Goal: Task Accomplishment & Management: Manage account settings

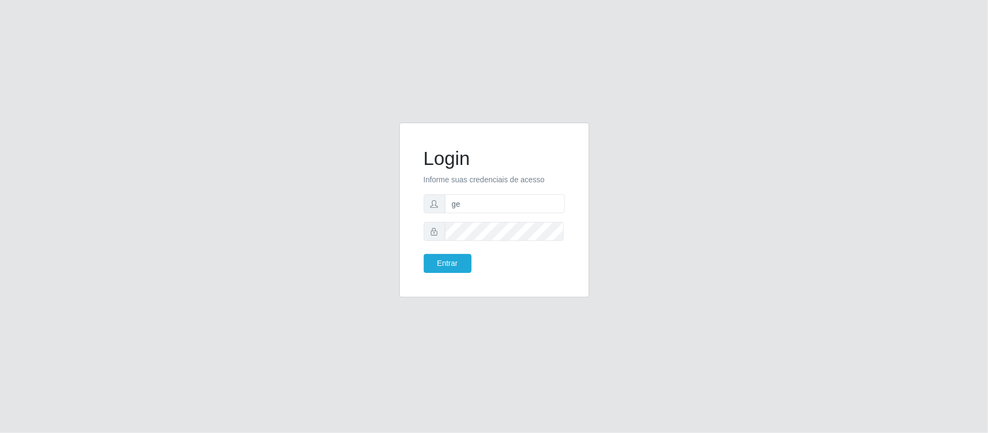
type input "g"
click at [563, 203] on input "[EMAIL_ADDRESS][DOMAIN_NAME]" at bounding box center [505, 203] width 120 height 19
type input "g"
type input "j"
type input "janekellyrf2@gmail.com"
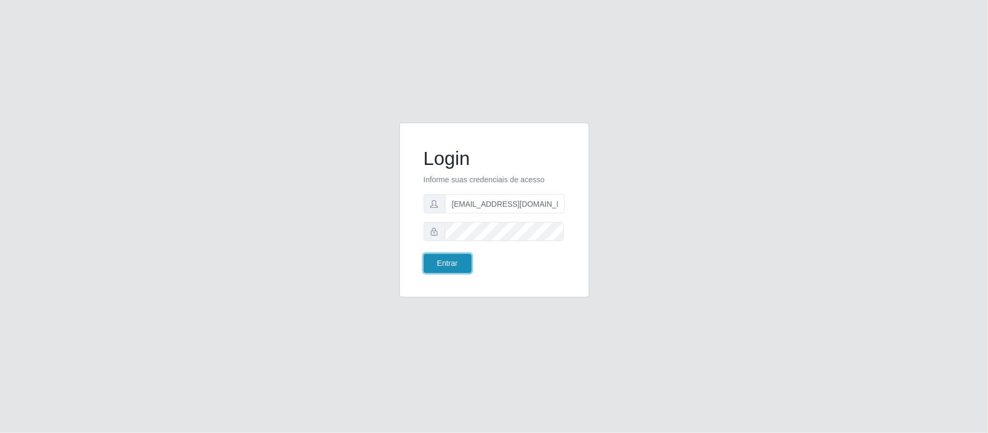
click at [454, 263] on button "Entrar" at bounding box center [448, 263] width 48 height 19
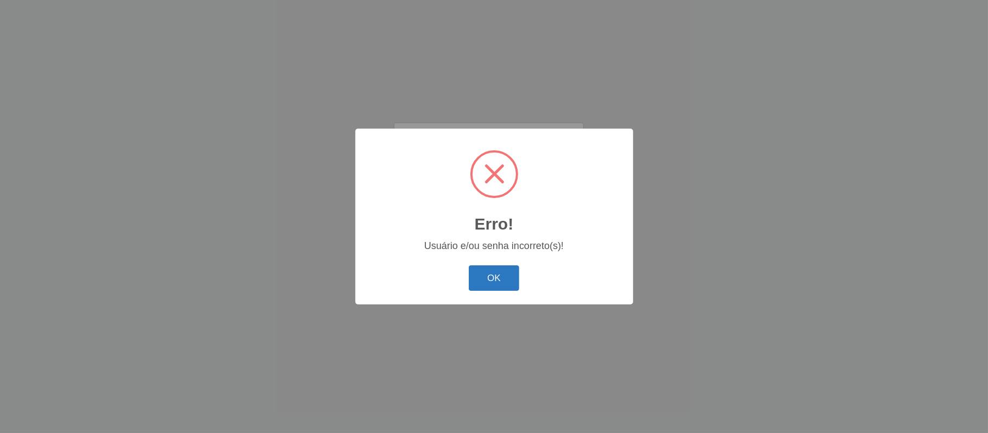
click at [480, 272] on button "OK" at bounding box center [494, 277] width 50 height 25
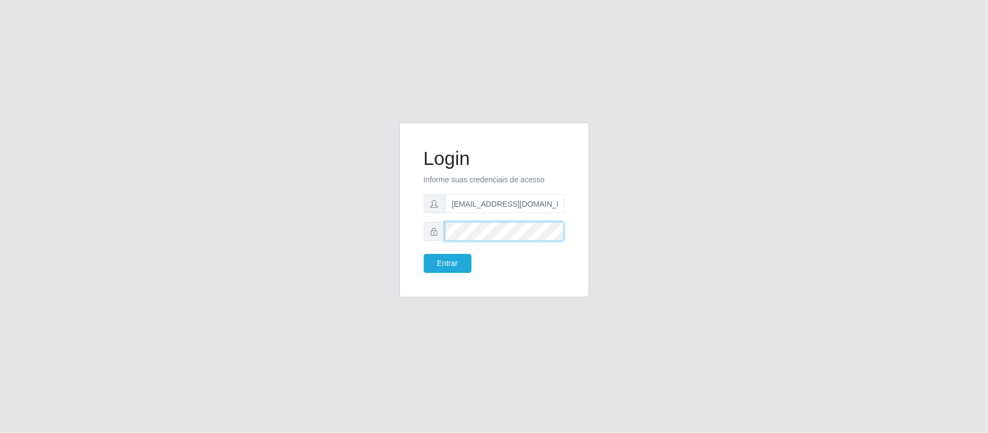
click at [424, 254] on button "Entrar" at bounding box center [448, 263] width 48 height 19
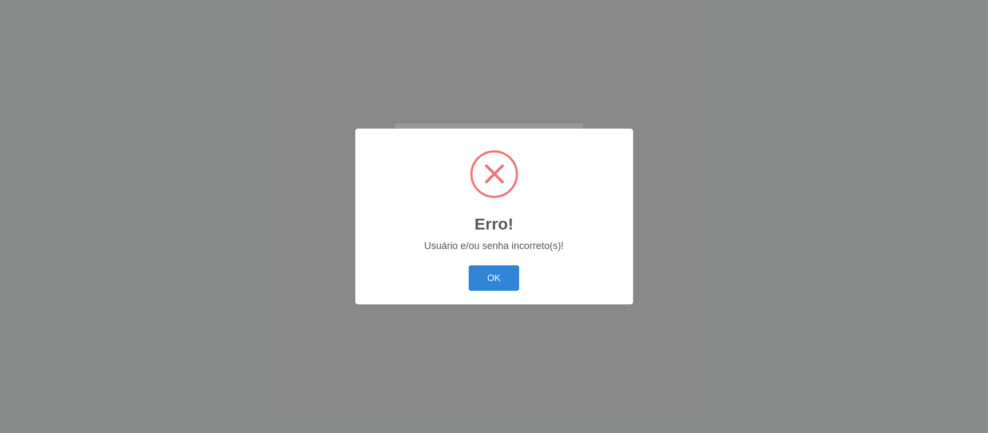
click at [482, 298] on div "Erro! × Usuário e/ou senha incorreto(s)! OK Cancel" at bounding box center [494, 217] width 278 height 176
click at [485, 285] on button "OK" at bounding box center [494, 277] width 50 height 25
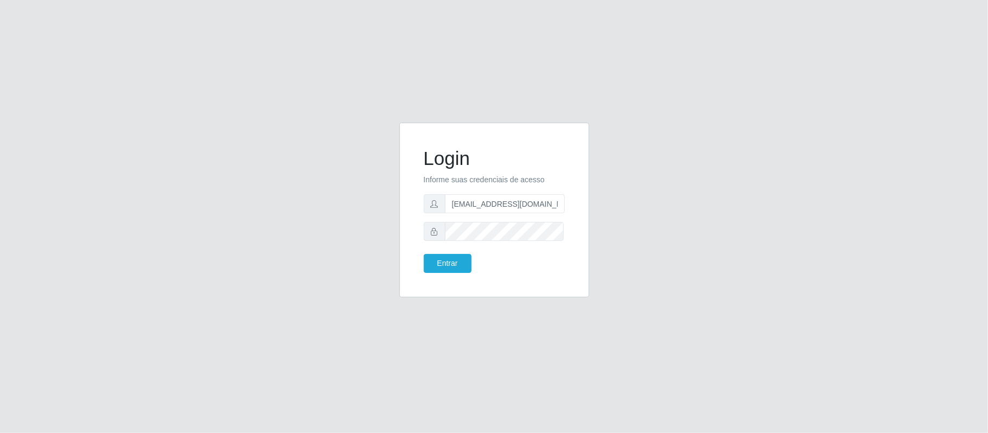
click at [429, 231] on span at bounding box center [435, 231] width 22 height 19
click at [432, 231] on icon at bounding box center [435, 232] width 8 height 8
click at [424, 254] on button "Entrar" at bounding box center [448, 263] width 48 height 19
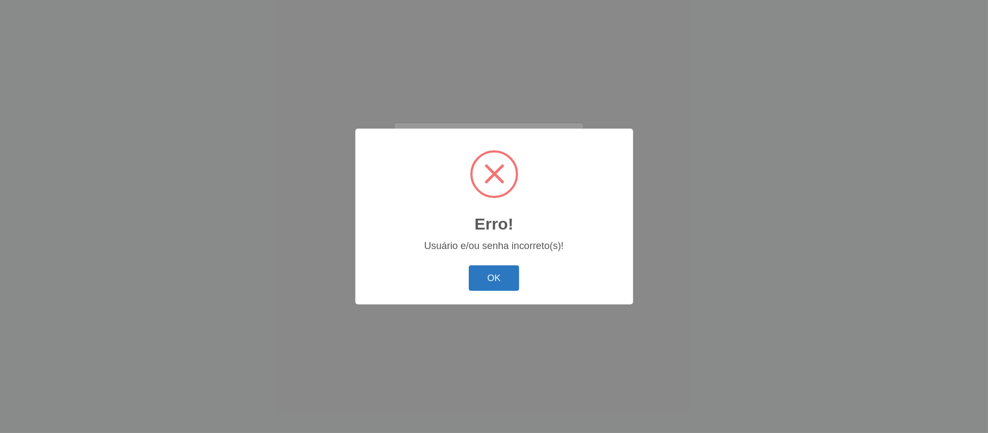
click at [505, 267] on button "OK" at bounding box center [494, 277] width 50 height 25
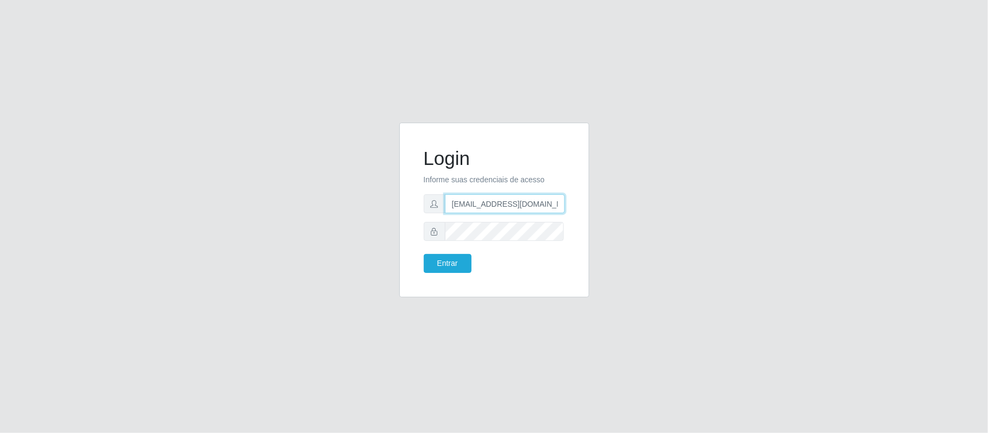
click at [558, 209] on input "janekellyrf2@gmail.com" at bounding box center [505, 203] width 120 height 19
click at [463, 264] on button "Entrar" at bounding box center [448, 263] width 48 height 19
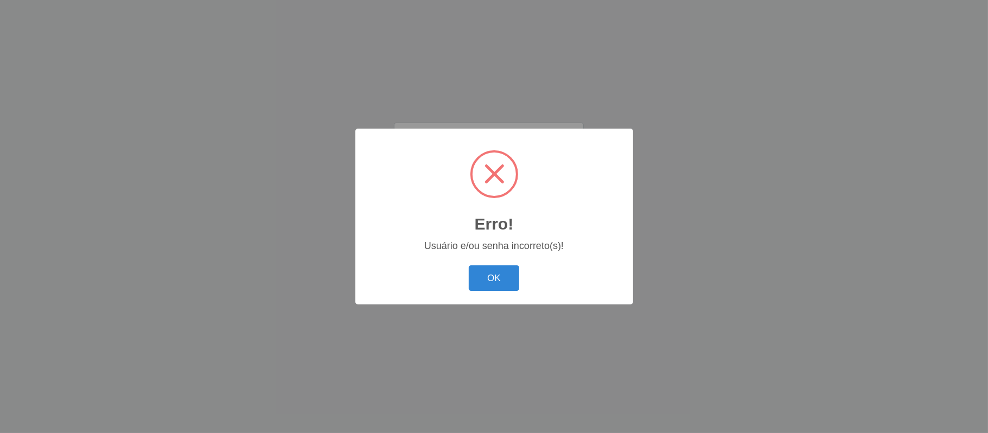
drag, startPoint x: 489, startPoint y: 288, endPoint x: 534, endPoint y: 262, distance: 52.0
click at [491, 288] on button "OK" at bounding box center [494, 277] width 50 height 25
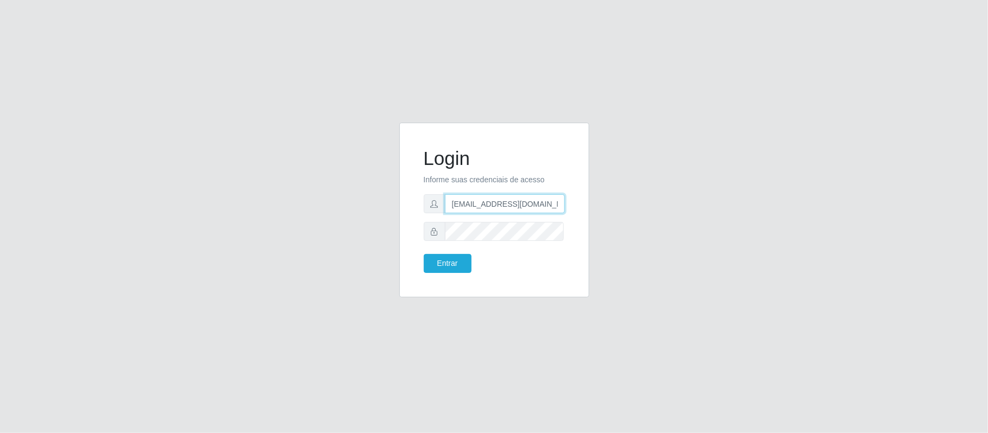
click at [560, 207] on input "[EMAIL_ADDRESS][DOMAIN_NAME]" at bounding box center [505, 203] width 120 height 19
type input "g"
type input "[EMAIL_ADDRESS][DOMAIN_NAME]"
click at [424, 254] on button "Entrar" at bounding box center [448, 263] width 48 height 19
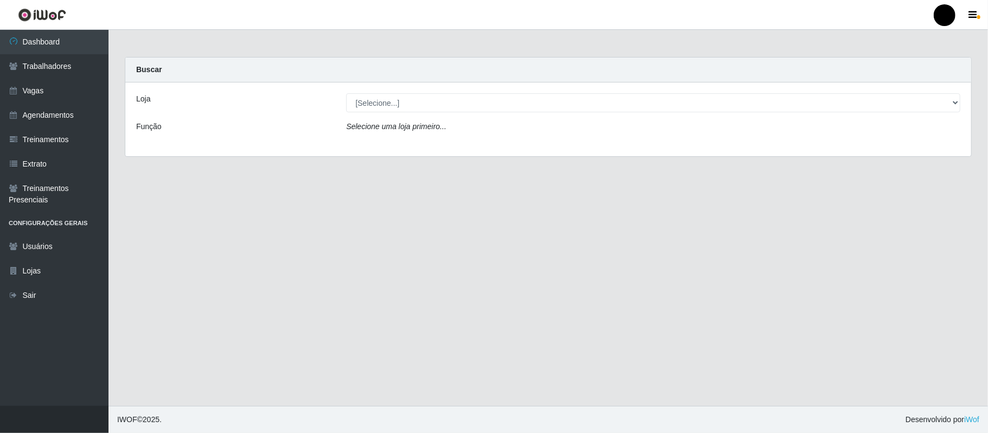
click at [961, 103] on div "[Selecione...] SuperFácil Atacado - Emaús" at bounding box center [653, 102] width 630 height 19
click at [953, 102] on select "[Selecione...] SuperFácil Atacado - Emaús" at bounding box center [653, 102] width 614 height 19
click at [582, 150] on div "Loja [Selecione...] SuperFácil Atacado - Emaús Função Selecione uma loja primei…" at bounding box center [548, 119] width 846 height 74
click at [959, 107] on select "[Selecione...] SuperFácil Atacado - Emaús" at bounding box center [653, 102] width 614 height 19
select select "407"
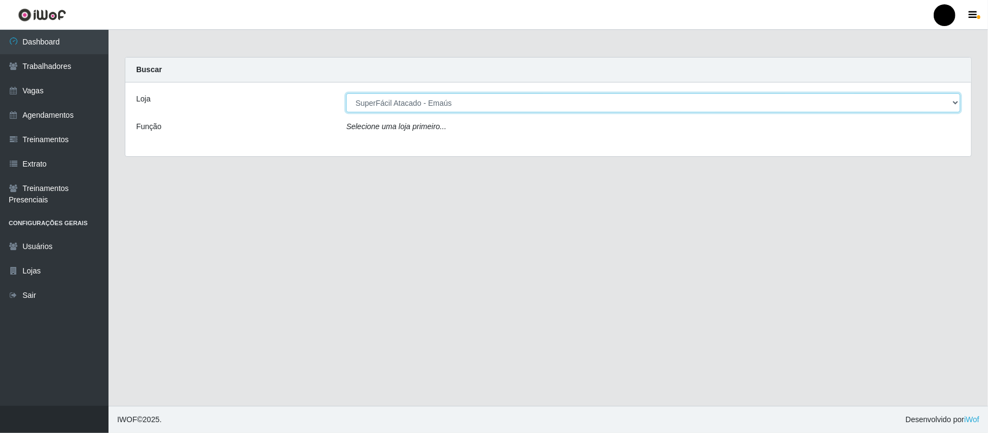
click at [346, 93] on select "[Selecione...] SuperFácil Atacado - Emaús" at bounding box center [653, 102] width 614 height 19
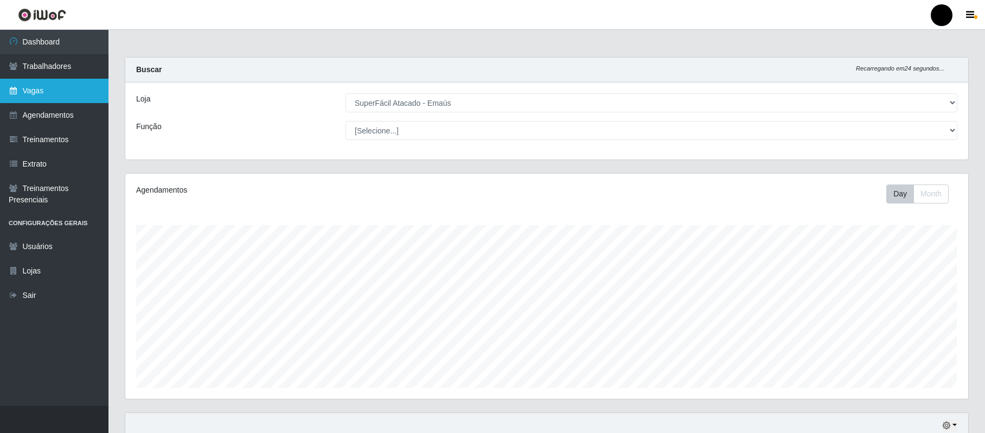
click at [40, 89] on link "Vagas" at bounding box center [54, 91] width 109 height 24
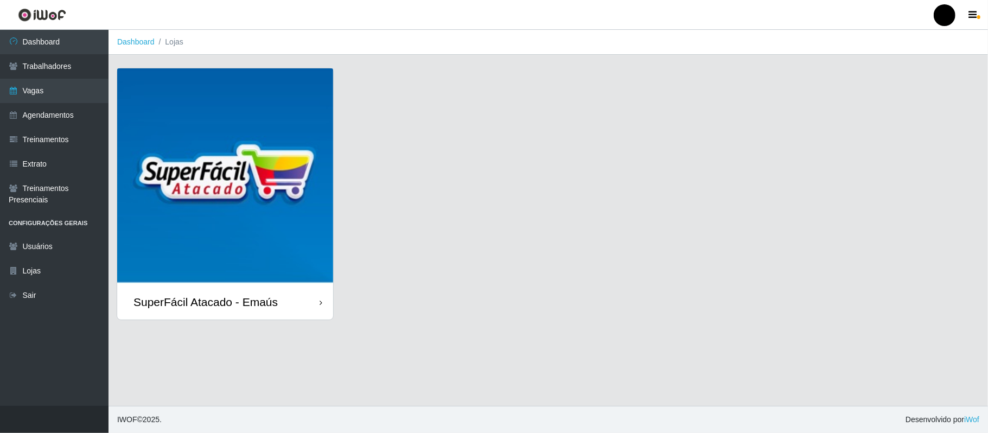
click at [237, 296] on div "SuperFácil Atacado - Emaús" at bounding box center [205, 302] width 144 height 14
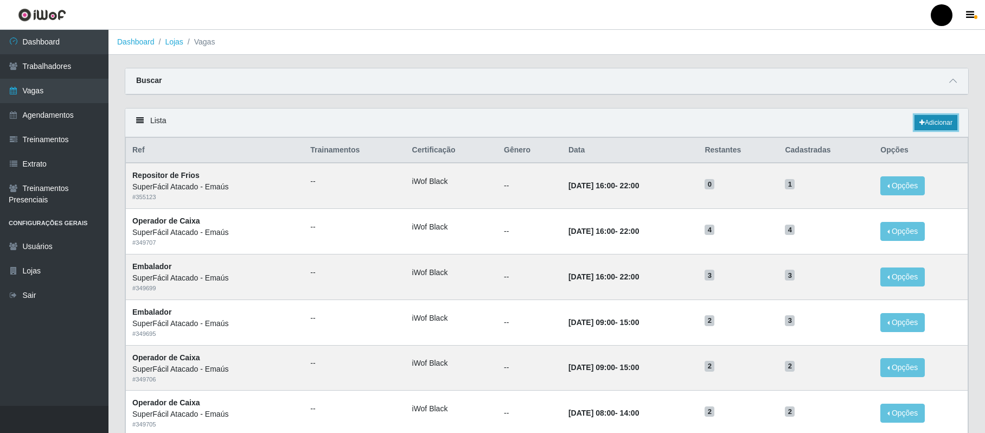
click at [936, 122] on link "Adicionar" at bounding box center [936, 122] width 43 height 15
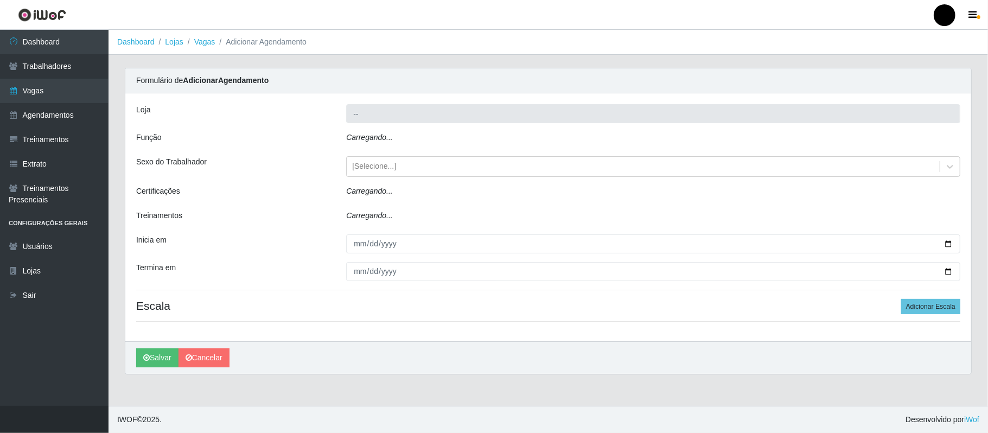
type input "SuperFácil Atacado - Emaús"
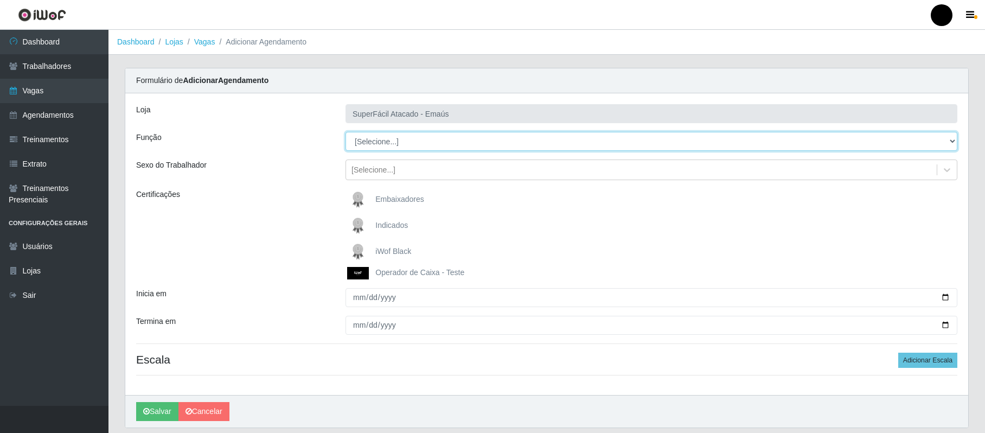
click at [954, 142] on select "[Selecione...] Auxiliar de Estacionamento Auxiliar de Estacionamento + Auxiliar…" at bounding box center [652, 141] width 612 height 19
select select "82"
click at [346, 132] on select "[Selecione...] Auxiliar de Estacionamento Auxiliar de Estacionamento + Auxiliar…" at bounding box center [652, 141] width 612 height 19
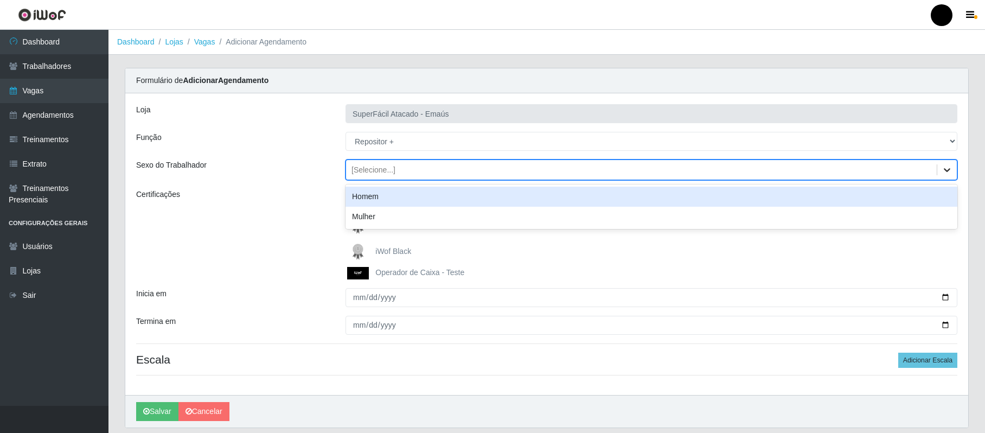
click at [945, 165] on icon at bounding box center [947, 169] width 11 height 11
click at [432, 193] on div "Homem" at bounding box center [652, 197] width 612 height 20
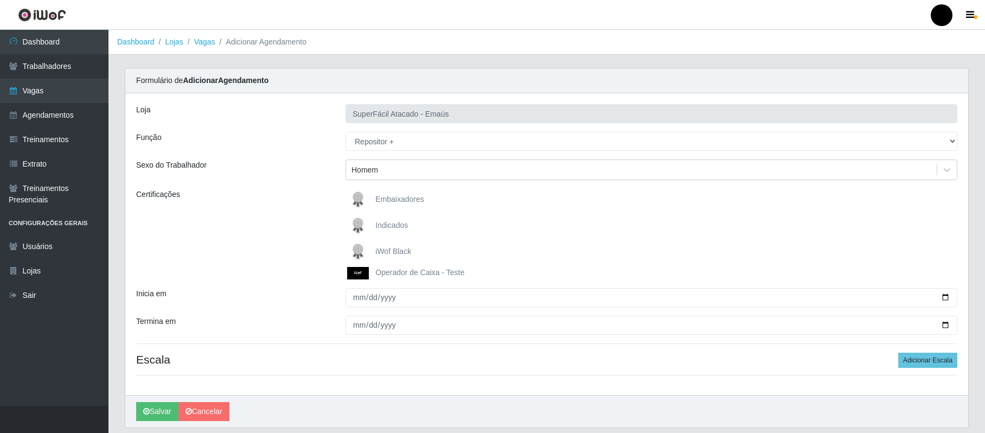
click at [390, 247] on span "iWof Black" at bounding box center [393, 251] width 36 height 9
click at [0, 0] on input "iWof Black" at bounding box center [0, 0] width 0 height 0
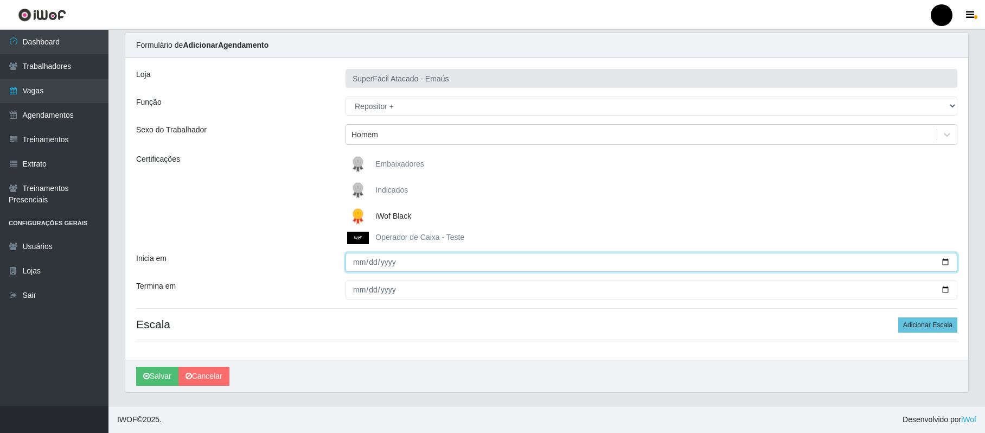
click at [354, 258] on input "Inicia em" at bounding box center [652, 262] width 612 height 19
type input "2025-10-04"
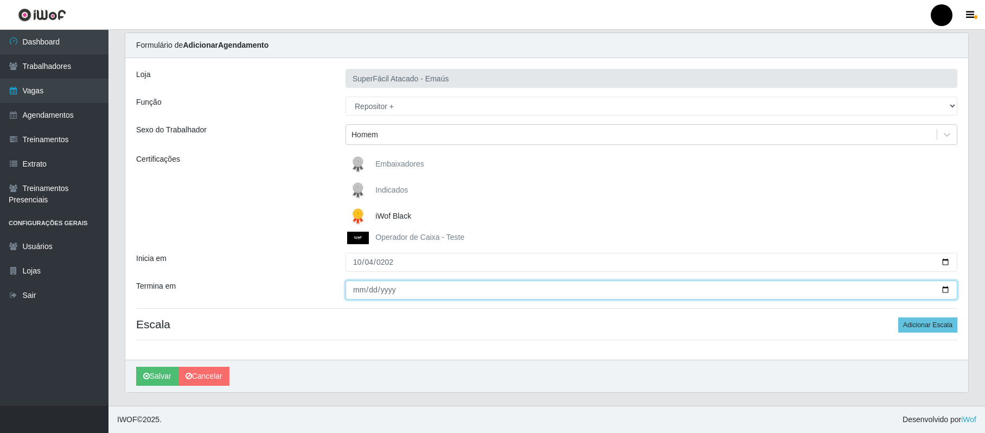
click at [361, 287] on input "Termina em" at bounding box center [652, 289] width 612 height 19
type input "2025-10-04"
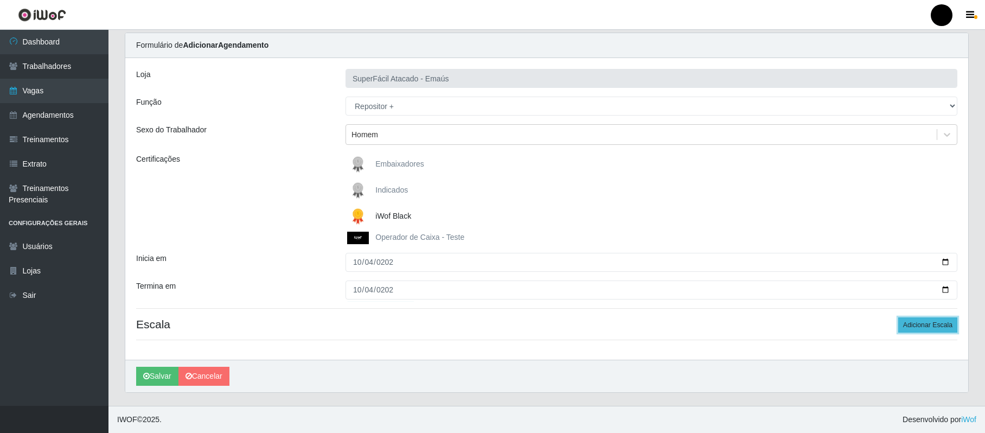
click at [933, 326] on button "Adicionar Escala" at bounding box center [927, 324] width 59 height 15
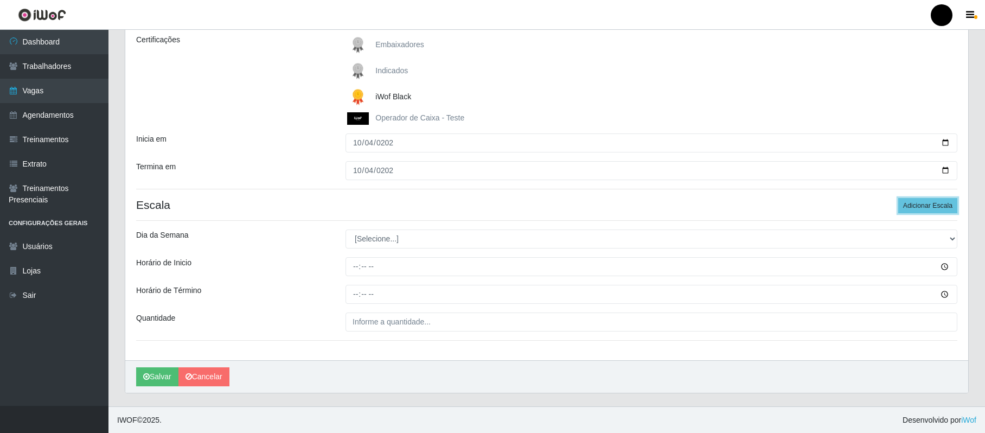
scroll to position [157, 0]
click at [951, 235] on select "[Selecione...] Segunda Terça Quarta Quinta Sexta Sábado Domingo" at bounding box center [652, 238] width 612 height 19
select select "6"
click at [346, 229] on select "[Selecione...] Segunda Terça Quarta Quinta Sexta Sábado Domingo" at bounding box center [652, 238] width 612 height 19
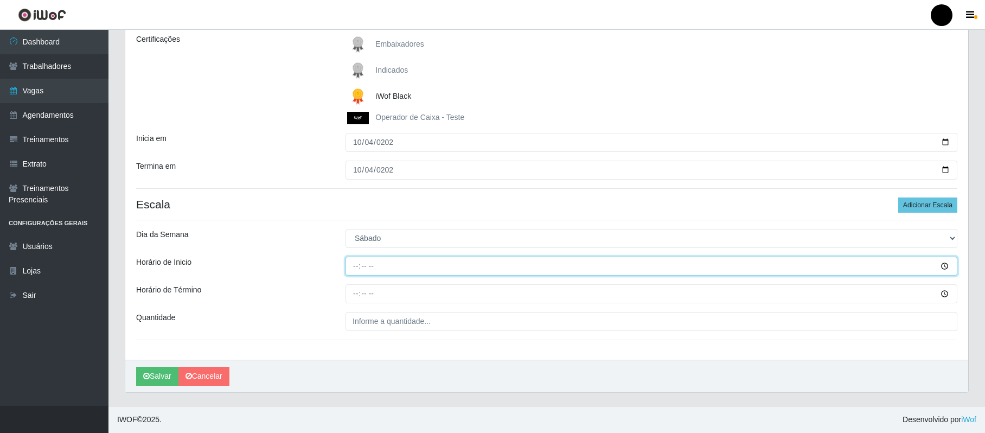
click at [359, 259] on input "Horário de Inicio" at bounding box center [652, 266] width 612 height 19
type input "08:00"
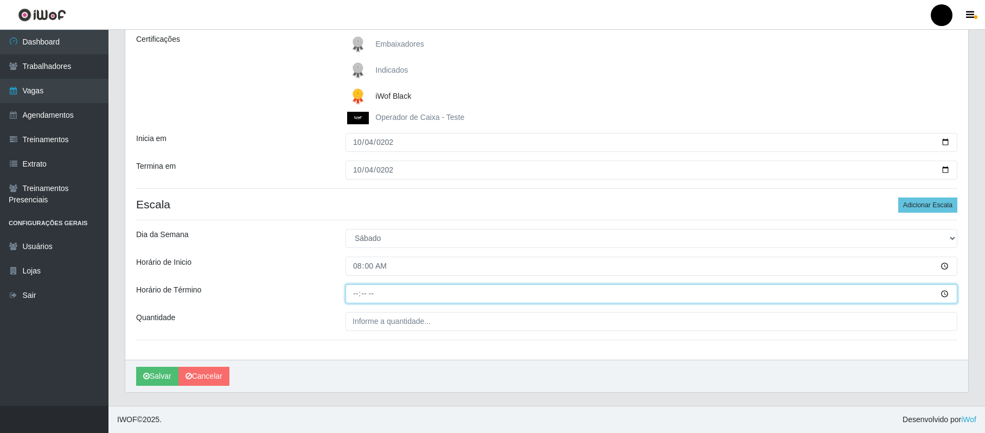
click at [357, 292] on input "Horário de Término" at bounding box center [652, 293] width 612 height 19
type input "14:00"
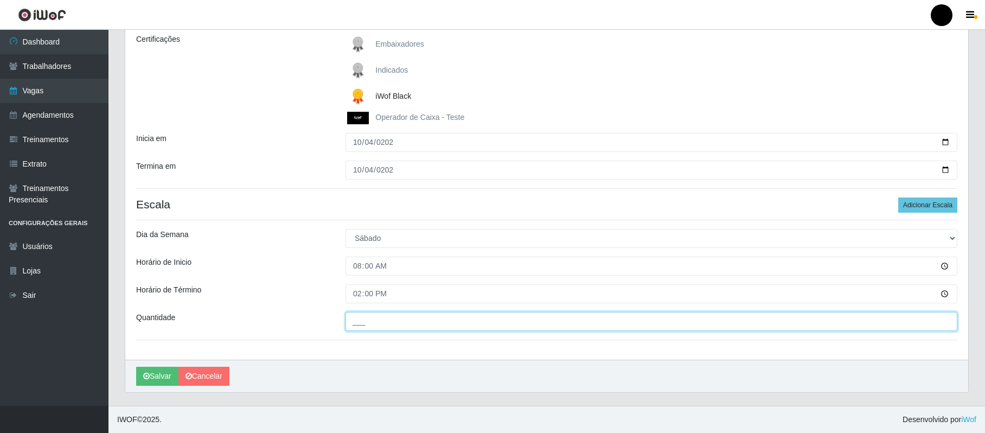
click at [371, 326] on input "___" at bounding box center [652, 321] width 612 height 19
type input "02_"
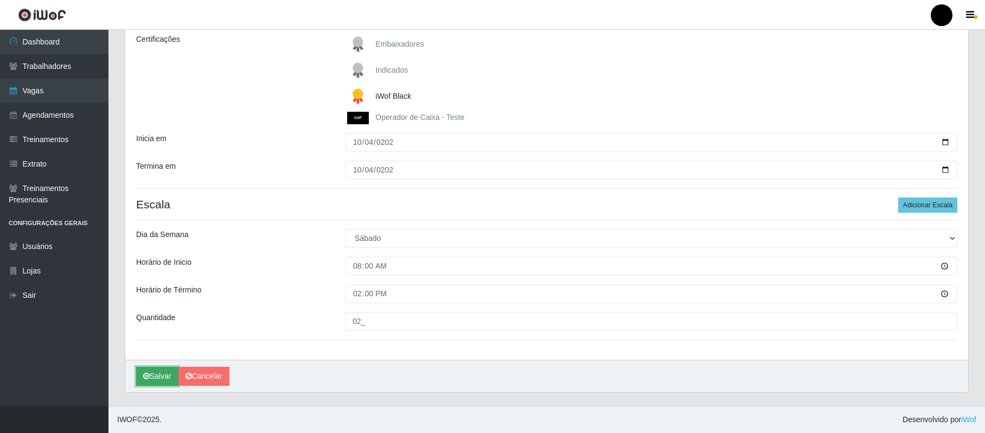
click at [151, 371] on button "Salvar" at bounding box center [157, 376] width 42 height 19
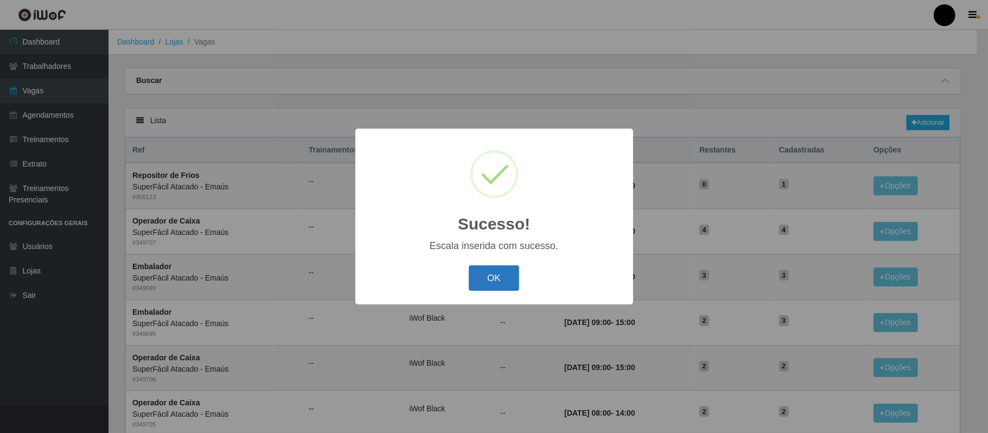
click at [499, 276] on button "OK" at bounding box center [494, 277] width 50 height 25
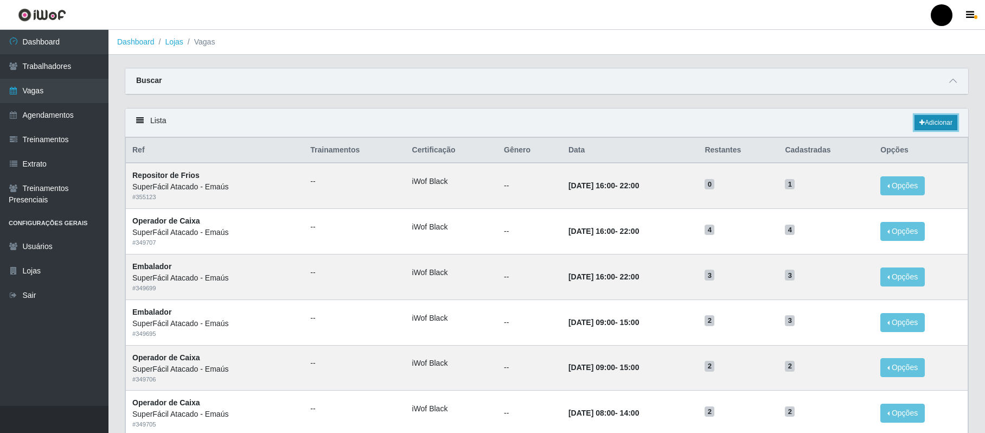
click at [923, 122] on link "Adicionar" at bounding box center [936, 122] width 43 height 15
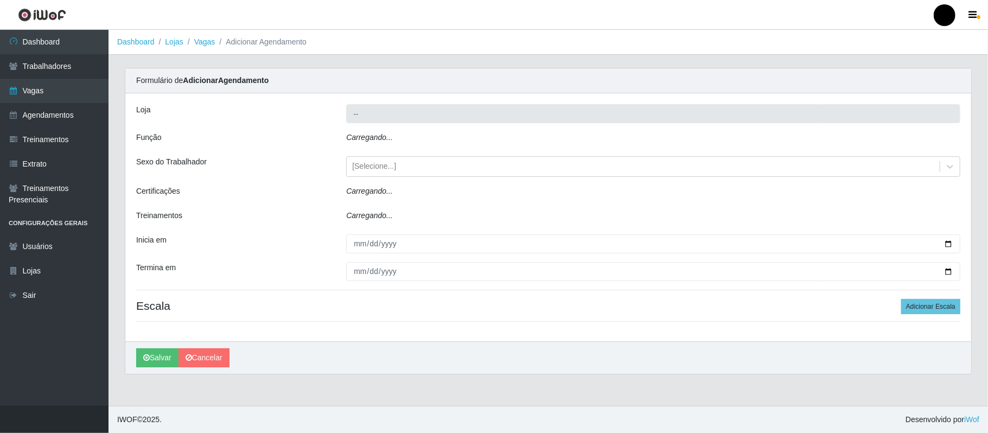
type input "SuperFácil Atacado - Emaús"
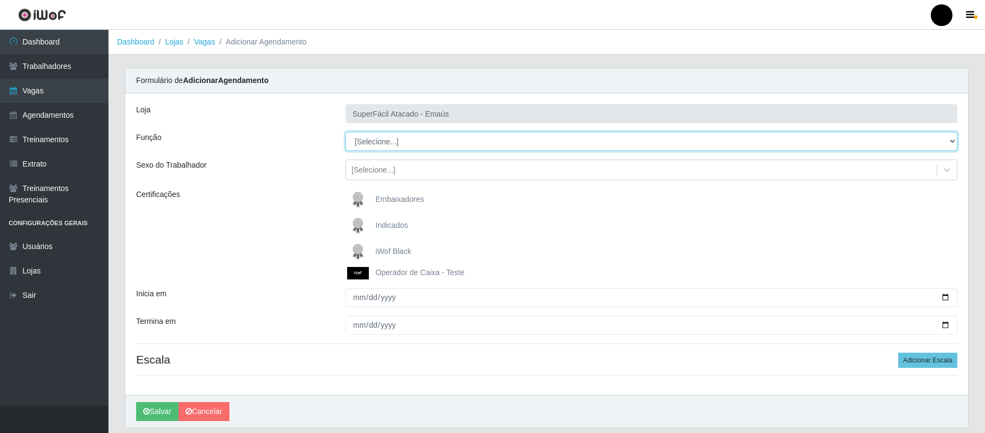
click at [952, 144] on select "[Selecione...] Auxiliar de Estacionamento Auxiliar de Estacionamento + Auxiliar…" at bounding box center [652, 141] width 612 height 19
select select "82"
click at [346, 132] on select "[Selecione...] Auxiliar de Estacionamento Auxiliar de Estacionamento + Auxiliar…" at bounding box center [652, 141] width 612 height 19
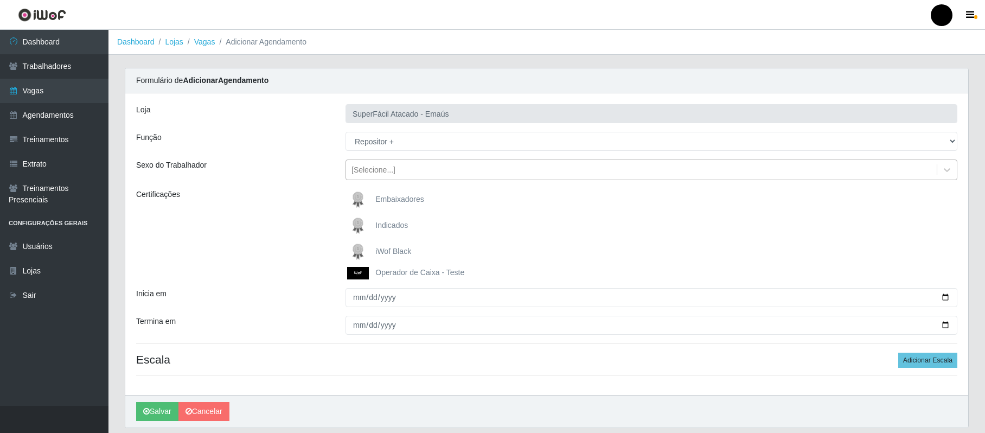
click at [393, 167] on div "[Selecione...]" at bounding box center [374, 169] width 44 height 11
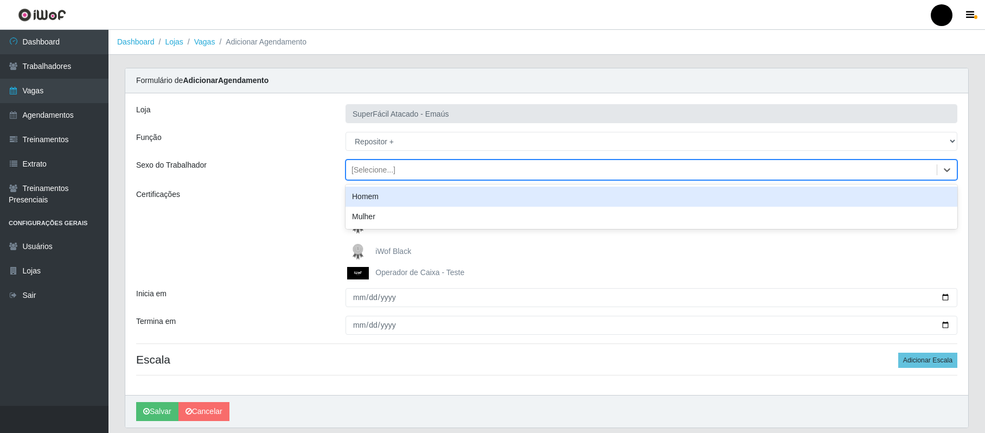
click at [387, 195] on div "Homem" at bounding box center [652, 197] width 612 height 20
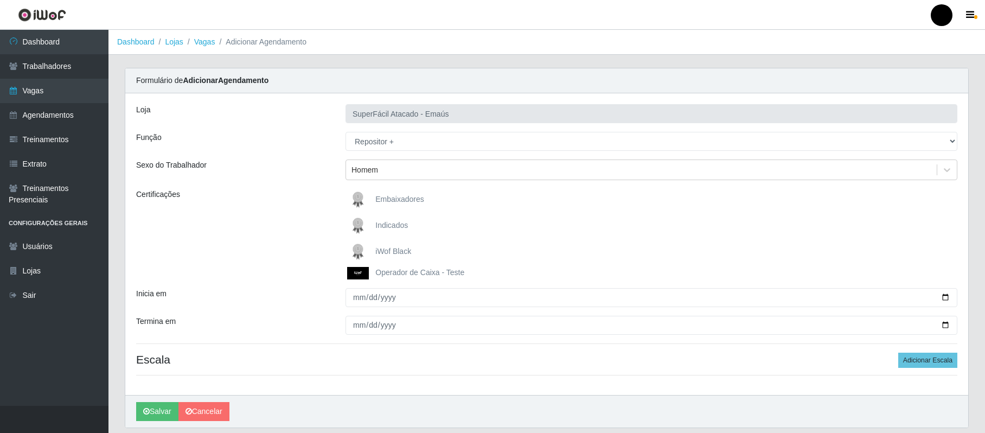
click at [399, 253] on span "iWof Black" at bounding box center [393, 251] width 36 height 9
click at [0, 0] on input "iWof Black" at bounding box center [0, 0] width 0 height 0
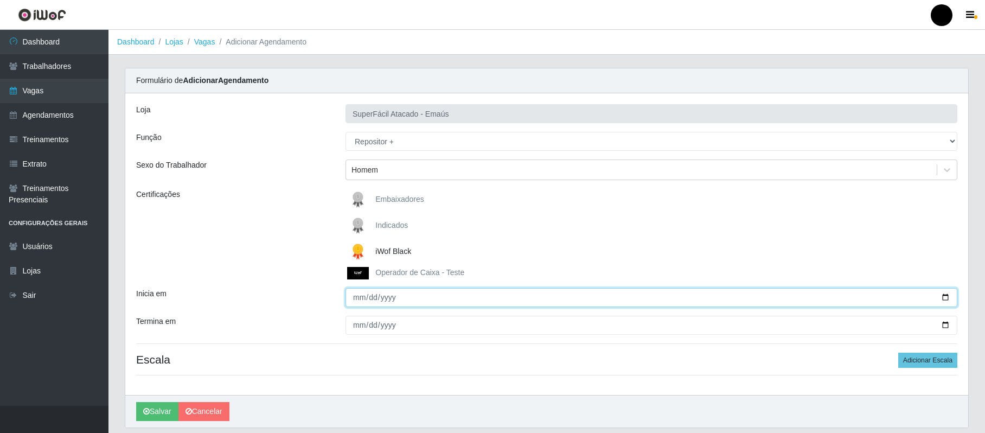
click at [361, 301] on input "Inicia em" at bounding box center [652, 297] width 612 height 19
type input "2025-10-04"
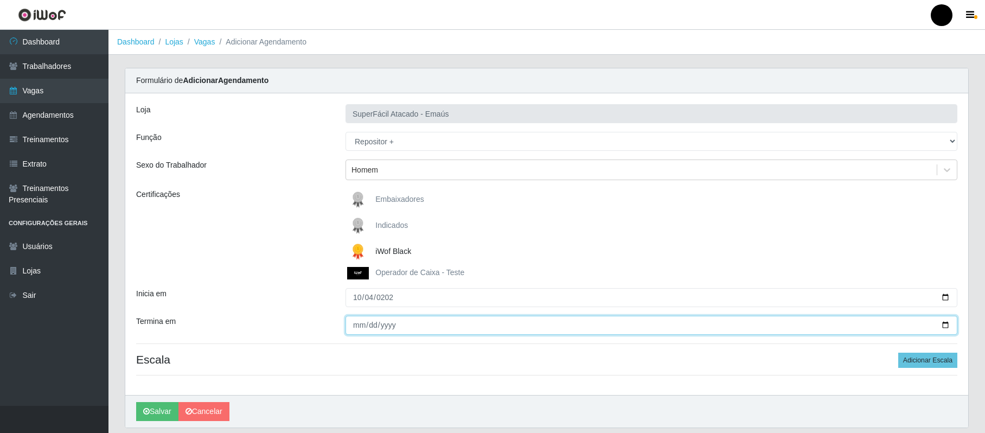
click at [356, 329] on input "Termina em" at bounding box center [652, 325] width 612 height 19
type input "2025-10-04"
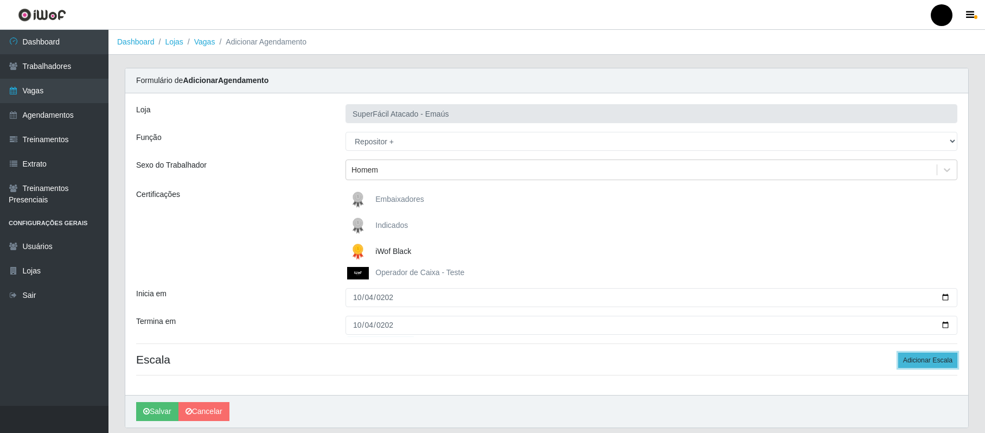
click at [927, 361] on button "Adicionar Escala" at bounding box center [927, 360] width 59 height 15
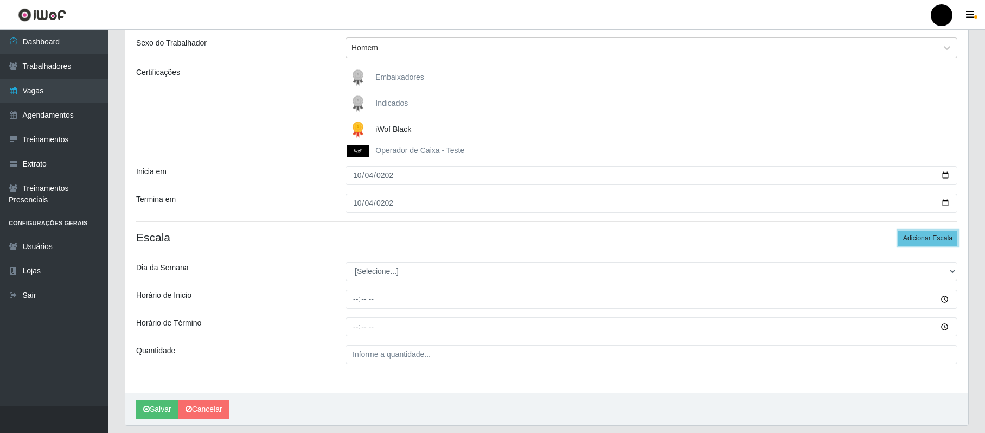
scroll to position [144, 0]
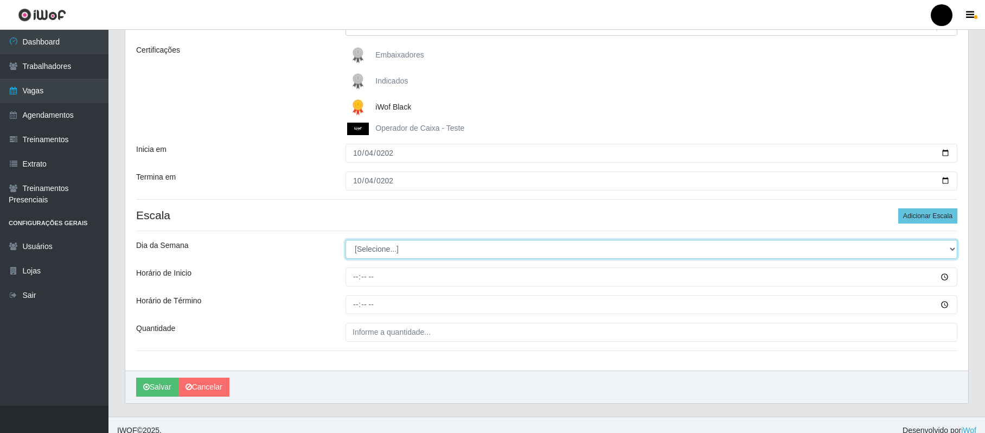
click at [463, 254] on select "[Selecione...] Segunda Terça Quarta Quinta Sexta Sábado Domingo" at bounding box center [652, 249] width 612 height 19
select select "6"
click at [346, 240] on select "[Selecione...] Segunda Terça Quarta Quinta Sexta Sábado Domingo" at bounding box center [652, 249] width 612 height 19
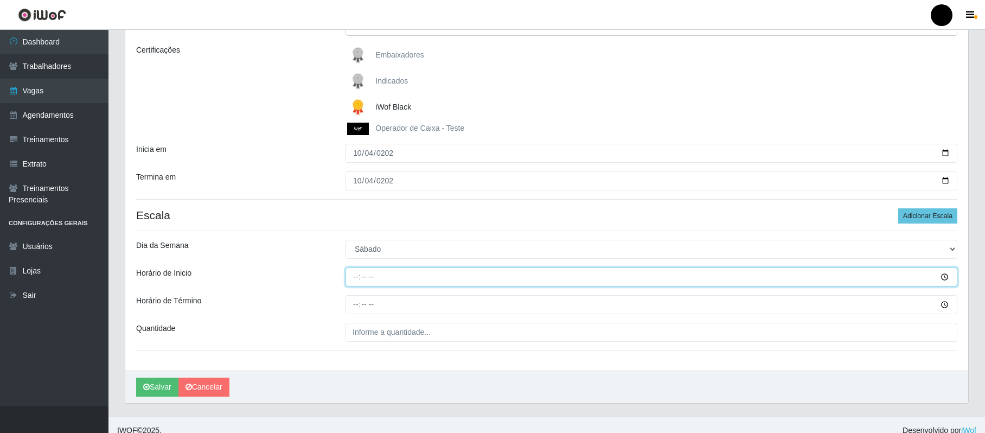
click at [360, 278] on input "Horário de Inicio" at bounding box center [652, 276] width 612 height 19
type input "14:00"
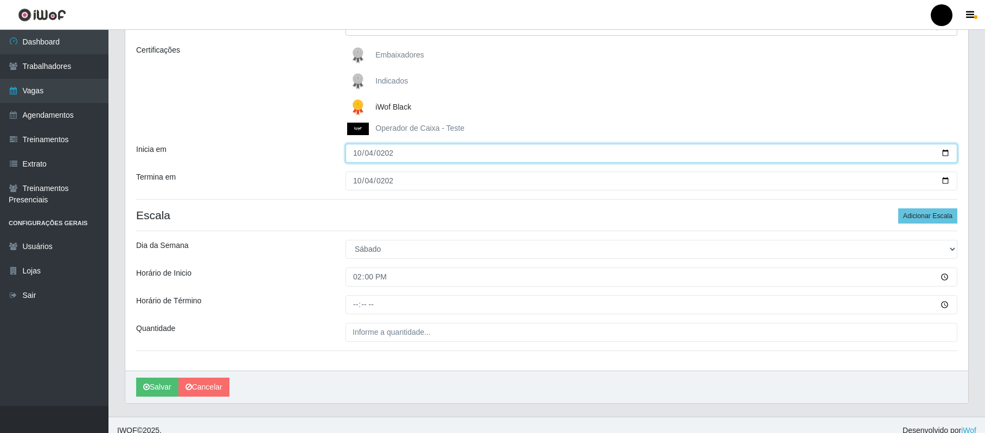
click at [362, 149] on input "2025-10-04" at bounding box center [652, 153] width 612 height 19
click at [361, 149] on input "2025-10-04" at bounding box center [652, 153] width 612 height 19
type input "0001-10-05"
type input "2025-10-05"
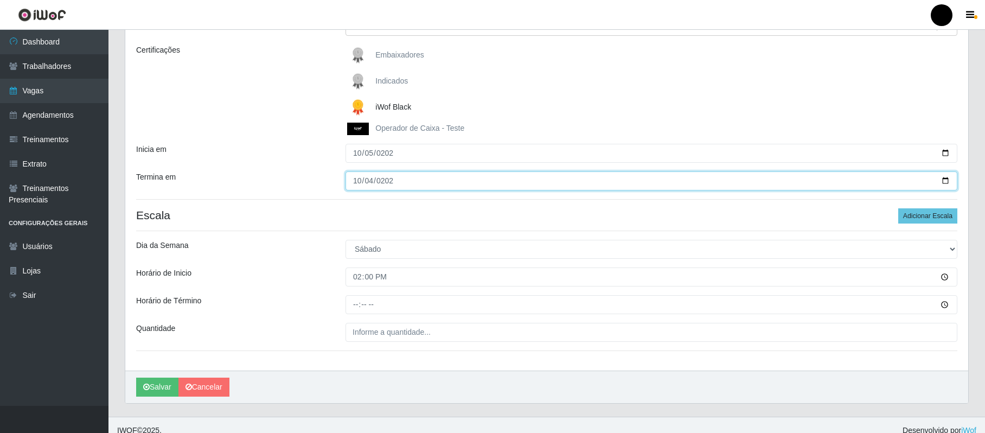
click at [360, 180] on input "2025-10-04" at bounding box center [652, 180] width 612 height 19
type input "2025-10-05"
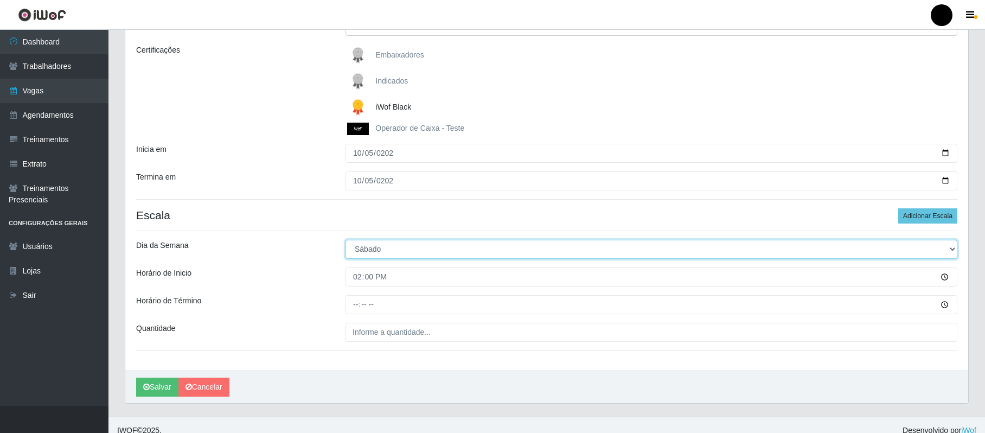
click at [388, 247] on select "[Selecione...] Segunda Terça Quarta Quinta Sexta Sábado Domingo" at bounding box center [652, 249] width 612 height 19
select select "0"
click at [346, 240] on select "[Selecione...] Segunda Terça Quarta Quinta Sexta Sábado Domingo" at bounding box center [652, 249] width 612 height 19
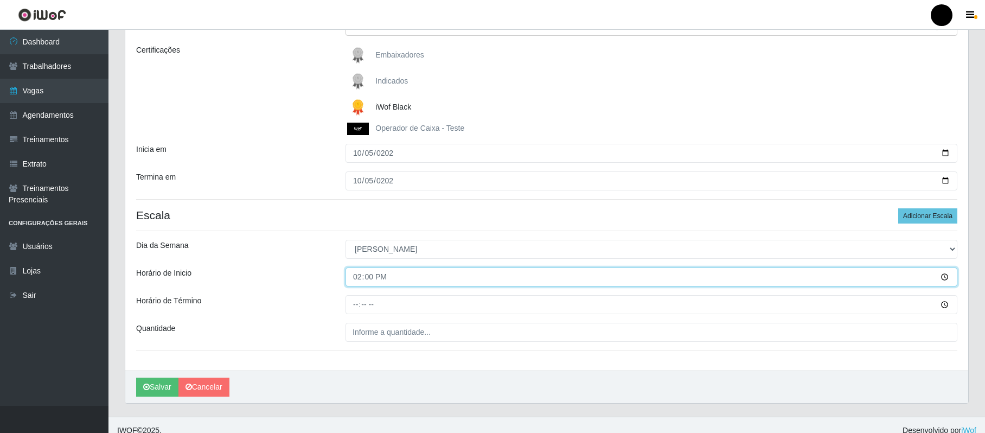
click at [381, 274] on input "14:00" at bounding box center [652, 276] width 612 height 19
type input "08:00"
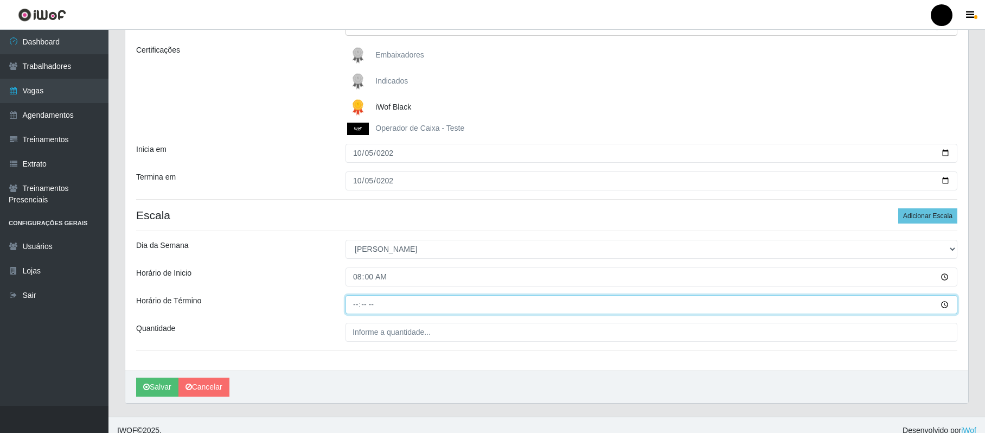
click at [356, 305] on input "Horário de Término" at bounding box center [652, 304] width 612 height 19
type input "14:00"
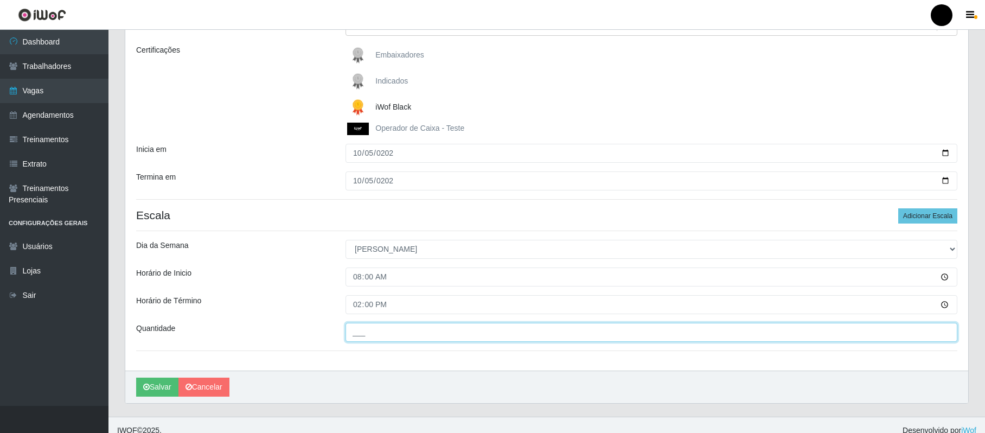
click at [368, 328] on input "___" at bounding box center [652, 332] width 612 height 19
type input "02_"
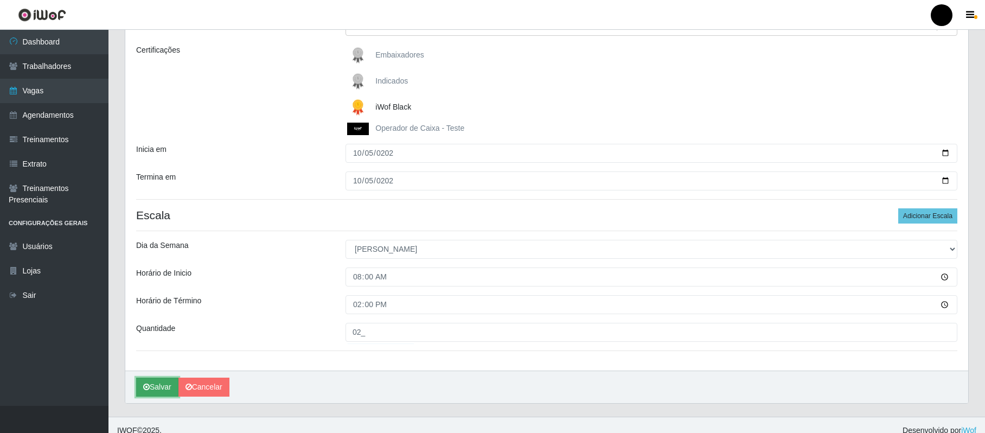
click at [166, 385] on button "Salvar" at bounding box center [157, 387] width 42 height 19
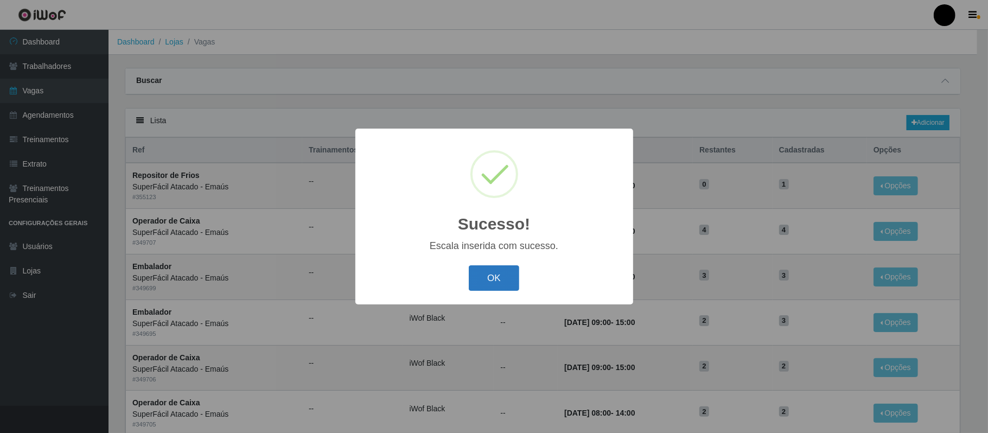
click at [489, 282] on button "OK" at bounding box center [494, 277] width 50 height 25
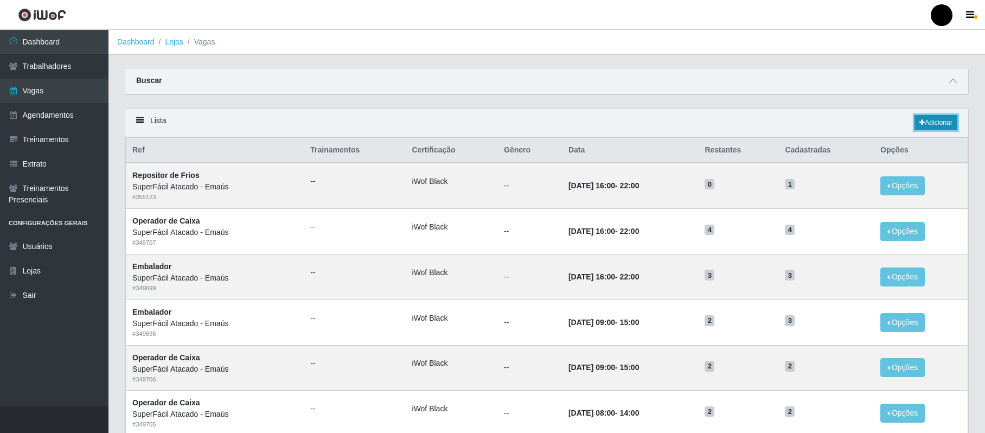
click at [937, 126] on link "Adicionar" at bounding box center [936, 122] width 43 height 15
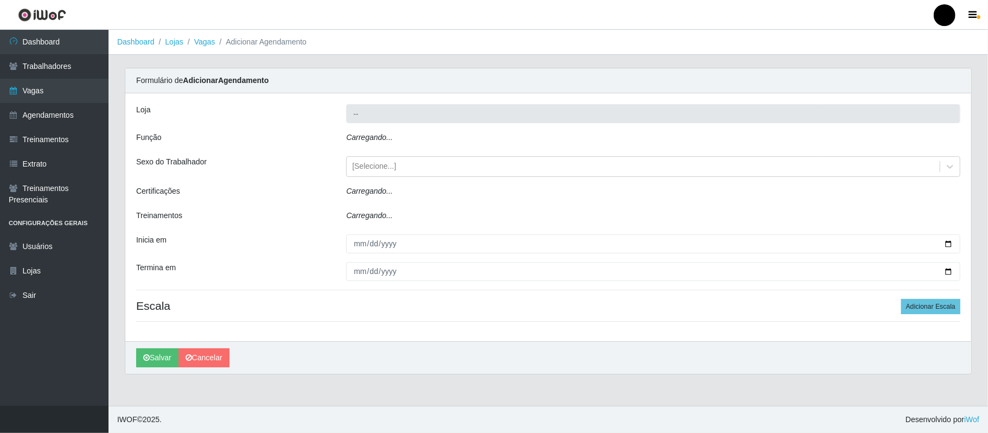
type input "SuperFácil Atacado - Emaús"
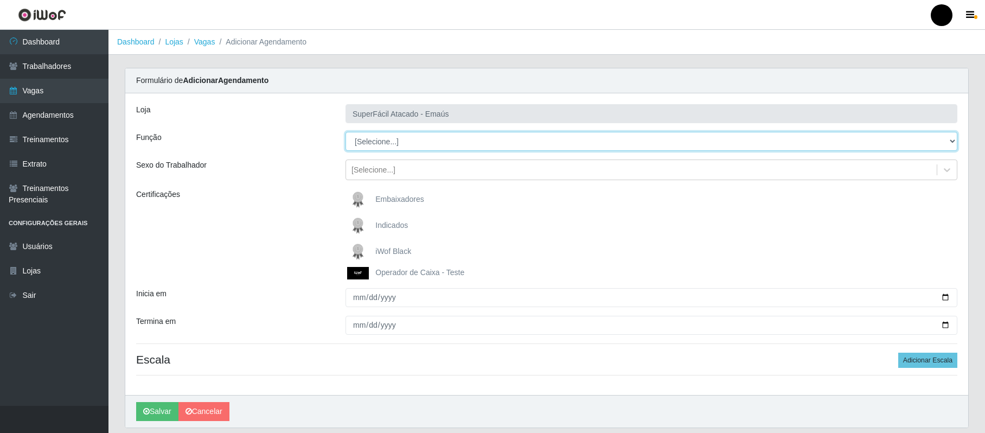
click at [952, 142] on select "[Selecione...] Auxiliar de Estacionamento Auxiliar de Estacionamento + Auxiliar…" at bounding box center [652, 141] width 612 height 19
select select "82"
click at [346, 132] on select "[Selecione...] Auxiliar de Estacionamento Auxiliar de Estacionamento + Auxiliar…" at bounding box center [652, 141] width 612 height 19
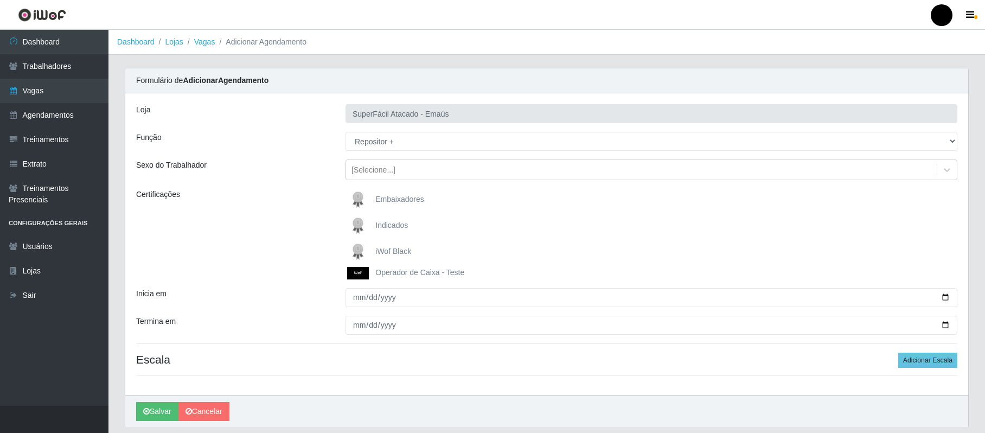
click at [395, 247] on span "iWof Black" at bounding box center [393, 251] width 36 height 9
click at [0, 0] on input "iWof Black" at bounding box center [0, 0] width 0 height 0
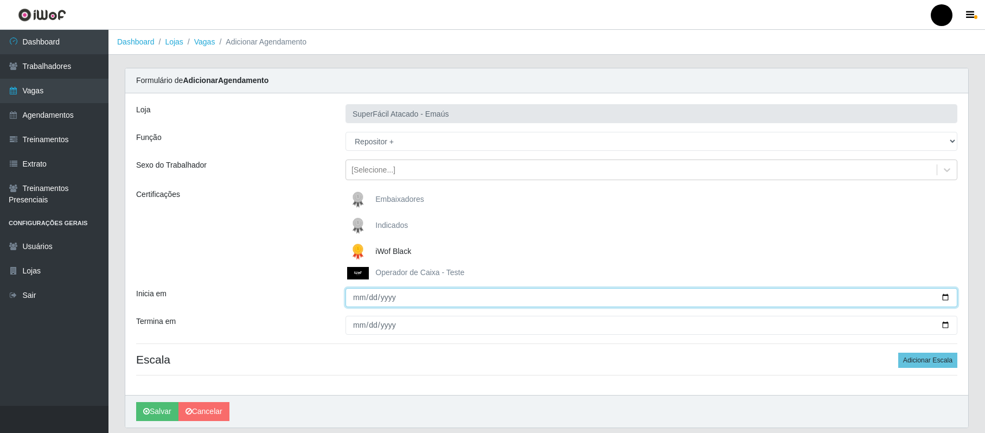
click at [359, 298] on input "Inicia em" at bounding box center [652, 297] width 612 height 19
type input "2025-10-05"
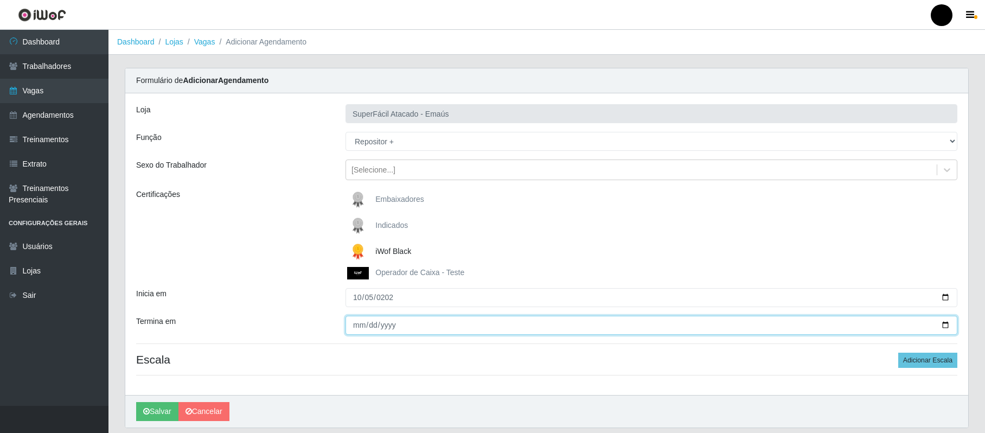
click at [356, 326] on input "Termina em" at bounding box center [652, 325] width 612 height 19
type input "102025-02-05"
click at [361, 324] on input "102025-02-05" at bounding box center [652, 325] width 612 height 19
type input "2025-10-05"
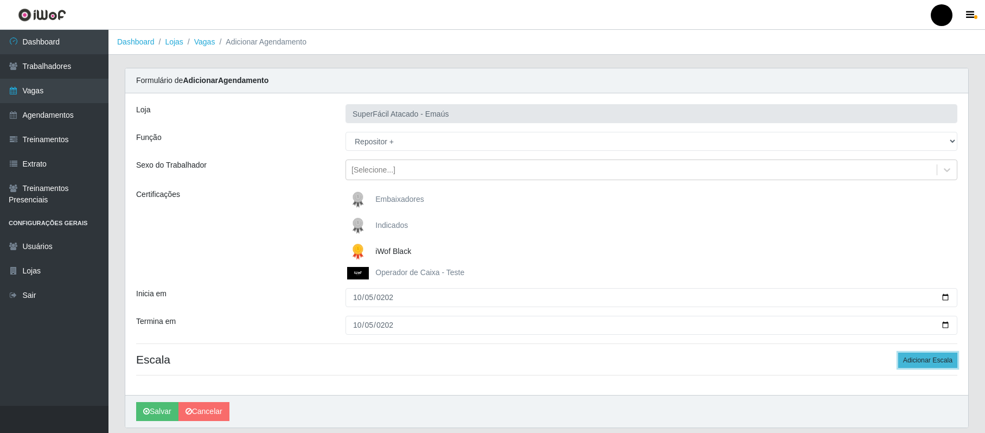
click at [929, 359] on button "Adicionar Escala" at bounding box center [927, 360] width 59 height 15
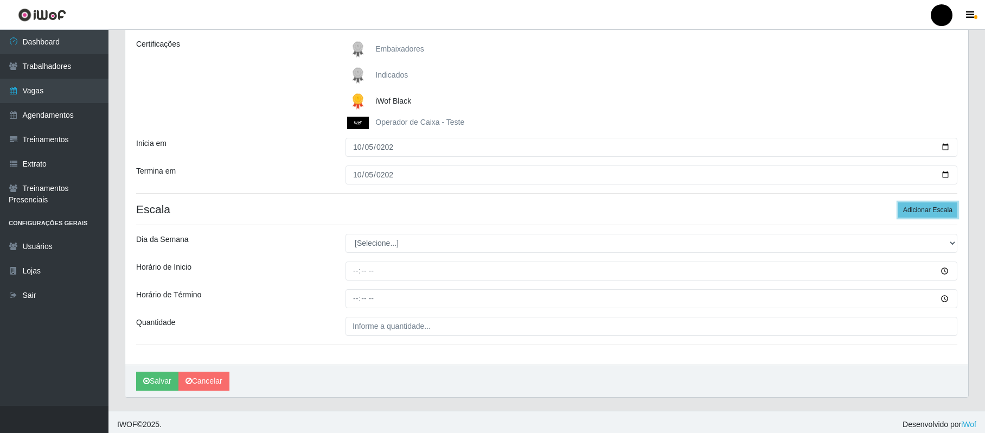
scroll to position [157, 0]
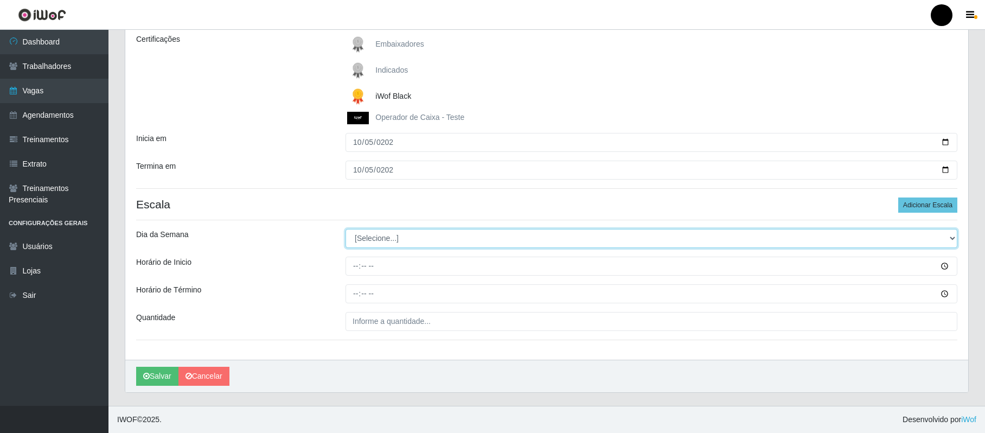
click at [948, 235] on select "[Selecione...] Segunda Terça Quarta Quinta Sexta Sábado Domingo" at bounding box center [652, 238] width 612 height 19
select select "0"
click at [346, 229] on select "[Selecione...] Segunda Terça Quarta Quinta Sexta Sábado Domingo" at bounding box center [652, 238] width 612 height 19
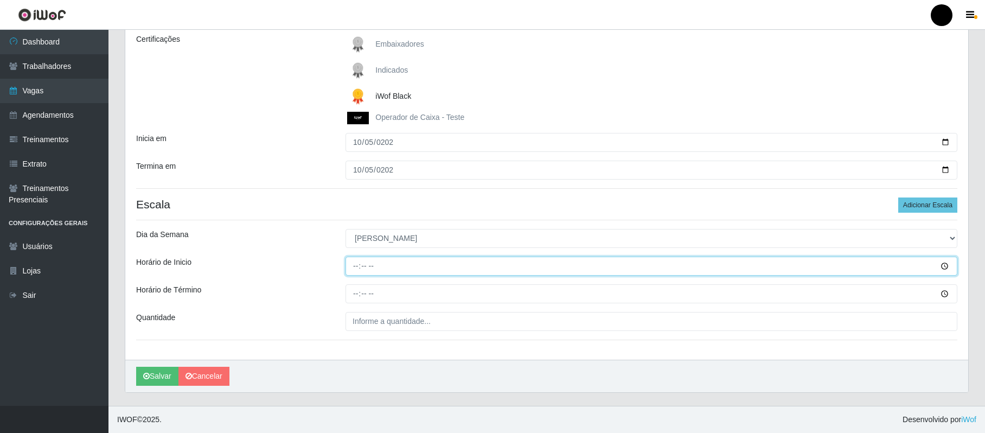
click at [352, 263] on input "Horário de Inicio" at bounding box center [652, 266] width 612 height 19
click at [352, 267] on input "14:00" at bounding box center [652, 266] width 612 height 19
click at [357, 263] on input "14:00" at bounding box center [652, 266] width 612 height 19
type input "15:00"
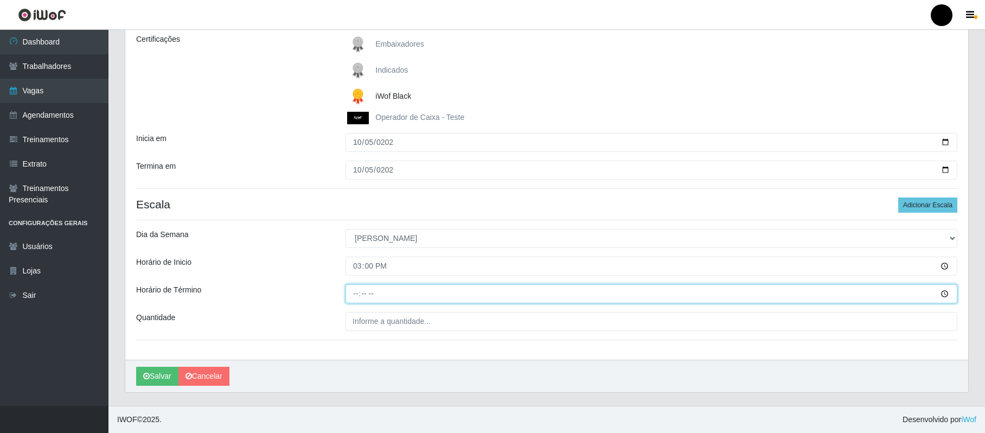
click at [352, 290] on input "Horário de Término" at bounding box center [652, 293] width 612 height 19
type input "21:00"
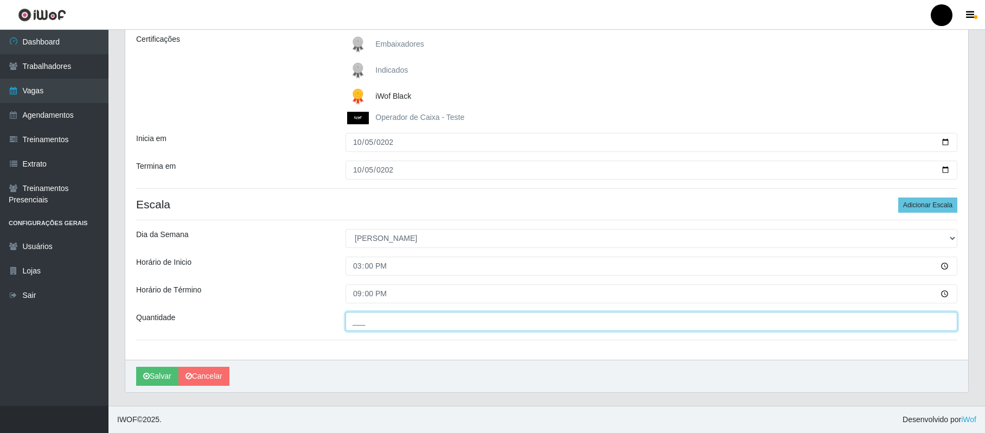
click at [372, 320] on input "___" at bounding box center [652, 321] width 612 height 19
type input "02_"
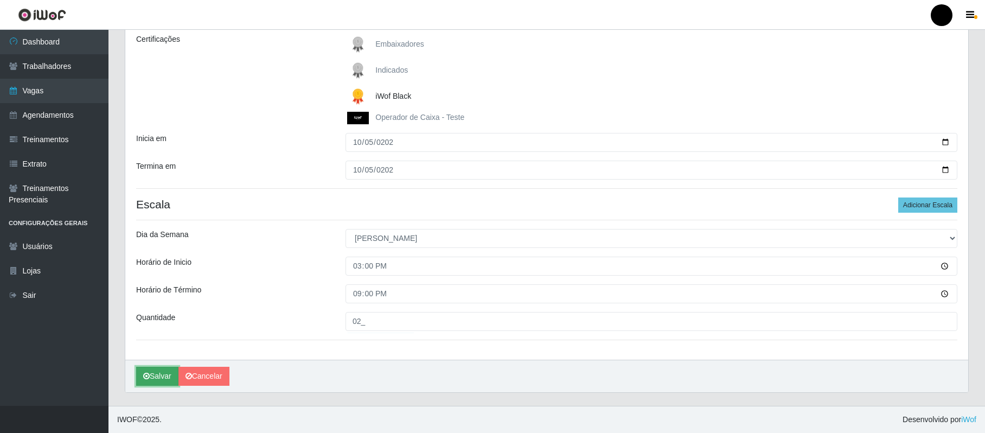
click at [161, 373] on button "Salvar" at bounding box center [157, 376] width 42 height 19
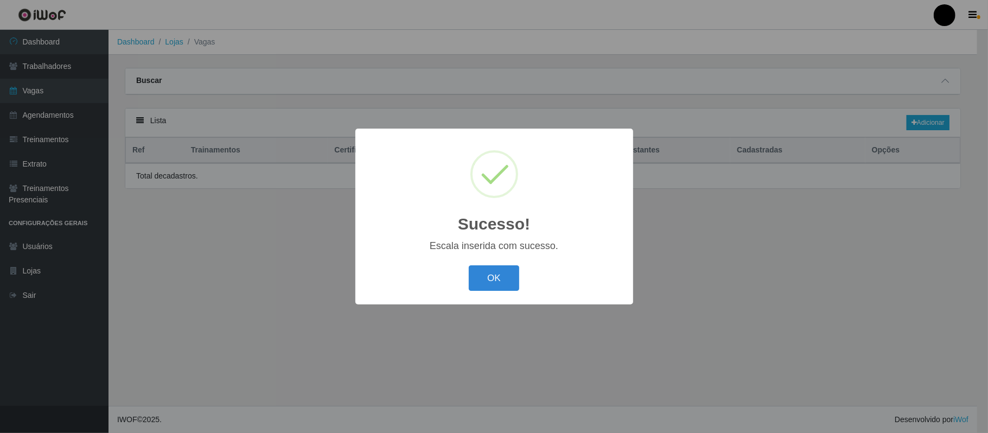
click at [157, 374] on div "Sucesso! × Escala inserida com sucesso. OK Cancel" at bounding box center [494, 216] width 988 height 433
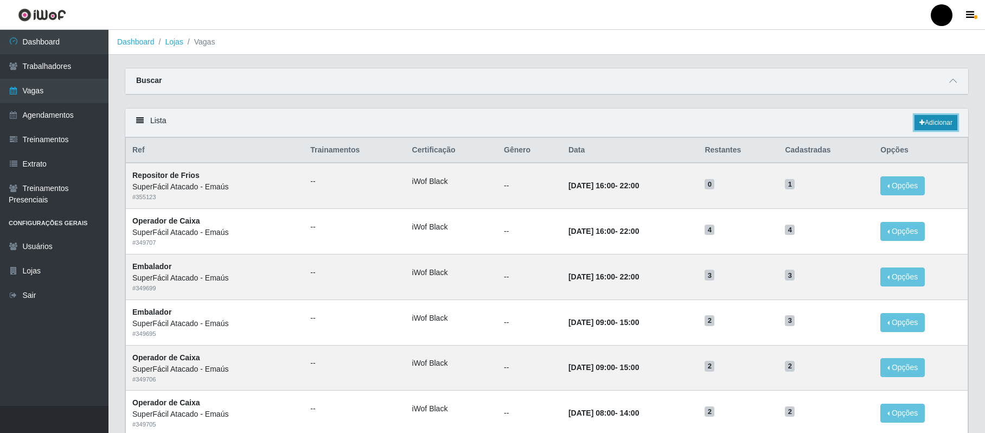
click at [934, 128] on link "Adicionar" at bounding box center [936, 122] width 43 height 15
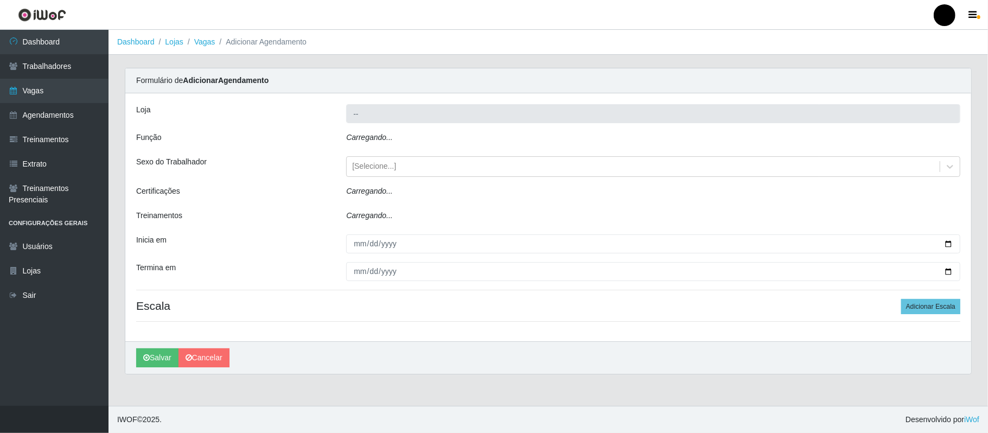
type input "SuperFácil Atacado - Emaús"
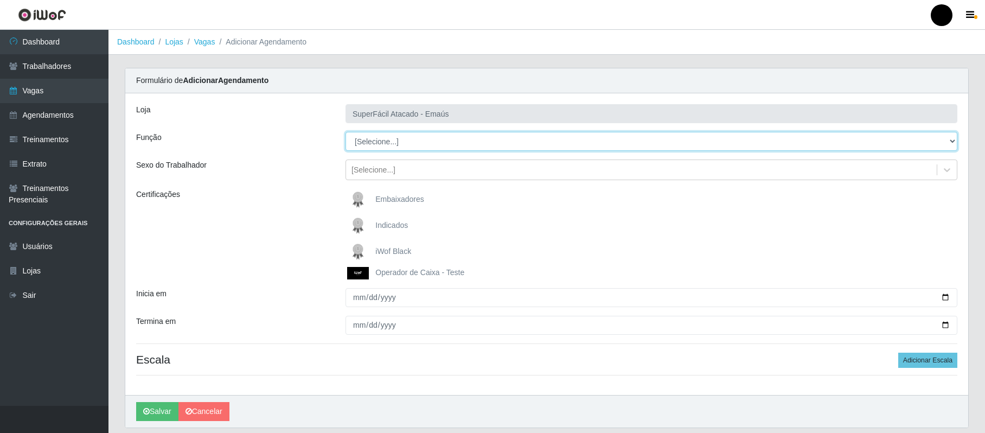
click at [953, 144] on select "[Selecione...] Auxiliar de Estacionamento Auxiliar de Estacionamento + Auxiliar…" at bounding box center [652, 141] width 612 height 19
select select "24"
click at [346, 132] on select "[Selecione...] Auxiliar de Estacionamento Auxiliar de Estacionamento + Auxiliar…" at bounding box center [652, 141] width 612 height 19
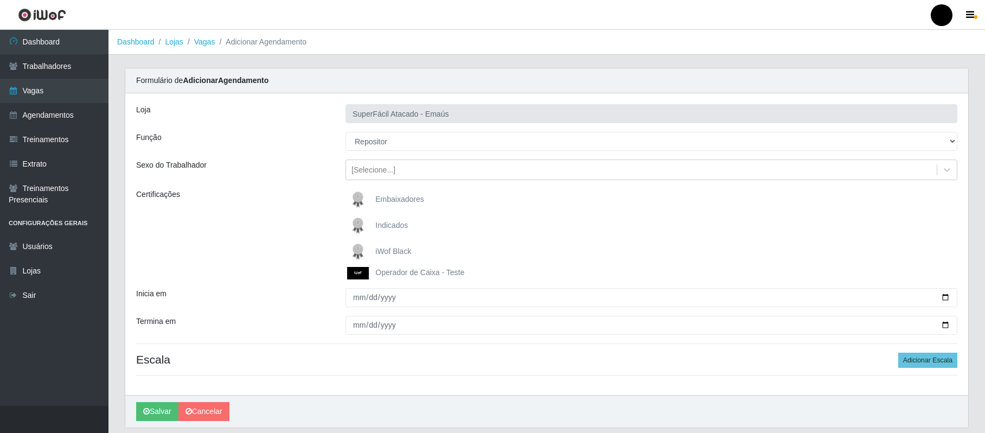
click at [391, 255] on span "iWof Black" at bounding box center [393, 251] width 36 height 9
click at [0, 0] on input "iWof Black" at bounding box center [0, 0] width 0 height 0
click at [415, 169] on div "[Selecione...]" at bounding box center [641, 170] width 591 height 18
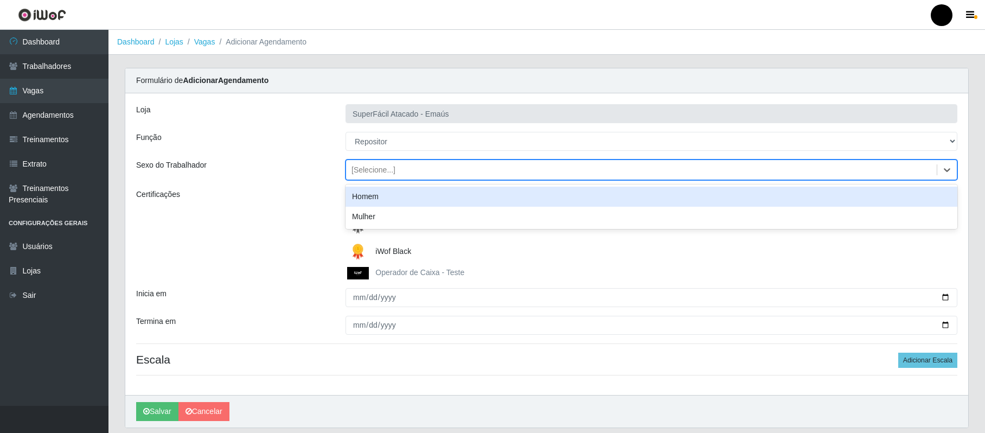
click at [403, 198] on div "Homem" at bounding box center [652, 197] width 612 height 20
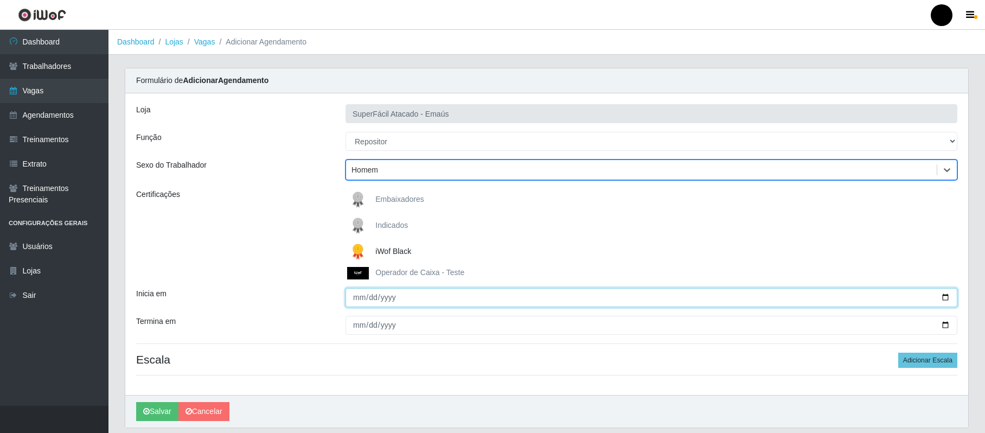
click at [354, 295] on input "Inicia em" at bounding box center [652, 297] width 612 height 19
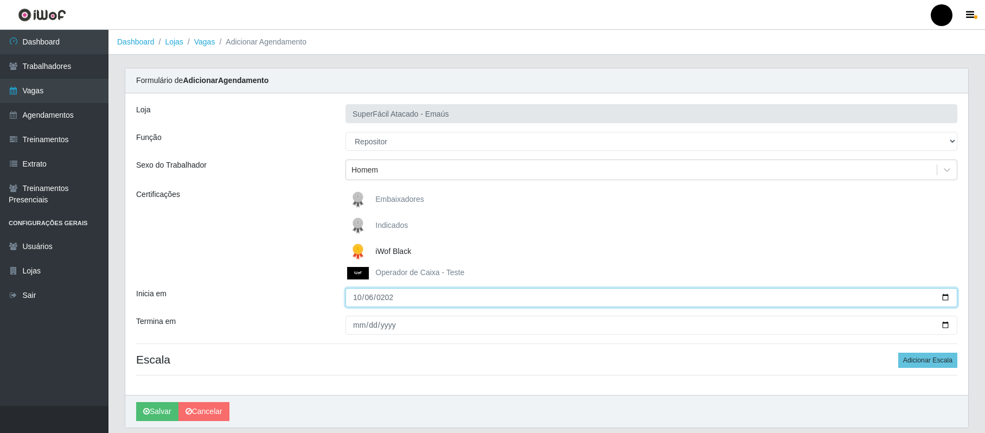
type input "2025-10-06"
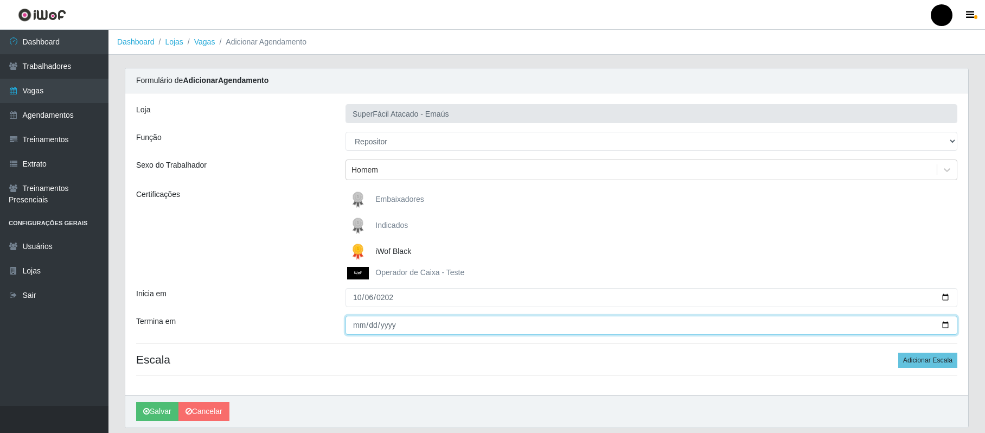
click at [362, 326] on input "Termina em" at bounding box center [652, 325] width 612 height 19
type input "0025-10-06"
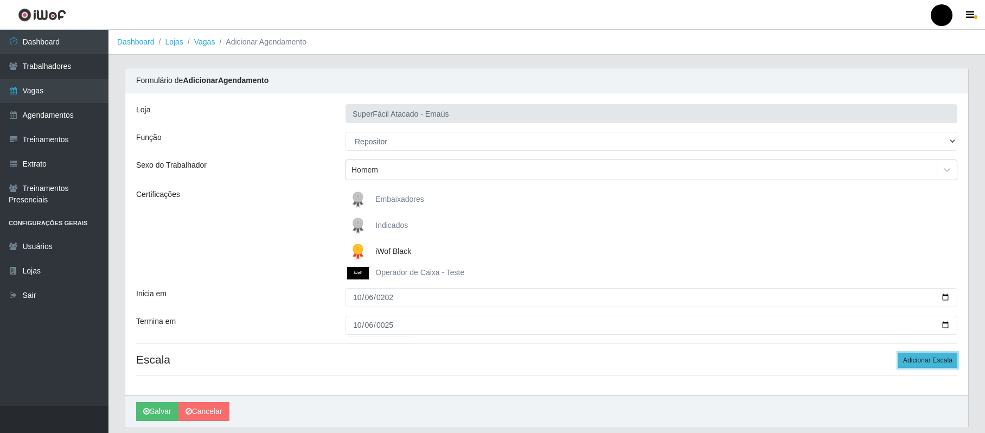
click at [945, 356] on button "Adicionar Escala" at bounding box center [927, 360] width 59 height 15
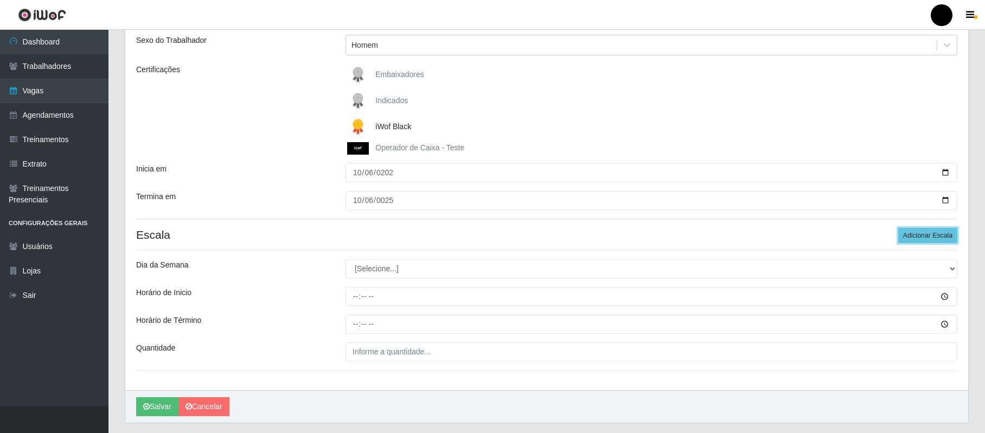
scroll to position [144, 0]
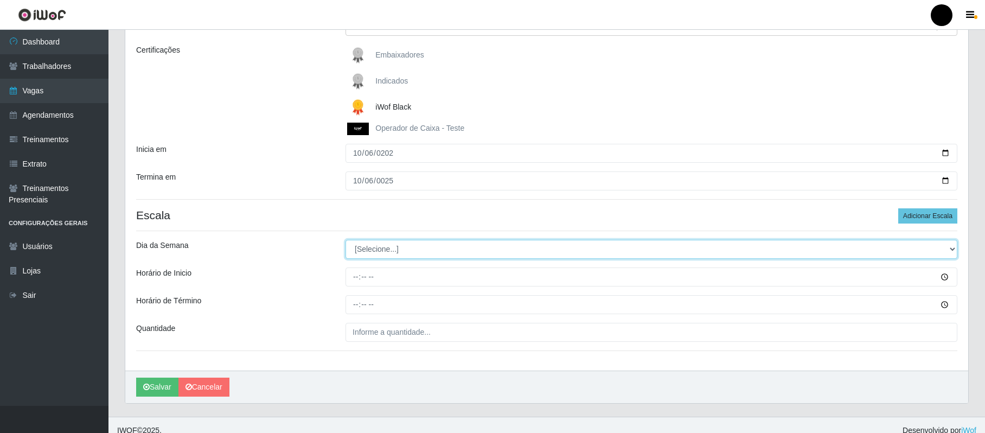
click at [947, 248] on select "[Selecione...] Segunda Terça Quarta Quinta Sexta Sábado Domingo" at bounding box center [652, 249] width 612 height 19
select select "1"
click at [346, 240] on select "[Selecione...] Segunda Terça Quarta Quinta Sexta Sábado Domingo" at bounding box center [652, 249] width 612 height 19
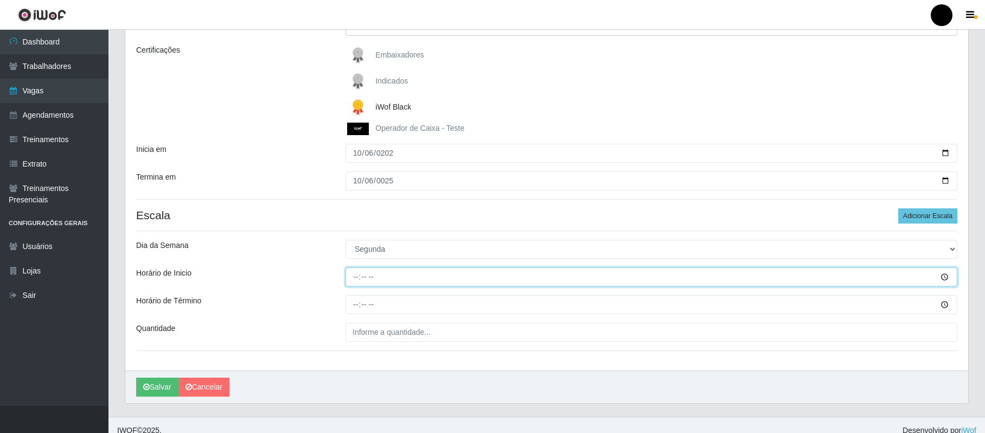
click at [357, 280] on input "Horário de Inicio" at bounding box center [652, 276] width 612 height 19
type input "08:00"
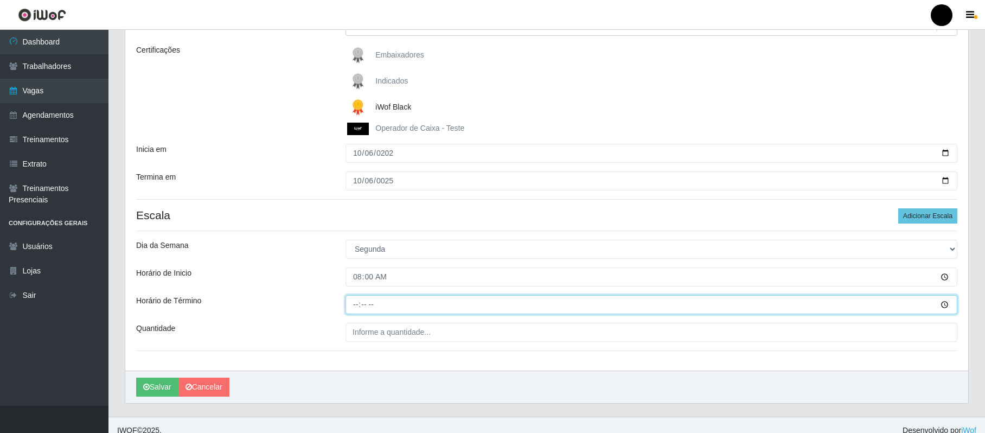
click at [361, 302] on input "Horário de Término" at bounding box center [652, 304] width 612 height 19
type input "14:00"
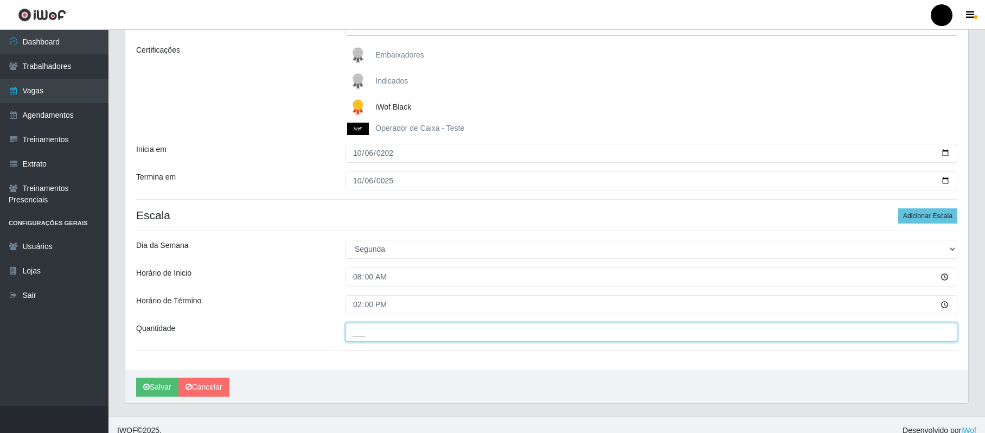
click at [394, 337] on input "___" at bounding box center [652, 332] width 612 height 19
type input "02_"
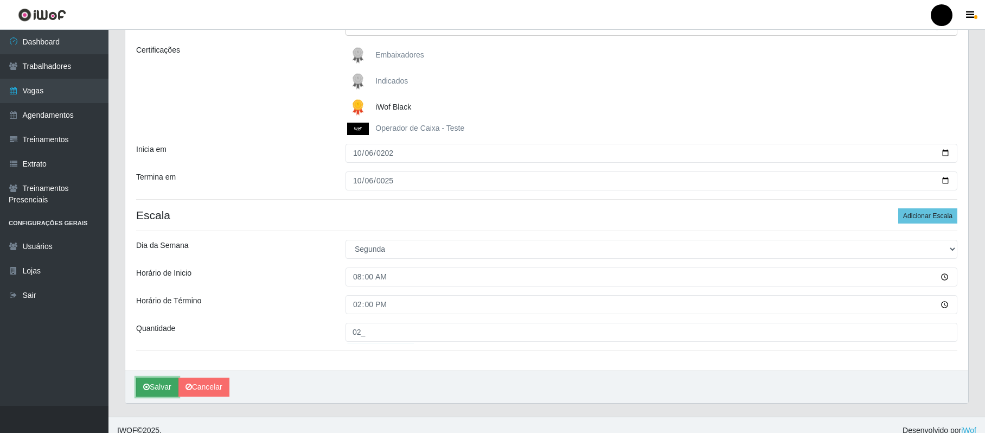
click at [163, 380] on button "Salvar" at bounding box center [157, 387] width 42 height 19
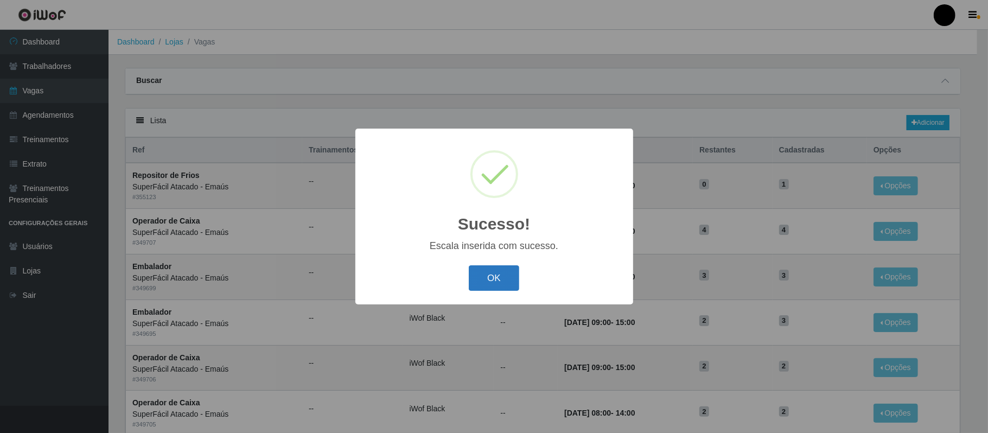
click at [496, 273] on button "OK" at bounding box center [494, 277] width 50 height 25
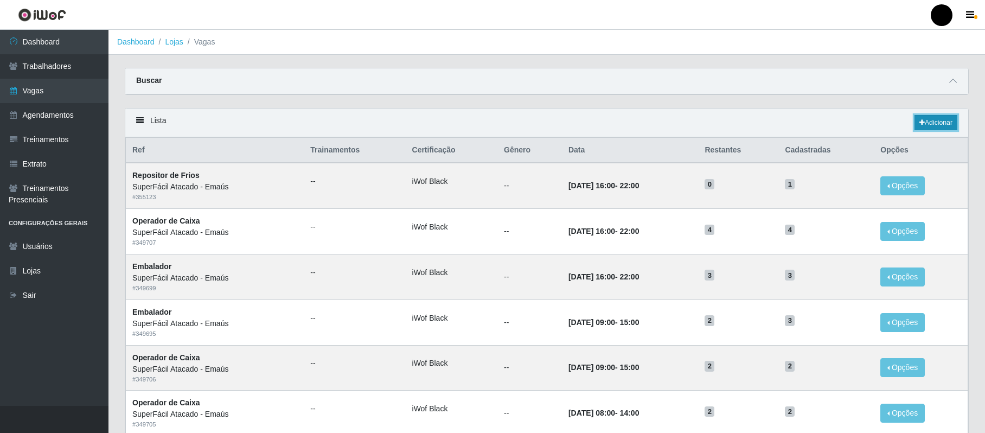
click at [940, 122] on link "Adicionar" at bounding box center [936, 122] width 43 height 15
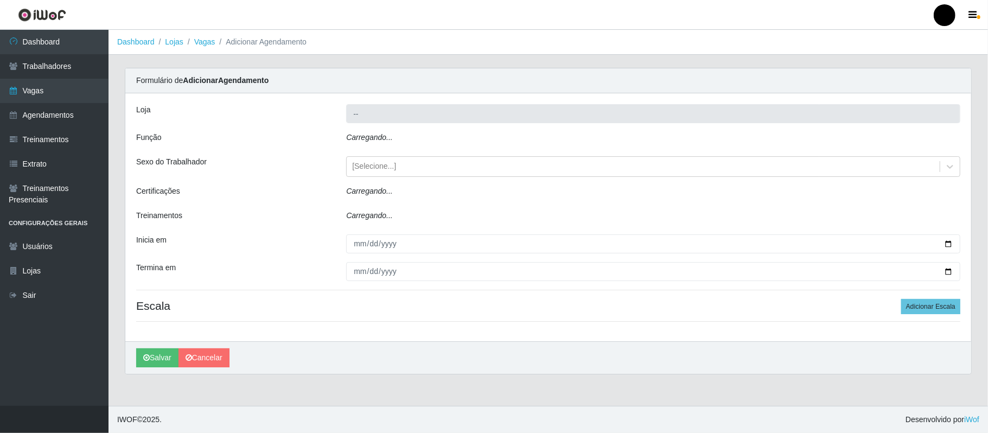
type input "SuperFácil Atacado - Emaús"
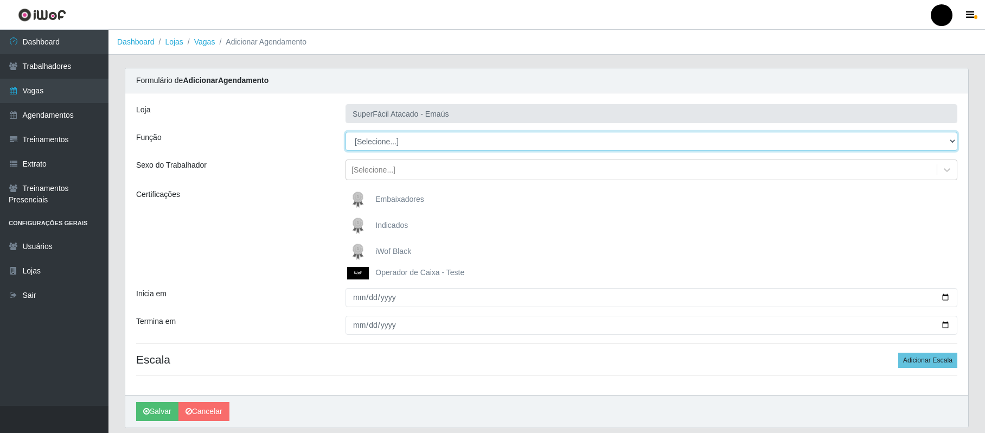
click at [947, 142] on select "[Selecione...] Auxiliar de Estacionamento Auxiliar de Estacionamento + Auxiliar…" at bounding box center [652, 141] width 612 height 19
select select "24"
click at [346, 132] on select "[Selecione...] Auxiliar de Estacionamento Auxiliar de Estacionamento + Auxiliar…" at bounding box center [652, 141] width 612 height 19
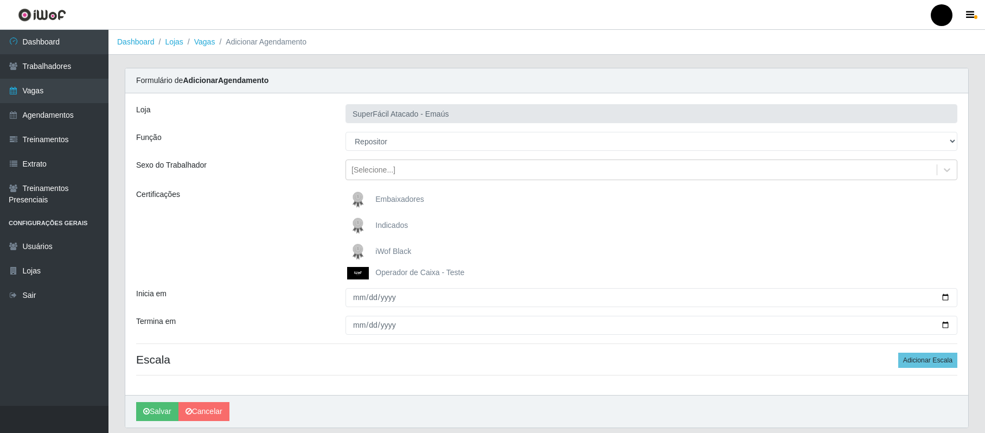
click at [400, 252] on span "iWof Black" at bounding box center [393, 251] width 36 height 9
click at [0, 0] on input "iWof Black" at bounding box center [0, 0] width 0 height 0
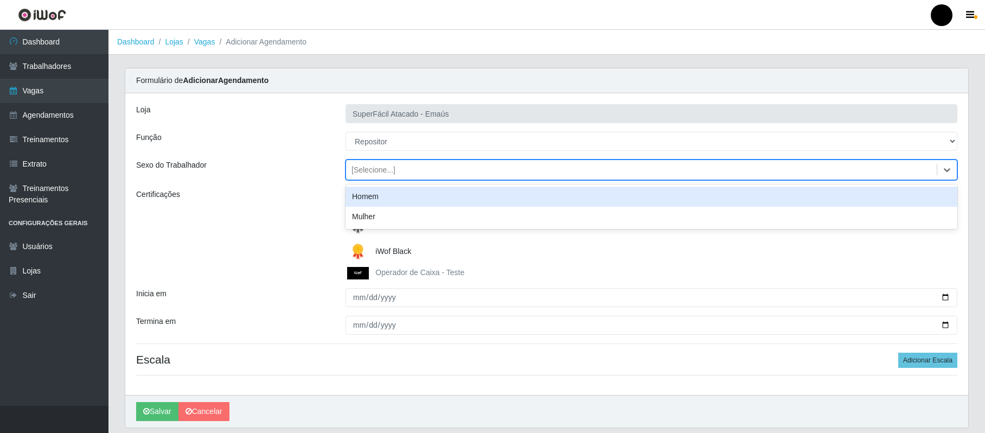
click at [424, 166] on div "[Selecione...]" at bounding box center [641, 170] width 591 height 18
click at [400, 197] on div "Homem" at bounding box center [652, 197] width 612 height 20
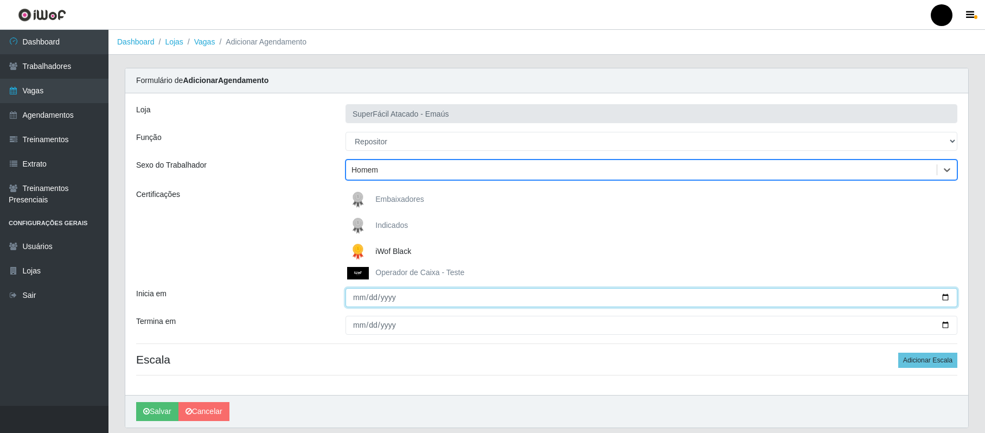
click at [360, 298] on input "Inicia em" at bounding box center [652, 297] width 612 height 19
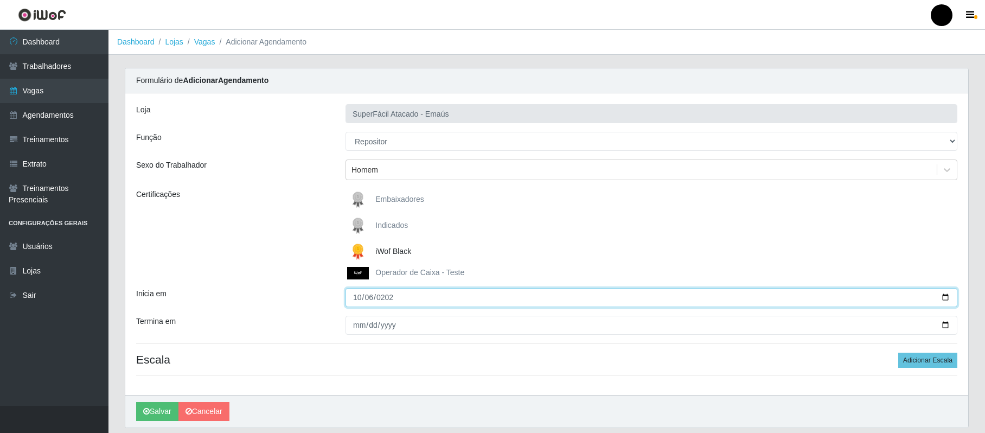
type input "2025-10-06"
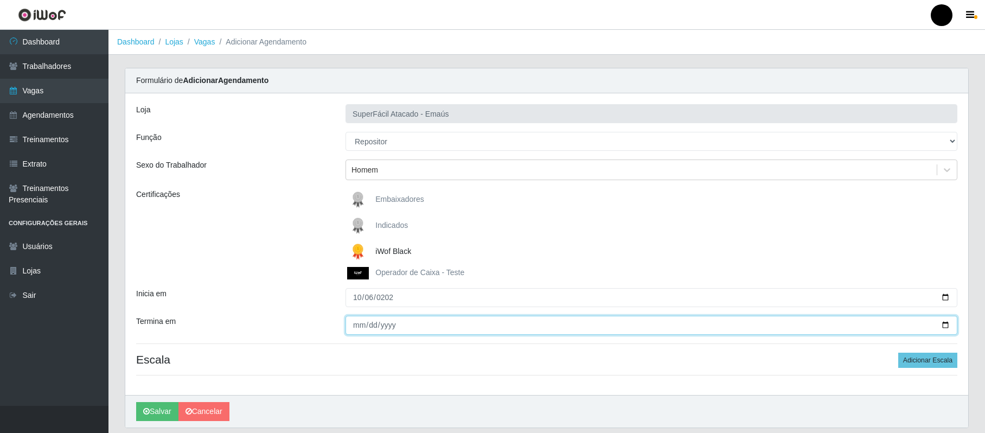
click at [357, 329] on input "Termina em" at bounding box center [652, 325] width 612 height 19
type input "2025-10-06"
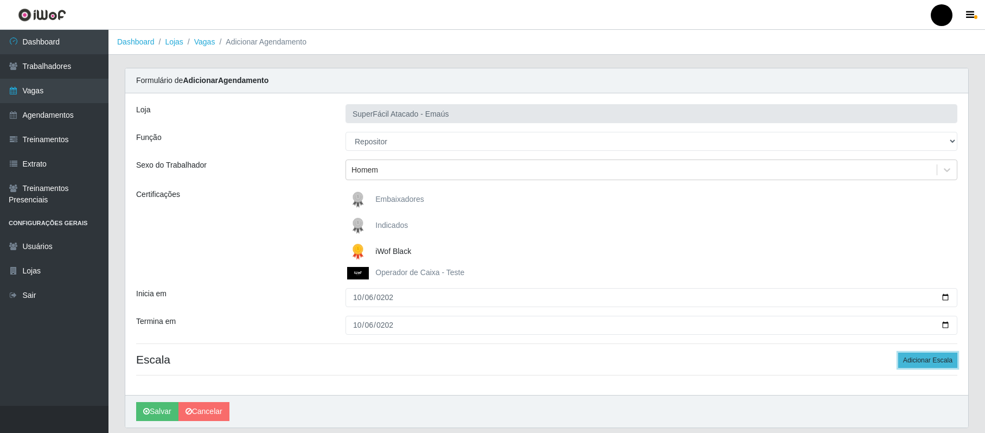
click at [943, 361] on button "Adicionar Escala" at bounding box center [927, 360] width 59 height 15
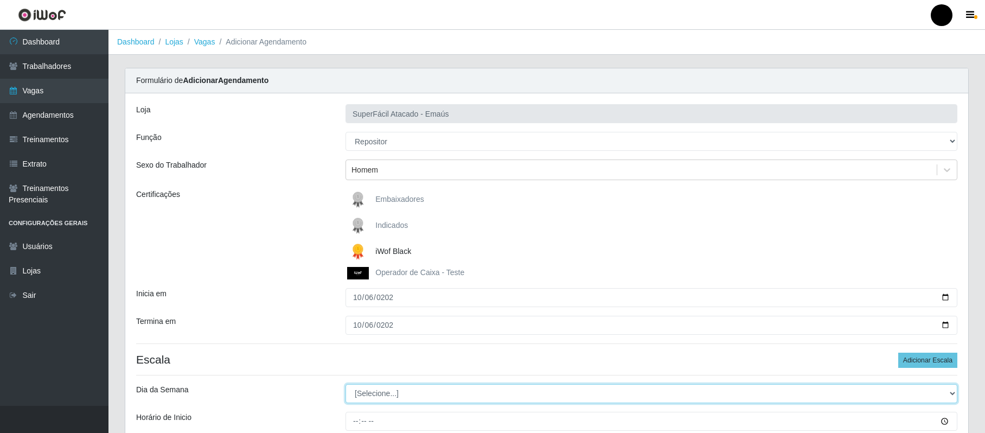
click at [382, 397] on select "[Selecione...] Segunda Terça Quarta Quinta Sexta Sábado Domingo" at bounding box center [652, 393] width 612 height 19
click at [346, 385] on select "[Selecione...] Segunda Terça Quarta Quinta Sexta Sábado Domingo" at bounding box center [652, 393] width 612 height 19
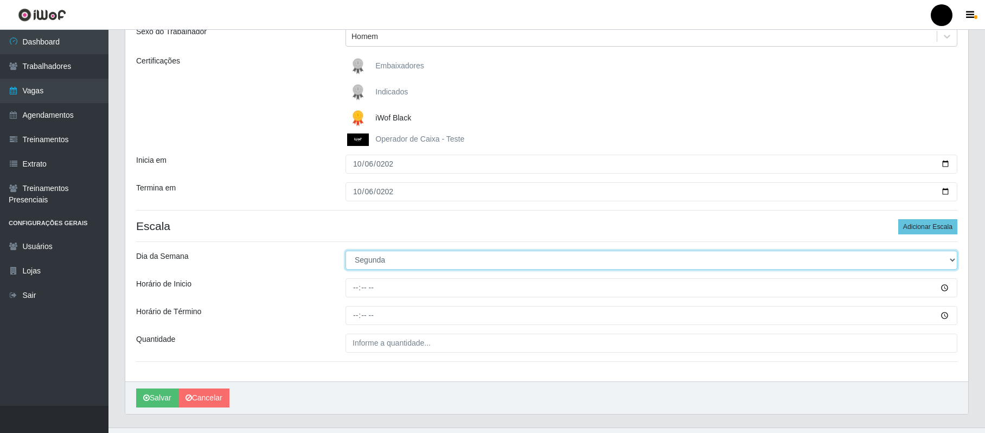
scroll to position [144, 0]
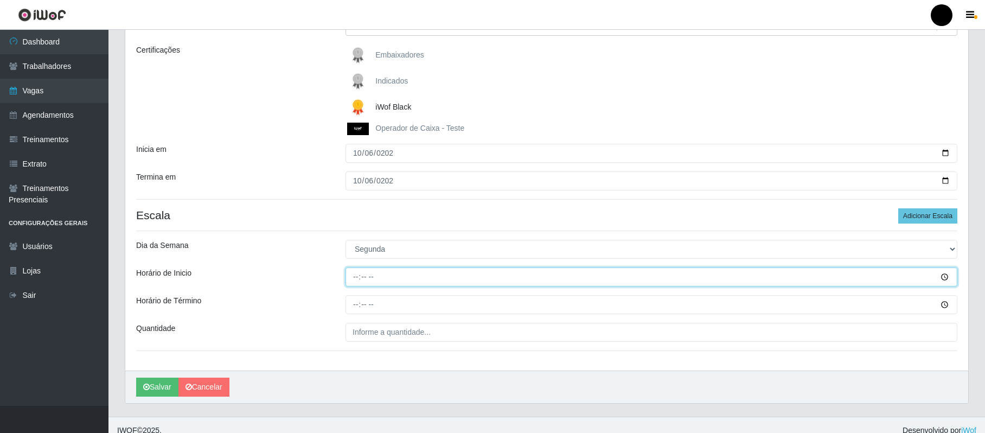
click at [358, 274] on input "Horário de Inicio" at bounding box center [652, 276] width 612 height 19
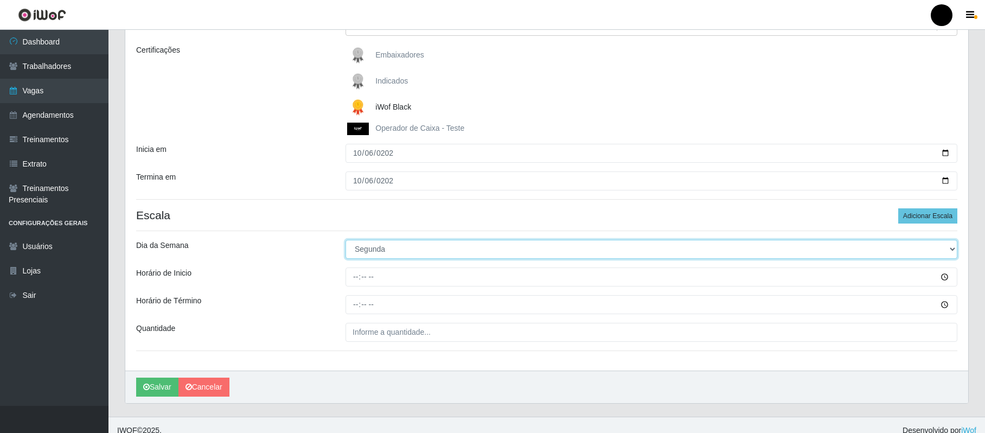
click at [947, 246] on select "[Selecione...] Segunda Terça Quarta Quinta Sexta Sábado Domingo" at bounding box center [652, 249] width 612 height 19
select select "6"
click at [346, 240] on select "[Selecione...] Segunda Terça Quarta Quinta Sexta Sábado Domingo" at bounding box center [652, 249] width 612 height 19
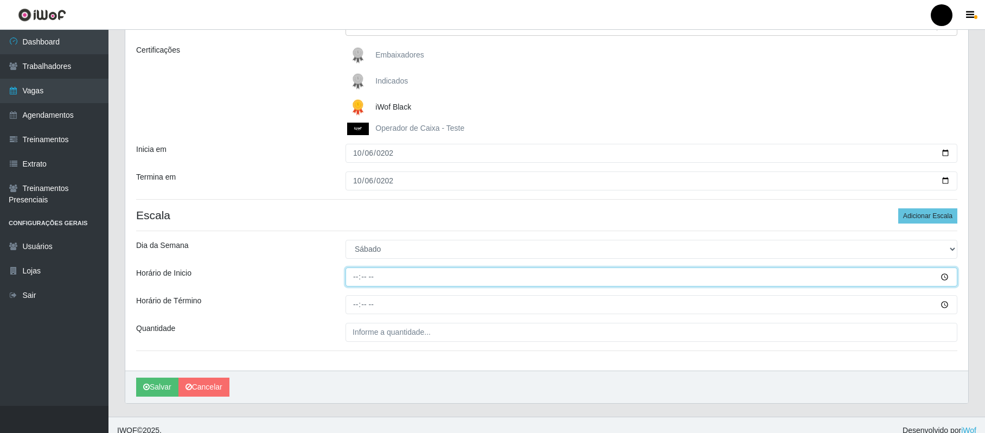
click at [354, 274] on input "Horário de Inicio" at bounding box center [652, 276] width 612 height 19
type input "14:00"
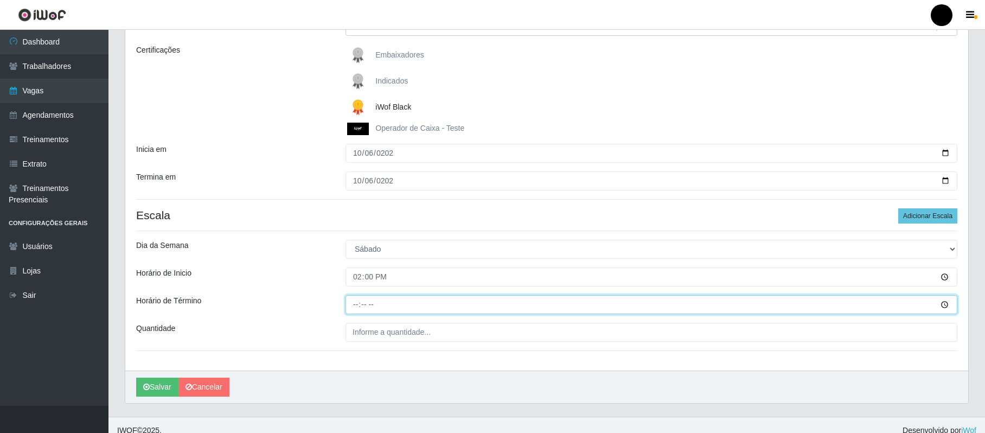
click at [356, 303] on input "Horário de Término" at bounding box center [652, 304] width 612 height 19
type input "20:00"
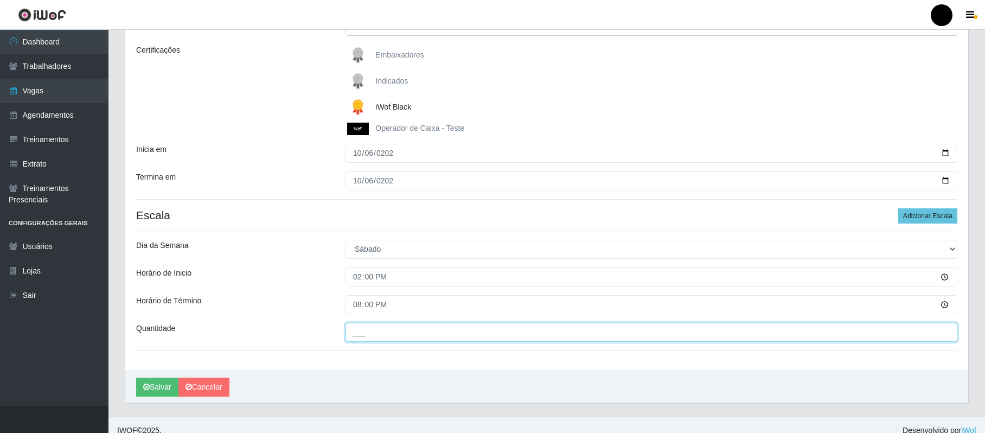
click at [393, 329] on input "___" at bounding box center [652, 332] width 612 height 19
type input "01_"
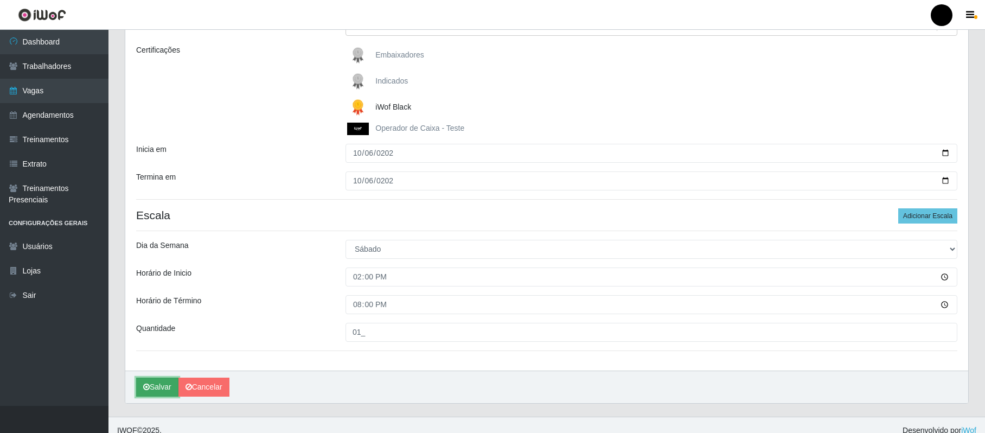
click at [162, 389] on button "Salvar" at bounding box center [157, 387] width 42 height 19
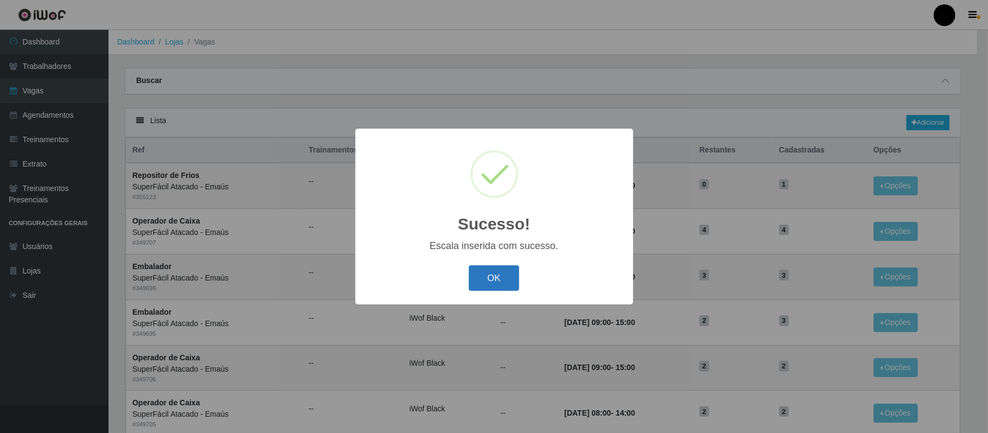
click at [499, 280] on button "OK" at bounding box center [494, 277] width 50 height 25
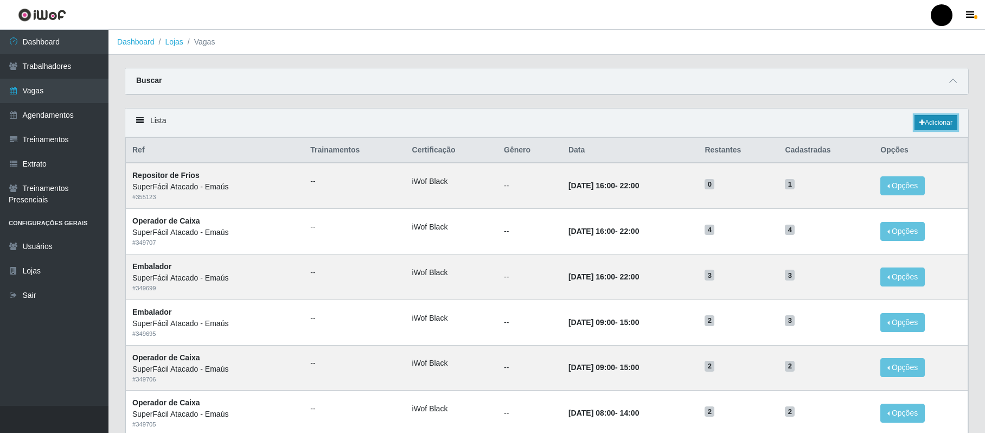
click at [933, 126] on link "Adicionar" at bounding box center [936, 122] width 43 height 15
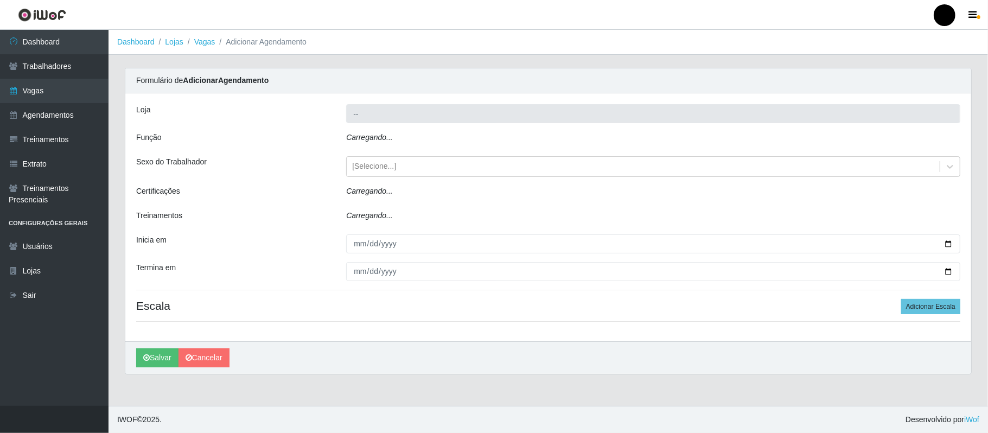
type input "SuperFácil Atacado - Emaús"
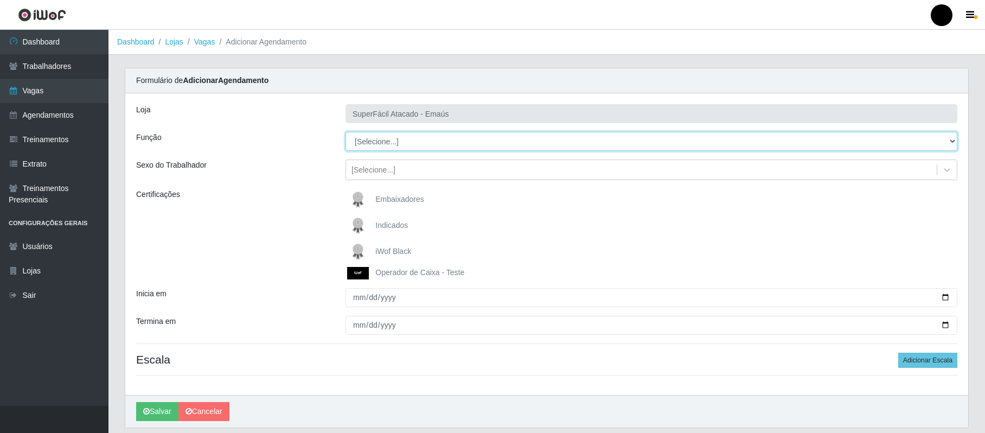
click at [953, 142] on select "[Selecione...] Auxiliar de Estacionamento Auxiliar de Estacionamento + Auxiliar…" at bounding box center [652, 141] width 612 height 19
select select "24"
click at [346, 132] on select "[Selecione...] Auxiliar de Estacionamento Auxiliar de Estacionamento + Auxiliar…" at bounding box center [652, 141] width 612 height 19
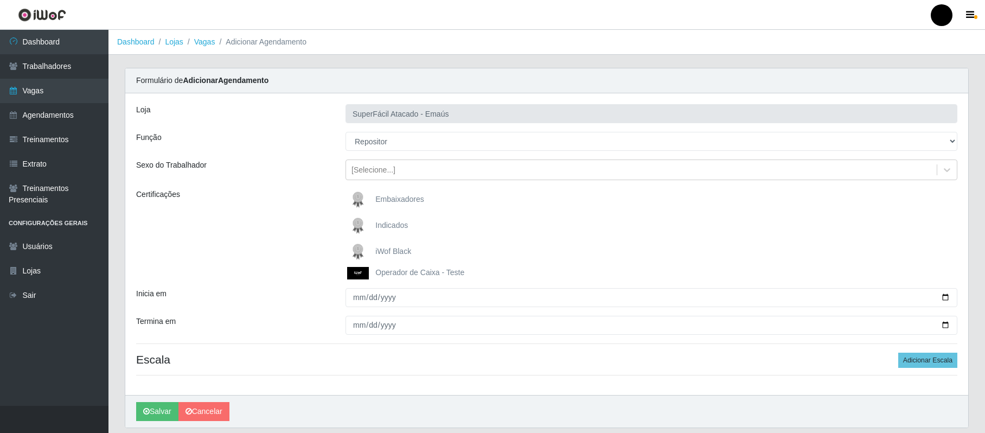
click at [400, 248] on span "iWof Black" at bounding box center [393, 251] width 36 height 9
click at [0, 0] on input "iWof Black" at bounding box center [0, 0] width 0 height 0
click at [387, 167] on div "[Selecione...]" at bounding box center [374, 169] width 44 height 11
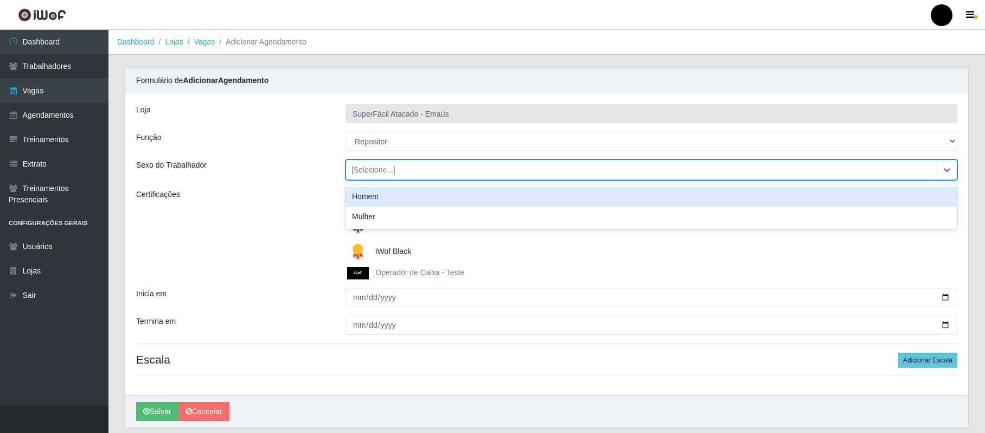
click at [382, 199] on div "Homem" at bounding box center [652, 197] width 612 height 20
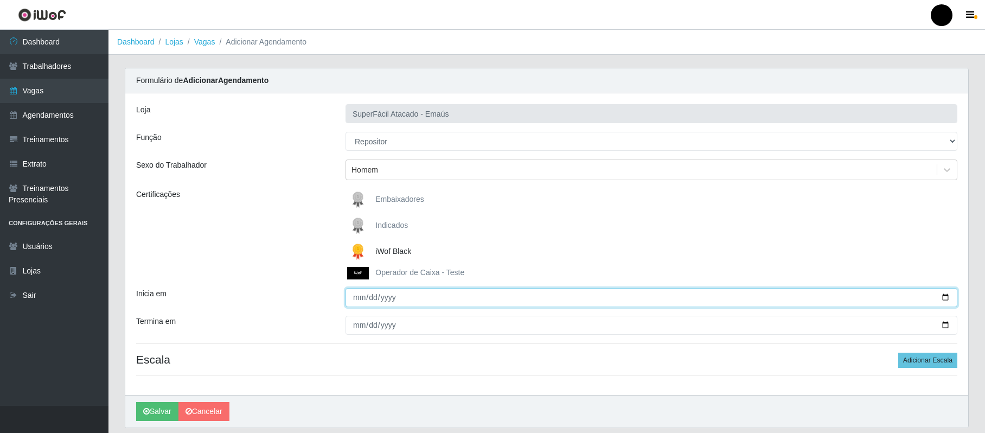
click at [357, 294] on input "Inicia em" at bounding box center [652, 297] width 612 height 19
type input "2025-10-06"
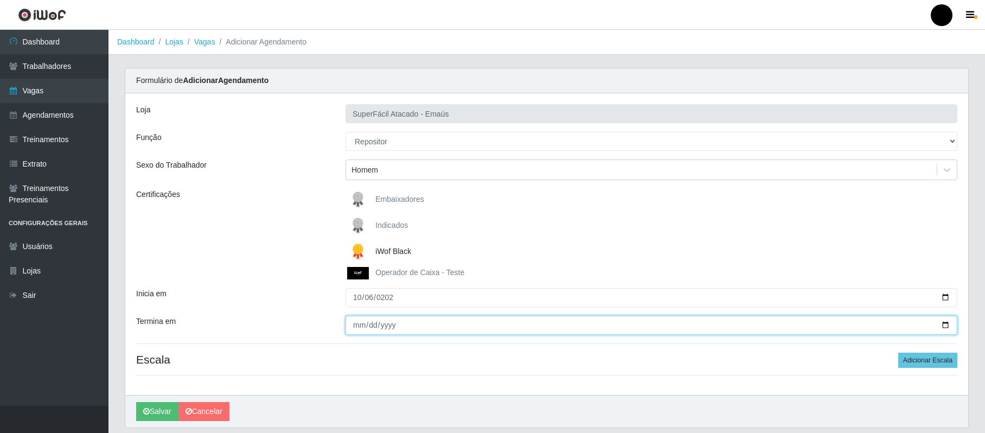
click at [359, 324] on input "Termina em" at bounding box center [652, 325] width 612 height 19
type input "0025-10-06"
type input "2025-10-06"
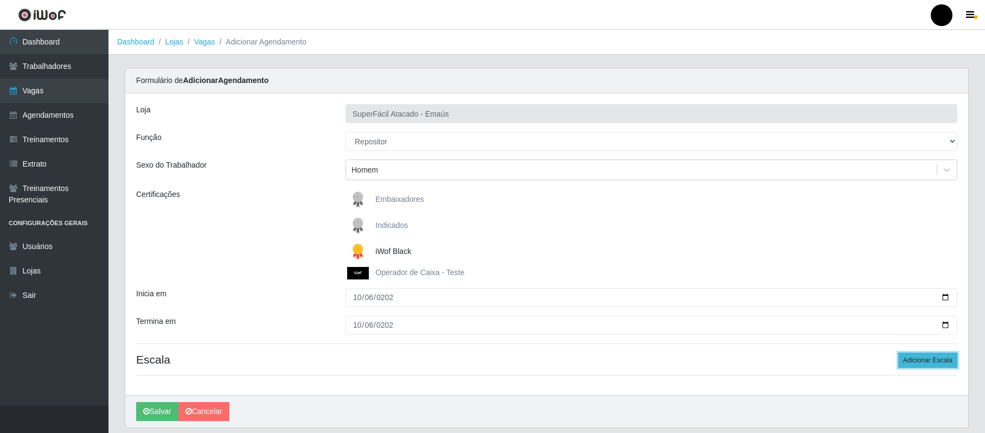
click at [937, 359] on button "Adicionar Escala" at bounding box center [927, 360] width 59 height 15
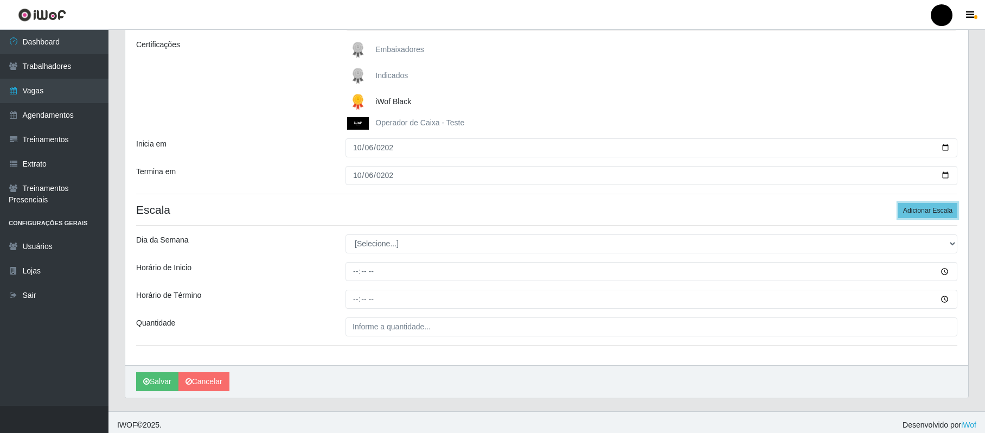
scroll to position [157, 0]
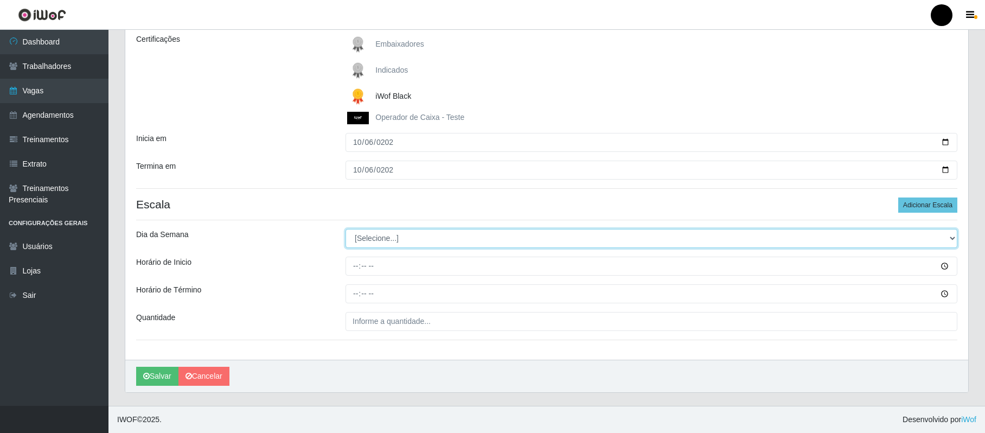
click at [387, 235] on select "[Selecione...] Segunda Terça Quarta Quinta Sexta Sábado Domingo" at bounding box center [652, 238] width 612 height 19
select select "1"
click at [346, 229] on select "[Selecione...] Segunda Terça Quarta Quinta Sexta Sábado Domingo" at bounding box center [652, 238] width 612 height 19
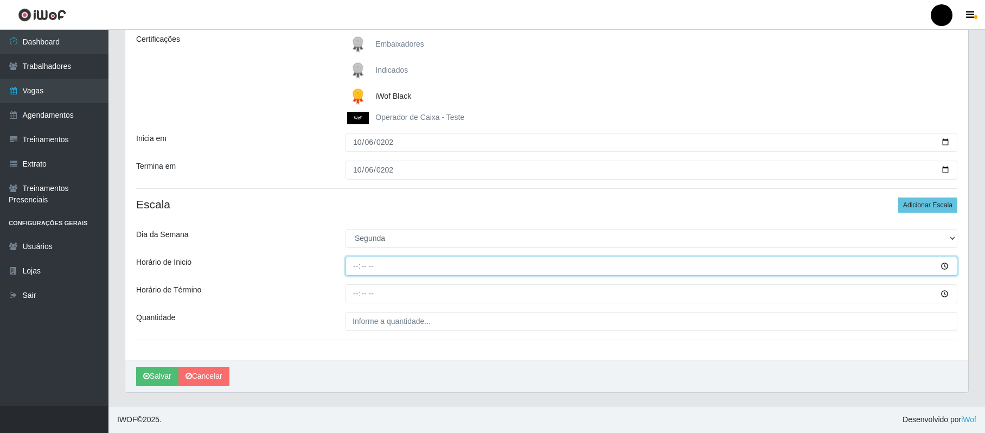
click at [358, 264] on input "Horário de Inicio" at bounding box center [652, 266] width 612 height 19
type input "14:00"
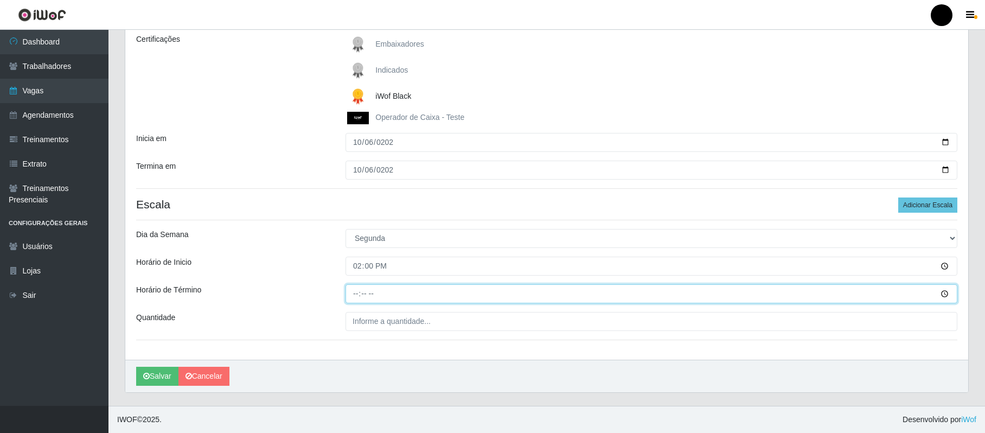
click at [352, 289] on input "Horário de Término" at bounding box center [652, 293] width 612 height 19
type input "20:00"
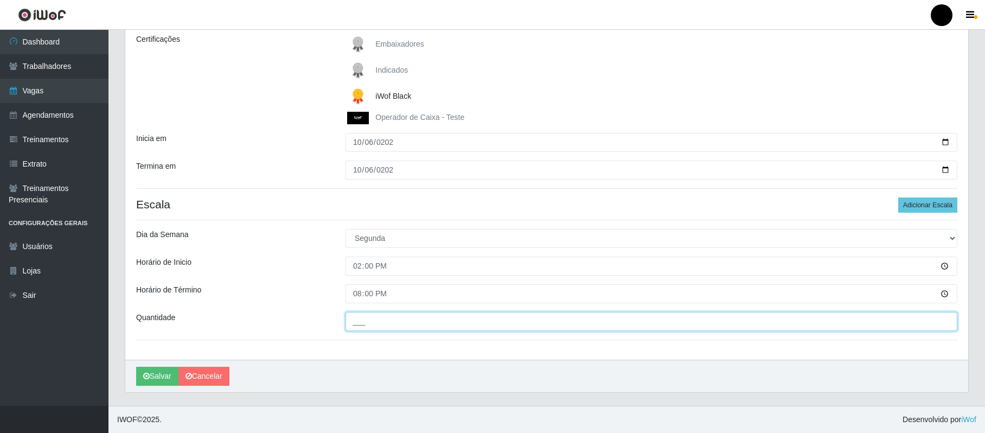
click at [391, 322] on input "___" at bounding box center [652, 321] width 612 height 19
type input "01_"
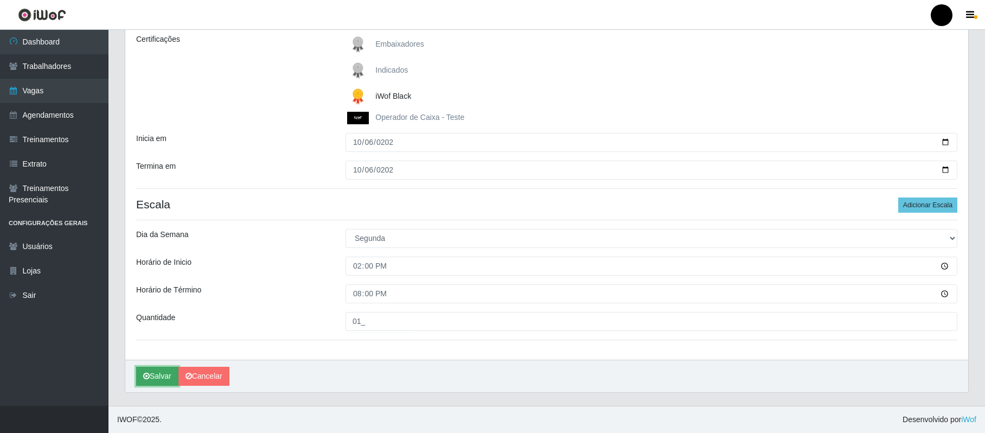
click at [161, 372] on button "Salvar" at bounding box center [157, 376] width 42 height 19
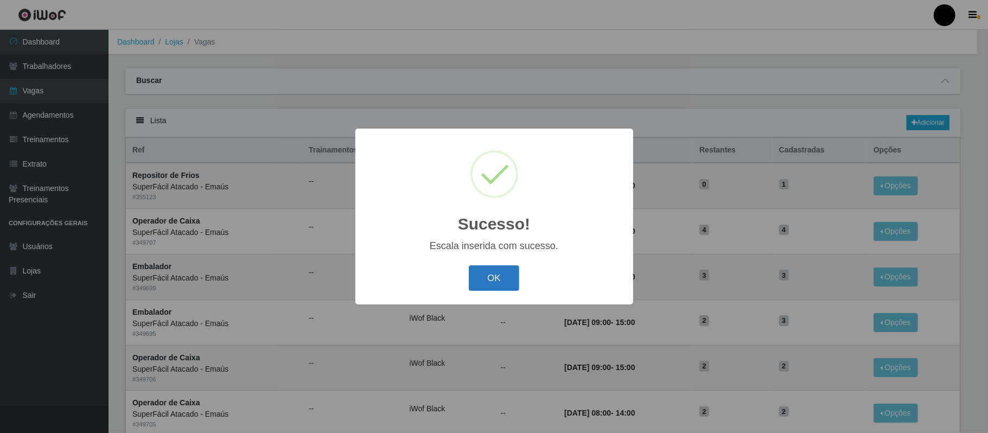
click at [484, 270] on button "OK" at bounding box center [494, 277] width 50 height 25
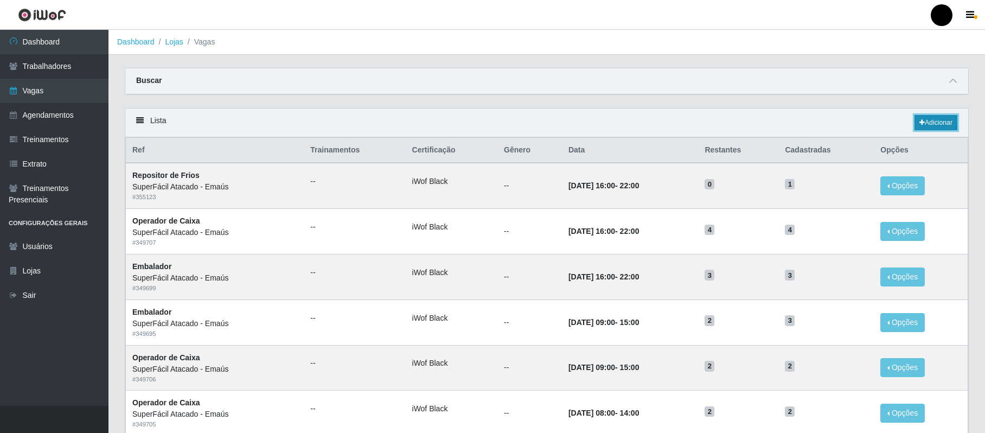
click at [931, 119] on link "Adicionar" at bounding box center [936, 122] width 43 height 15
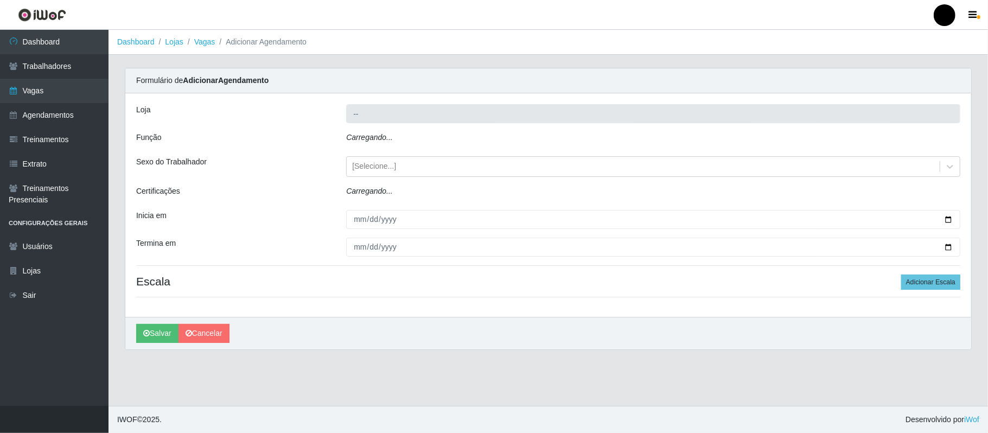
type input "SuperFácil Atacado - Emaús"
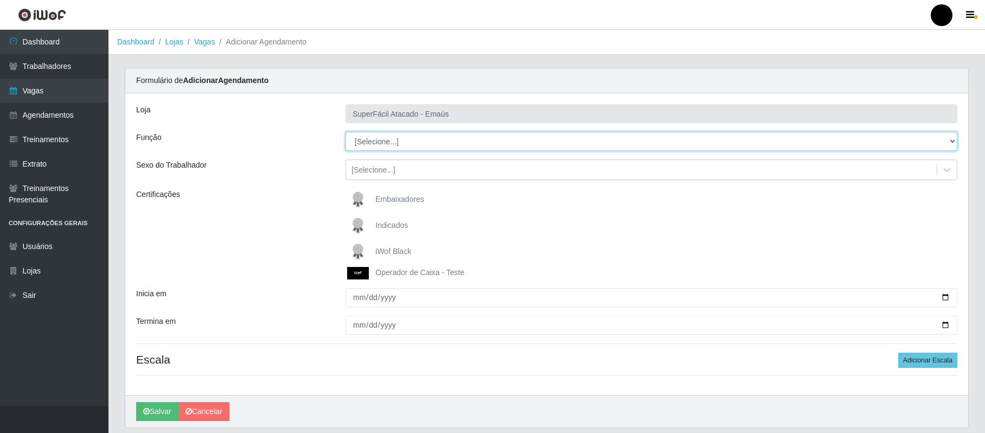
click at [954, 139] on select "[Selecione...] Auxiliar de Estacionamento Auxiliar de Estacionamento + Auxiliar…" at bounding box center [652, 141] width 612 height 19
select select "24"
click at [346, 132] on select "[Selecione...] Auxiliar de Estacionamento Auxiliar de Estacionamento + Auxiliar…" at bounding box center [652, 141] width 612 height 19
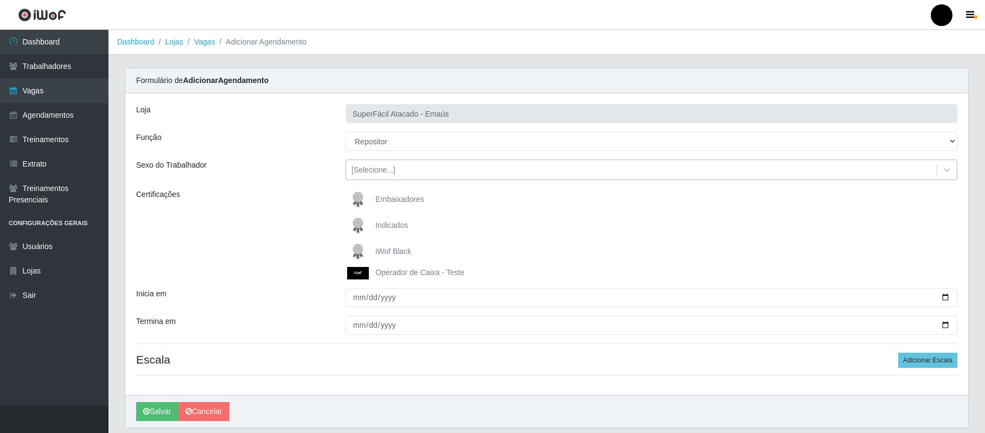
click at [405, 165] on div "[Selecione...]" at bounding box center [641, 170] width 591 height 18
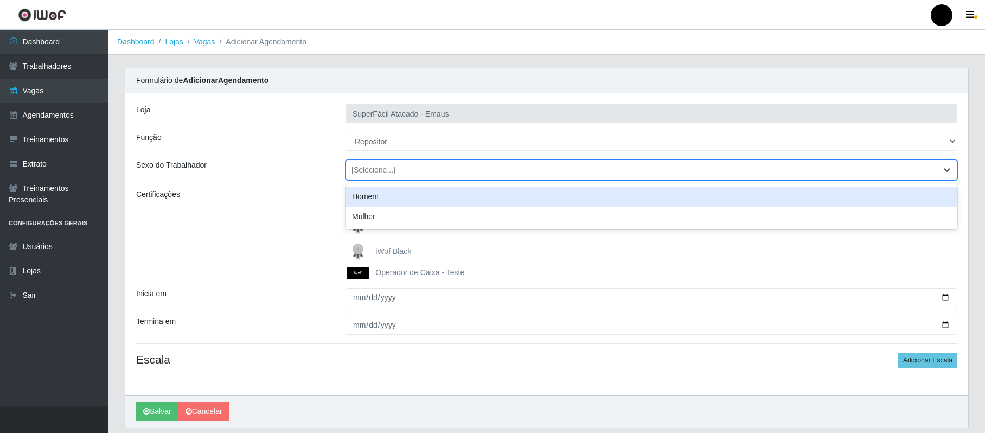
click at [387, 202] on div "Homem" at bounding box center [652, 197] width 612 height 20
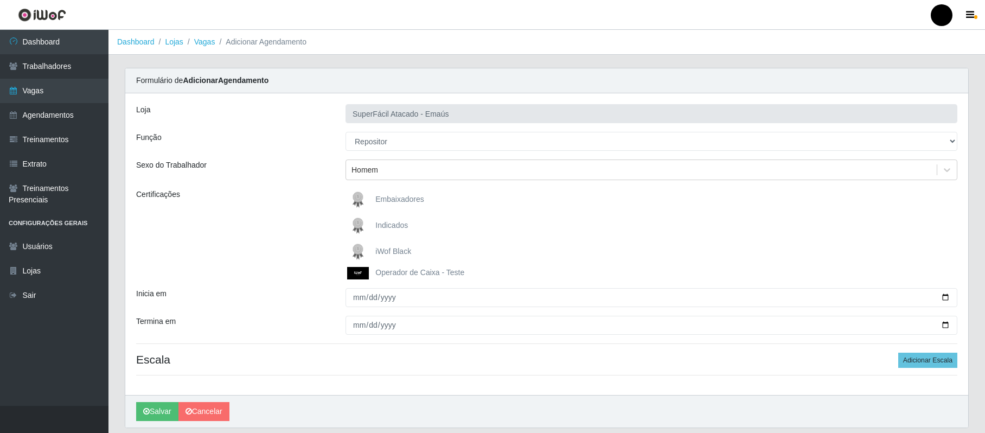
click at [387, 250] on span "iWof Black" at bounding box center [393, 251] width 36 height 9
click at [0, 0] on input "iWof Black" at bounding box center [0, 0] width 0 height 0
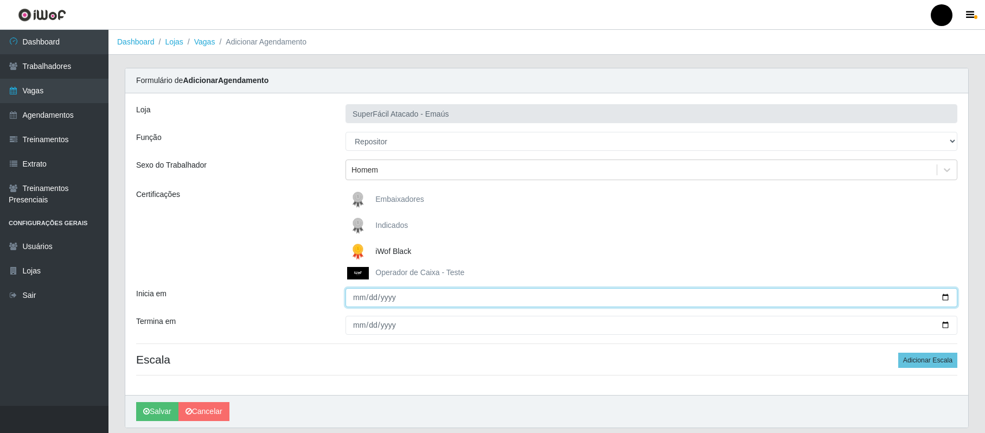
click at [360, 298] on input "Inicia em" at bounding box center [652, 297] width 612 height 19
type input "2025-10-07"
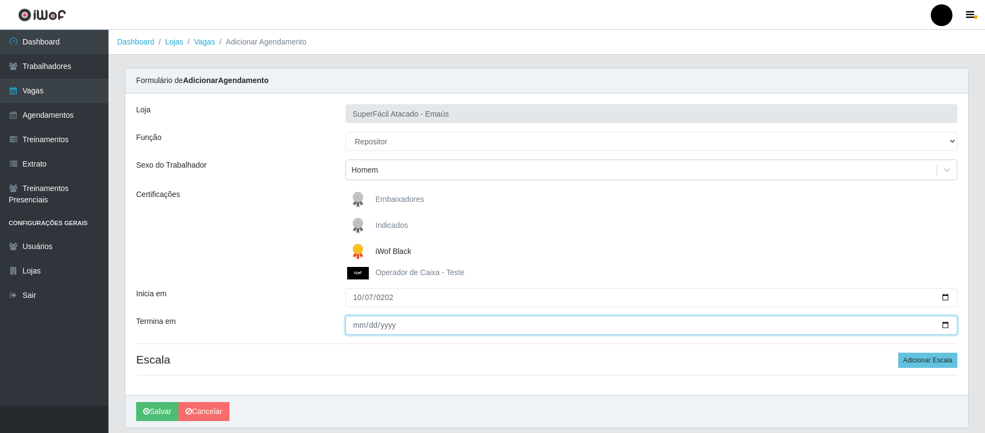
click at [354, 328] on input "Termina em" at bounding box center [652, 325] width 612 height 19
type input "0025-10-07"
type input "2025-10-07"
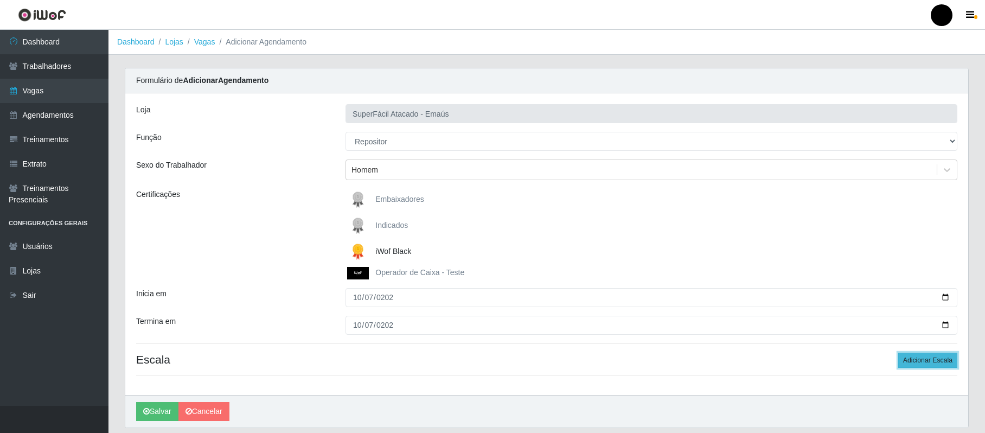
click at [945, 365] on button "Adicionar Escala" at bounding box center [927, 360] width 59 height 15
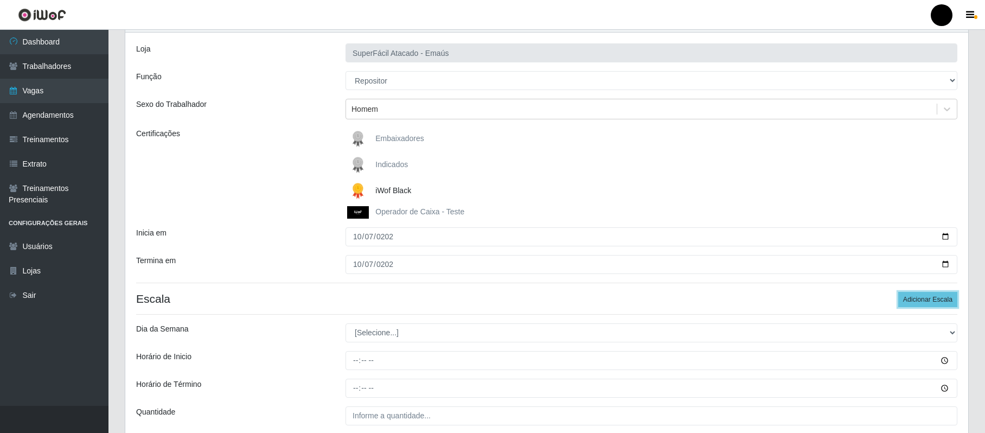
scroll to position [144, 0]
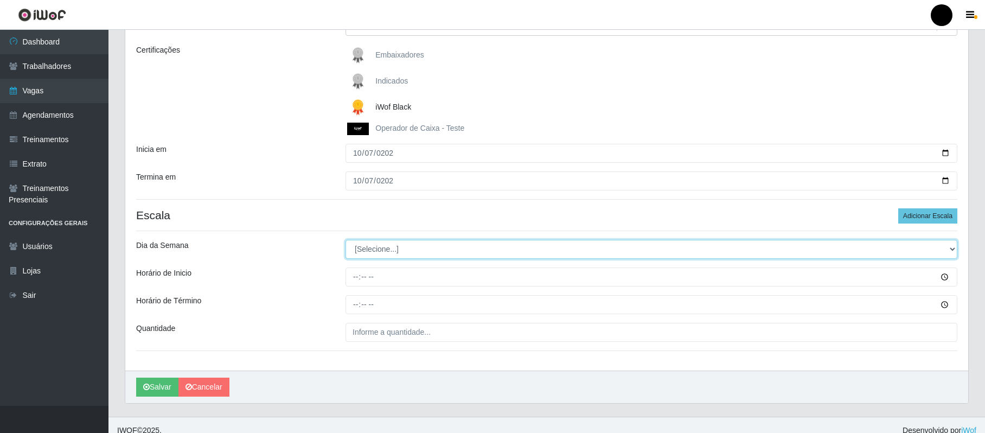
click at [951, 251] on select "[Selecione...] Segunda Terça Quarta Quinta Sexta Sábado Domingo" at bounding box center [652, 249] width 612 height 19
select select "2"
click at [346, 240] on select "[Selecione...] Segunda Terça Quarta Quinta Sexta Sábado Domingo" at bounding box center [652, 249] width 612 height 19
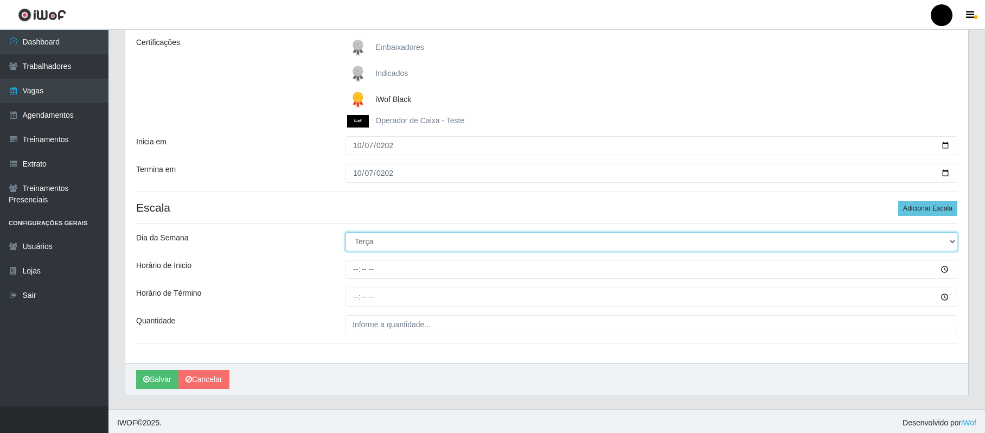
scroll to position [157, 0]
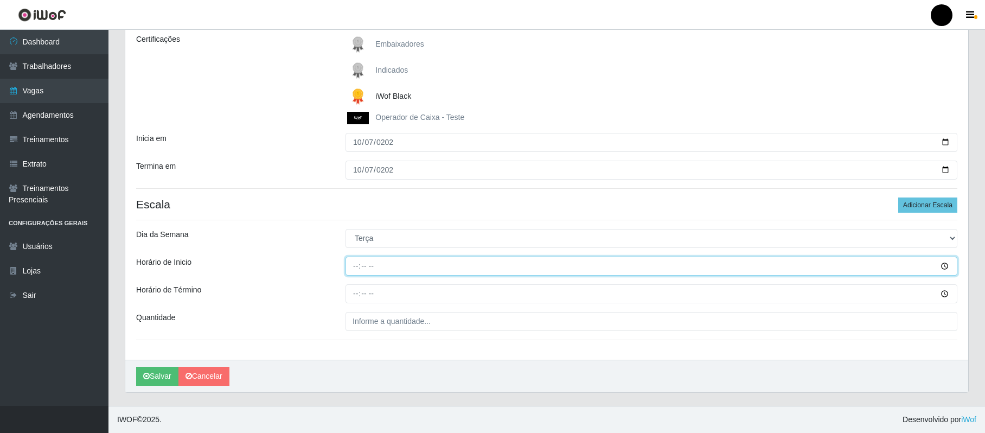
click at [354, 261] on input "Horário de Inicio" at bounding box center [652, 266] width 612 height 19
type input "08:00"
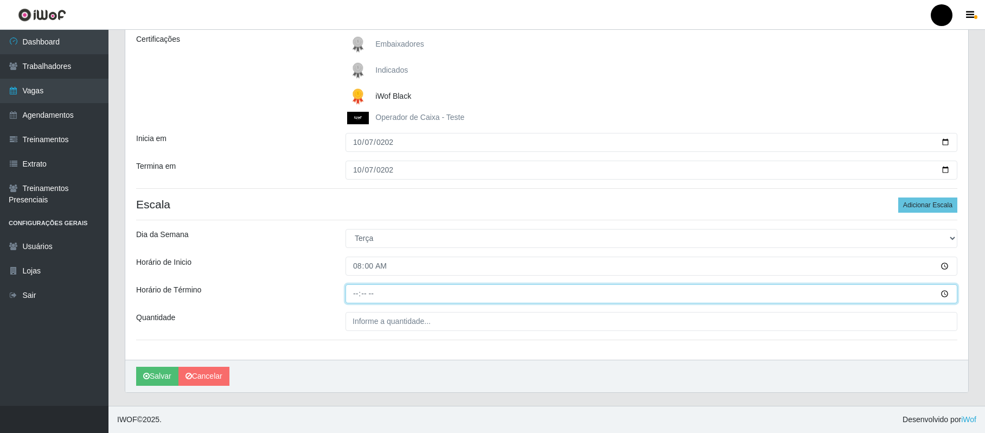
click at [352, 293] on input "Horário de Término" at bounding box center [652, 293] width 612 height 19
type input "14:00"
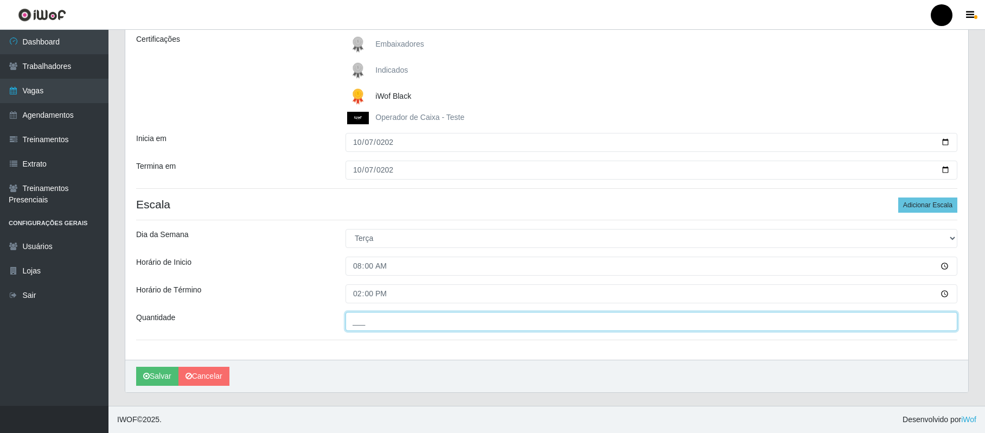
click at [361, 324] on input "___" at bounding box center [652, 321] width 612 height 19
type input "01_"
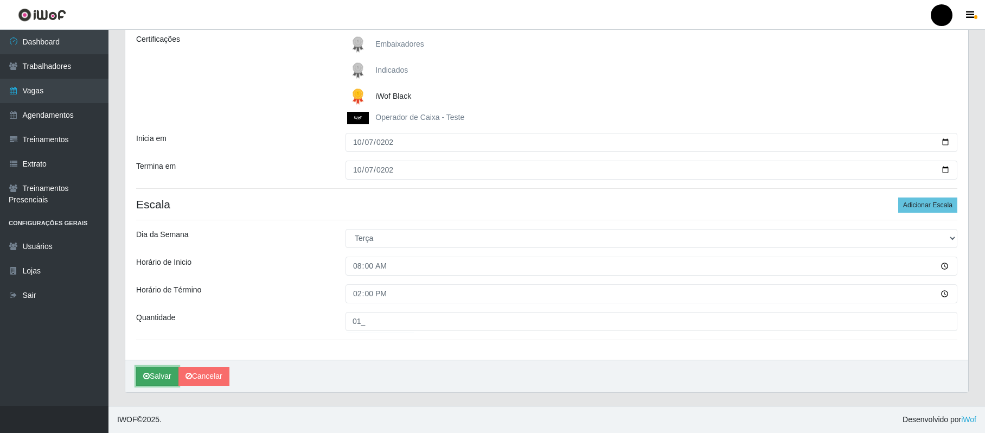
click at [155, 372] on button "Salvar" at bounding box center [157, 376] width 42 height 19
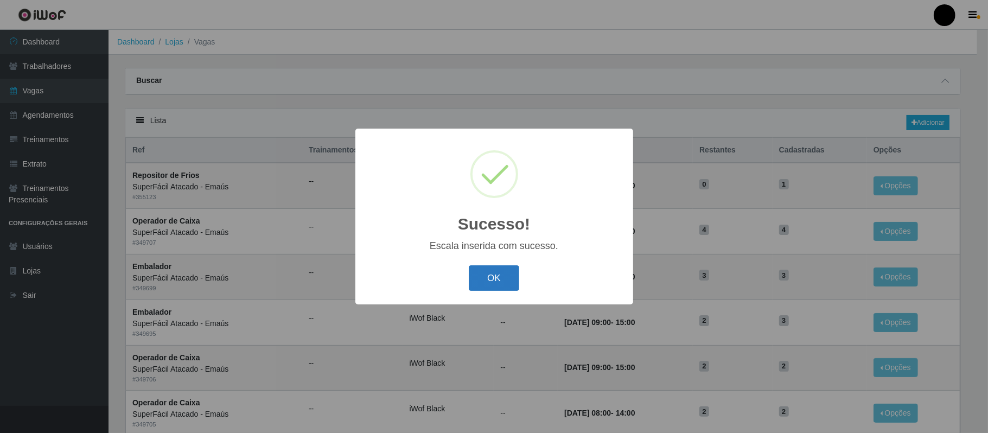
click at [502, 281] on button "OK" at bounding box center [494, 277] width 50 height 25
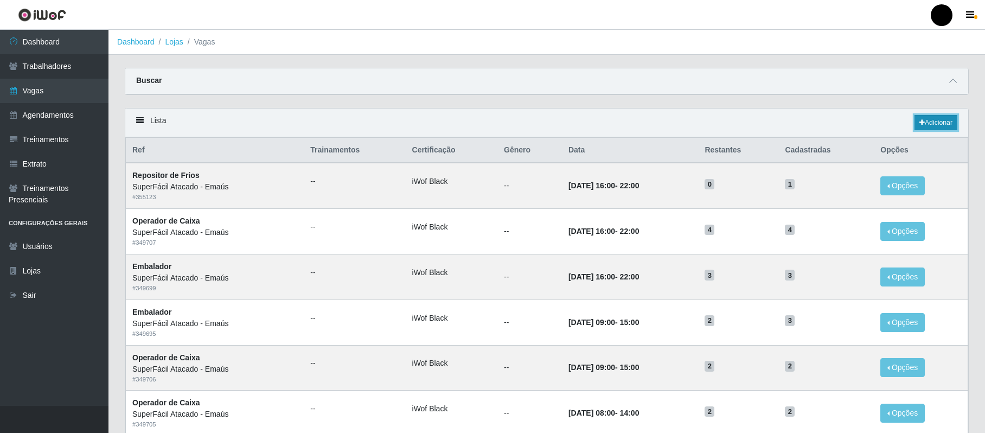
click at [945, 122] on link "Adicionar" at bounding box center [936, 122] width 43 height 15
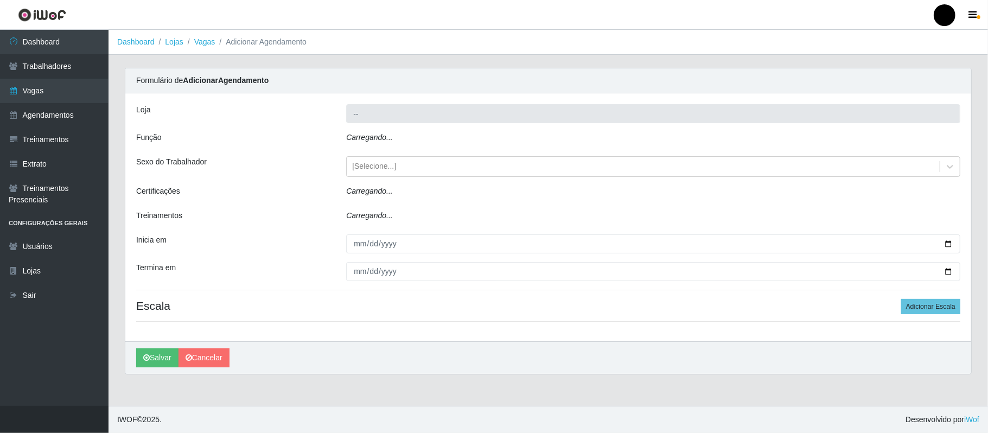
type input "SuperFácil Atacado - Emaús"
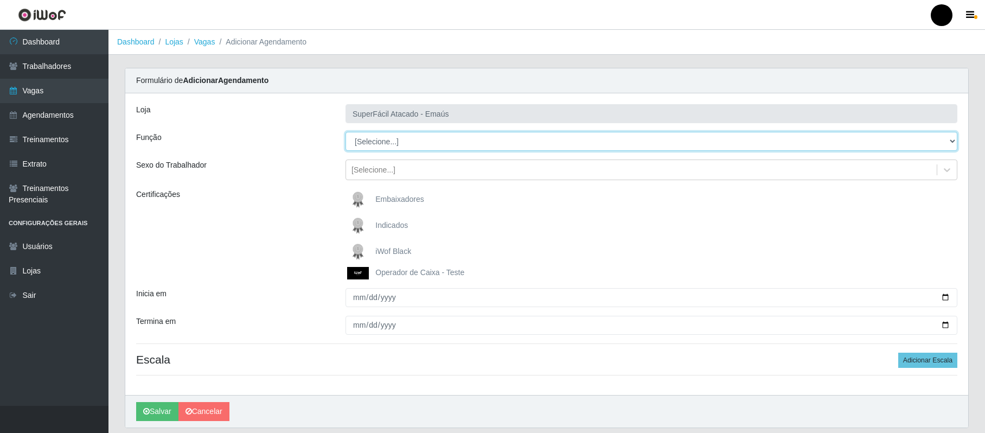
click at [946, 142] on select "[Selecione...] Auxiliar de Estacionamento Auxiliar de Estacionamento + Auxiliar…" at bounding box center [652, 141] width 612 height 19
select select "24"
click at [346, 132] on select "[Selecione...] Auxiliar de Estacionamento Auxiliar de Estacionamento + Auxiliar…" at bounding box center [652, 141] width 612 height 19
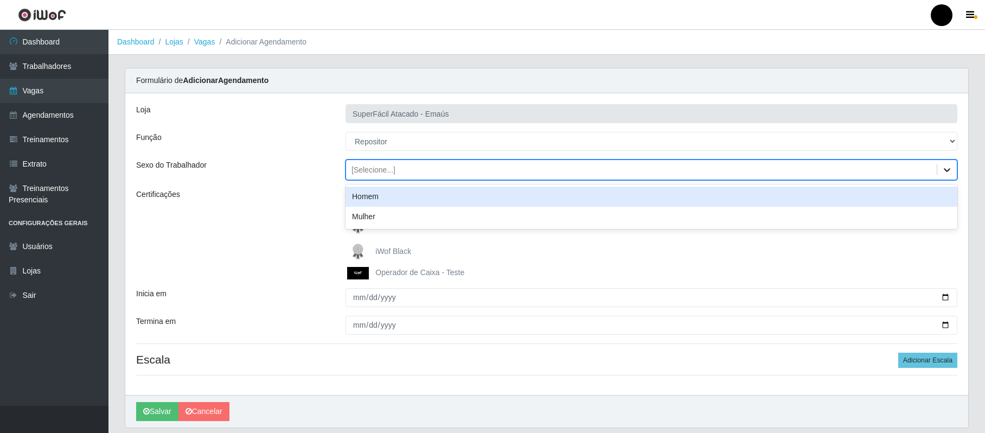
click at [954, 170] on div at bounding box center [947, 170] width 20 height 20
click at [617, 199] on div "Homem" at bounding box center [652, 197] width 612 height 20
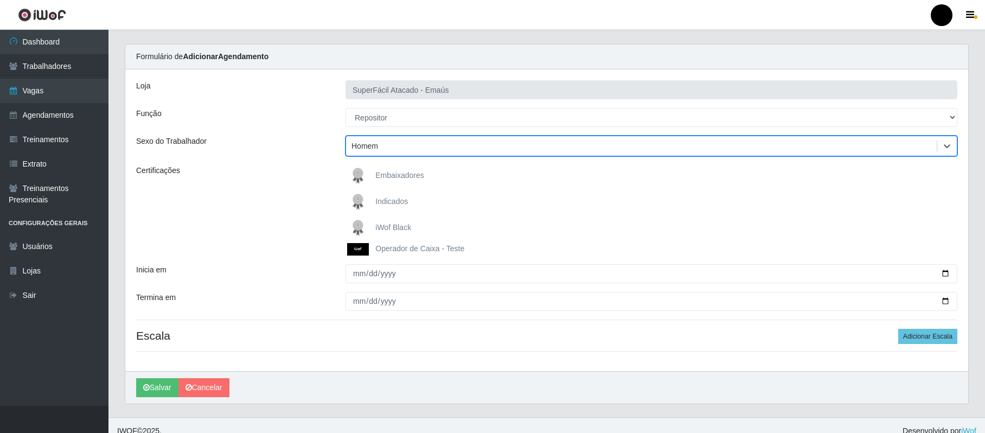
scroll to position [37, 0]
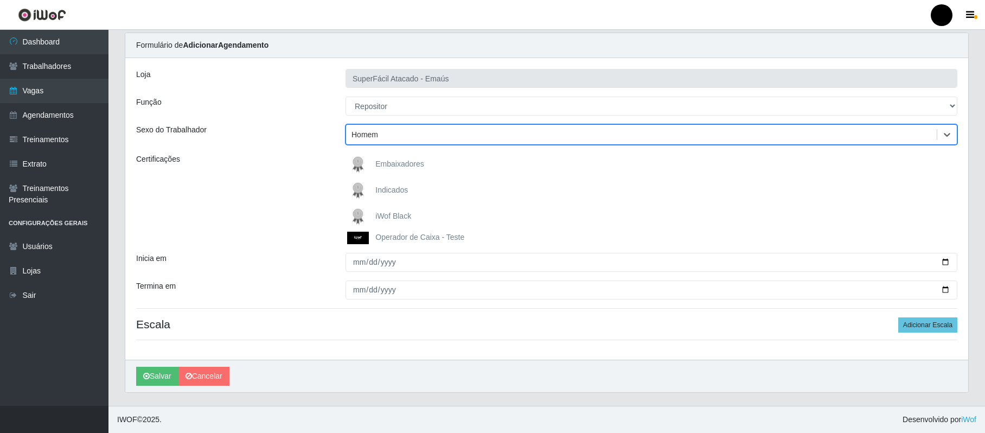
click at [387, 216] on span "iWof Black" at bounding box center [393, 216] width 36 height 9
click at [0, 0] on input "iWof Black" at bounding box center [0, 0] width 0 height 0
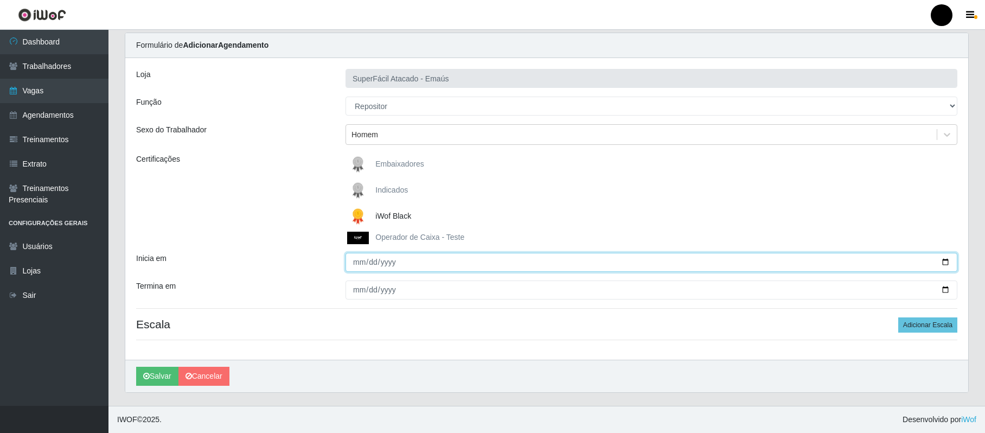
click at [356, 259] on input "Inicia em" at bounding box center [652, 262] width 612 height 19
type input "2025-10-07"
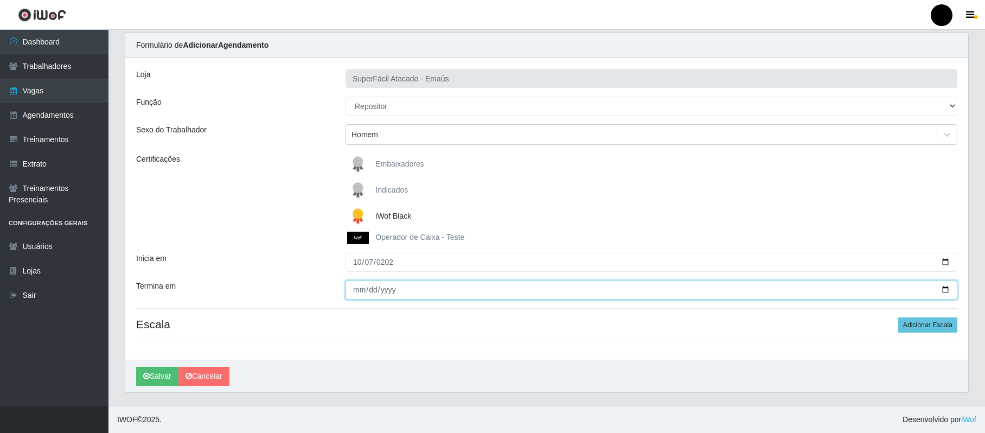
click at [361, 289] on input "Termina em" at bounding box center [652, 289] width 612 height 19
type input "2025-10-07"
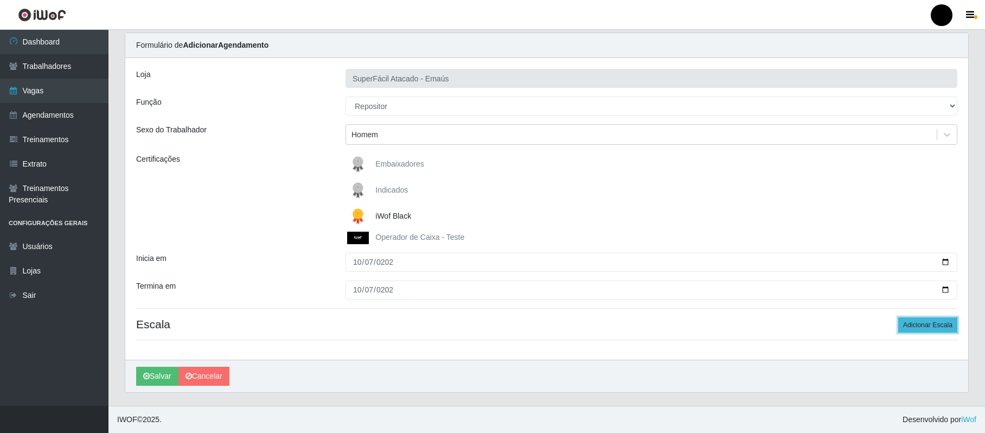
click at [929, 326] on button "Adicionar Escala" at bounding box center [927, 324] width 59 height 15
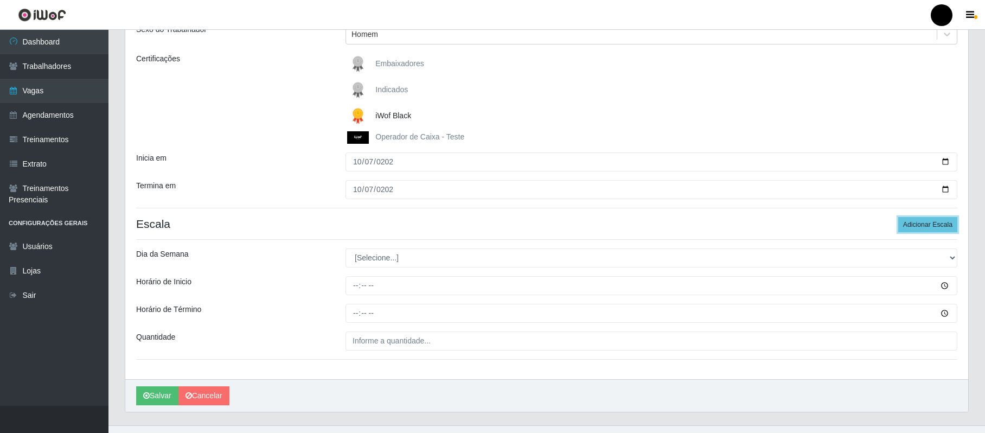
scroll to position [157, 0]
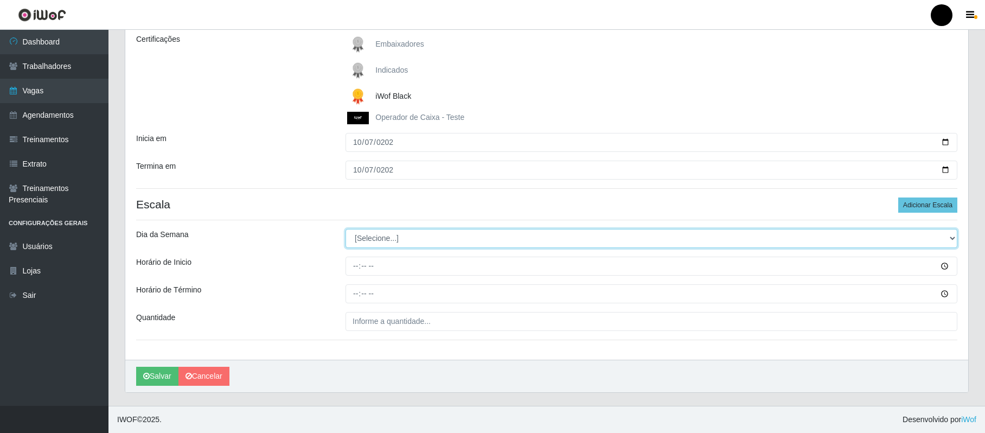
click at [951, 239] on select "[Selecione...] Segunda Terça Quarta Quinta Sexta Sábado Domingo" at bounding box center [652, 238] width 612 height 19
click at [979, 372] on div "Carregando... Formulário de Adicionar Agendamento Loja SuperFácil Atacado - Ema…" at bounding box center [547, 159] width 877 height 493
click at [478, 237] on select "[Selecione...] Segunda Terça Quarta Quinta Sexta Sábado Domingo" at bounding box center [652, 238] width 612 height 19
select select "2"
click at [346, 229] on select "[Selecione...] Segunda Terça Quarta Quinta Sexta Sábado Domingo" at bounding box center [652, 238] width 612 height 19
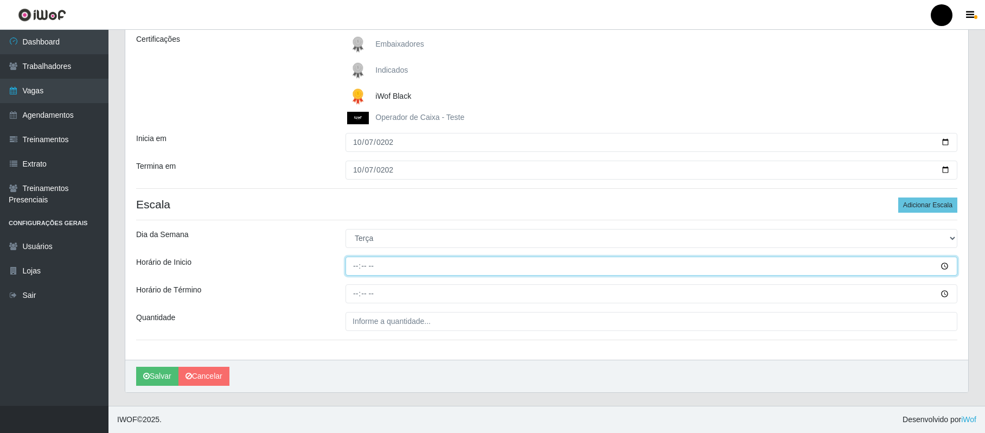
click at [354, 266] on input "Horário de Inicio" at bounding box center [652, 266] width 612 height 19
type input "14:00"
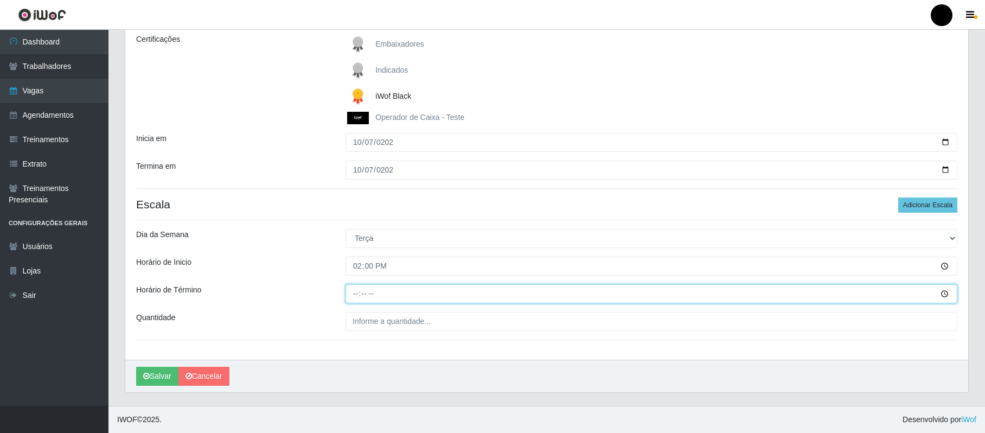
click at [356, 288] on input "Horário de Término" at bounding box center [652, 293] width 612 height 19
type input "20:00"
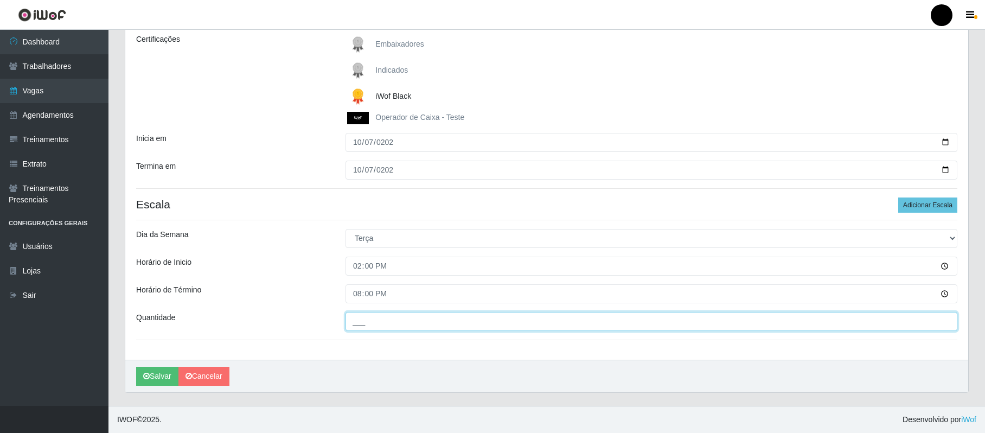
click at [404, 322] on input "___" at bounding box center [652, 321] width 612 height 19
type input "01_"
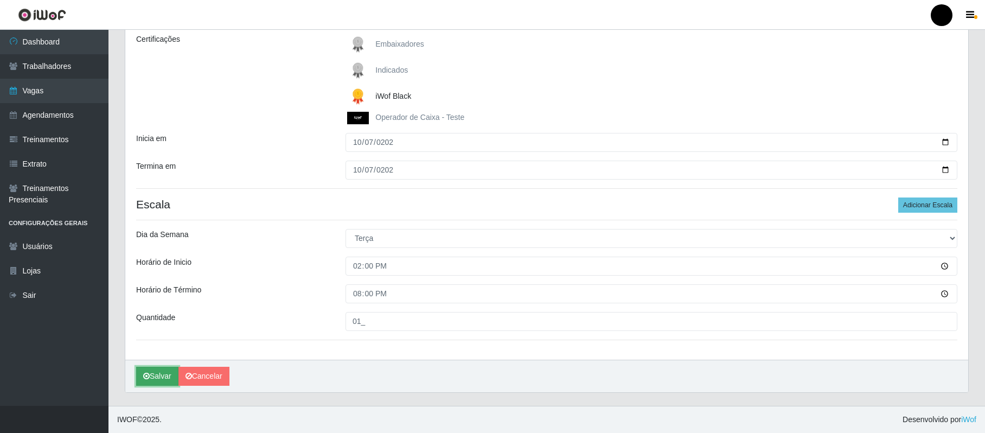
click at [150, 374] on icon "submit" at bounding box center [146, 376] width 7 height 8
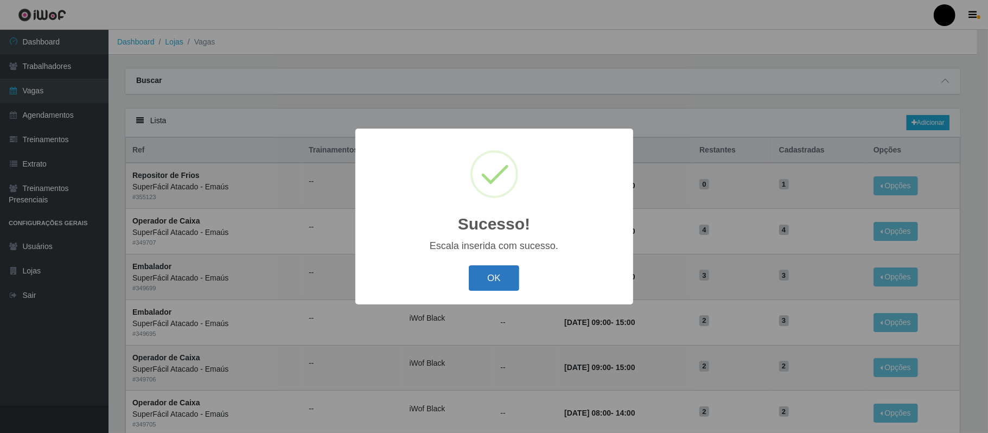
click at [495, 279] on button "OK" at bounding box center [494, 277] width 50 height 25
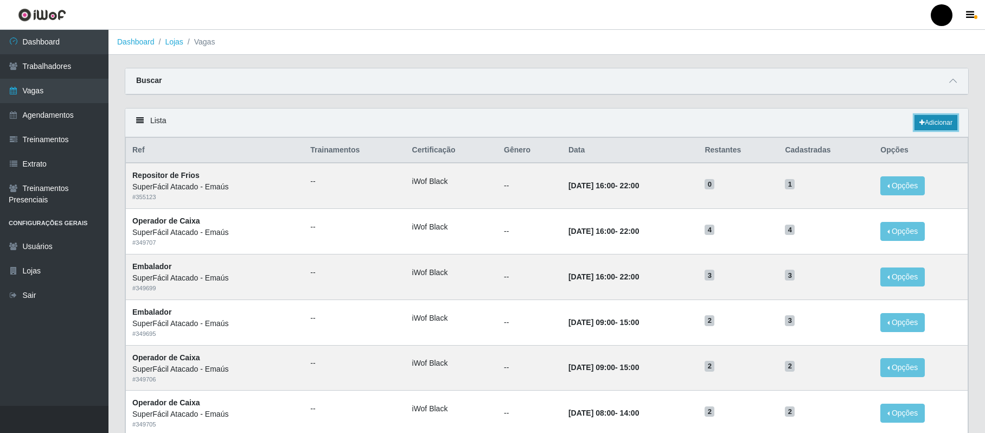
click at [953, 120] on link "Adicionar" at bounding box center [936, 122] width 43 height 15
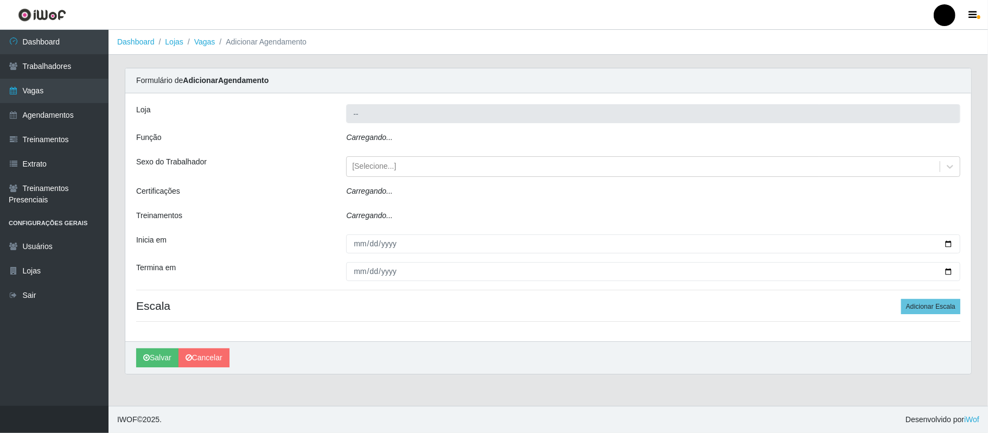
type input "SuperFácil Atacado - Emaús"
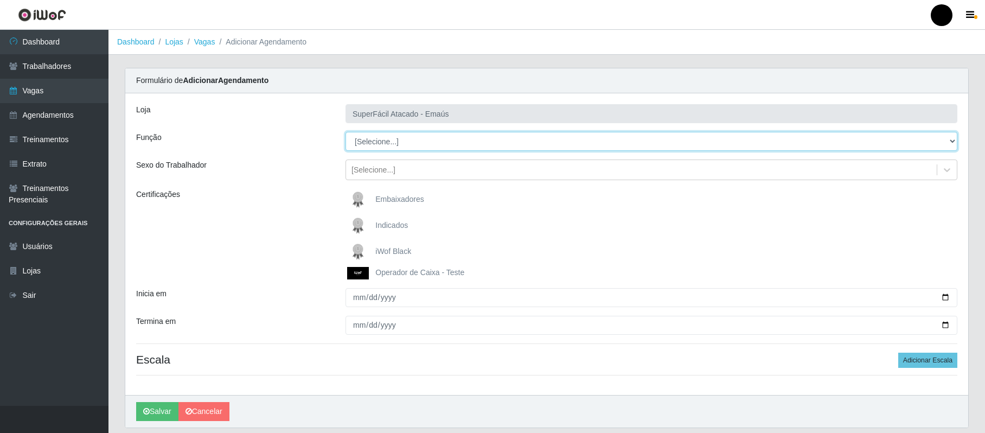
click at [955, 142] on select "[Selecione...] Auxiliar de Estacionamento Auxiliar de Estacionamento + Auxiliar…" at bounding box center [652, 141] width 612 height 19
select select "24"
click at [346, 132] on select "[Selecione...] Auxiliar de Estacionamento Auxiliar de Estacionamento + Auxiliar…" at bounding box center [652, 141] width 612 height 19
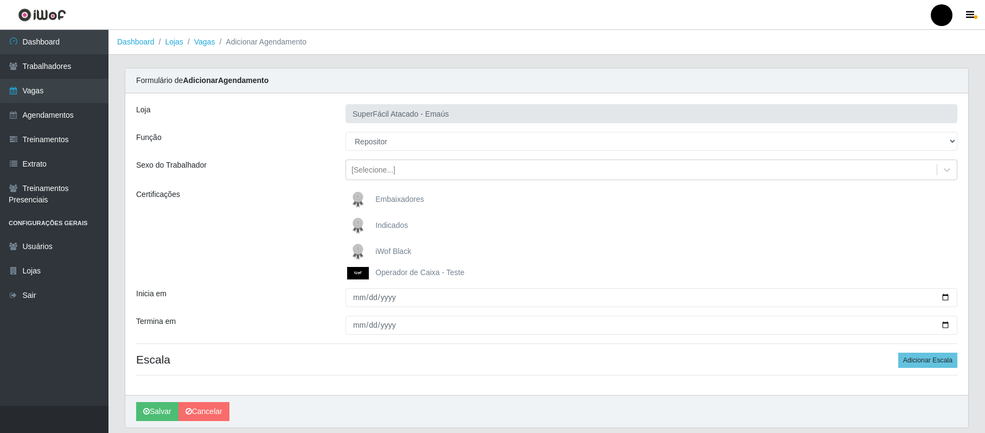
click at [395, 254] on span "iWof Black" at bounding box center [393, 251] width 36 height 9
click at [0, 0] on input "iWof Black" at bounding box center [0, 0] width 0 height 0
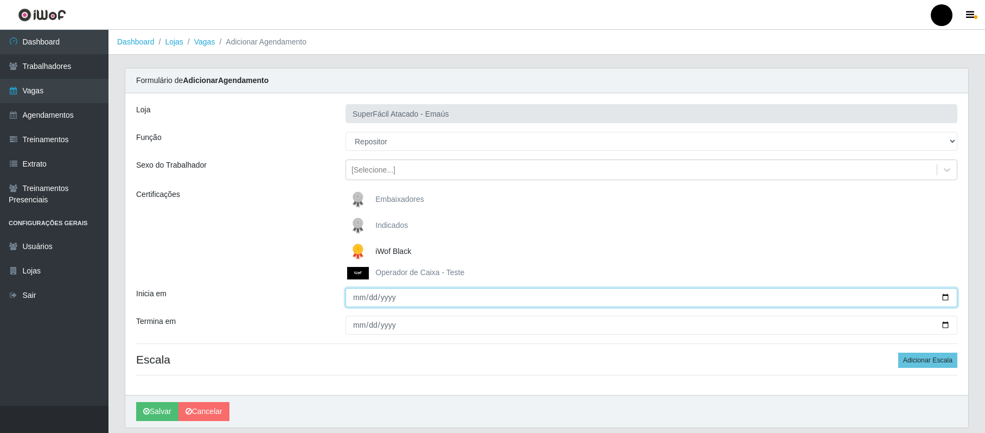
click at [359, 297] on input "Inicia em" at bounding box center [652, 297] width 612 height 19
type input "2025-10-08"
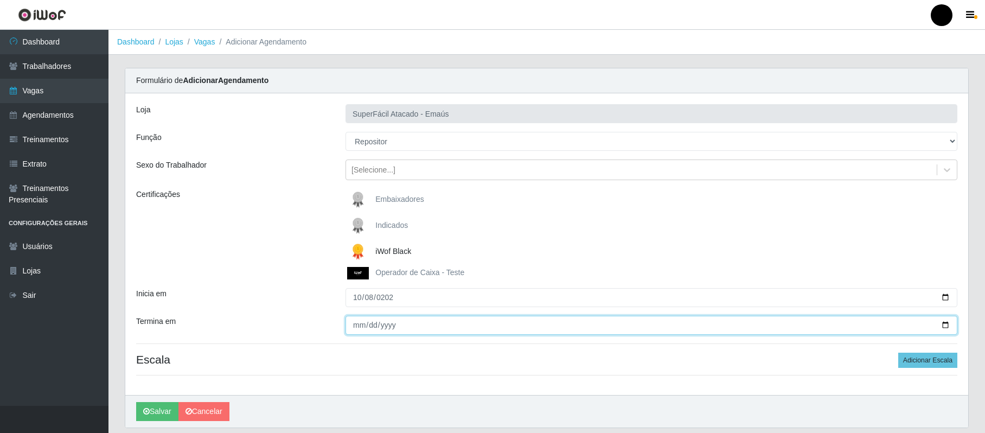
click at [358, 320] on input "Termina em" at bounding box center [652, 325] width 612 height 19
type input "2025-10-08"
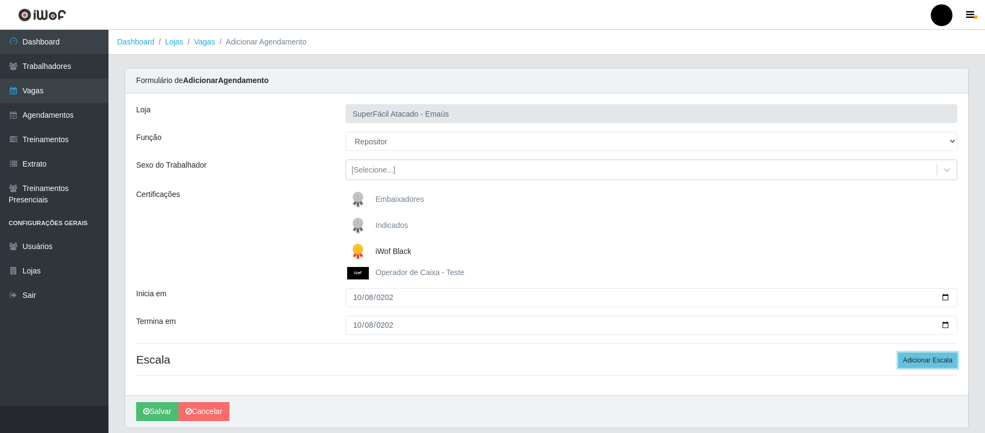
drag, startPoint x: 935, startPoint y: 357, endPoint x: 935, endPoint y: 294, distance: 63.5
click at [935, 356] on button "Adicionar Escala" at bounding box center [927, 360] width 59 height 15
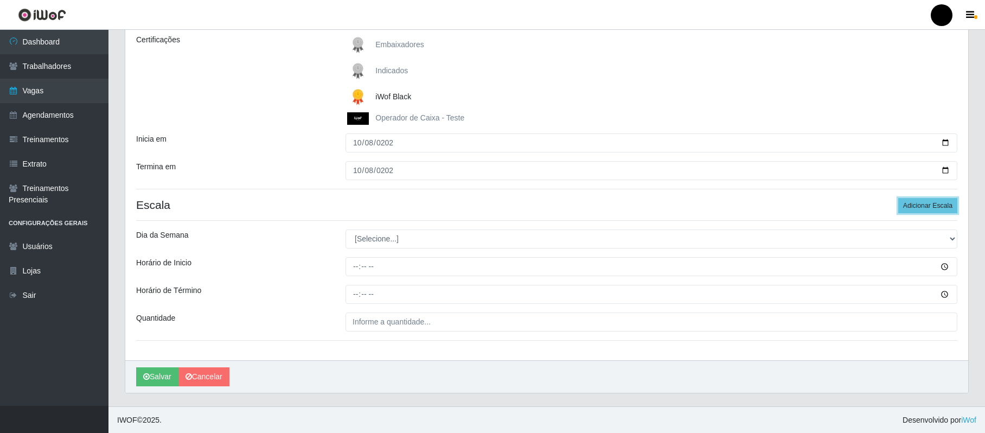
scroll to position [157, 0]
click at [955, 241] on select "[Selecione...] Segunda Terça Quarta Quinta Sexta Sábado Domingo" at bounding box center [652, 238] width 612 height 19
select select "3"
click at [346, 229] on select "[Selecione...] Segunda Terça Quarta Quinta Sexta Sábado Domingo" at bounding box center [652, 238] width 612 height 19
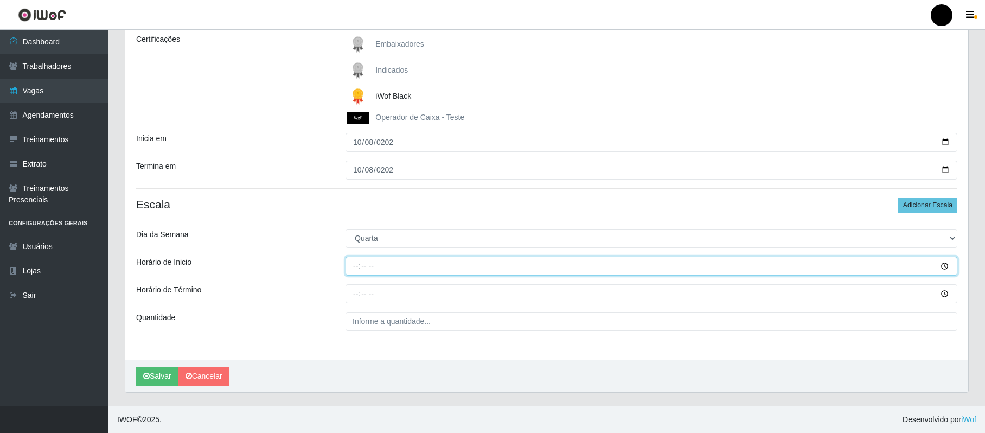
click at [359, 266] on input "Horário de Inicio" at bounding box center [652, 266] width 612 height 19
type input "08:00"
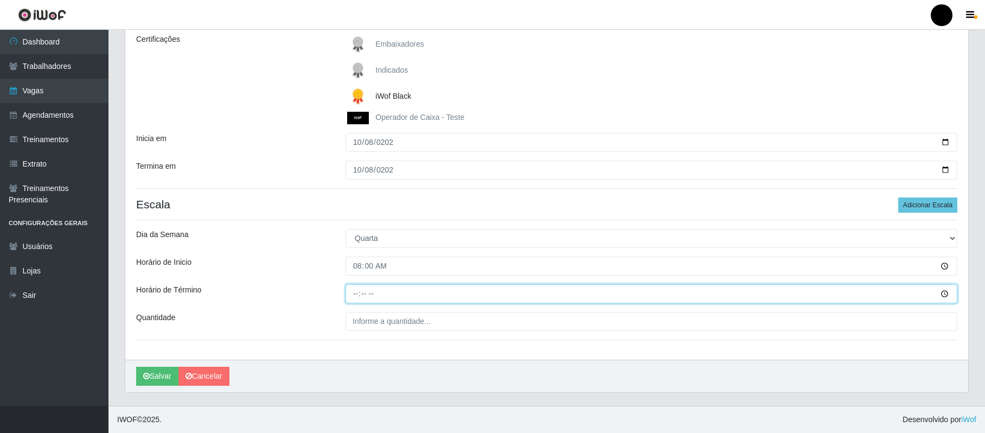
click at [349, 295] on input "Horário de Término" at bounding box center [652, 293] width 612 height 19
type input "14:00"
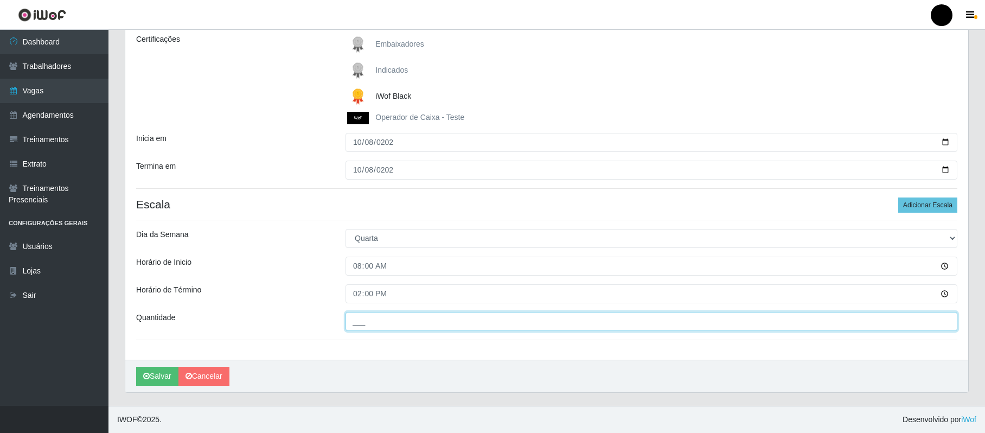
click at [374, 323] on input "___" at bounding box center [652, 321] width 612 height 19
click at [448, 324] on input "1__" at bounding box center [652, 321] width 612 height 19
click at [350, 319] on input "1__" at bounding box center [652, 321] width 612 height 19
click at [356, 319] on input "1__" at bounding box center [652, 321] width 612 height 19
type input "01_"
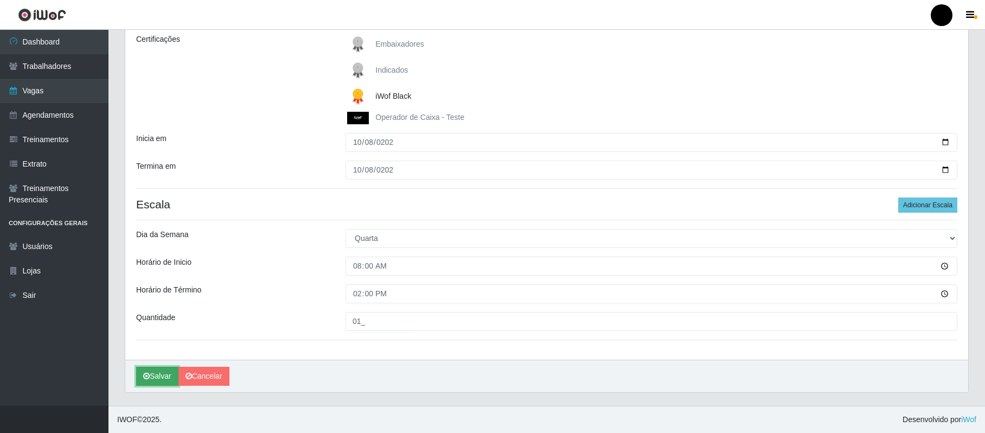
click at [153, 369] on button "Salvar" at bounding box center [157, 376] width 42 height 19
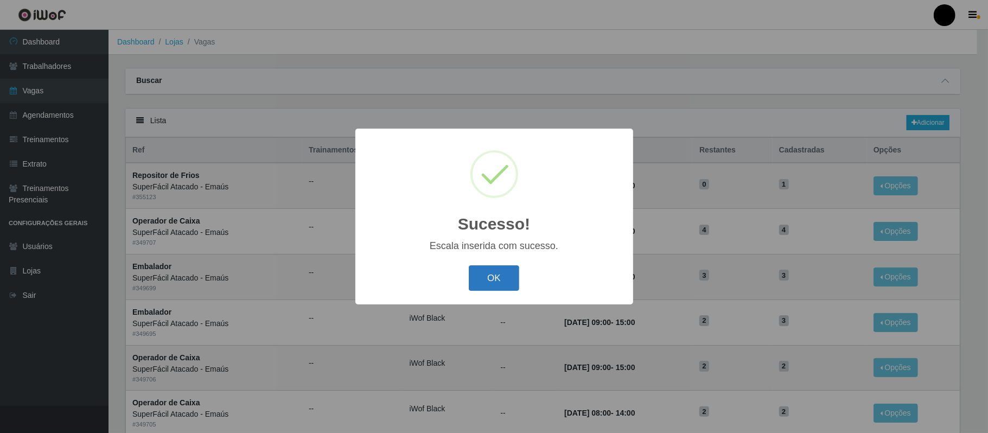
click at [495, 276] on button "OK" at bounding box center [494, 277] width 50 height 25
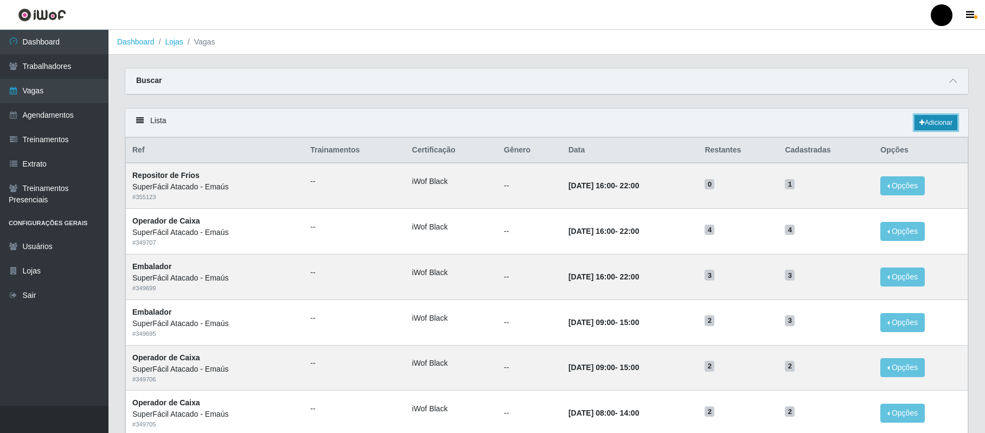
click at [944, 123] on link "Adicionar" at bounding box center [936, 122] width 43 height 15
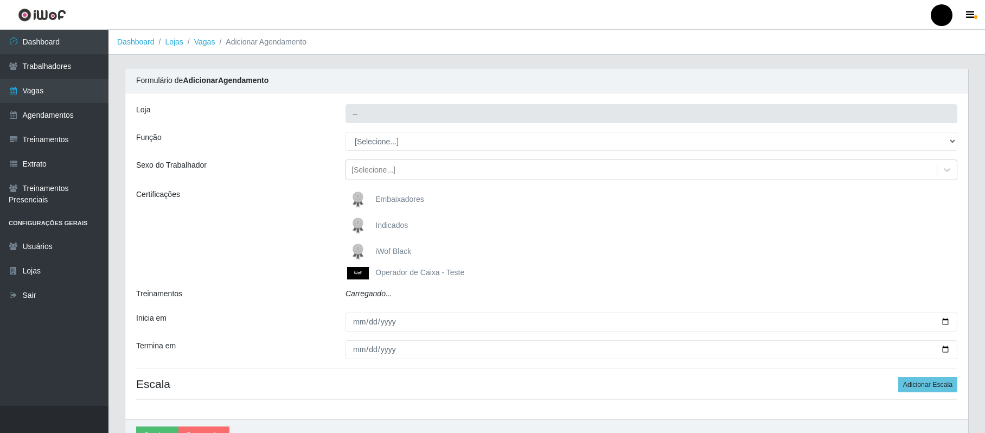
type input "SuperFácil Atacado - Emaús"
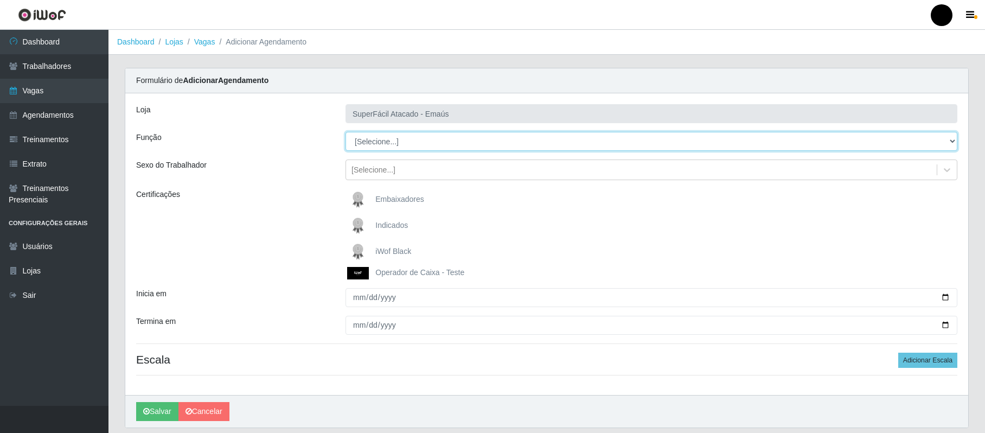
click at [947, 140] on select "[Selecione...] Auxiliar de Estacionamento Auxiliar de Estacionamento + Auxiliar…" at bounding box center [652, 141] width 612 height 19
select select "24"
click at [346, 132] on select "[Selecione...] Auxiliar de Estacionamento Auxiliar de Estacionamento + Auxiliar…" at bounding box center [652, 141] width 612 height 19
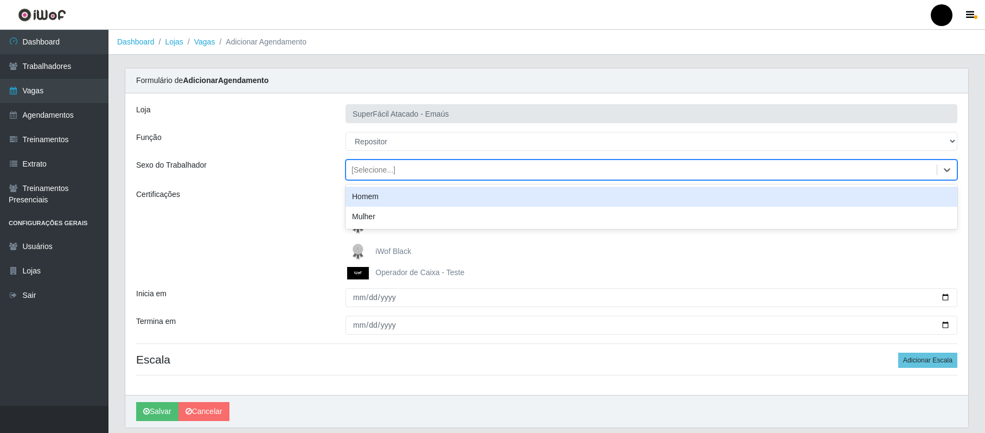
click at [384, 168] on div "[Selecione...]" at bounding box center [374, 169] width 44 height 11
click at [385, 200] on div "Homem" at bounding box center [652, 197] width 612 height 20
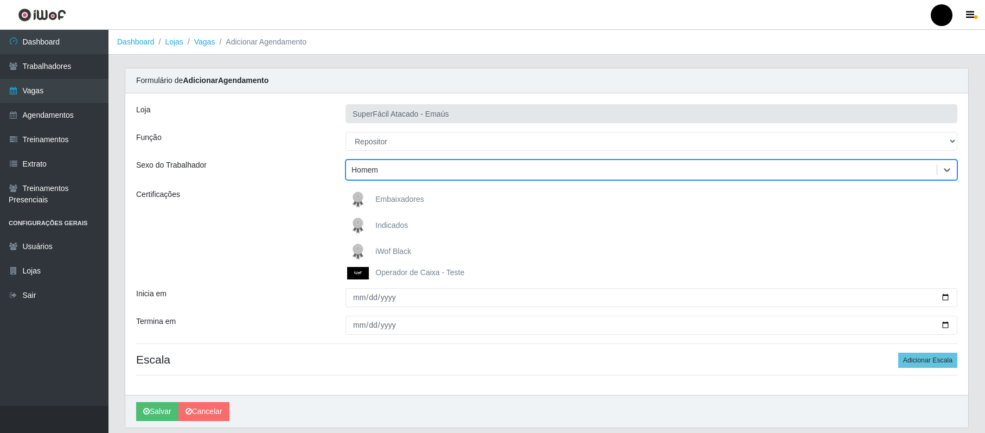
click at [383, 248] on span "iWof Black" at bounding box center [393, 251] width 36 height 9
click at [0, 0] on input "iWof Black" at bounding box center [0, 0] width 0 height 0
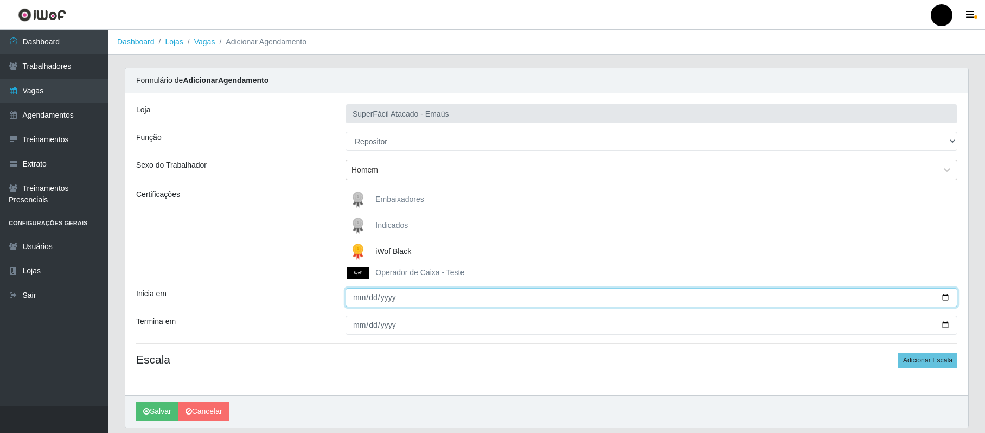
click at [357, 295] on input "Inicia em" at bounding box center [652, 297] width 612 height 19
type input "2025-10-08"
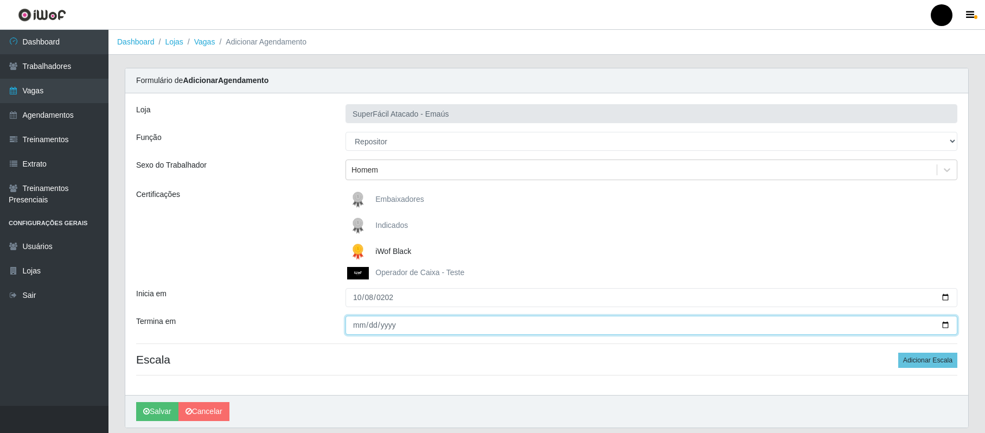
click at [358, 329] on input "Termina em" at bounding box center [652, 325] width 612 height 19
type input "2025-10-08"
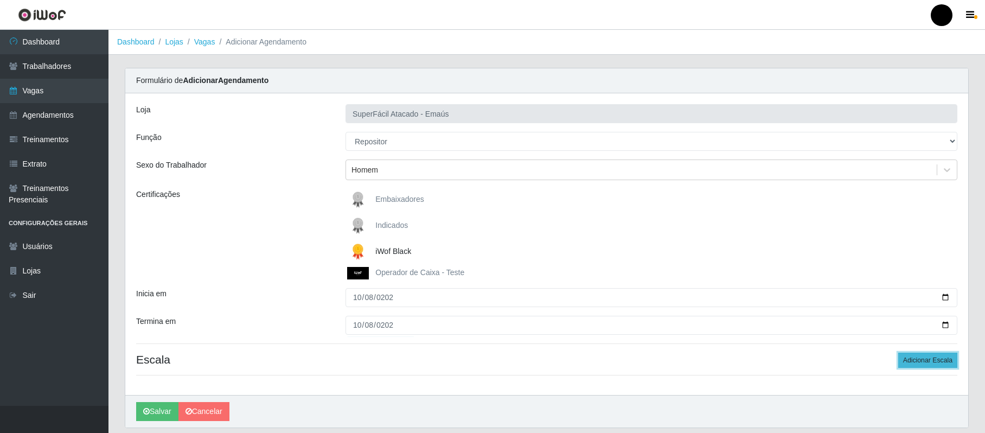
click at [928, 360] on button "Adicionar Escala" at bounding box center [927, 360] width 59 height 15
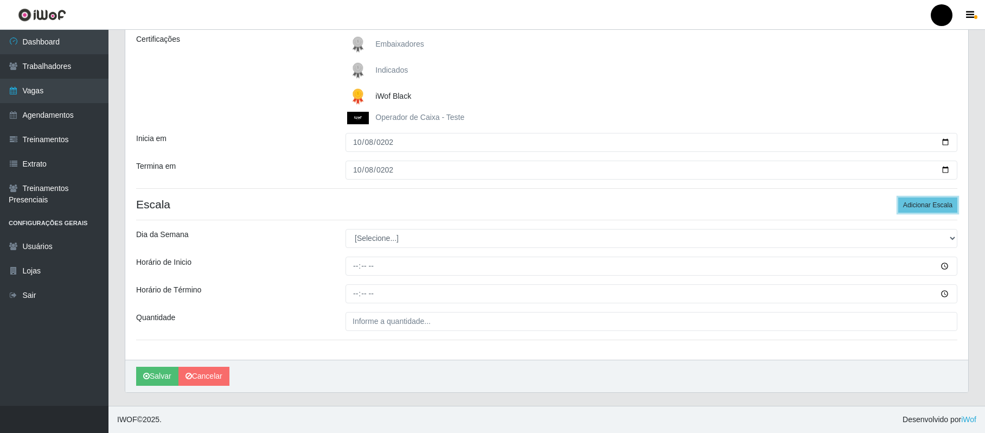
scroll to position [157, 0]
click at [953, 237] on select "[Selecione...] Segunda Terça Quarta Quinta Sexta Sábado Domingo" at bounding box center [652, 238] width 612 height 19
select select "3"
click at [346, 229] on select "[Selecione...] Segunda Terça Quarta Quinta Sexta Sábado Domingo" at bounding box center [652, 238] width 612 height 19
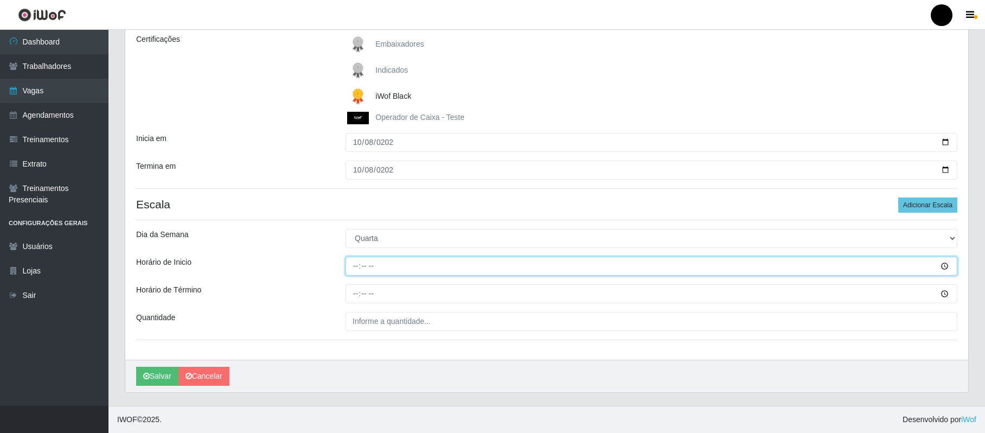
click at [349, 265] on input "Horário de Inicio" at bounding box center [652, 266] width 612 height 19
type input "14:00"
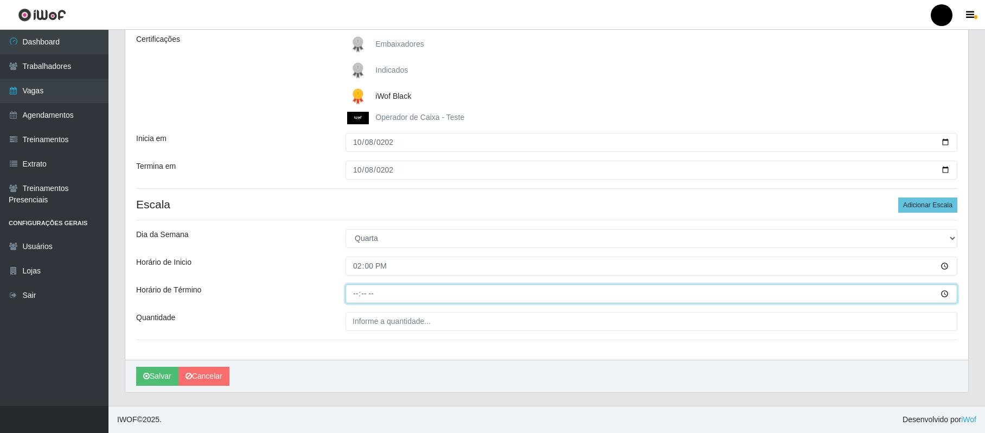
click at [358, 293] on input "Horário de Término" at bounding box center [652, 293] width 612 height 19
type input "20:00"
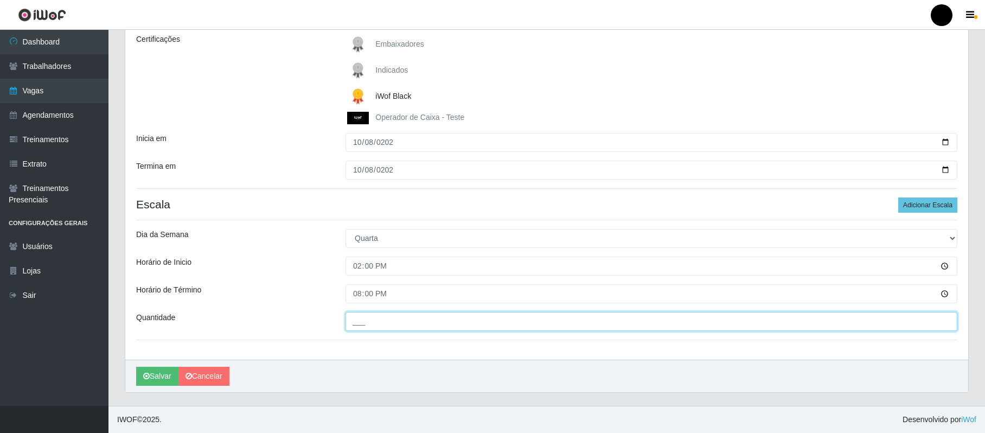
click at [378, 328] on input "___" at bounding box center [652, 321] width 612 height 19
type input "01_"
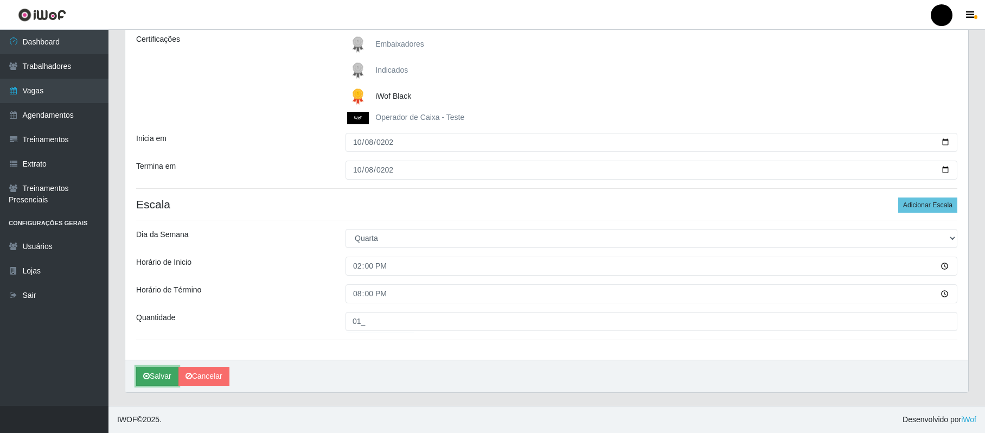
click at [154, 373] on button "Salvar" at bounding box center [157, 376] width 42 height 19
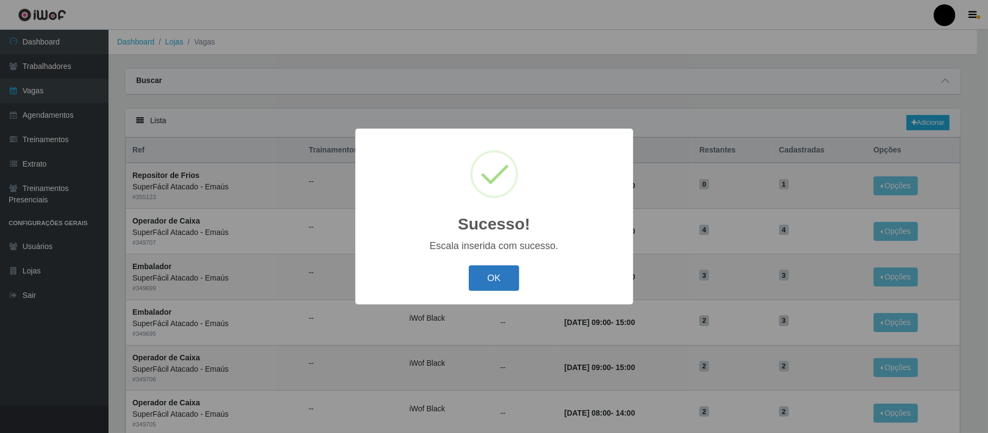
click at [476, 278] on button "OK" at bounding box center [494, 277] width 50 height 25
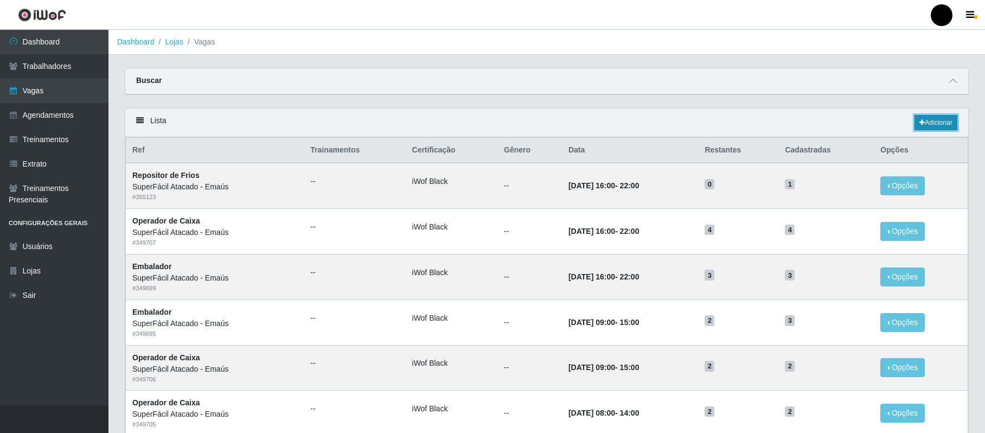
click at [933, 120] on link "Adicionar" at bounding box center [936, 122] width 43 height 15
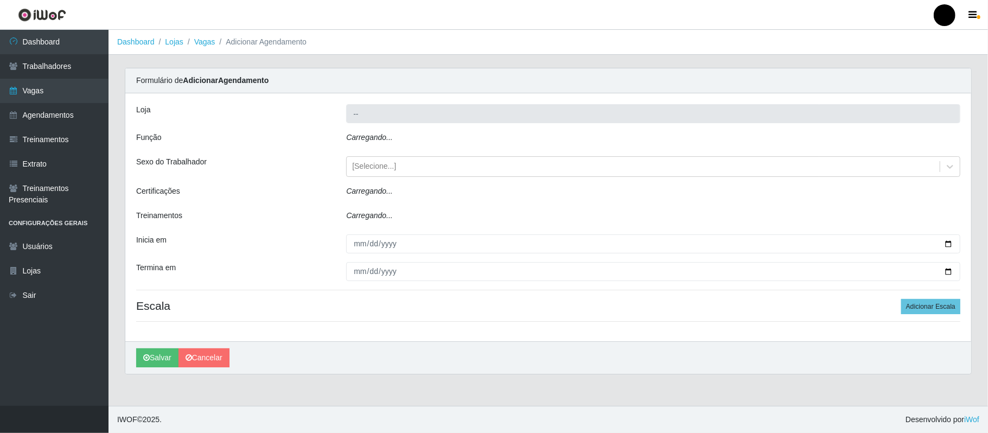
type input "SuperFácil Atacado - Emaús"
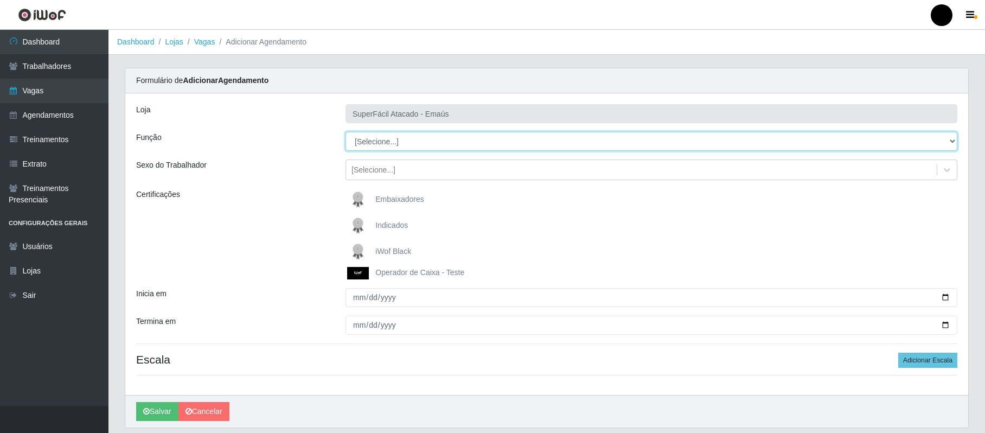
click at [951, 142] on select "[Selecione...] Auxiliar de Estacionamento Auxiliar de Estacionamento + Auxiliar…" at bounding box center [652, 141] width 612 height 19
select select "24"
click at [346, 132] on select "[Selecione...] Auxiliar de Estacionamento Auxiliar de Estacionamento + Auxiliar…" at bounding box center [652, 141] width 612 height 19
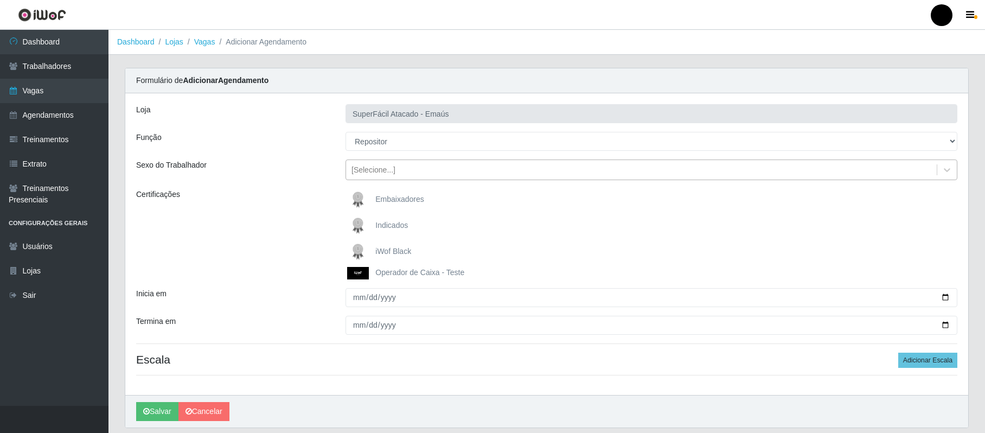
click at [385, 170] on div "[Selecione...]" at bounding box center [374, 169] width 44 height 11
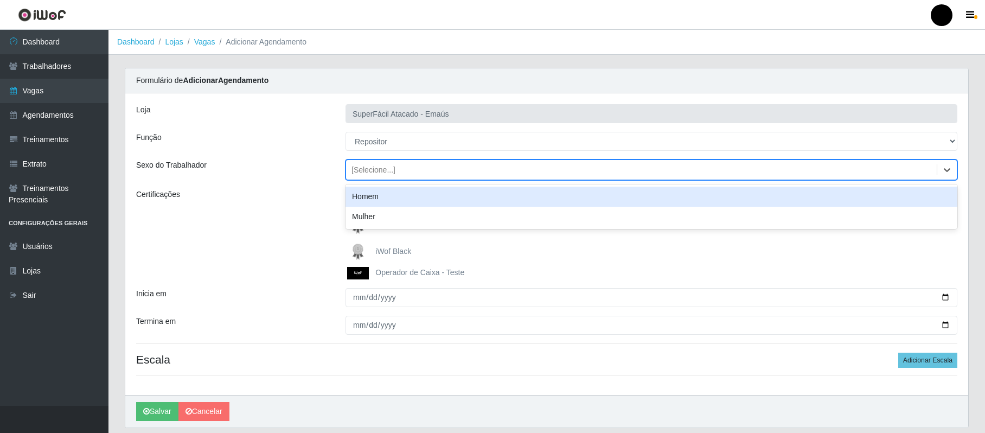
click at [377, 199] on div "Homem" at bounding box center [652, 197] width 612 height 20
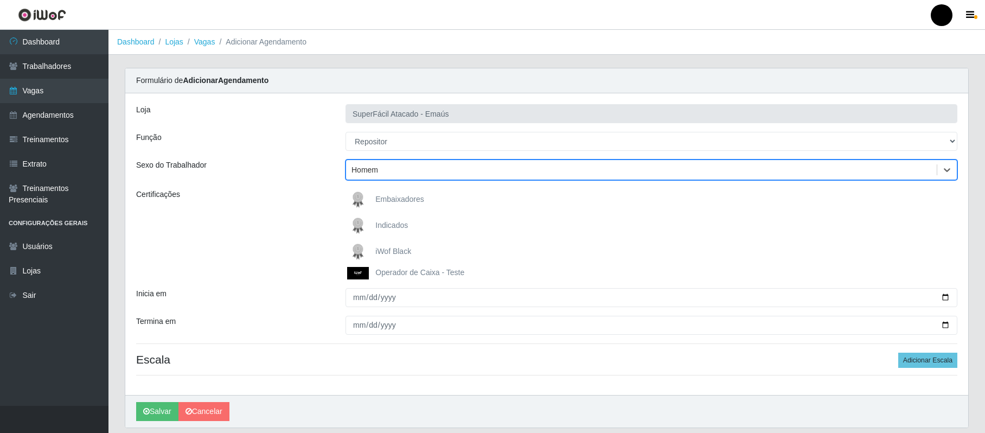
click at [394, 256] on span "iWof Black" at bounding box center [393, 251] width 36 height 9
click at [0, 0] on input "iWof Black" at bounding box center [0, 0] width 0 height 0
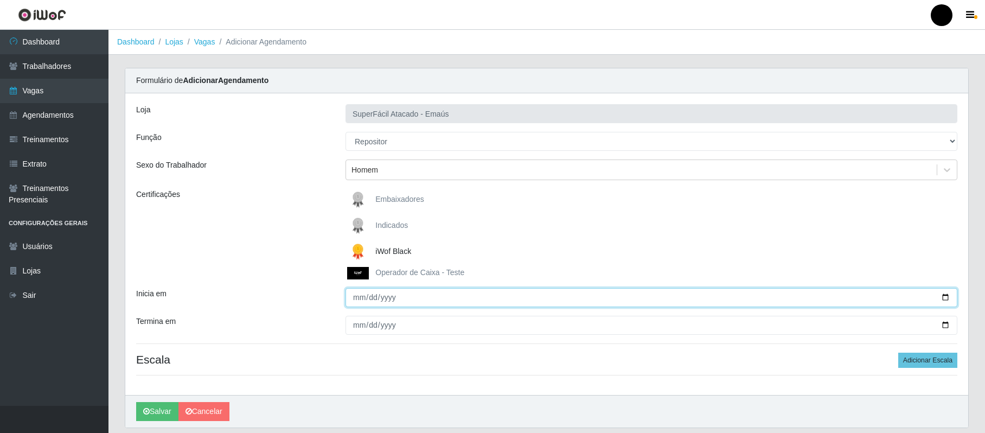
click at [361, 296] on input "Inicia em" at bounding box center [652, 297] width 612 height 19
type input "2025-10-09"
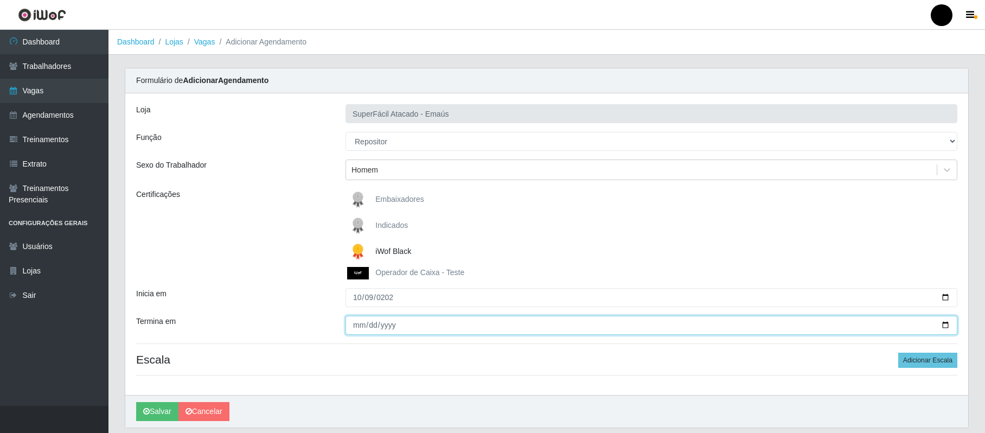
click at [361, 324] on input "Termina em" at bounding box center [652, 325] width 612 height 19
type input "2025-10-09"
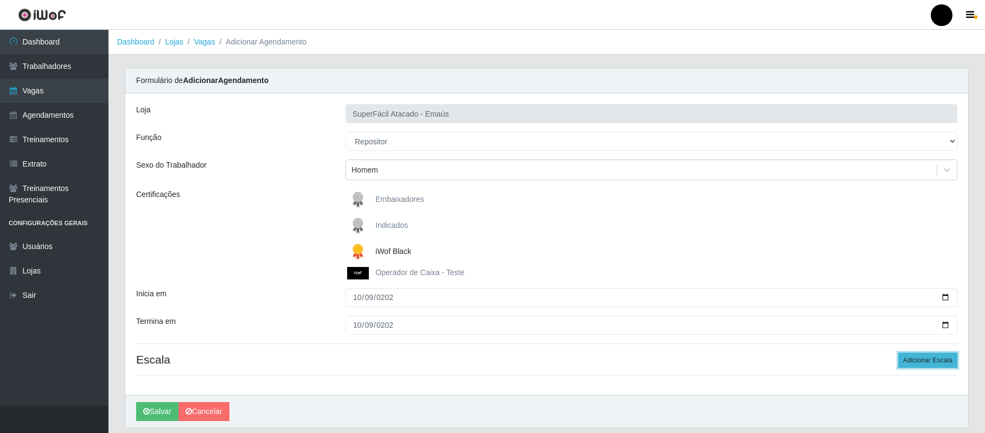
click at [945, 359] on button "Adicionar Escala" at bounding box center [927, 360] width 59 height 15
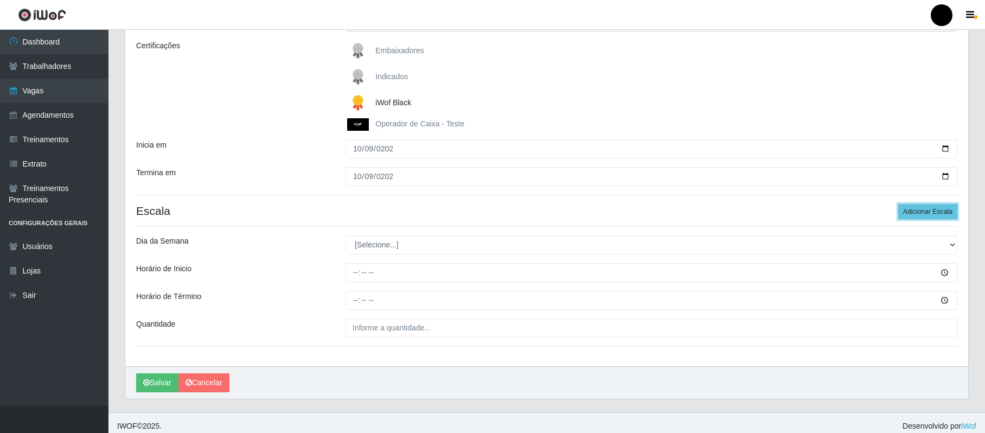
scroll to position [157, 0]
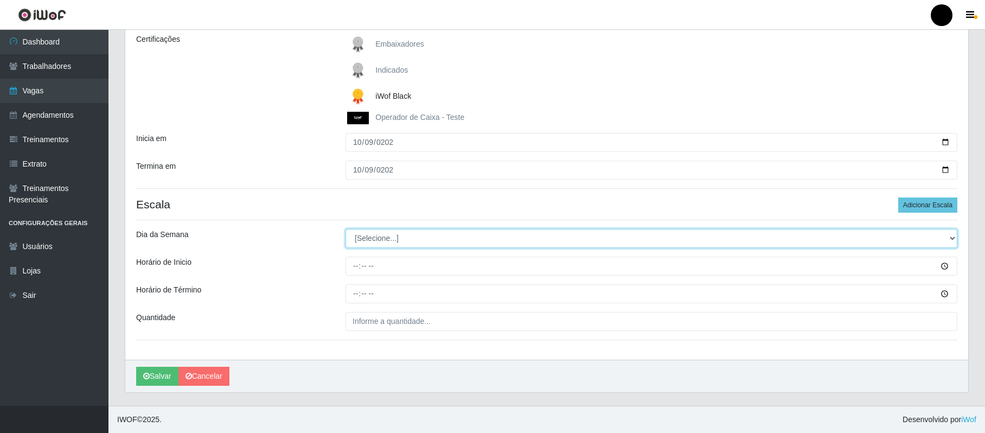
click at [951, 235] on select "[Selecione...] Segunda Terça Quarta Quinta Sexta Sábado Domingo" at bounding box center [652, 238] width 612 height 19
select select "4"
click at [346, 229] on select "[Selecione...] Segunda Terça Quarta Quinta Sexta Sábado Domingo" at bounding box center [652, 238] width 612 height 19
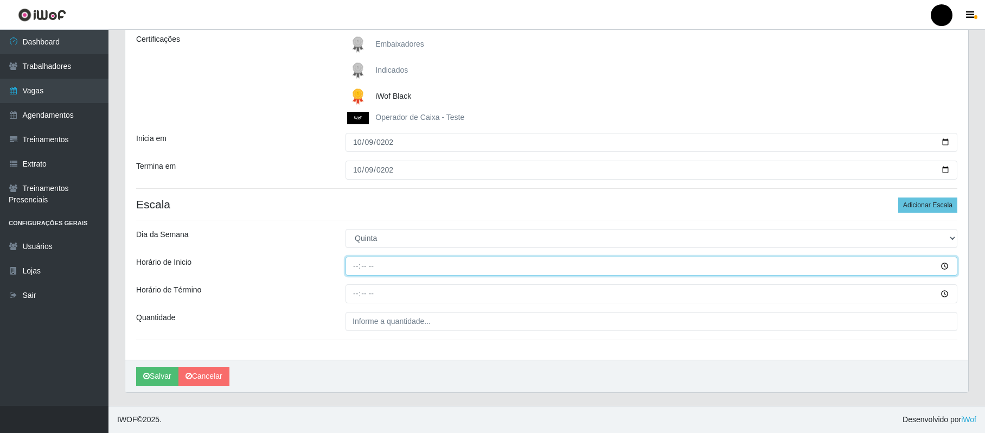
click at [360, 264] on input "Horário de Inicio" at bounding box center [652, 266] width 612 height 19
type input "08:00"
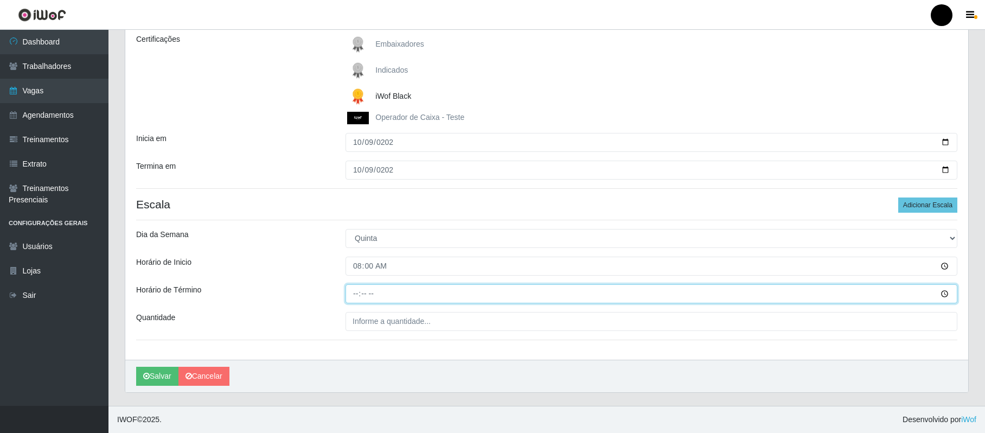
click at [356, 291] on input "Horário de Término" at bounding box center [652, 293] width 612 height 19
type input "14:00"
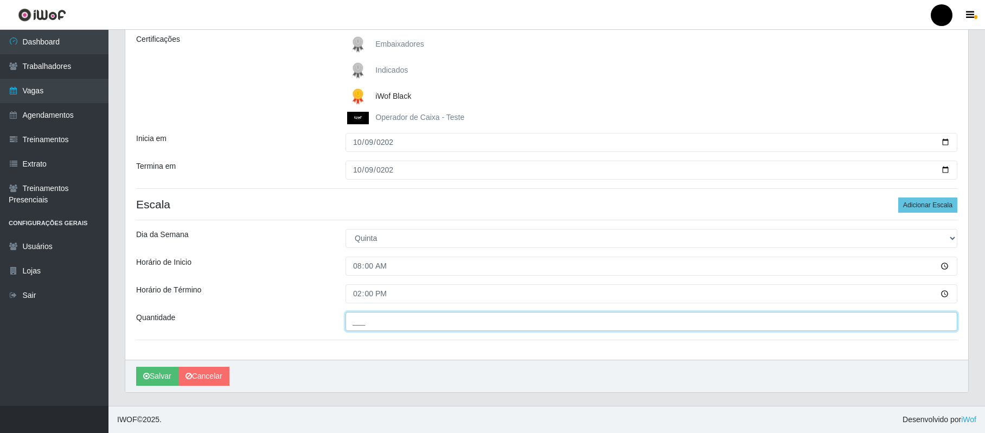
click at [363, 321] on input "___" at bounding box center [652, 321] width 612 height 19
type input "01_"
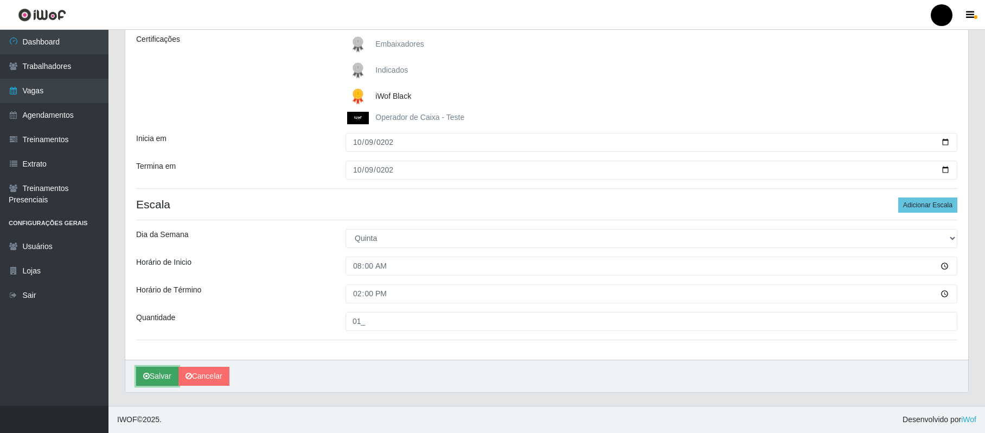
click at [152, 377] on button "Salvar" at bounding box center [157, 376] width 42 height 19
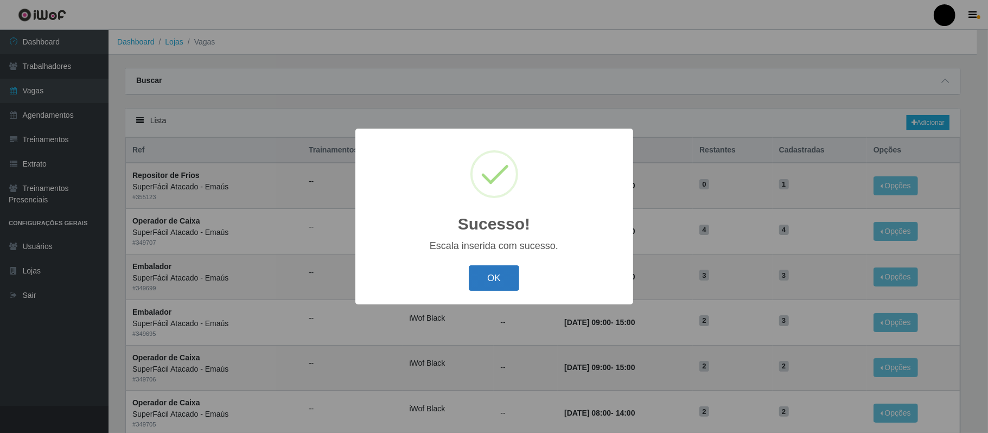
click at [507, 270] on button "OK" at bounding box center [494, 277] width 50 height 25
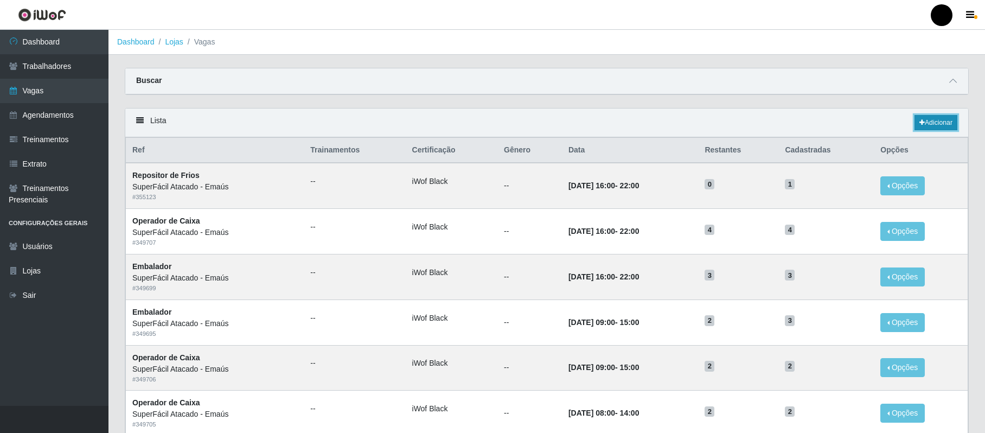
click at [926, 122] on link "Adicionar" at bounding box center [936, 122] width 43 height 15
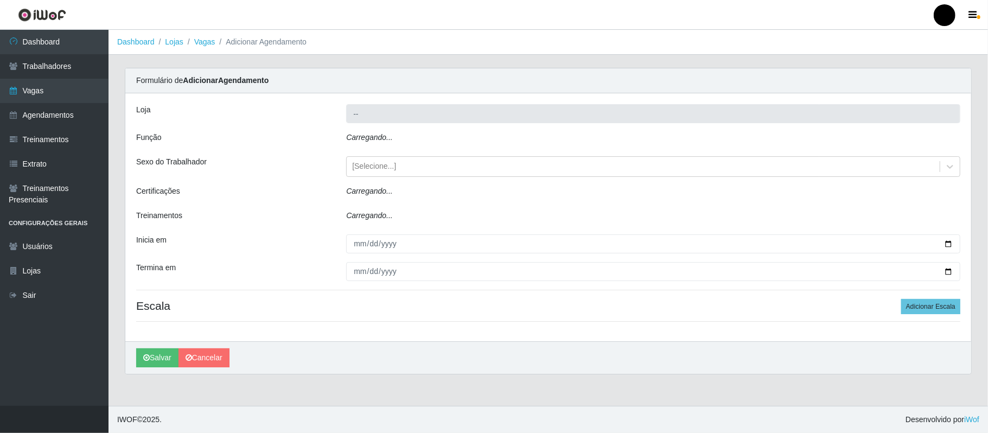
type input "SuperFácil Atacado - Emaús"
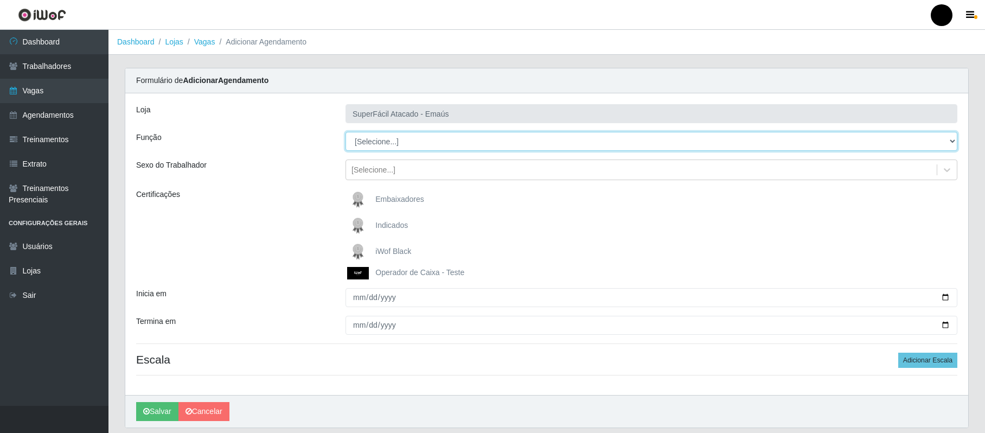
click at [952, 139] on select "[Selecione...] Auxiliar de Estacionamento Auxiliar de Estacionamento + Auxiliar…" at bounding box center [652, 141] width 612 height 19
select select "24"
click at [346, 132] on select "[Selecione...] Auxiliar de Estacionamento Auxiliar de Estacionamento + Auxiliar…" at bounding box center [652, 141] width 612 height 19
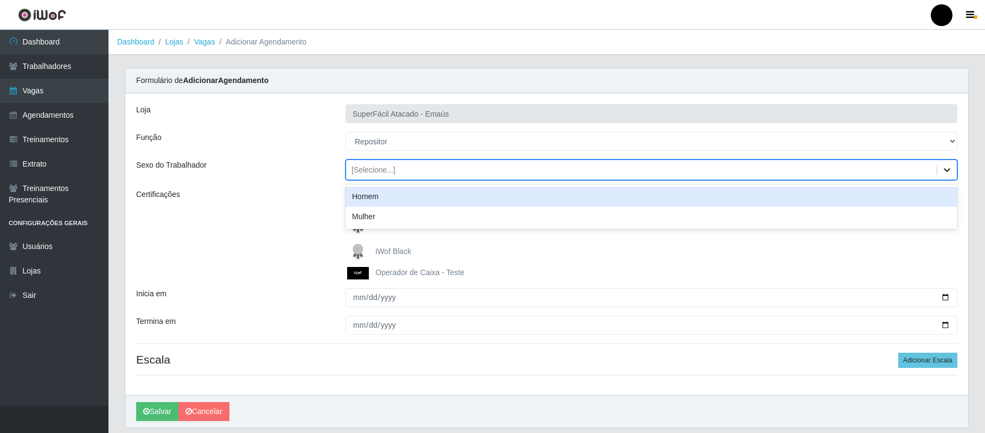
click at [943, 170] on icon at bounding box center [947, 169] width 11 height 11
click at [556, 196] on div "Homem" at bounding box center [652, 197] width 612 height 20
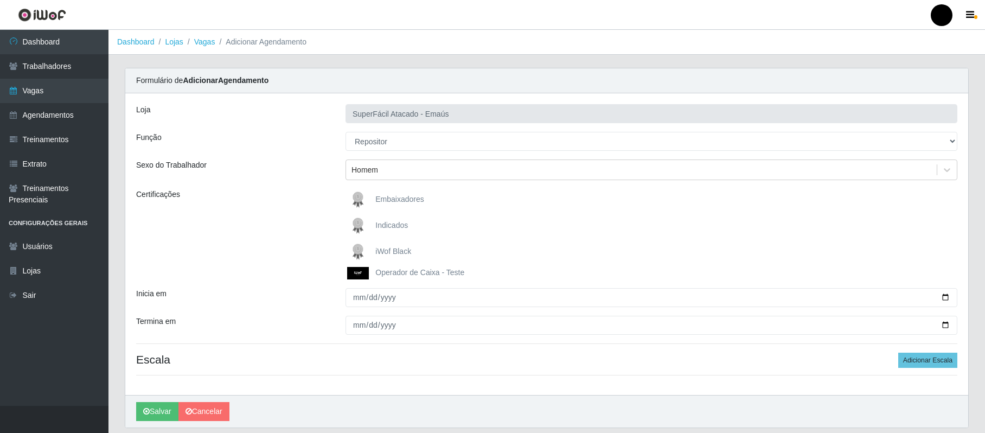
click at [396, 247] on span "iWof Black" at bounding box center [393, 251] width 36 height 9
click at [0, 0] on input "iWof Black" at bounding box center [0, 0] width 0 height 0
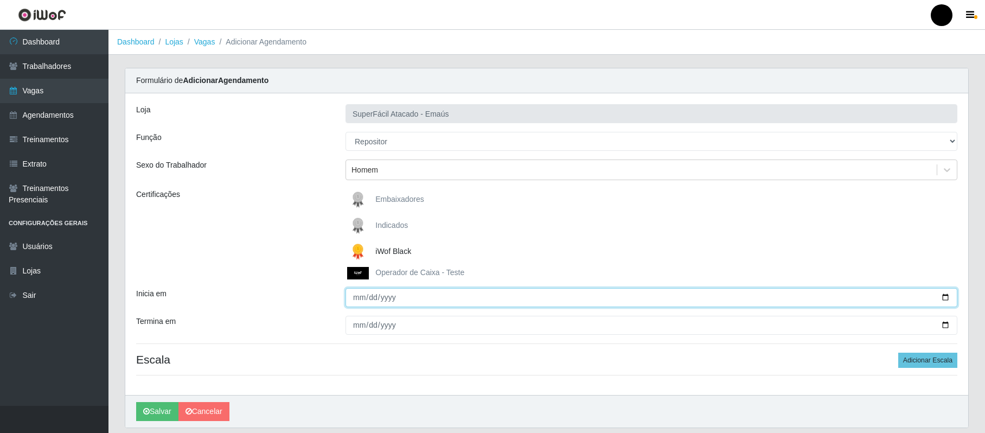
click at [356, 303] on input "Inicia em" at bounding box center [652, 297] width 612 height 19
type input "2025-10-09"
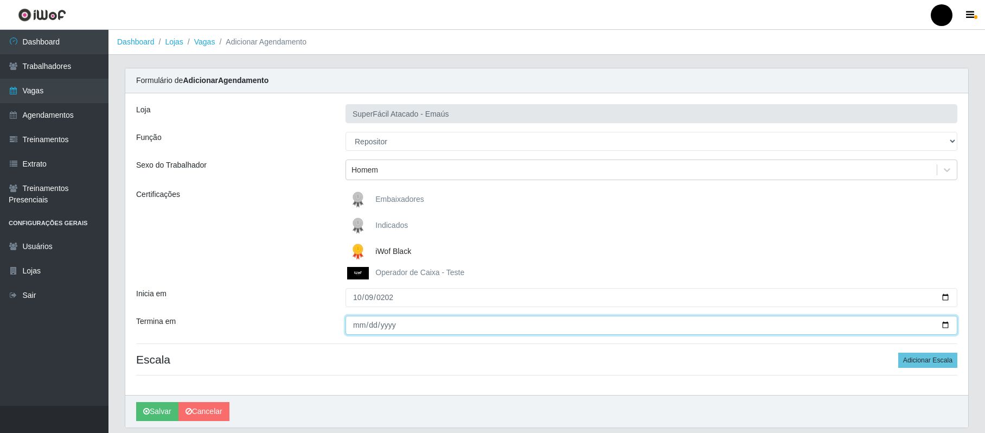
click at [350, 326] on input "Termina em" at bounding box center [652, 325] width 612 height 19
type input "2025-10-09"
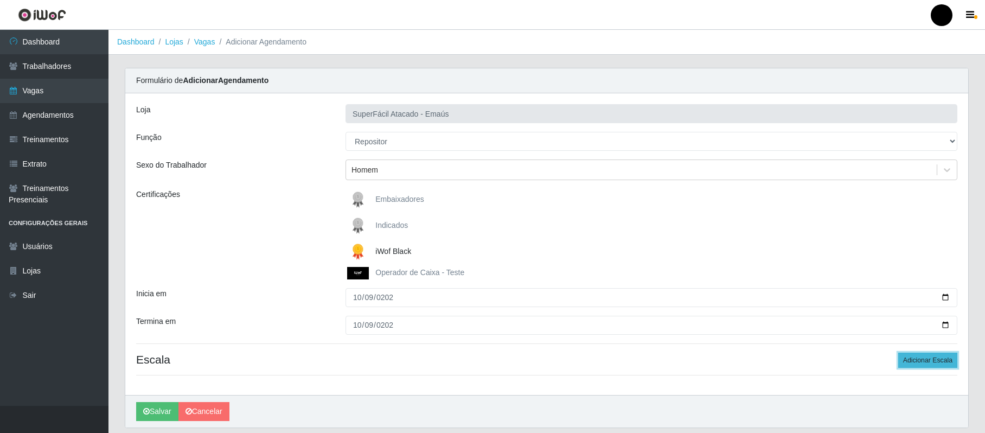
click at [914, 361] on button "Adicionar Escala" at bounding box center [927, 360] width 59 height 15
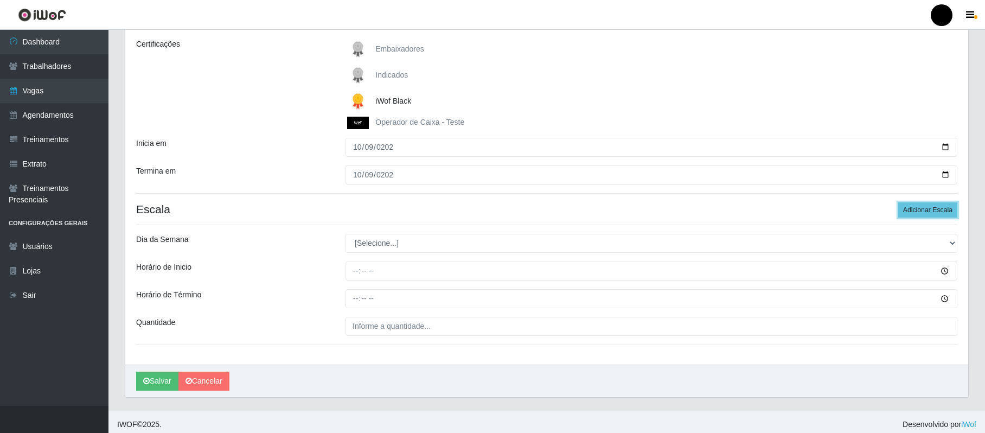
scroll to position [157, 0]
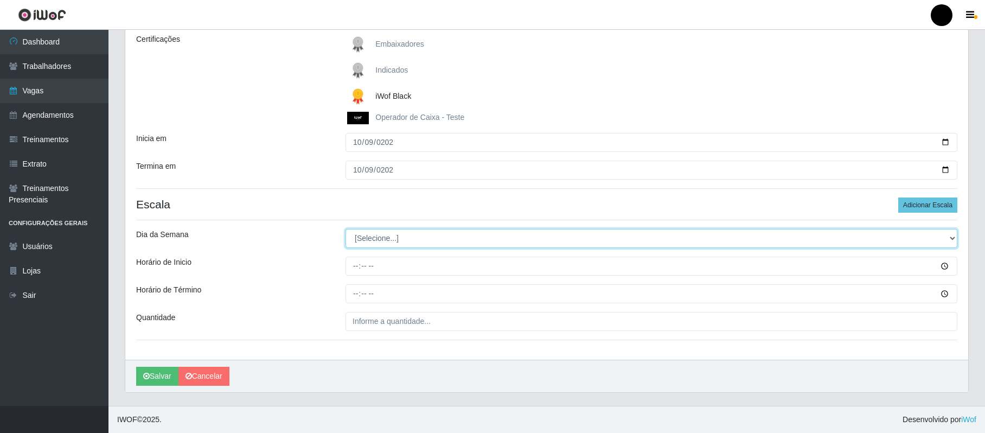
click at [955, 233] on select "[Selecione...] Segunda Terça Quarta Quinta Sexta Sábado Domingo" at bounding box center [652, 238] width 612 height 19
select select "4"
click at [346, 229] on select "[Selecione...] Segunda Terça Quarta Quinta Sexta Sábado Domingo" at bounding box center [652, 238] width 612 height 19
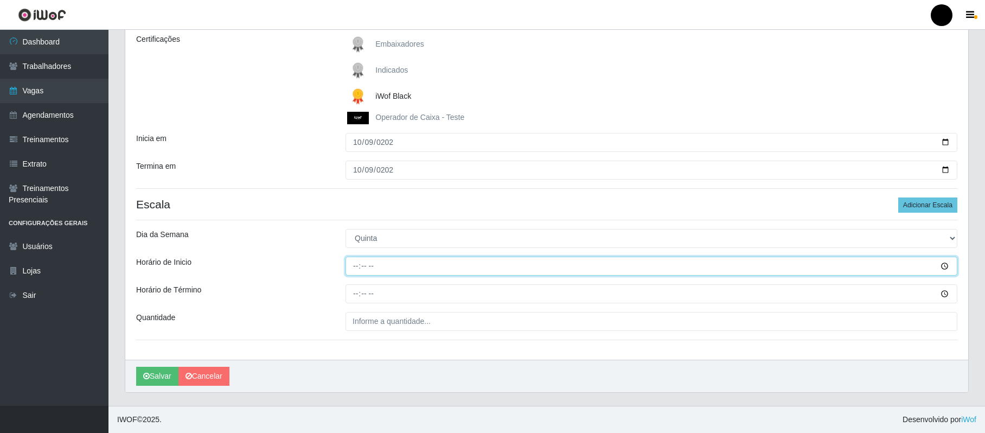
click at [353, 263] on input "Horário de Inicio" at bounding box center [652, 266] width 612 height 19
type input "14:00"
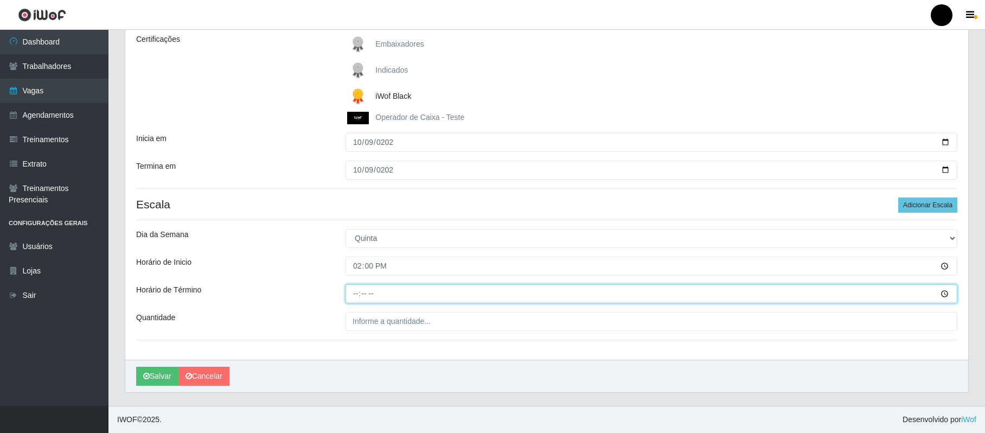
click at [359, 292] on input "Horário de Término" at bounding box center [652, 293] width 612 height 19
type input "20:00"
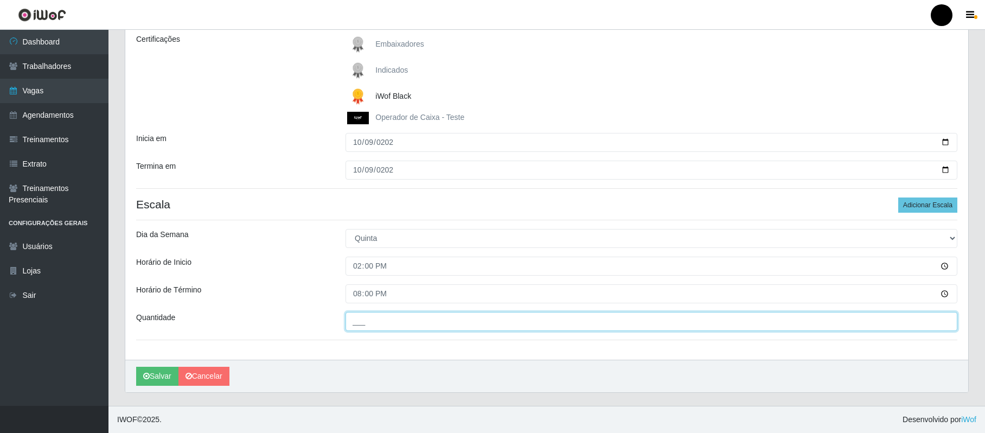
click at [376, 317] on input "___" at bounding box center [652, 321] width 612 height 19
type input "01_"
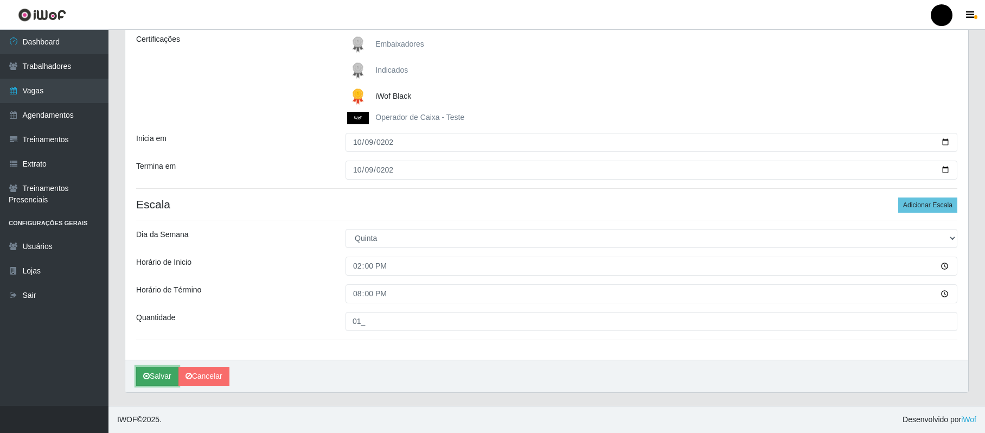
click at [158, 374] on button "Salvar" at bounding box center [157, 376] width 42 height 19
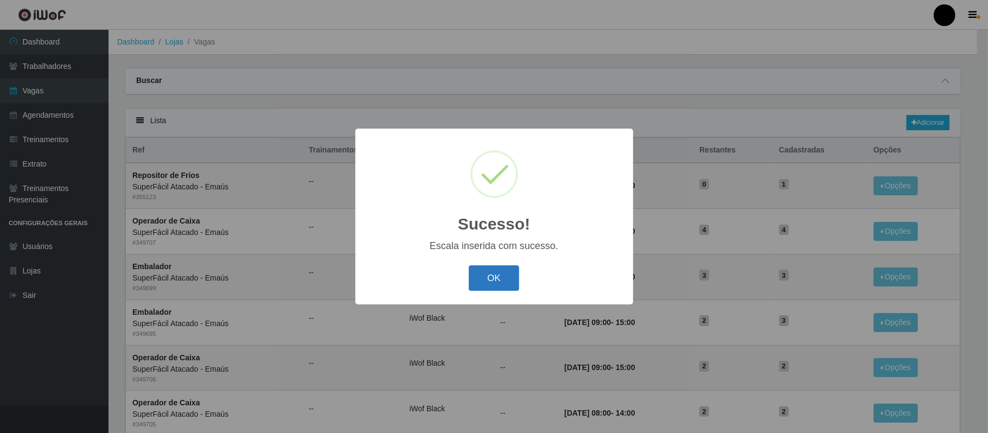
click at [502, 280] on button "OK" at bounding box center [494, 277] width 50 height 25
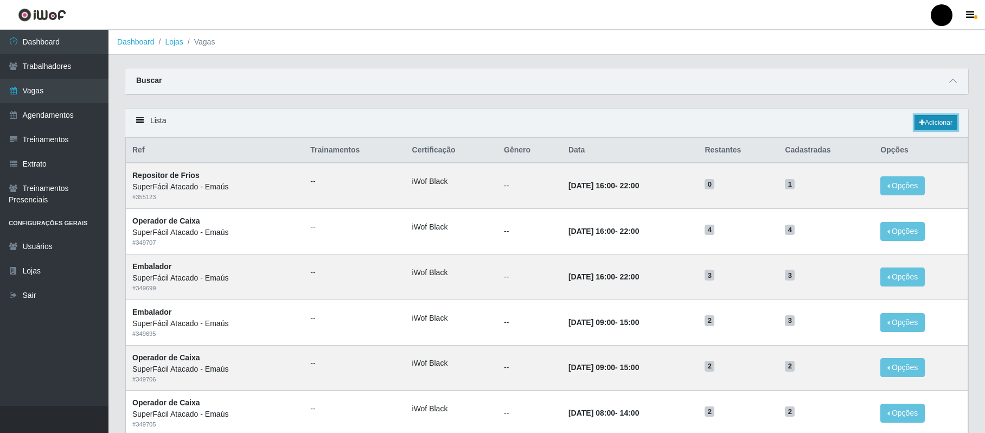
click at [934, 119] on link "Adicionar" at bounding box center [936, 122] width 43 height 15
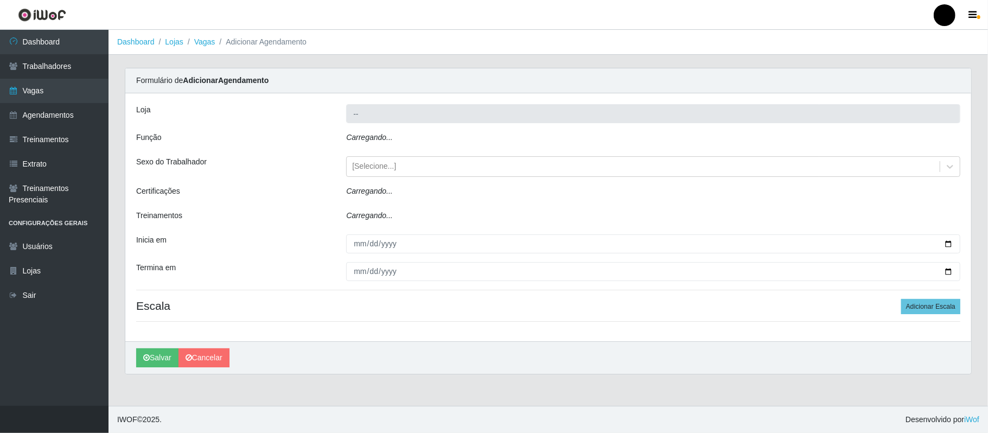
type input "SuperFácil Atacado - Emaús"
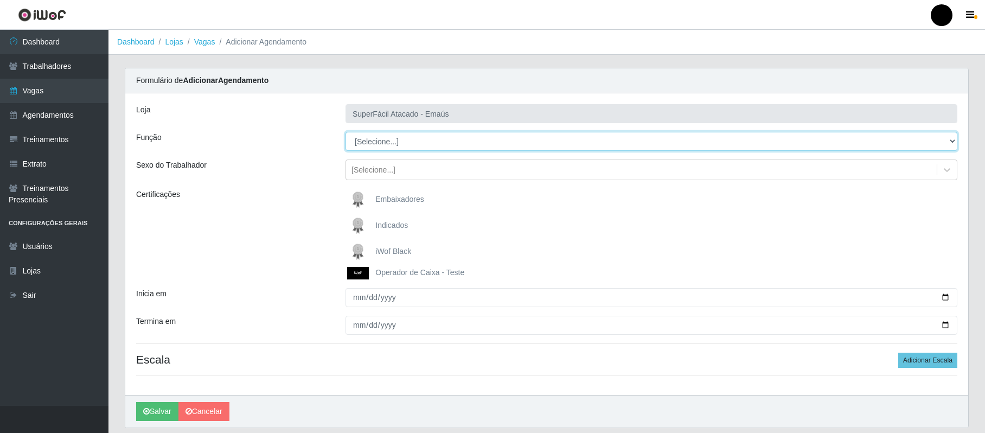
click at [948, 140] on select "[Selecione...] Auxiliar de Estacionamento Auxiliar de Estacionamento + Auxiliar…" at bounding box center [652, 141] width 612 height 19
select select "24"
click at [346, 132] on select "[Selecione...] Auxiliar de Estacionamento Auxiliar de Estacionamento + Auxiliar…" at bounding box center [652, 141] width 612 height 19
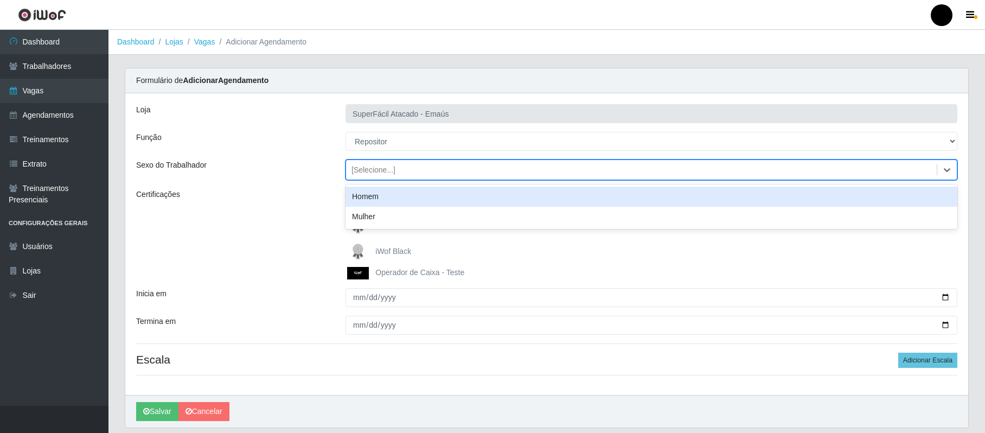
click at [388, 168] on div "[Selecione...]" at bounding box center [374, 169] width 44 height 11
click at [378, 196] on div "Homem" at bounding box center [652, 197] width 612 height 20
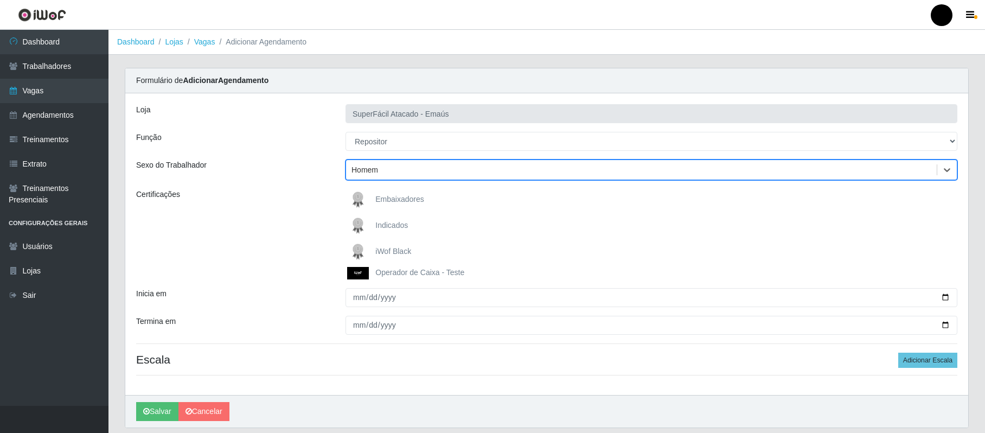
click at [385, 251] on span "iWof Black" at bounding box center [393, 251] width 36 height 9
click at [0, 0] on input "iWof Black" at bounding box center [0, 0] width 0 height 0
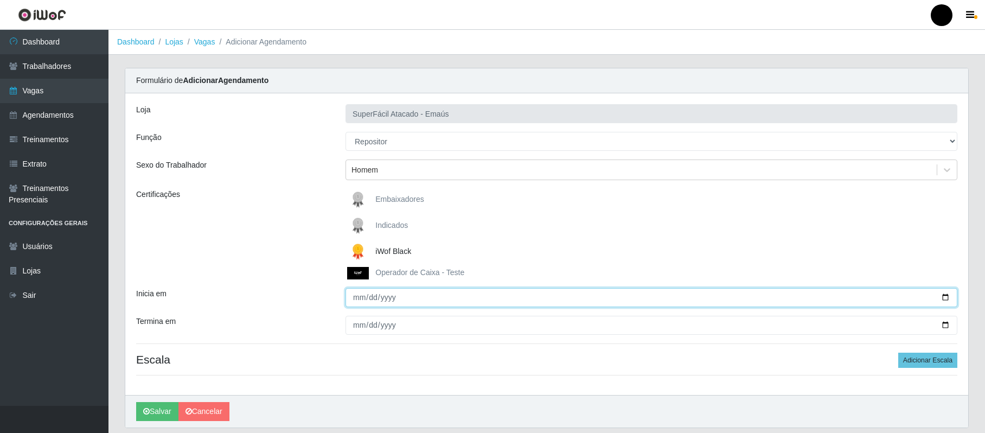
click at [362, 300] on input "Inicia em" at bounding box center [652, 297] width 612 height 19
type input "2025-10-09"
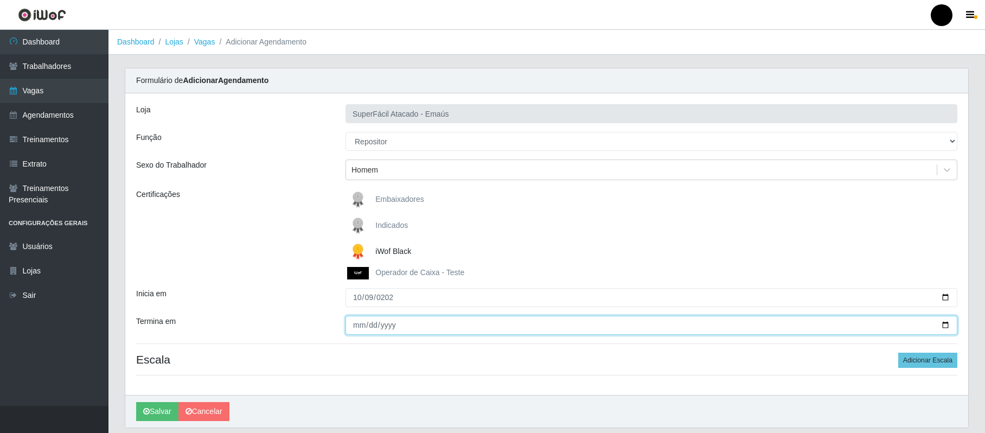
click at [359, 326] on input "Termina em" at bounding box center [652, 325] width 612 height 19
type input "2025-10-09"
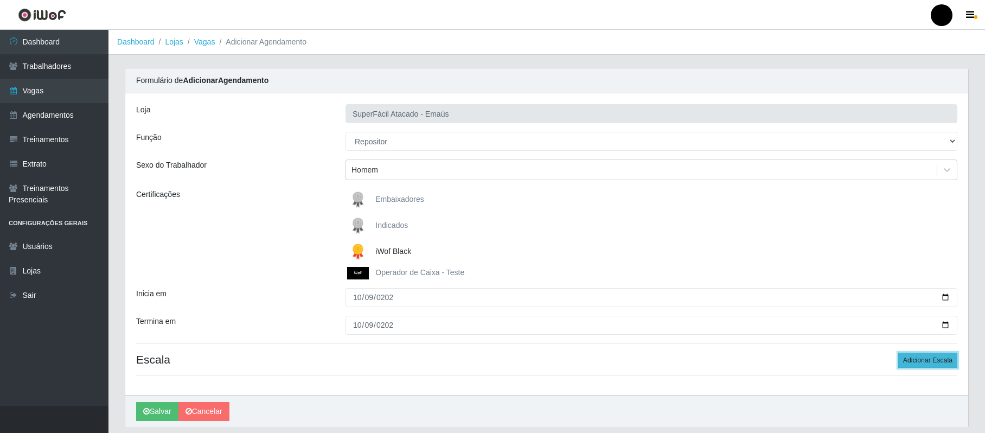
click at [954, 354] on button "Adicionar Escala" at bounding box center [927, 360] width 59 height 15
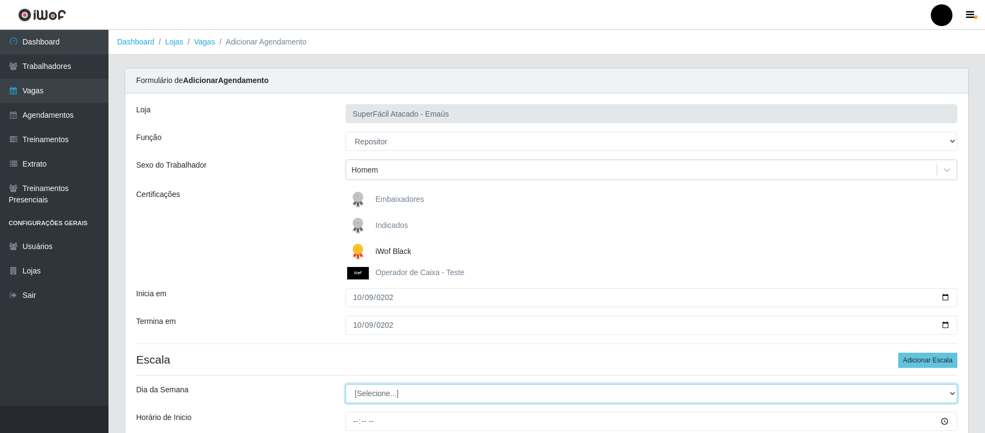
click at [367, 395] on select "[Selecione...] Segunda Terça Quarta Quinta Sexta Sábado Domingo" at bounding box center [652, 393] width 612 height 19
select select "4"
click at [346, 385] on select "[Selecione...] Segunda Terça Quarta Quinta Sexta Sábado Domingo" at bounding box center [652, 393] width 612 height 19
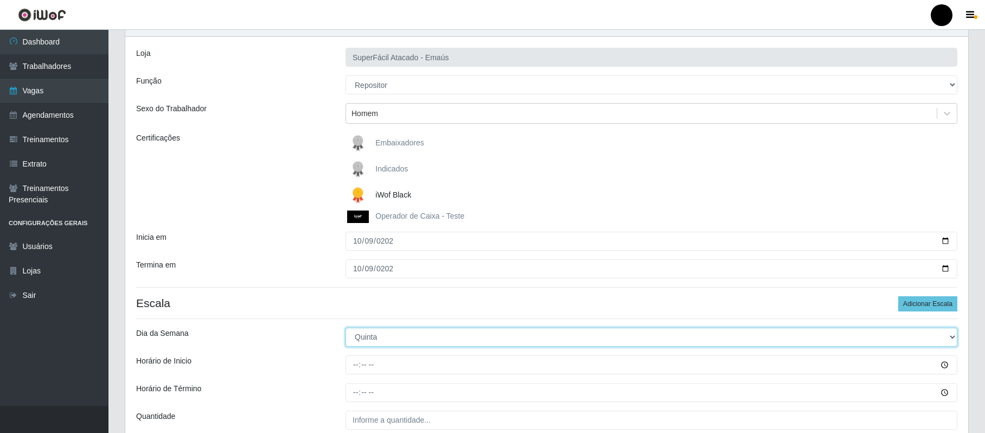
scroll to position [157, 0]
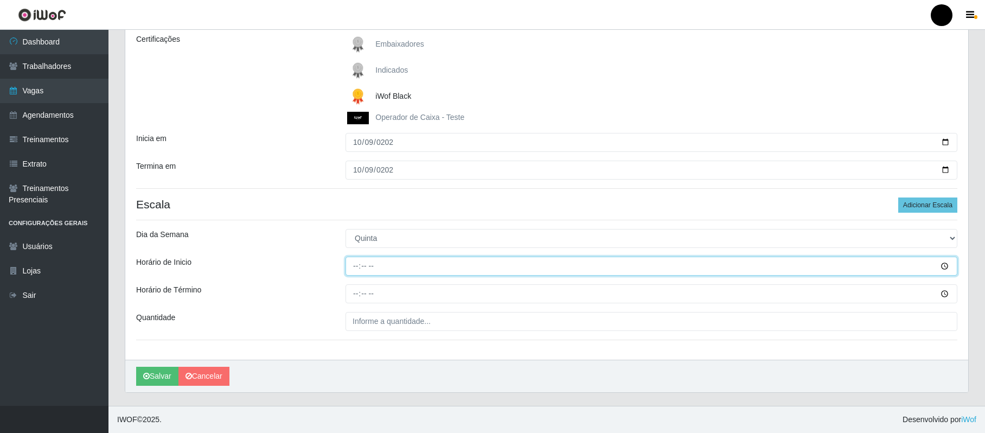
click at [353, 265] on input "Horário de Inicio" at bounding box center [652, 266] width 612 height 19
type input "14:00"
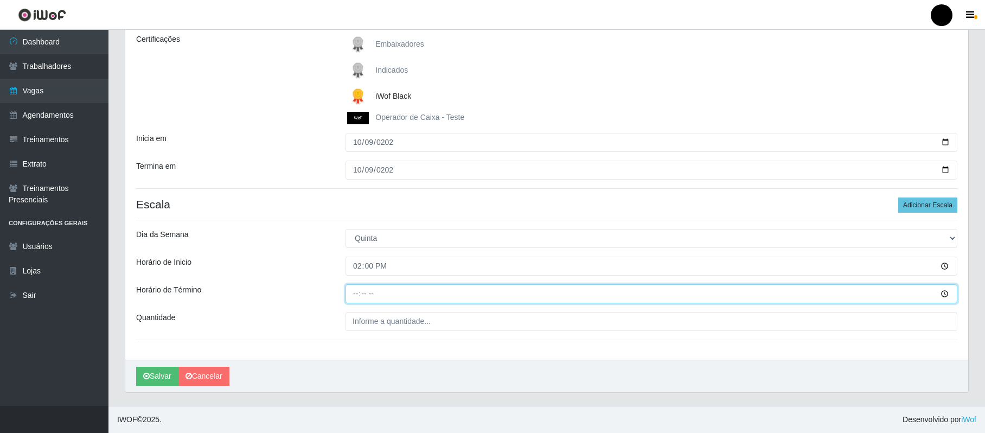
click at [356, 291] on input "Horário de Término" at bounding box center [652, 293] width 612 height 19
type input "20:00"
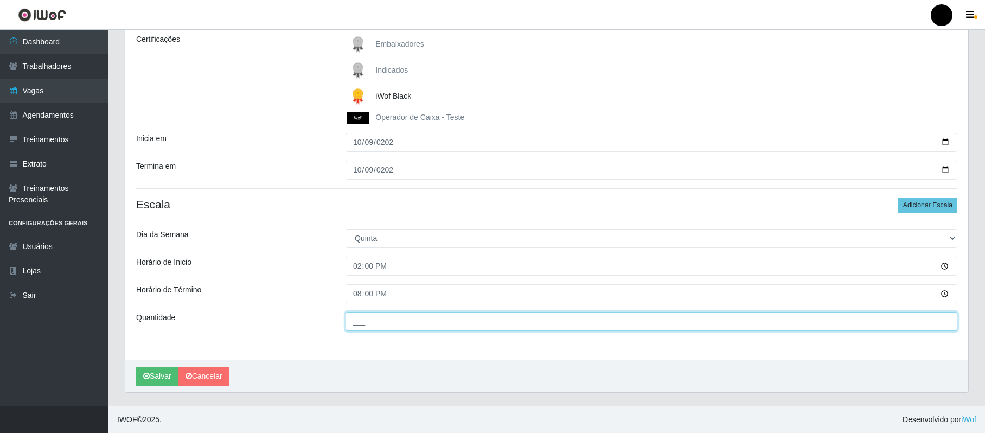
click at [363, 318] on input "___" at bounding box center [652, 321] width 612 height 19
type input "01_"
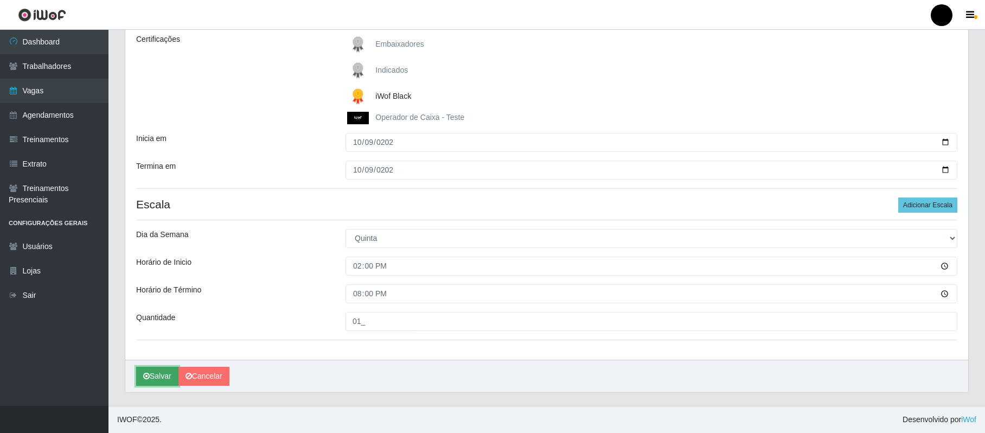
click at [165, 377] on button "Salvar" at bounding box center [157, 376] width 42 height 19
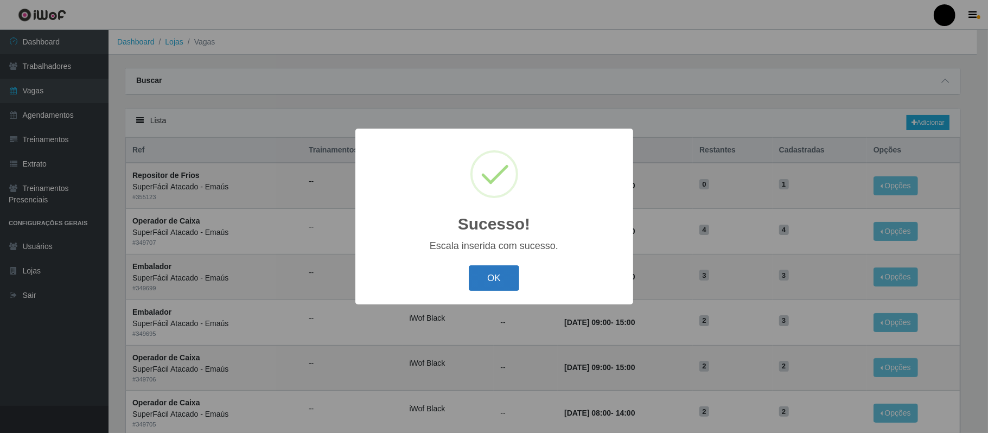
click at [488, 288] on button "OK" at bounding box center [494, 277] width 50 height 25
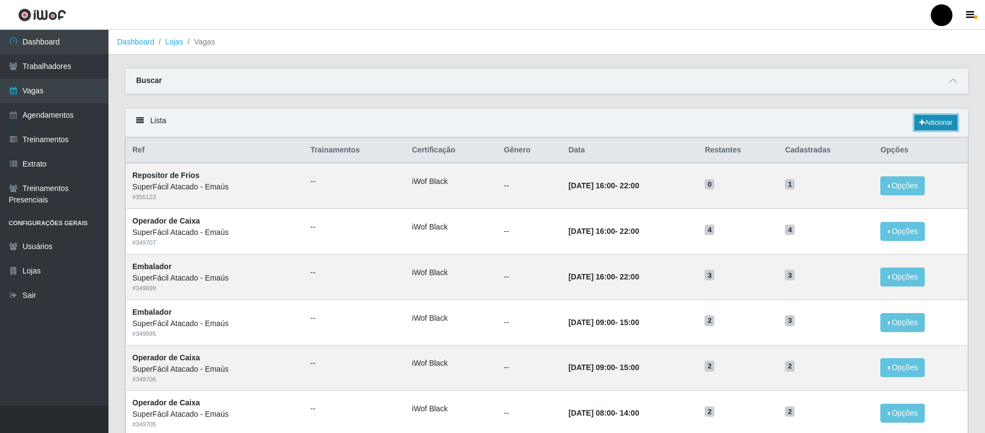
click at [948, 126] on link "Adicionar" at bounding box center [936, 122] width 43 height 15
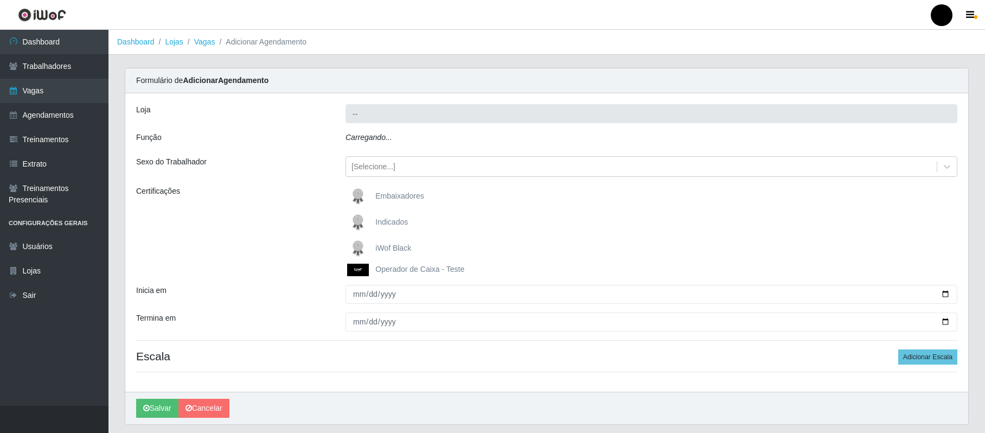
type input "SuperFácil Atacado - Emaús"
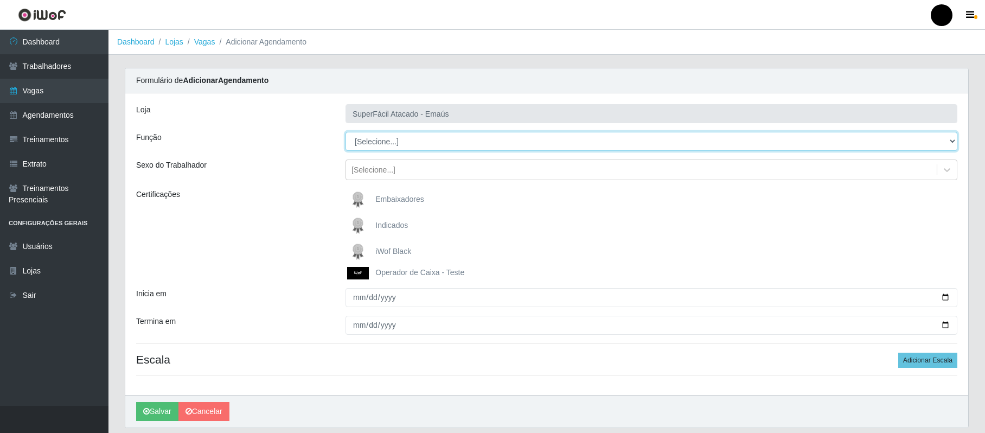
click at [949, 143] on select "[Selecione...] Auxiliar de Estacionamento Auxiliar de Estacionamento + Auxiliar…" at bounding box center [652, 141] width 612 height 19
select select "24"
click at [346, 132] on select "[Selecione...] Auxiliar de Estacionamento Auxiliar de Estacionamento + Auxiliar…" at bounding box center [652, 141] width 612 height 19
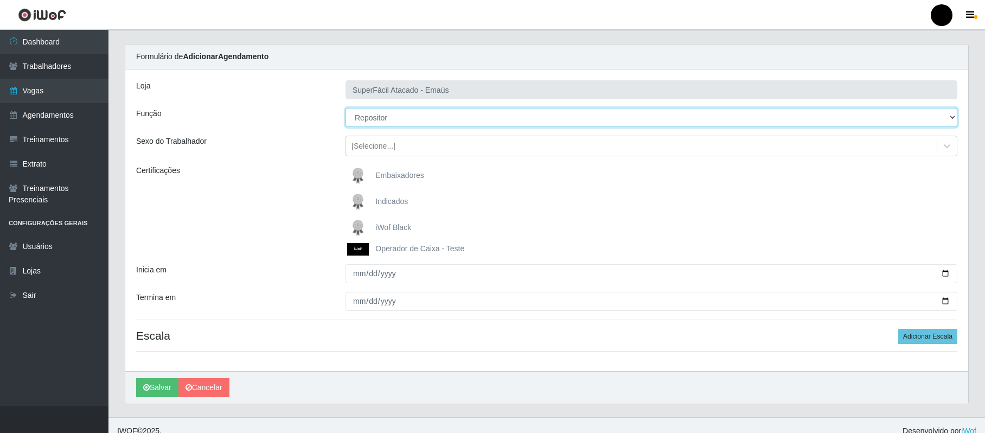
scroll to position [37, 0]
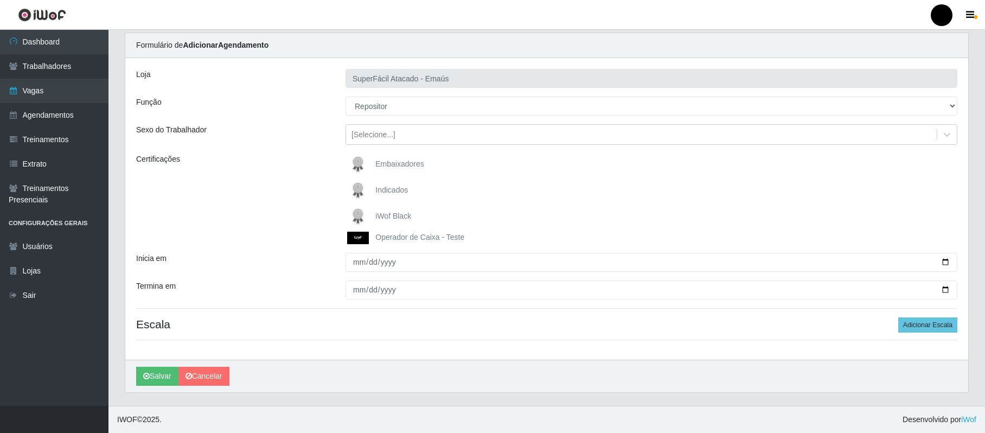
click at [393, 217] on span "iWof Black" at bounding box center [393, 216] width 36 height 9
click at [0, 0] on input "iWof Black" at bounding box center [0, 0] width 0 height 0
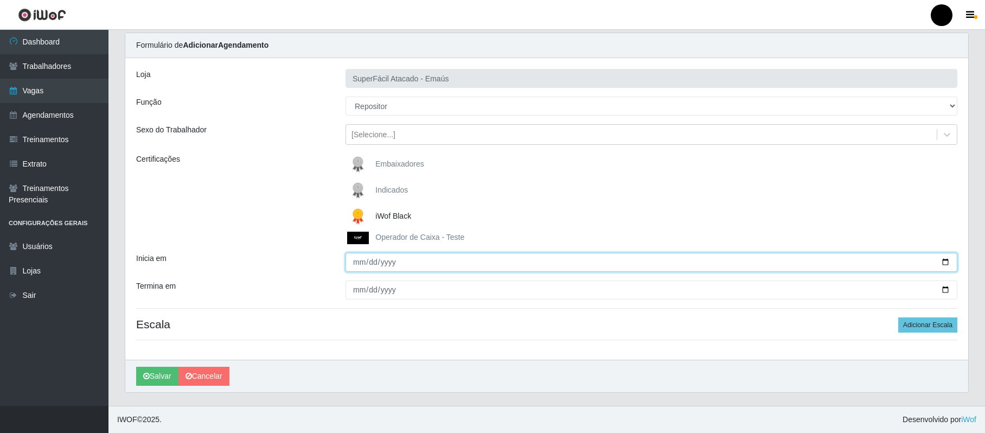
click at [359, 265] on input "Inicia em" at bounding box center [652, 262] width 612 height 19
click at [359, 259] on input "Inicia em" at bounding box center [652, 262] width 612 height 19
type input "2025-10-10"
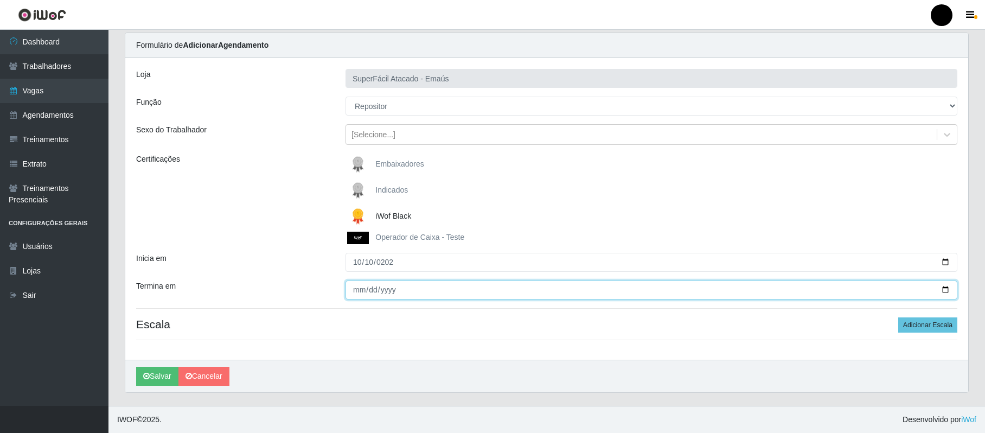
click at [358, 290] on input "Termina em" at bounding box center [652, 289] width 612 height 19
type input "2025-10-10"
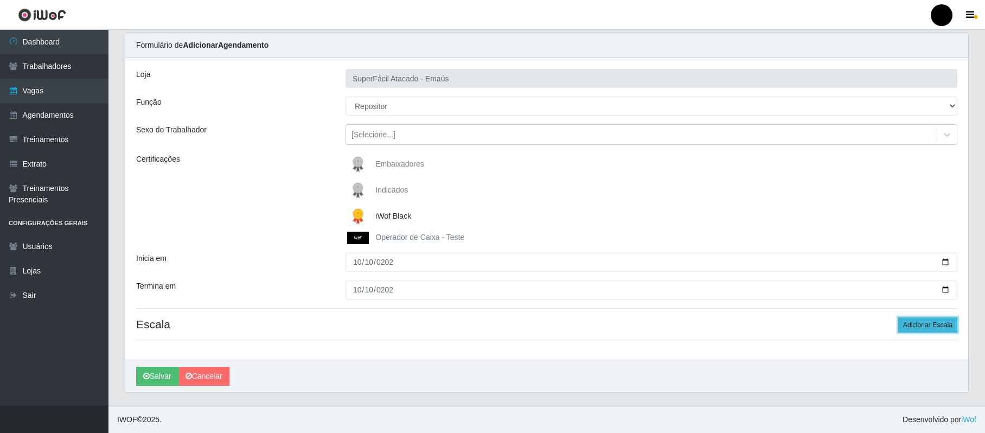
click at [938, 319] on button "Adicionar Escala" at bounding box center [927, 324] width 59 height 15
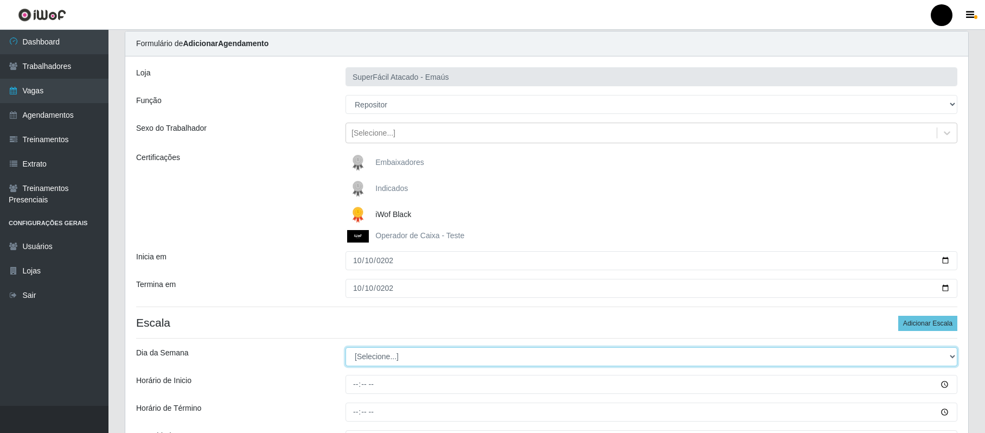
click at [379, 358] on select "[Selecione...] Segunda Terça Quarta Quinta Sexta Sábado Domingo" at bounding box center [652, 356] width 612 height 19
select select "5"
click at [346, 348] on select "[Selecione...] Segunda Terça Quarta Quinta Sexta Sábado Domingo" at bounding box center [652, 356] width 612 height 19
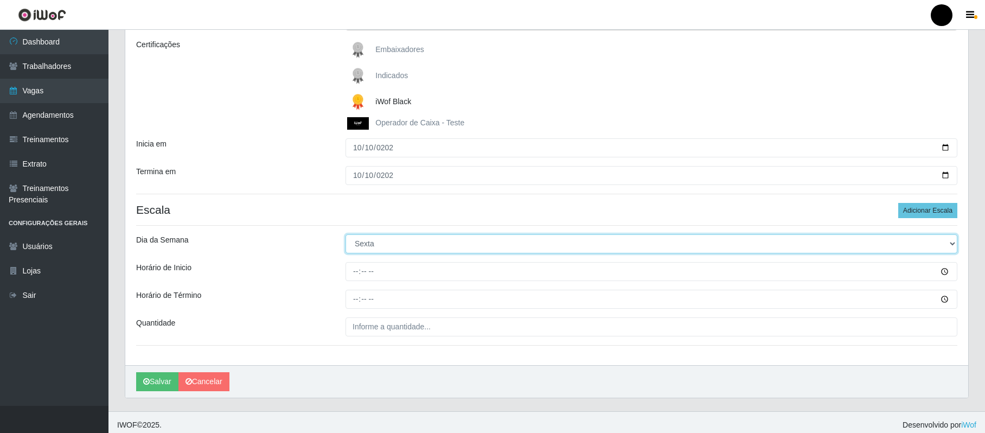
scroll to position [157, 0]
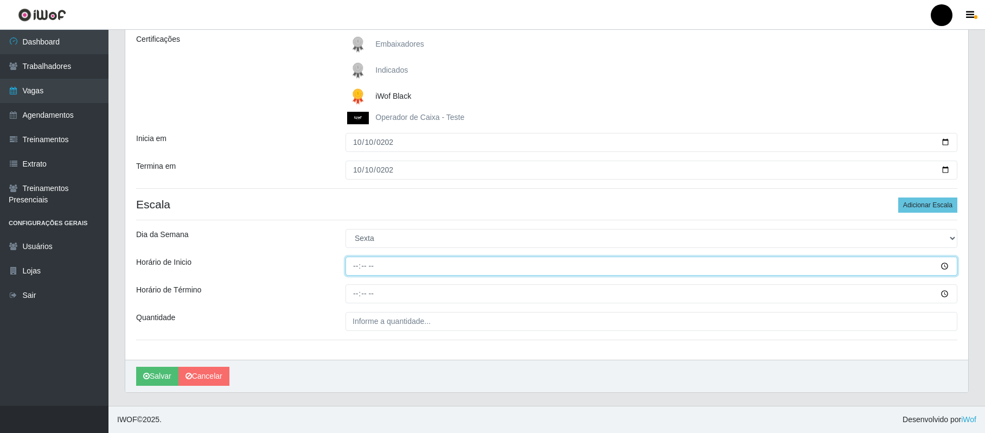
click at [357, 265] on input "Horário de Inicio" at bounding box center [652, 266] width 612 height 19
type input "08:00"
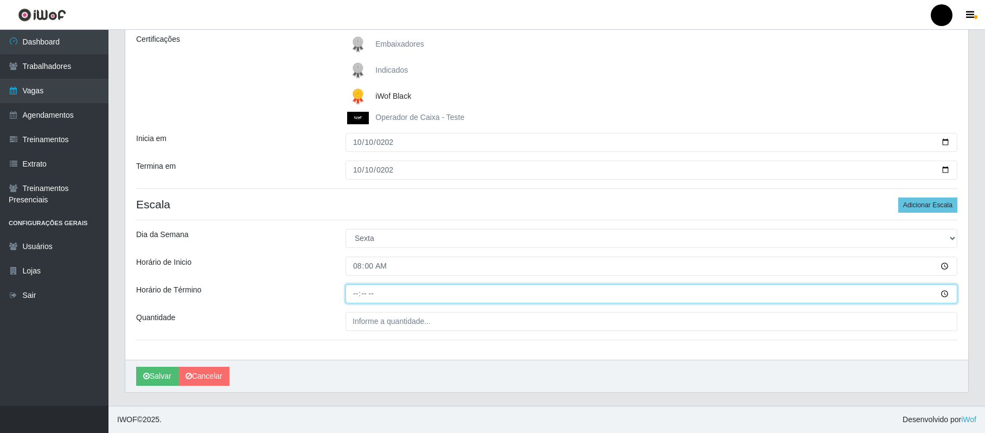
click at [354, 293] on input "Horário de Término" at bounding box center [652, 293] width 612 height 19
type input "14:00"
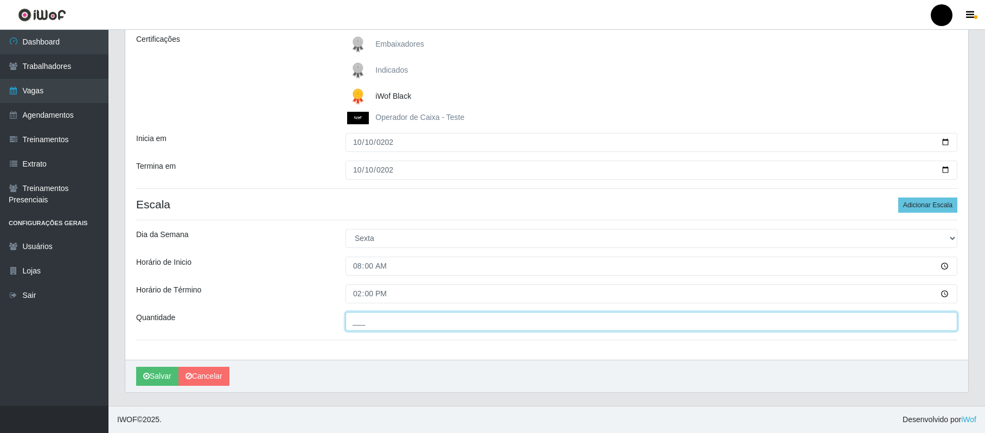
click at [378, 320] on input "___" at bounding box center [652, 321] width 612 height 19
type input "01_"
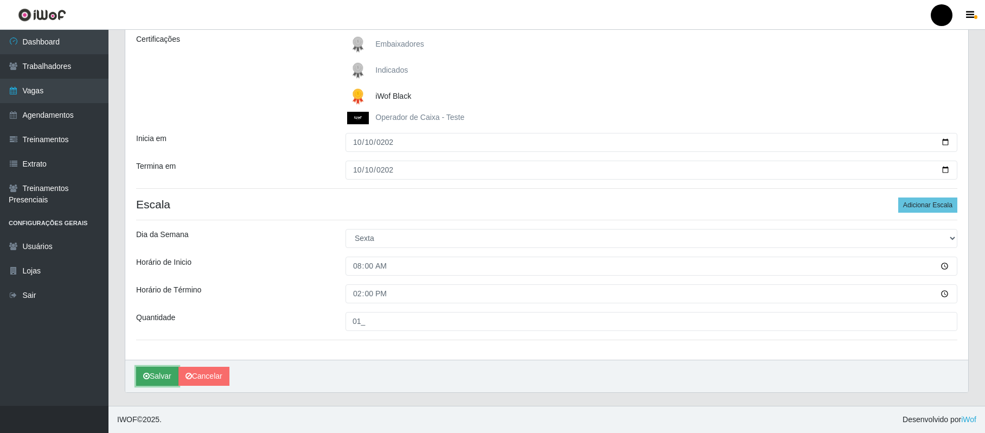
click at [146, 371] on button "Salvar" at bounding box center [157, 376] width 42 height 19
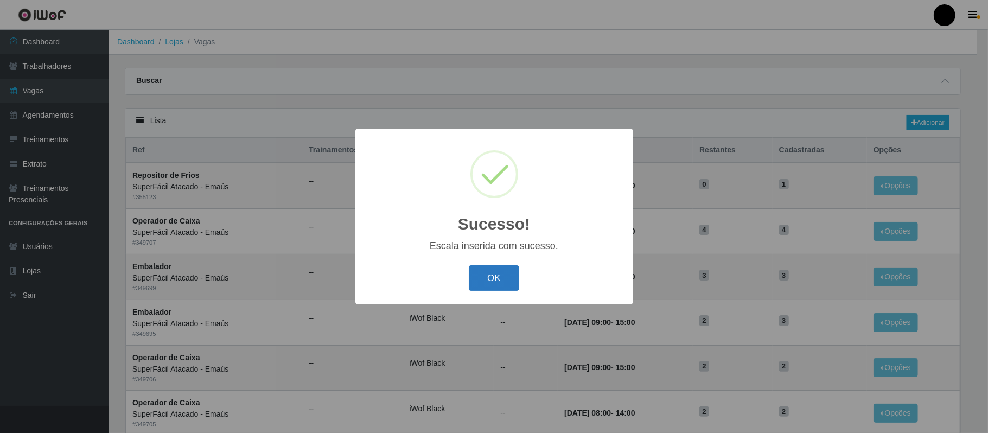
click at [476, 284] on button "OK" at bounding box center [494, 277] width 50 height 25
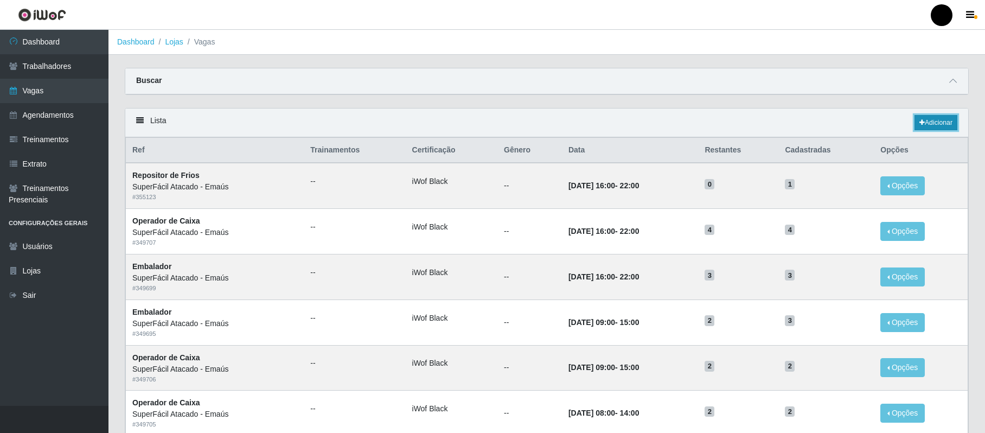
click at [935, 122] on link "Adicionar" at bounding box center [936, 122] width 43 height 15
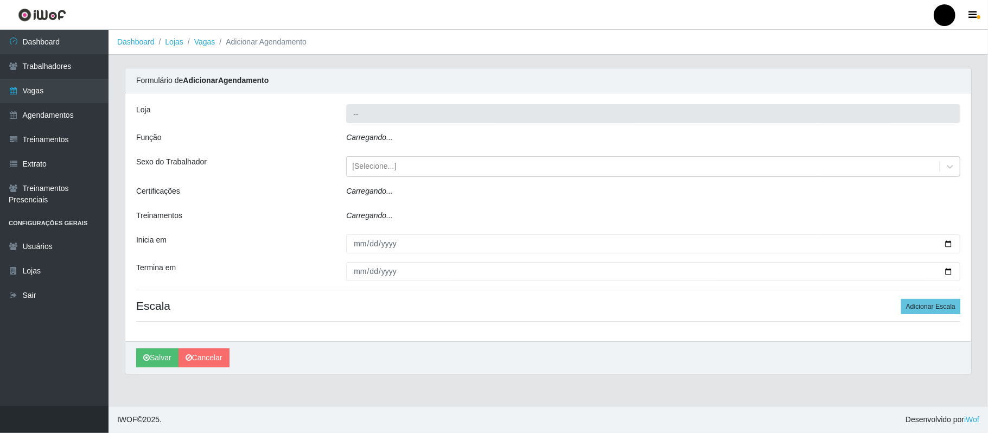
type input "SuperFácil Atacado - Emaús"
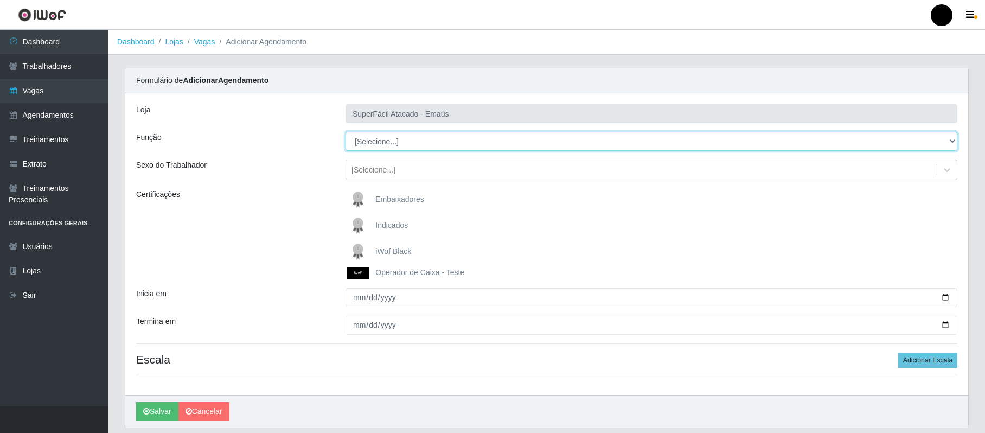
click at [953, 143] on select "[Selecione...] Auxiliar de Estacionamento Auxiliar de Estacionamento + Auxiliar…" at bounding box center [652, 141] width 612 height 19
select select "24"
click at [346, 132] on select "[Selecione...] Auxiliar de Estacionamento Auxiliar de Estacionamento + Auxiliar…" at bounding box center [652, 141] width 612 height 19
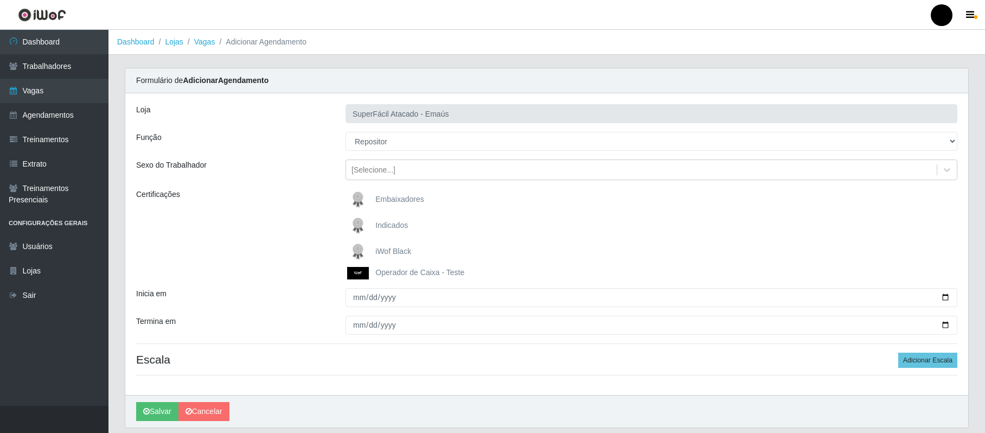
click at [396, 251] on span "iWof Black" at bounding box center [393, 251] width 36 height 9
click at [0, 0] on input "iWof Black" at bounding box center [0, 0] width 0 height 0
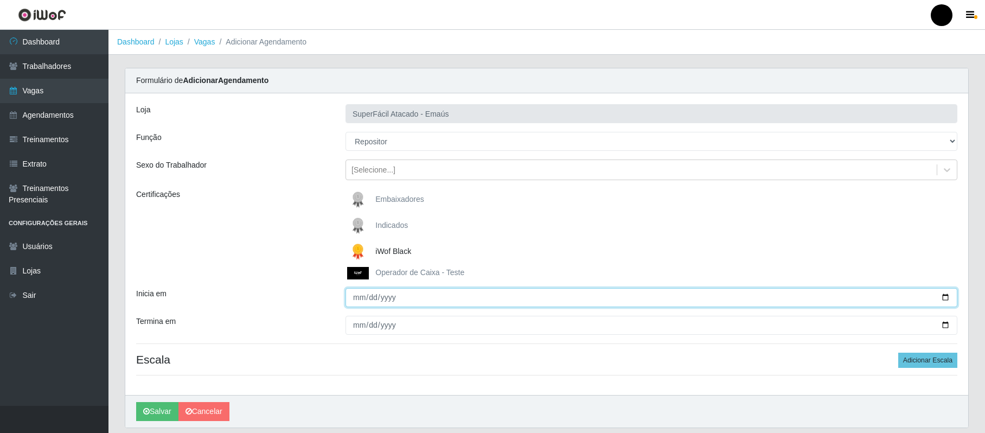
click at [356, 296] on input "Inicia em" at bounding box center [652, 297] width 612 height 19
type input "2025-10-10"
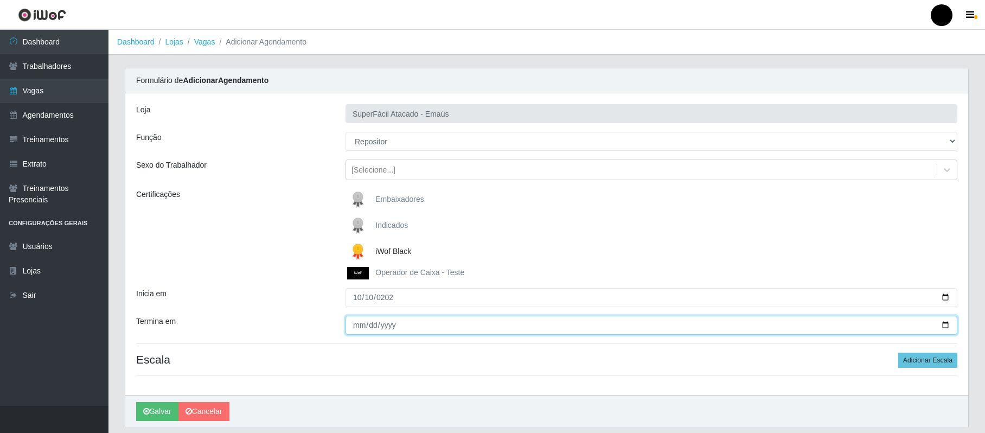
click at [361, 322] on input "Termina em" at bounding box center [652, 325] width 612 height 19
type input "2025-10-10"
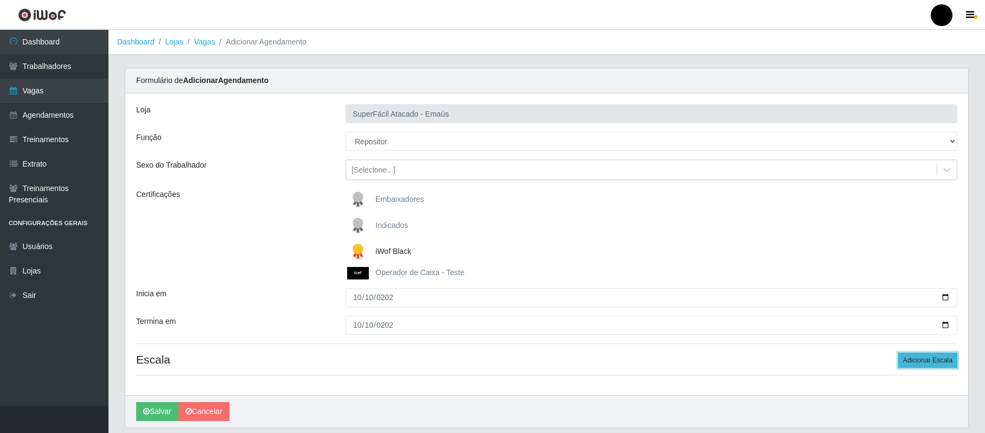
click at [952, 365] on button "Adicionar Escala" at bounding box center [927, 360] width 59 height 15
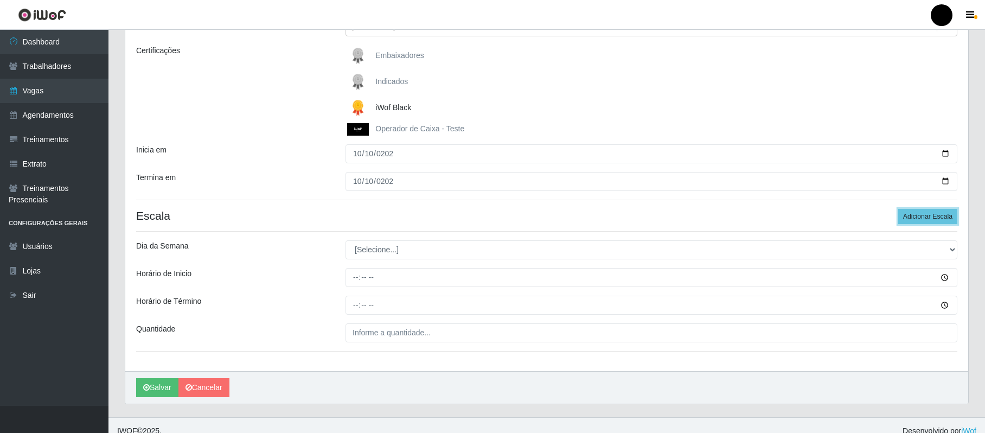
scroll to position [144, 0]
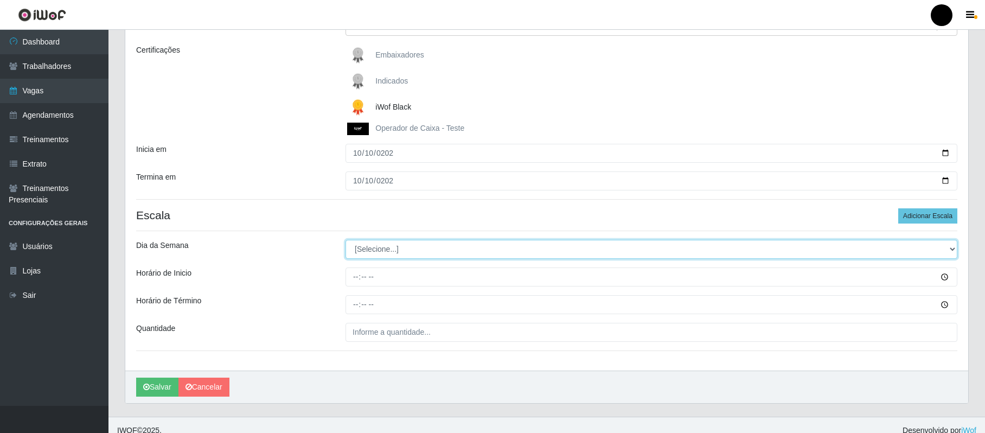
click at [413, 250] on select "[Selecione...] Segunda Terça Quarta Quinta Sexta Sábado Domingo" at bounding box center [652, 249] width 612 height 19
select select "5"
click at [346, 240] on select "[Selecione...] Segunda Terça Quarta Quinta Sexta Sábado Domingo" at bounding box center [652, 249] width 612 height 19
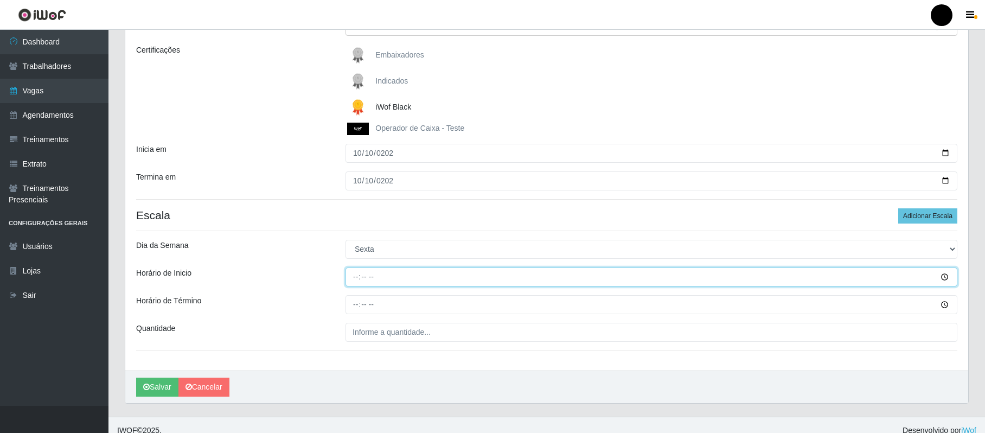
click at [352, 277] on input "Horário de Inicio" at bounding box center [652, 276] width 612 height 19
type input "14:00"
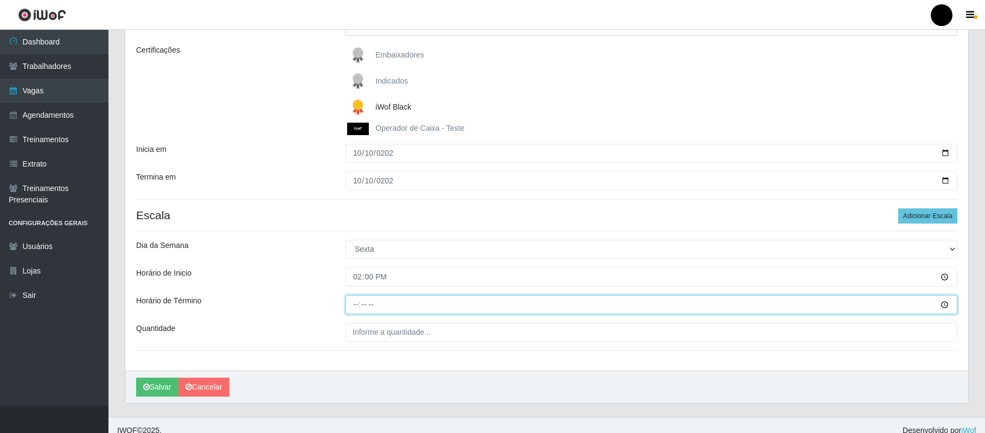
click at [359, 307] on input "Horário de Término" at bounding box center [652, 304] width 612 height 19
type input "20:00"
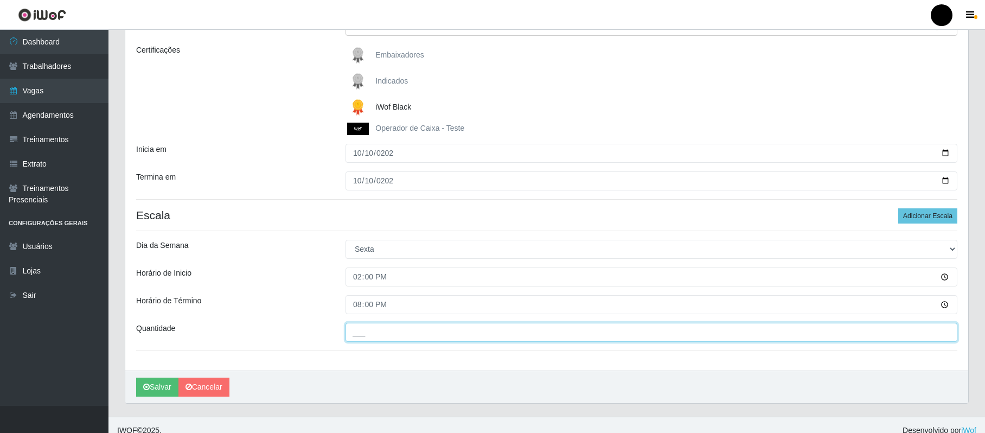
click at [410, 339] on input "___" at bounding box center [652, 332] width 612 height 19
type input "01_"
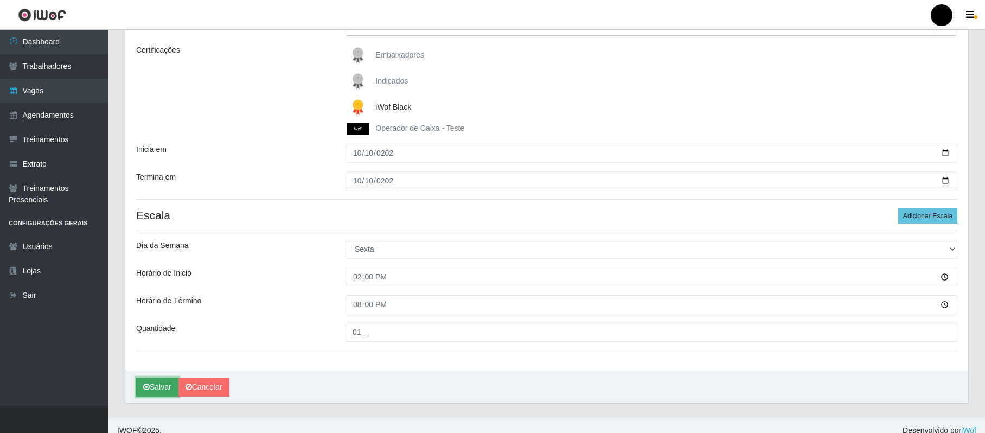
click at [163, 396] on button "Salvar" at bounding box center [157, 387] width 42 height 19
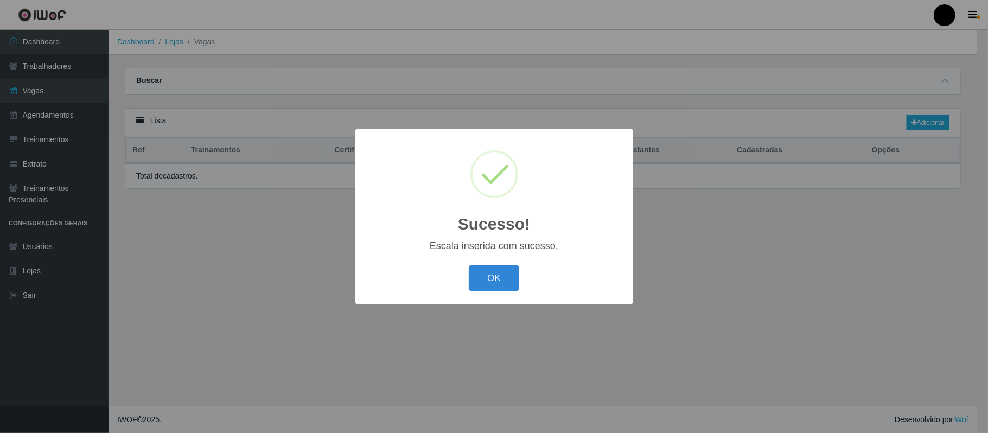
click at [163, 391] on div "Sucesso! × Escala inserida com sucesso. OK Cancel" at bounding box center [494, 216] width 988 height 433
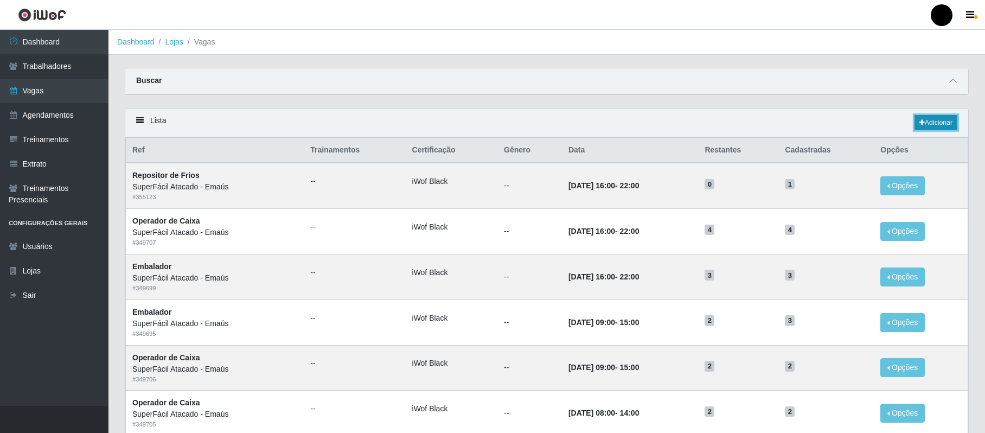
click at [936, 116] on link "Adicionar" at bounding box center [936, 122] width 43 height 15
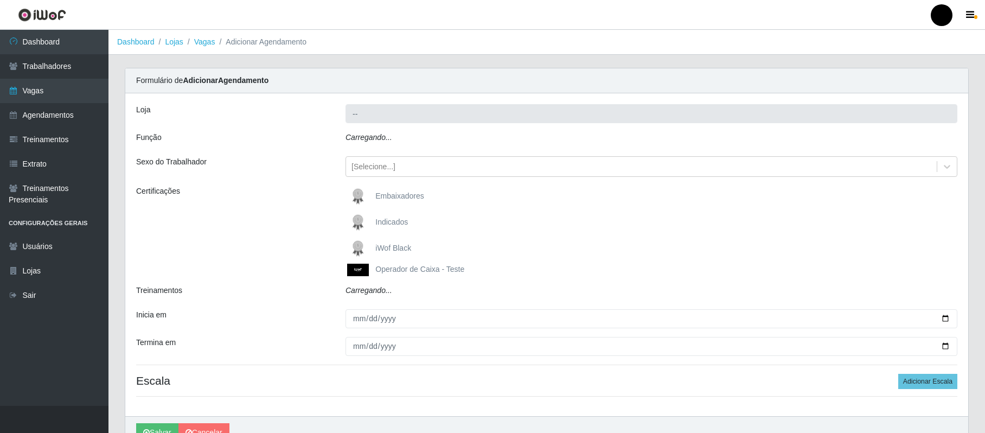
type input "SuperFácil Atacado - Emaús"
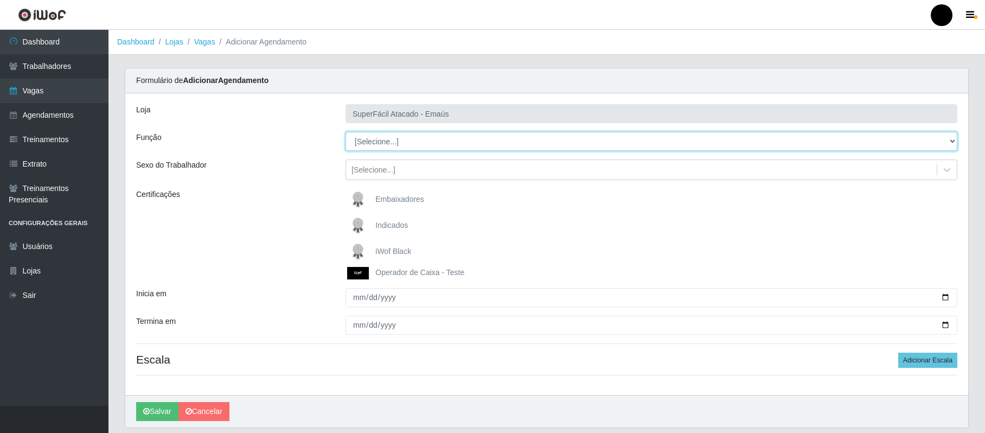
click at [954, 139] on select "[Selecione...] Auxiliar de Estacionamento Auxiliar de Estacionamento + Auxiliar…" at bounding box center [652, 141] width 612 height 19
select select "24"
click at [346, 132] on select "[Selecione...] Auxiliar de Estacionamento Auxiliar de Estacionamento + Auxiliar…" at bounding box center [652, 141] width 612 height 19
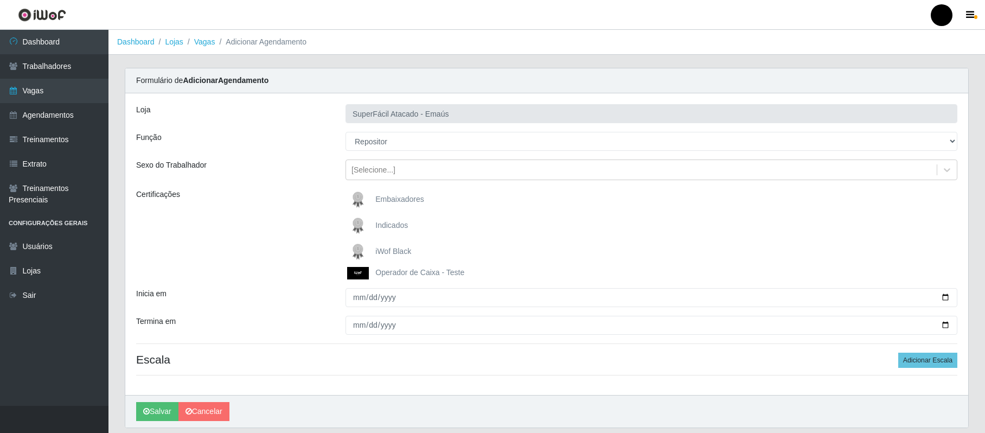
click at [409, 248] on span "iWof Black" at bounding box center [393, 251] width 36 height 9
click at [0, 0] on input "iWof Black" at bounding box center [0, 0] width 0 height 0
click at [455, 174] on div "[Selecione...]" at bounding box center [641, 170] width 591 height 18
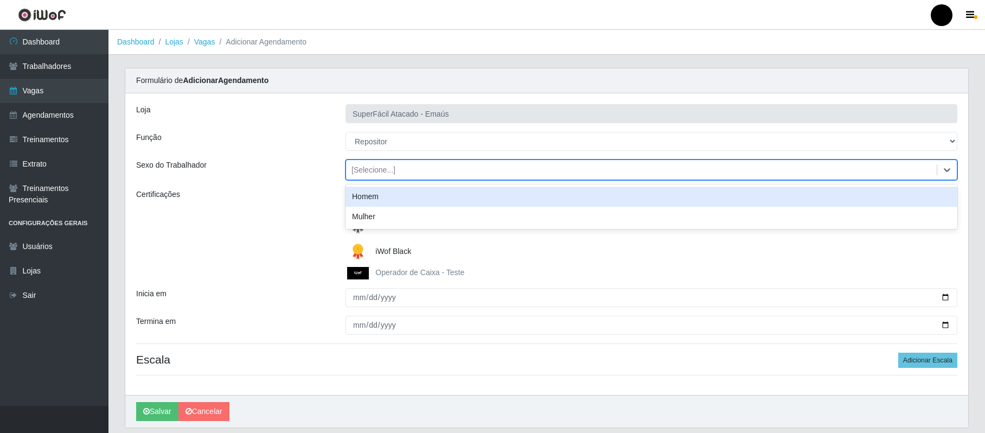
click at [396, 201] on div "Homem" at bounding box center [652, 197] width 612 height 20
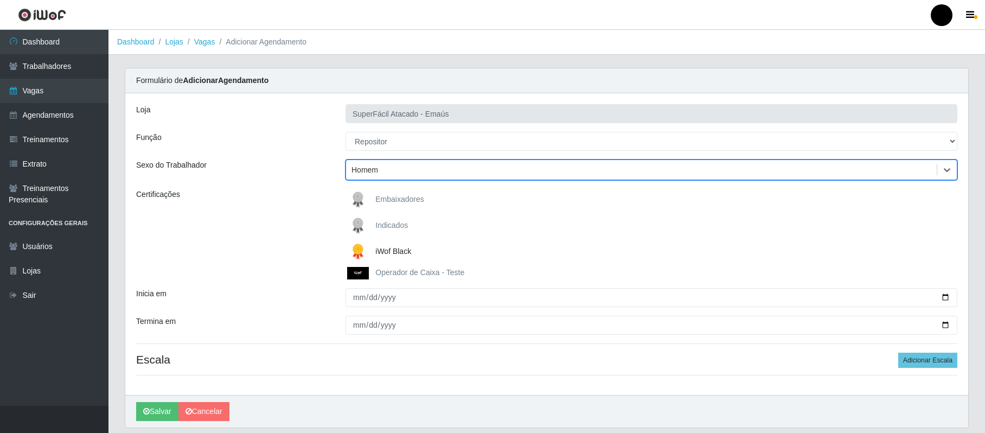
scroll to position [37, 0]
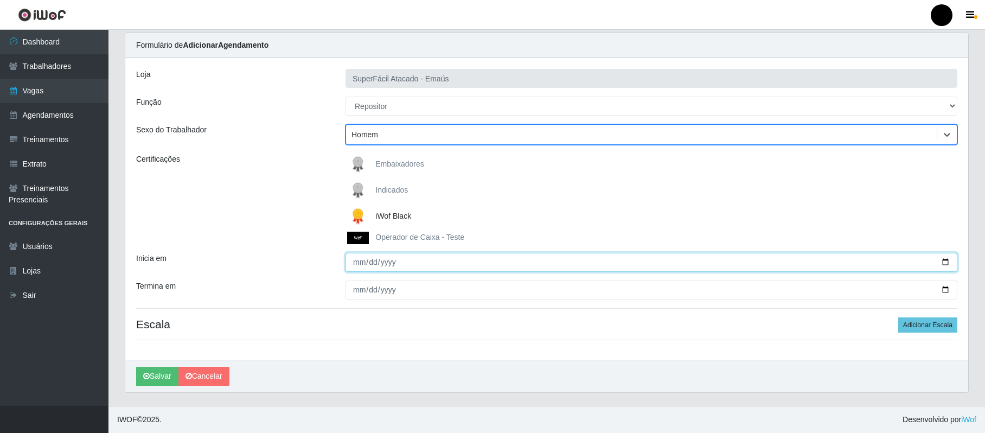
click at [363, 257] on input "Inicia em" at bounding box center [652, 262] width 612 height 19
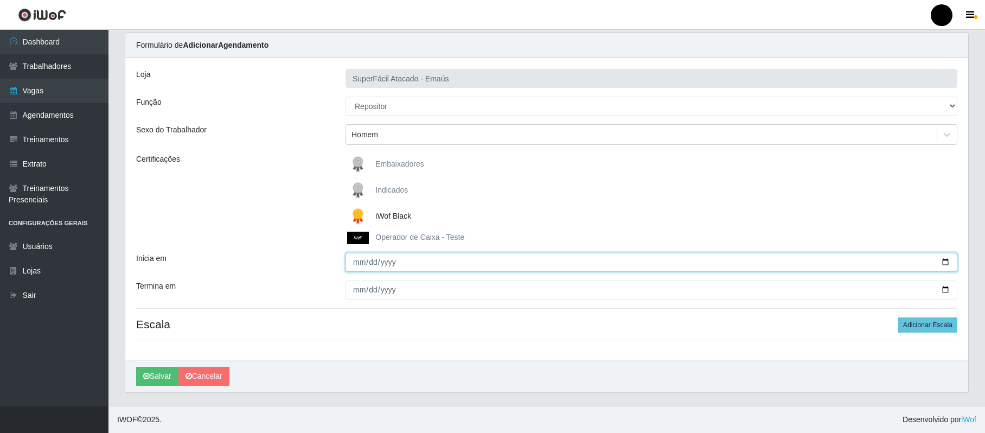
click at [356, 257] on input "Inicia em" at bounding box center [652, 262] width 612 height 19
type input "2025-10-10"
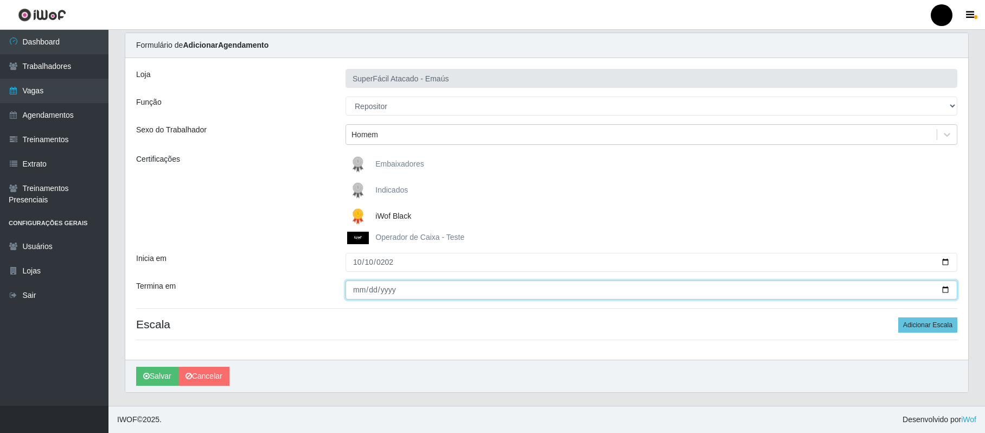
click at [362, 289] on input "Termina em" at bounding box center [652, 289] width 612 height 19
type input "2025-10-10"
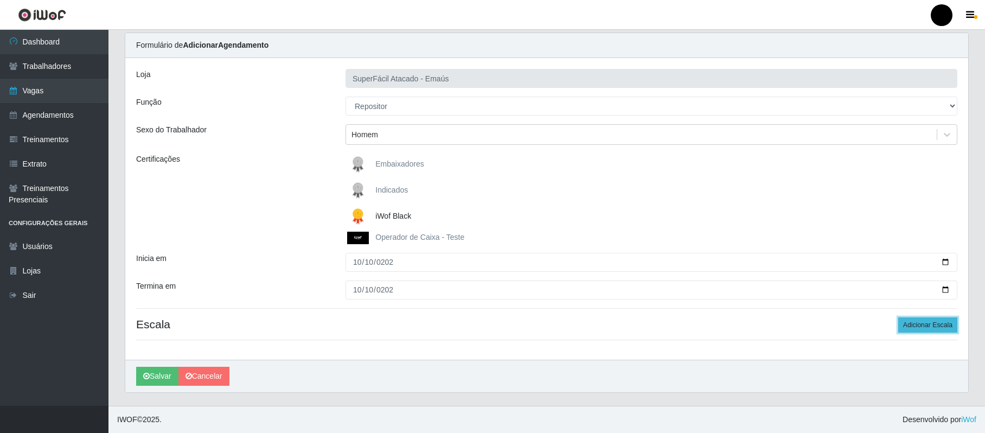
click at [929, 323] on button "Adicionar Escala" at bounding box center [927, 324] width 59 height 15
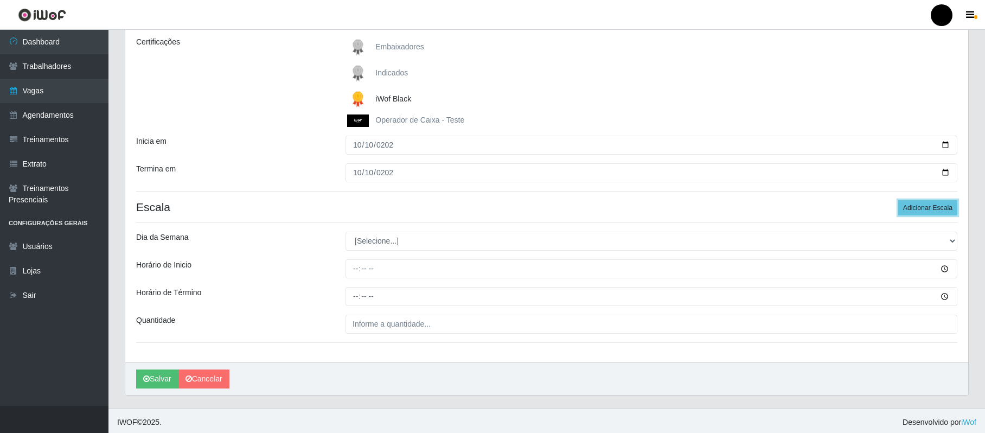
scroll to position [157, 0]
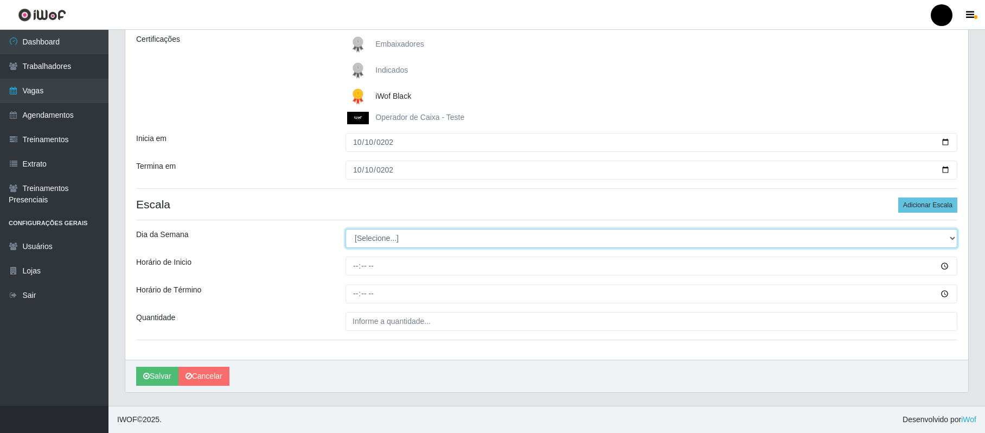
click at [948, 239] on select "[Selecione...] Segunda Terça Quarta Quinta Sexta Sábado Domingo" at bounding box center [652, 238] width 612 height 19
select select "5"
click at [346, 229] on select "[Selecione...] Segunda Terça Quarta Quinta Sexta Sábado Domingo" at bounding box center [652, 238] width 612 height 19
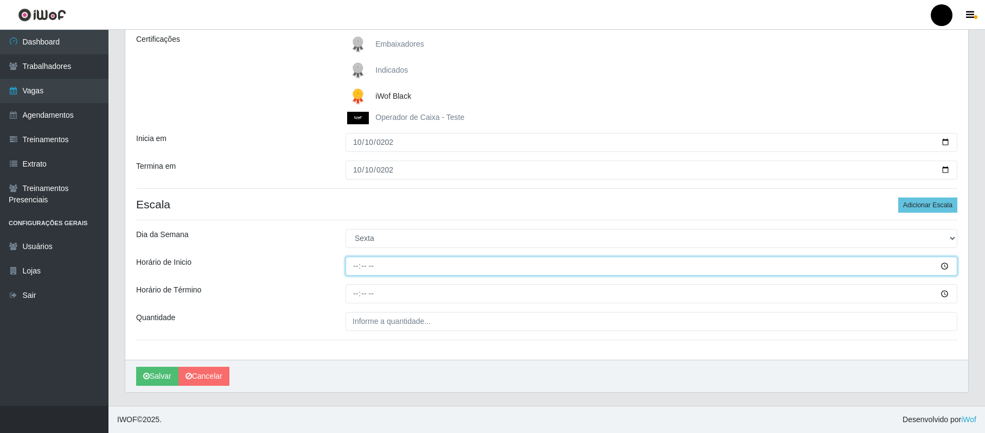
click at [359, 265] on input "Horário de Inicio" at bounding box center [652, 266] width 612 height 19
type input "14:00"
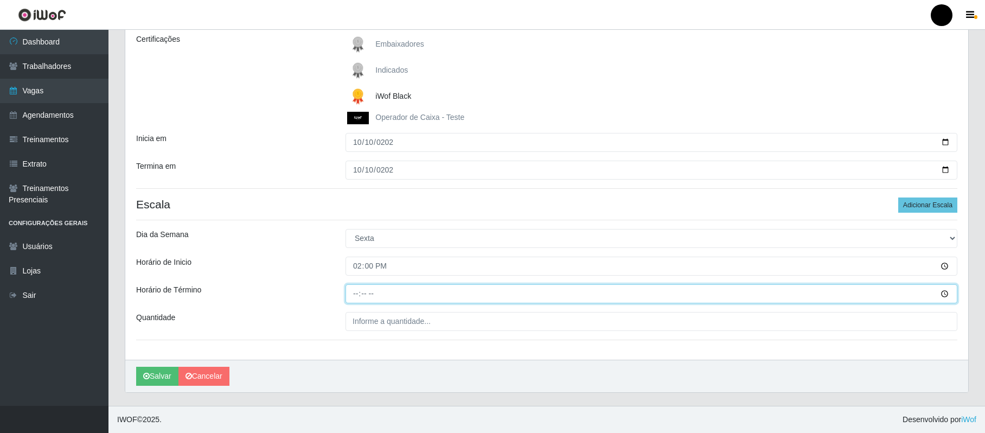
click at [355, 294] on input "Horário de Término" at bounding box center [652, 293] width 612 height 19
type input "20:00"
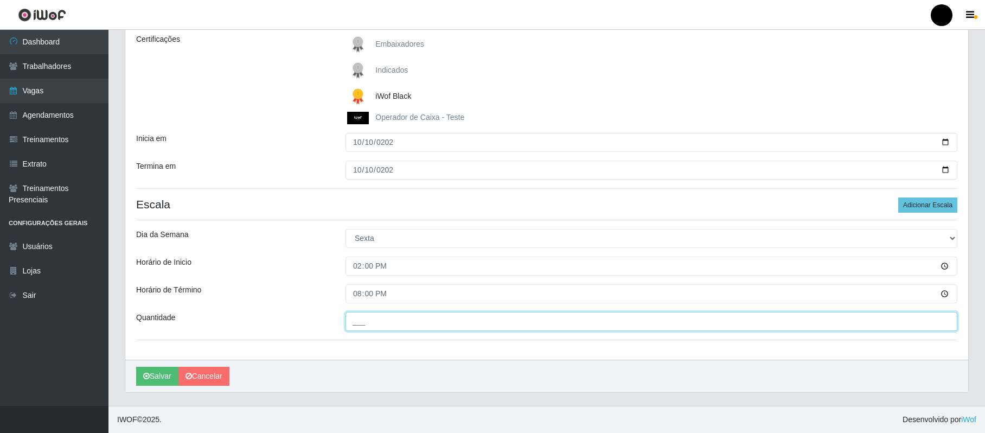
click at [357, 316] on input "___" at bounding box center [652, 321] width 612 height 19
type input "01_"
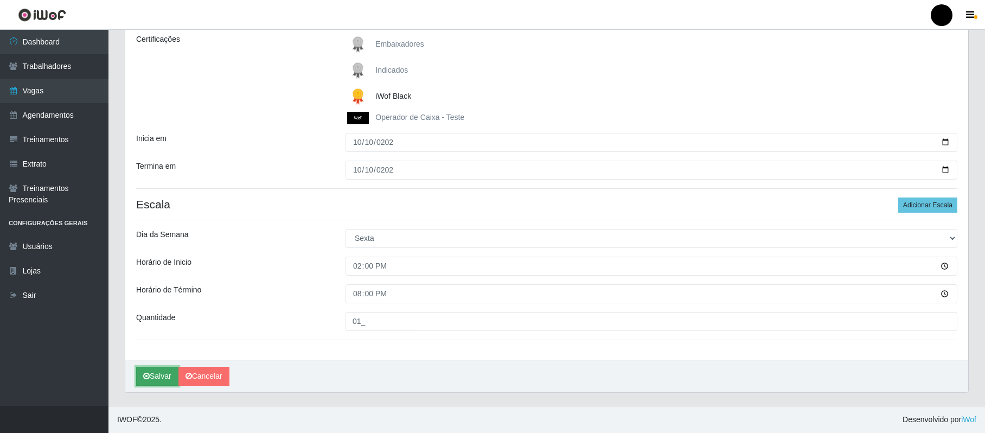
click at [161, 373] on button "Salvar" at bounding box center [157, 376] width 42 height 19
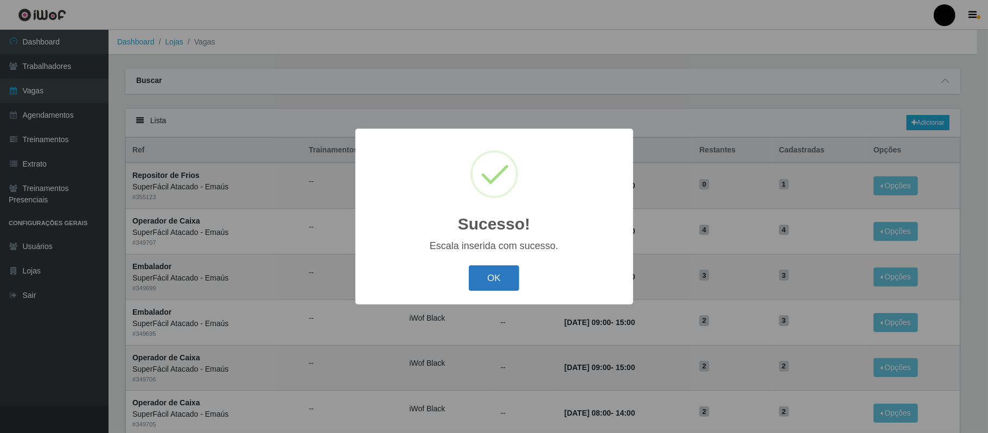
click at [508, 271] on button "OK" at bounding box center [494, 277] width 50 height 25
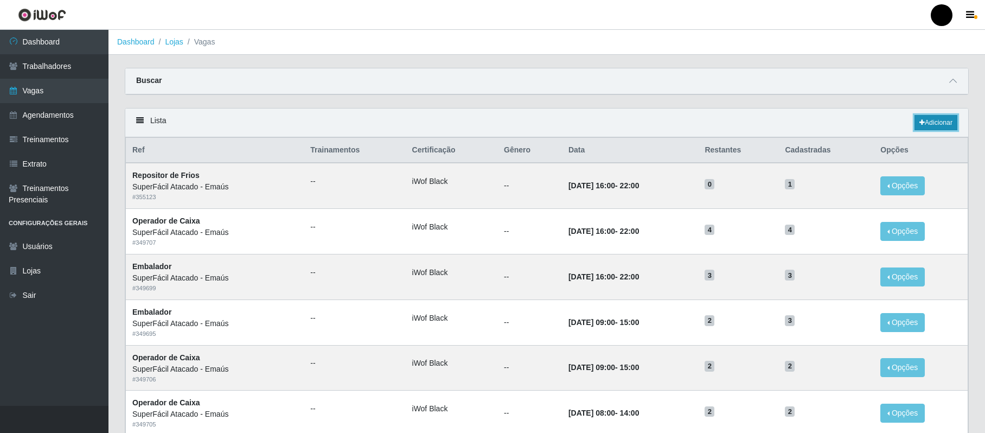
click at [935, 124] on link "Adicionar" at bounding box center [936, 122] width 43 height 15
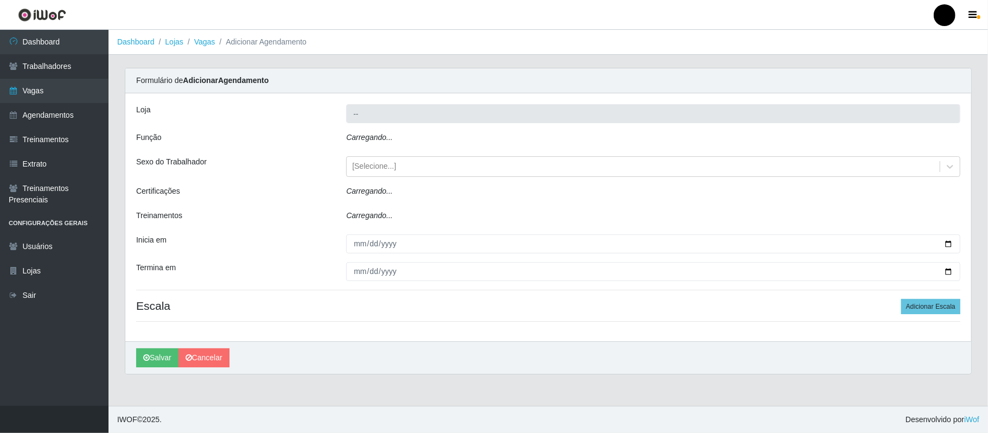
type input "SuperFácil Atacado - Emaús"
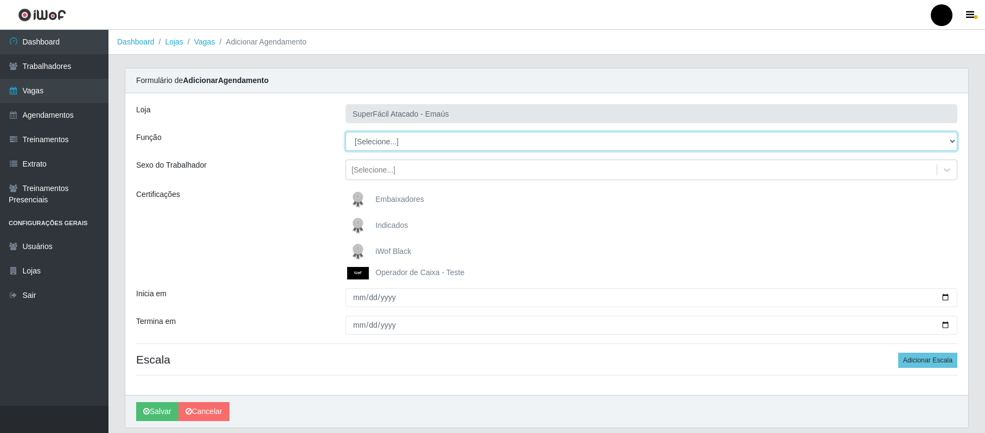
click at [402, 145] on select "[Selecione...] Auxiliar de Estacionamento Auxiliar de Estacionamento + Auxiliar…" at bounding box center [652, 141] width 612 height 19
click at [346, 132] on select "[Selecione...] Auxiliar de Estacionamento Auxiliar de Estacionamento + Auxiliar…" at bounding box center [652, 141] width 612 height 19
click at [419, 140] on select "[Selecione...] Auxiliar de Estacionamento Auxiliar de Estacionamento + Auxiliar…" at bounding box center [652, 141] width 612 height 19
select select "82"
click at [346, 132] on select "[Selecione...] Auxiliar de Estacionamento Auxiliar de Estacionamento + Auxiliar…" at bounding box center [652, 141] width 612 height 19
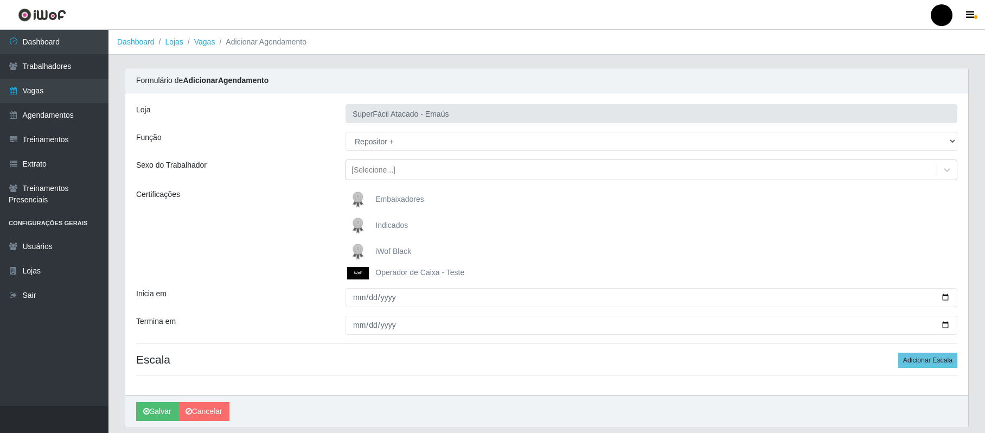
click at [391, 255] on span "iWof Black" at bounding box center [393, 251] width 36 height 9
click at [0, 0] on input "iWof Black" at bounding box center [0, 0] width 0 height 0
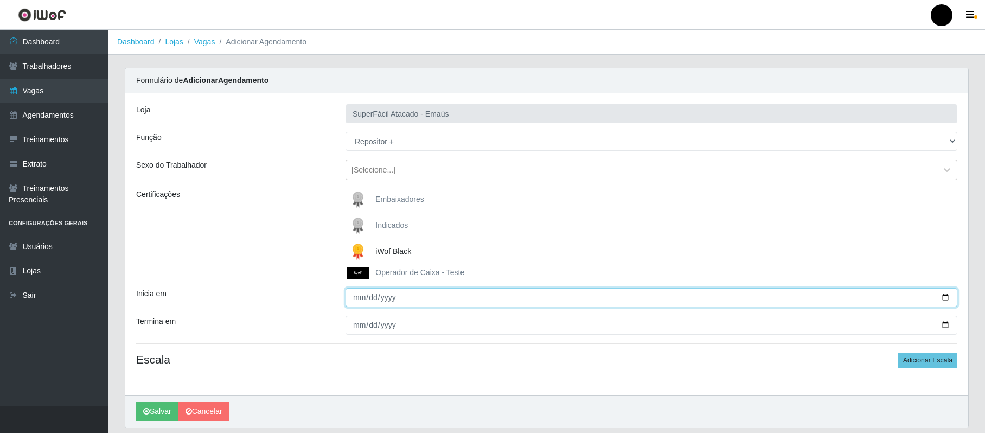
click at [356, 302] on input "Inicia em" at bounding box center [652, 297] width 612 height 19
type input "2025-10-11"
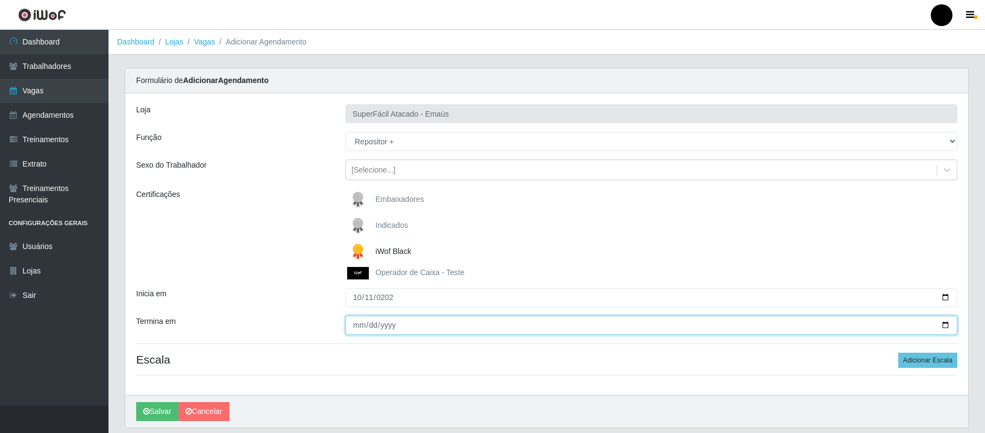
click at [362, 327] on input "Termina em" at bounding box center [652, 325] width 612 height 19
type input "2025-10-11"
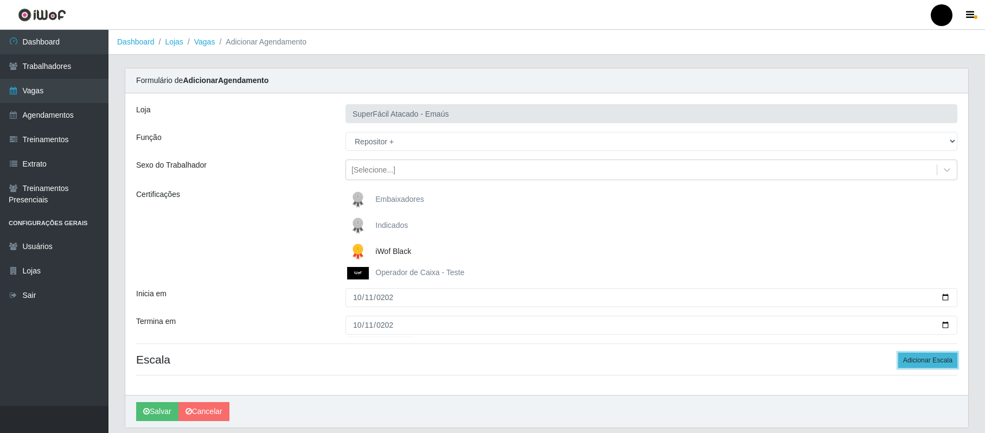
click at [943, 362] on button "Adicionar Escala" at bounding box center [927, 360] width 59 height 15
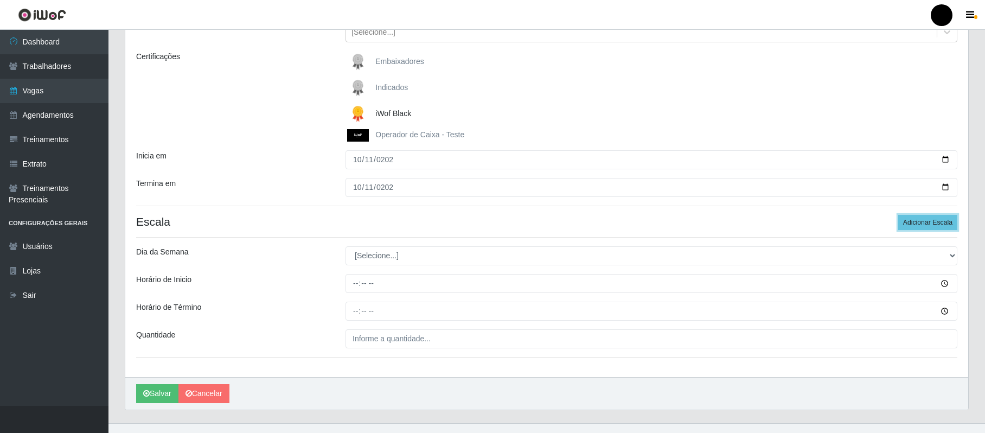
scroll to position [157, 0]
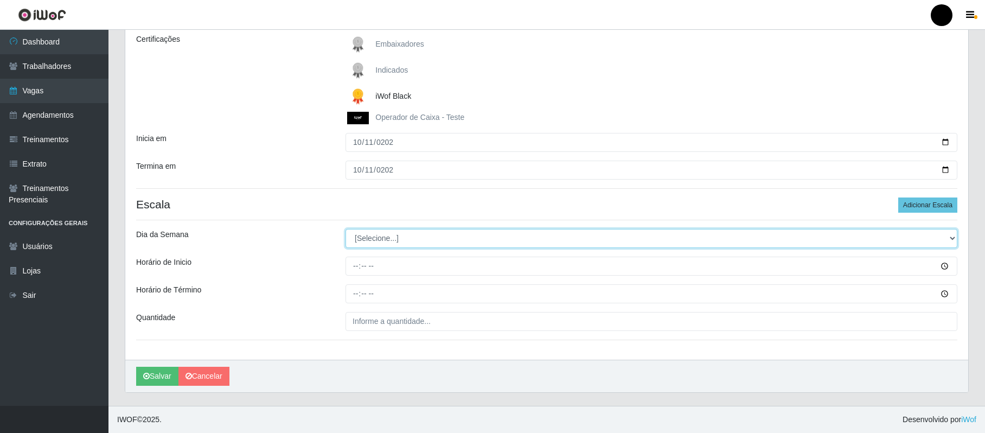
click at [952, 238] on select "[Selecione...] Segunda Terça Quarta Quinta Sexta Sábado Domingo" at bounding box center [652, 238] width 612 height 19
select select "6"
click at [346, 229] on select "[Selecione...] Segunda Terça Quarta Quinta Sexta Sábado Domingo" at bounding box center [652, 238] width 612 height 19
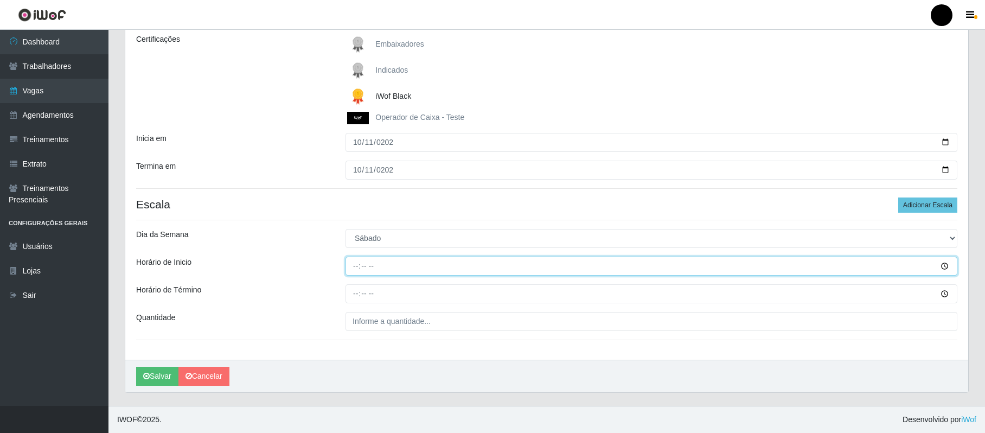
click at [359, 265] on input "Horário de Inicio" at bounding box center [652, 266] width 612 height 19
type input "08:00"
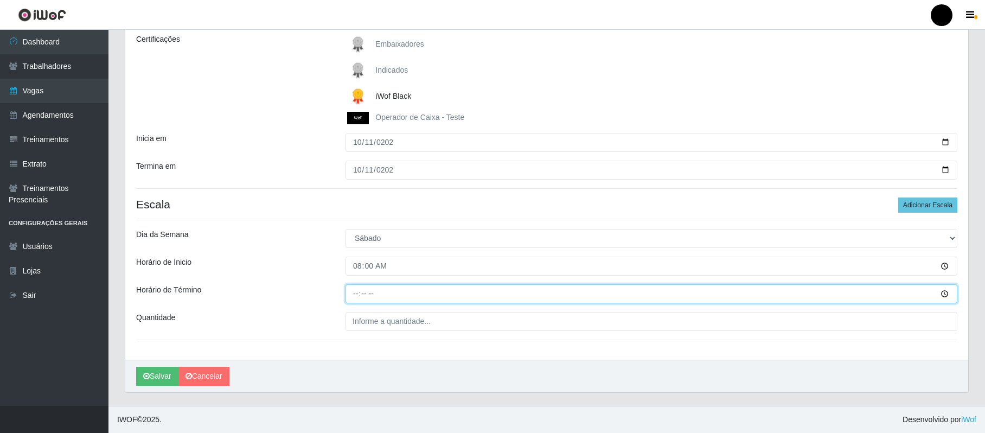
click at [356, 293] on input "Horário de Término" at bounding box center [652, 293] width 612 height 19
type input "14:00"
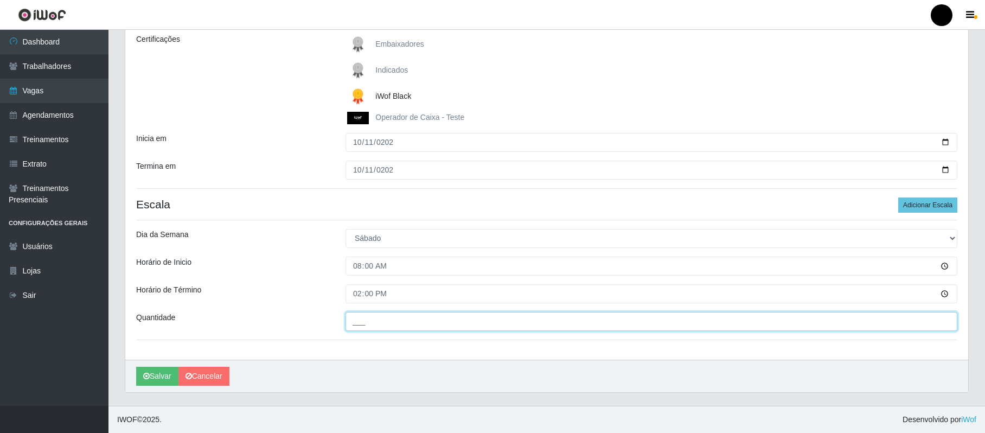
click at [359, 317] on input "___" at bounding box center [652, 321] width 612 height 19
type input "02_"
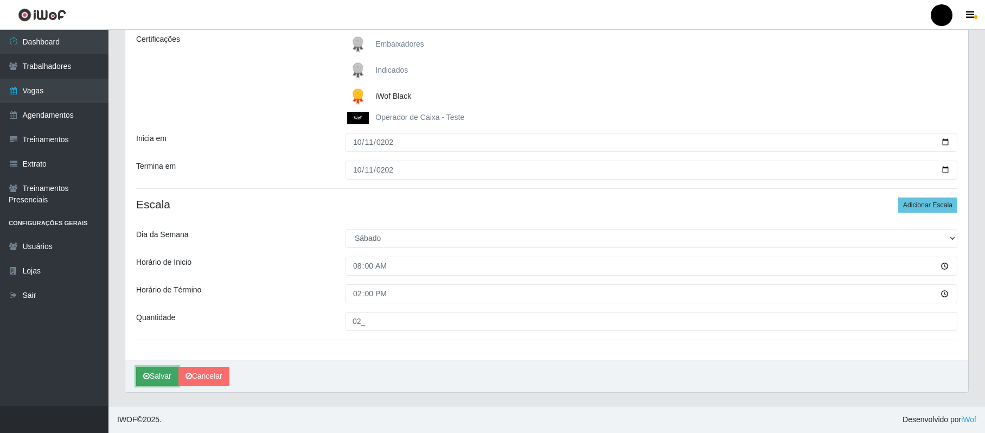
click at [151, 368] on button "Salvar" at bounding box center [157, 376] width 42 height 19
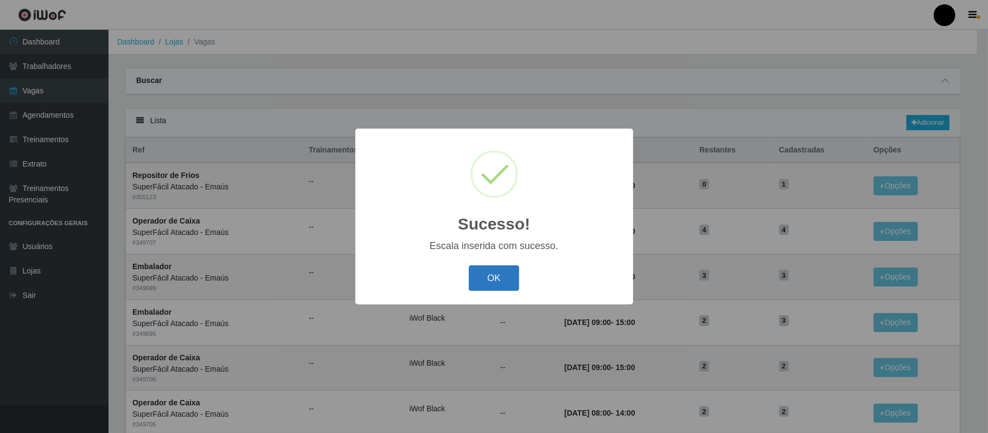
click at [489, 276] on button "OK" at bounding box center [494, 277] width 50 height 25
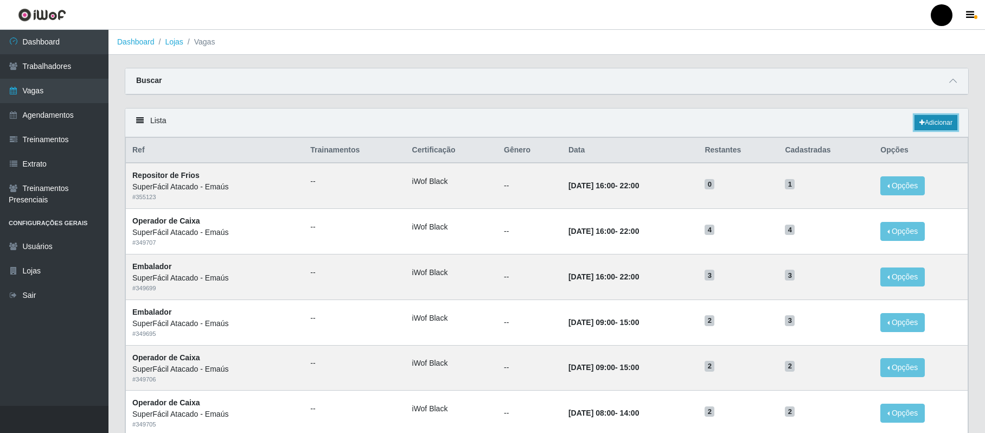
click at [936, 127] on link "Adicionar" at bounding box center [936, 122] width 43 height 15
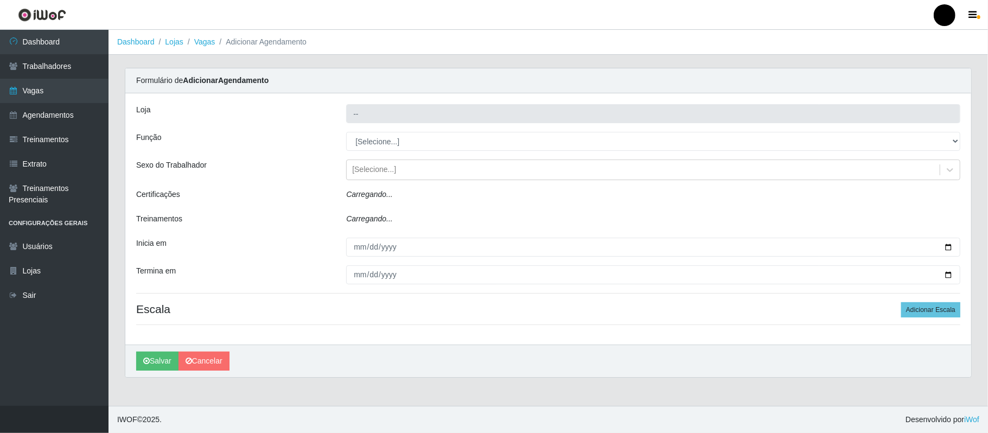
type input "SuperFácil Atacado - Emaús"
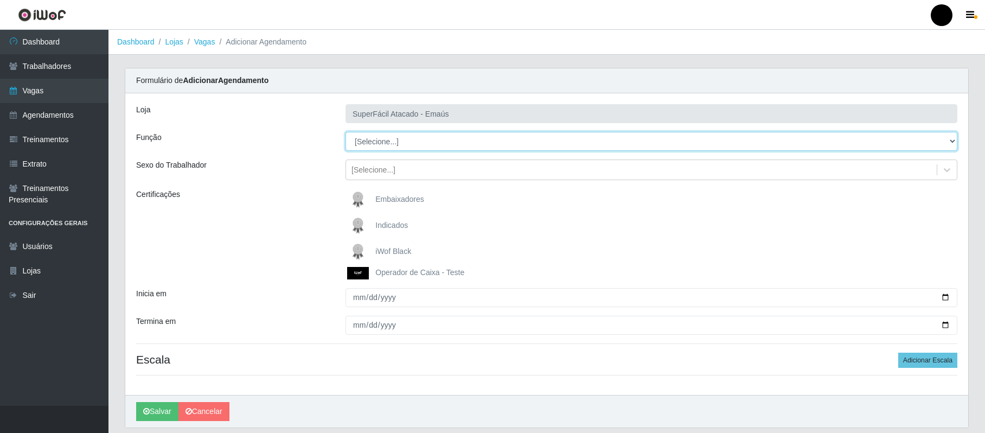
click at [949, 138] on select "[Selecione...] Auxiliar de Estacionamento Auxiliar de Estacionamento + Auxiliar…" at bounding box center [652, 141] width 612 height 19
select select "82"
click at [346, 132] on select "[Selecione...] Auxiliar de Estacionamento Auxiliar de Estacionamento + Auxiliar…" at bounding box center [652, 141] width 612 height 19
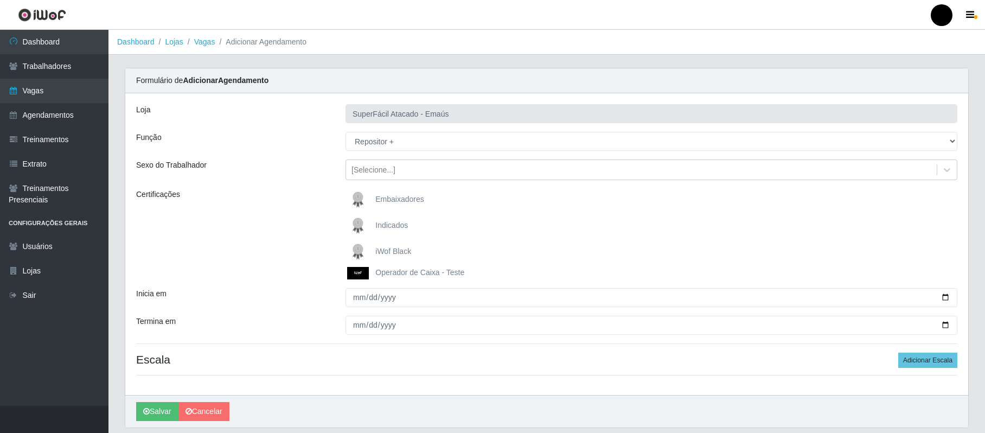
click at [393, 252] on span "iWof Black" at bounding box center [393, 251] width 36 height 9
click at [0, 0] on input "iWof Black" at bounding box center [0, 0] width 0 height 0
click at [393, 168] on div "[Selecione...]" at bounding box center [641, 170] width 591 height 18
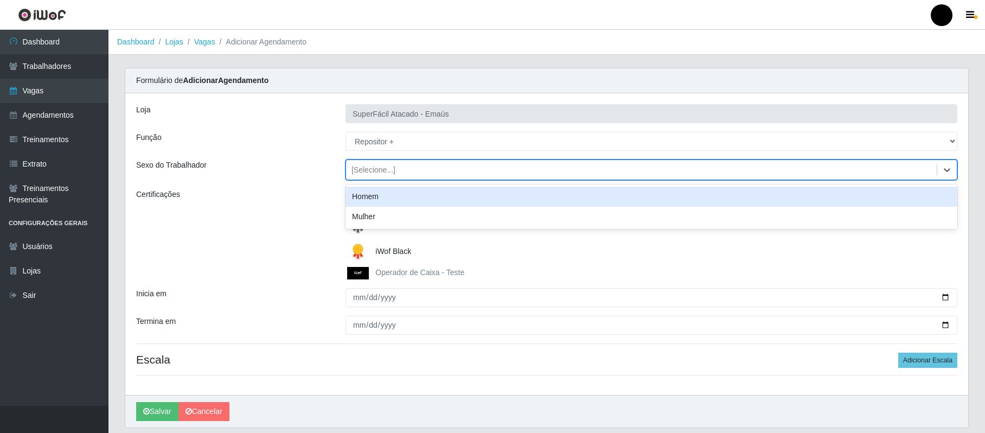
click at [370, 198] on div "Homem" at bounding box center [652, 197] width 612 height 20
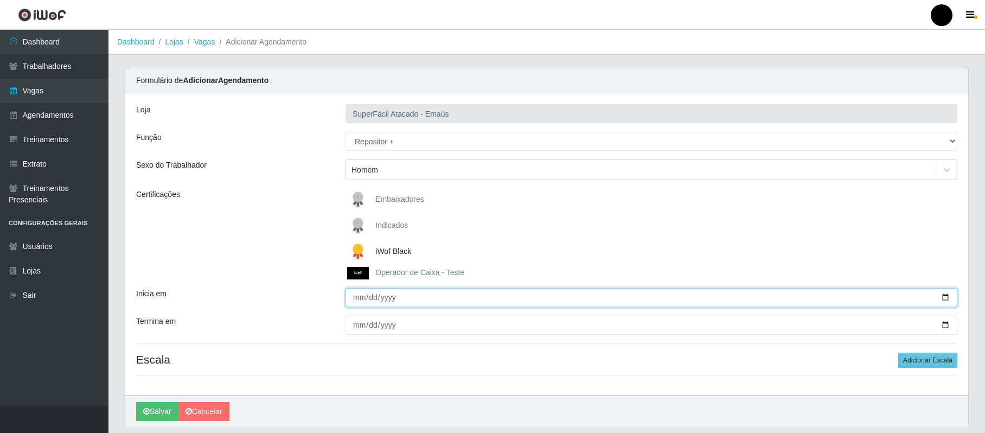
click at [363, 296] on input "Inicia em" at bounding box center [652, 297] width 612 height 19
type input "2025-10-11"
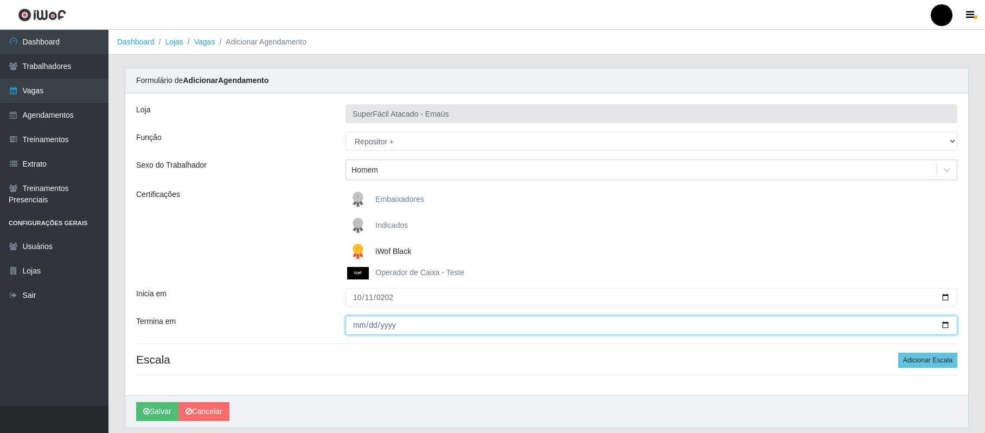
click at [362, 326] on input "Termina em" at bounding box center [652, 325] width 612 height 19
type input "2025-10-11"
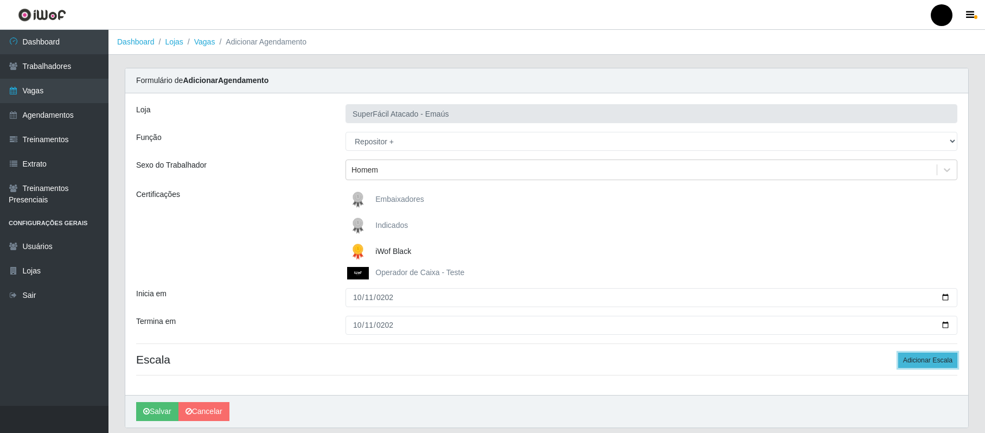
click at [930, 355] on button "Adicionar Escala" at bounding box center [927, 360] width 59 height 15
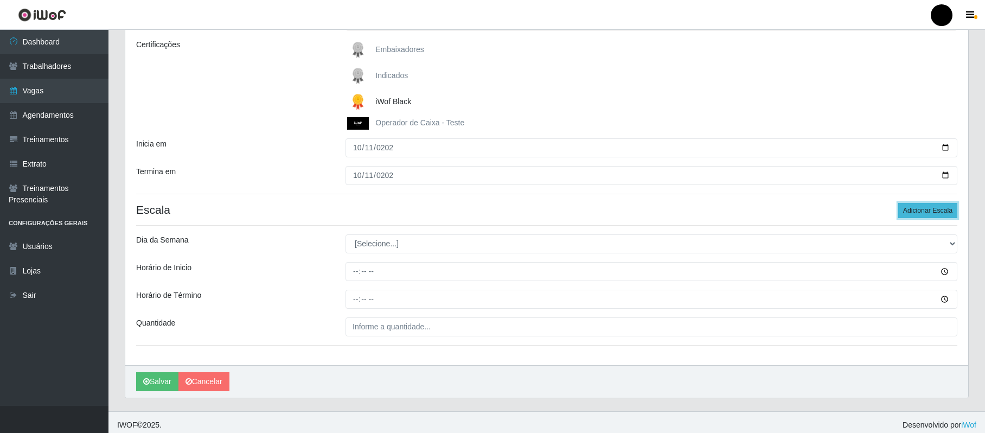
scroll to position [157, 0]
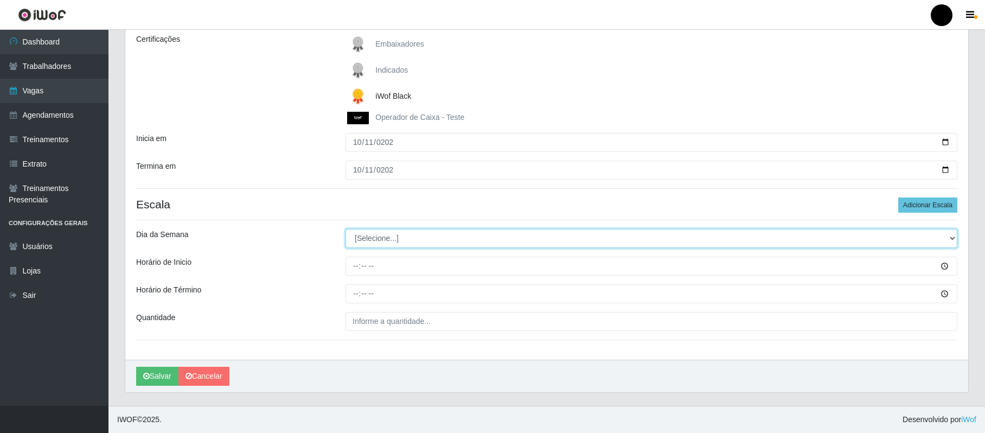
click at [947, 234] on select "[Selecione...] Segunda Terça Quarta Quinta Sexta Sábado Domingo" at bounding box center [652, 238] width 612 height 19
select select "6"
click at [346, 229] on select "[Selecione...] Segunda Terça Quarta Quinta Sexta Sábado Domingo" at bounding box center [652, 238] width 612 height 19
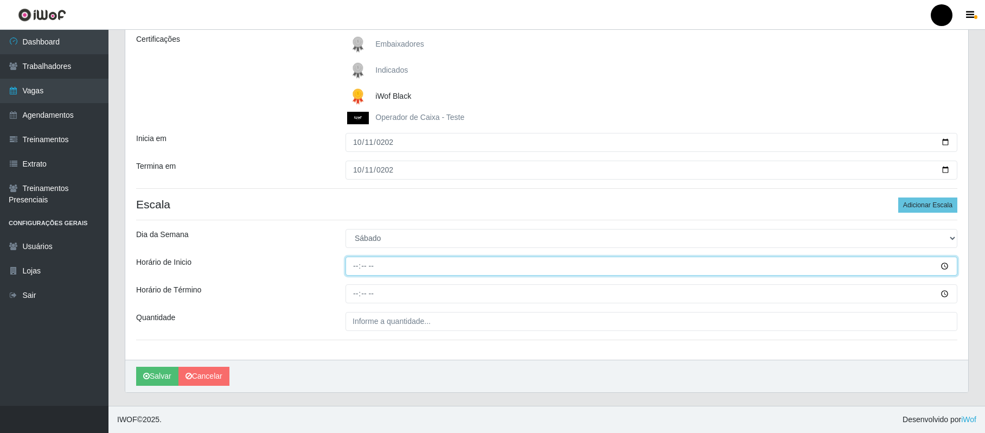
click at [360, 265] on input "Horário de Inicio" at bounding box center [652, 266] width 612 height 19
type input "14:00"
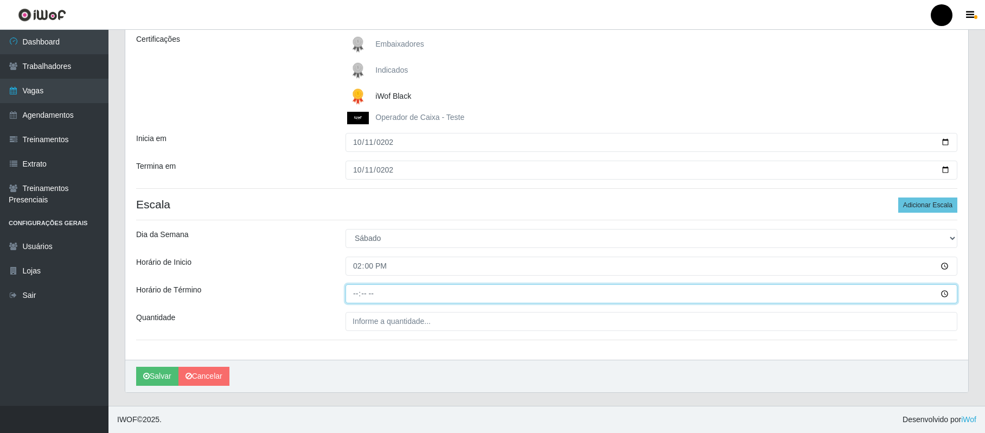
click at [355, 290] on input "Horário de Término" at bounding box center [652, 293] width 612 height 19
type input "20:00"
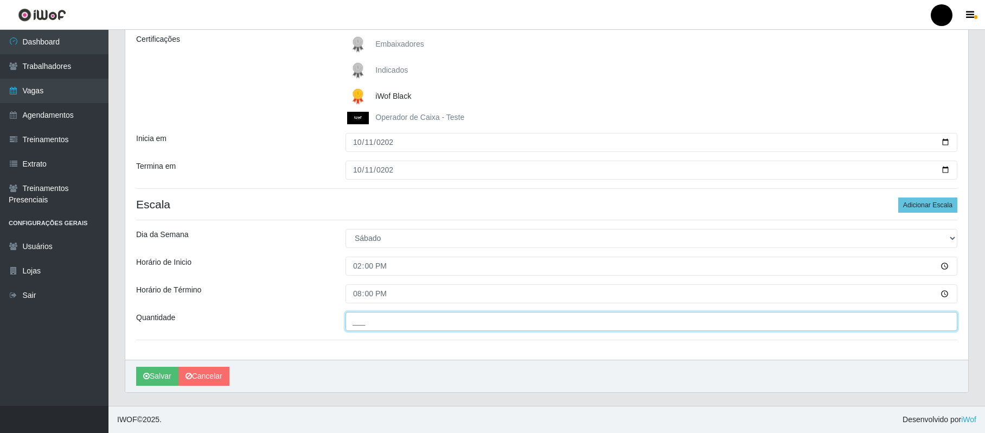
click at [365, 320] on input "___" at bounding box center [652, 321] width 612 height 19
type input "01_"
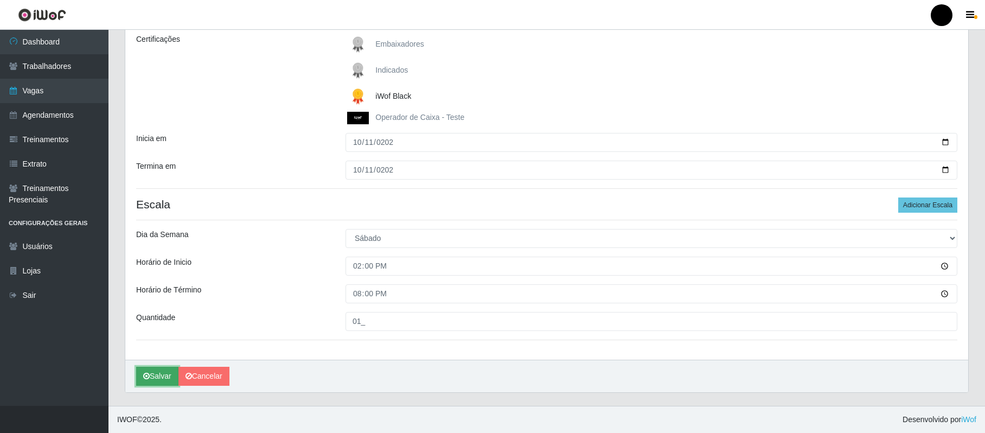
click at [163, 379] on button "Salvar" at bounding box center [157, 376] width 42 height 19
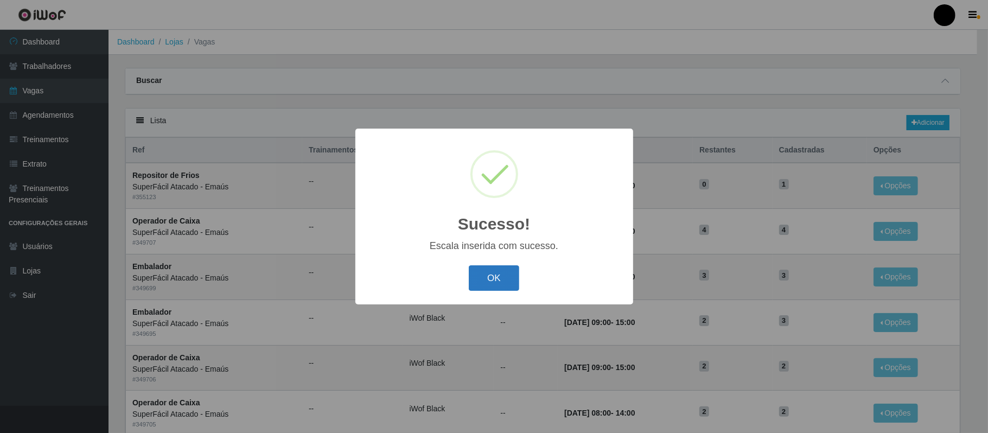
click at [487, 280] on button "OK" at bounding box center [494, 277] width 50 height 25
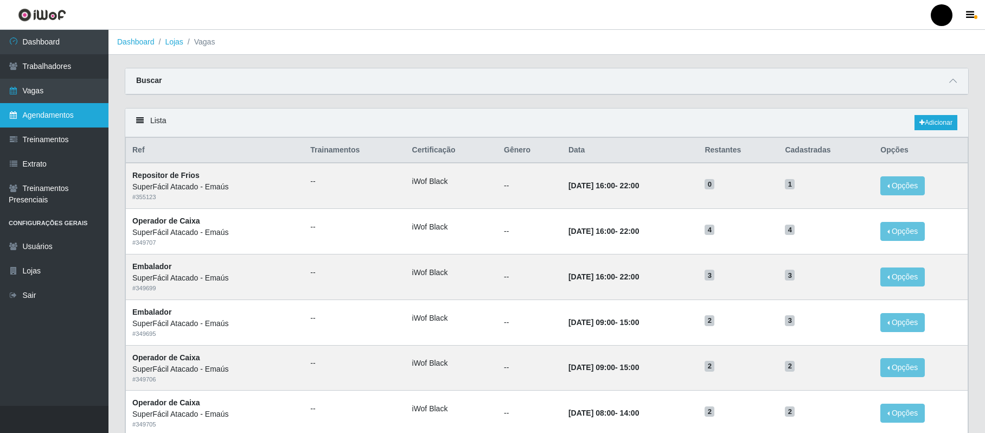
click at [79, 111] on link "Agendamentos" at bounding box center [54, 115] width 109 height 24
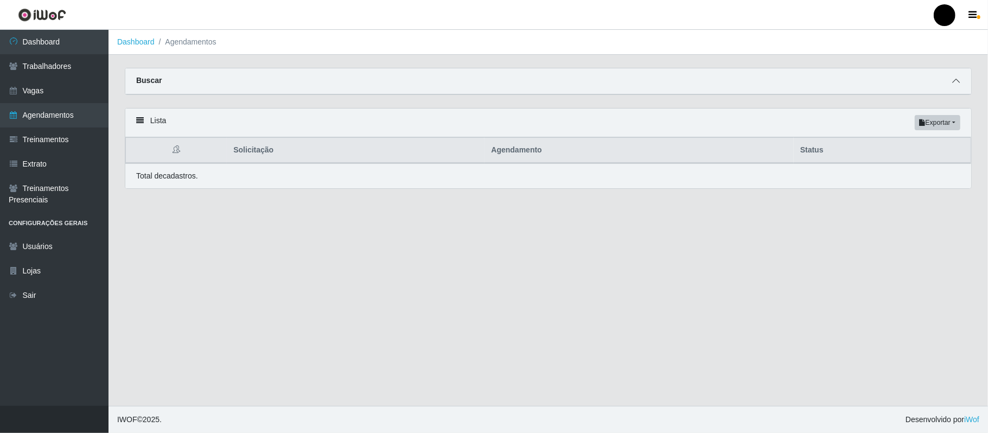
click at [957, 79] on icon at bounding box center [956, 81] width 8 height 8
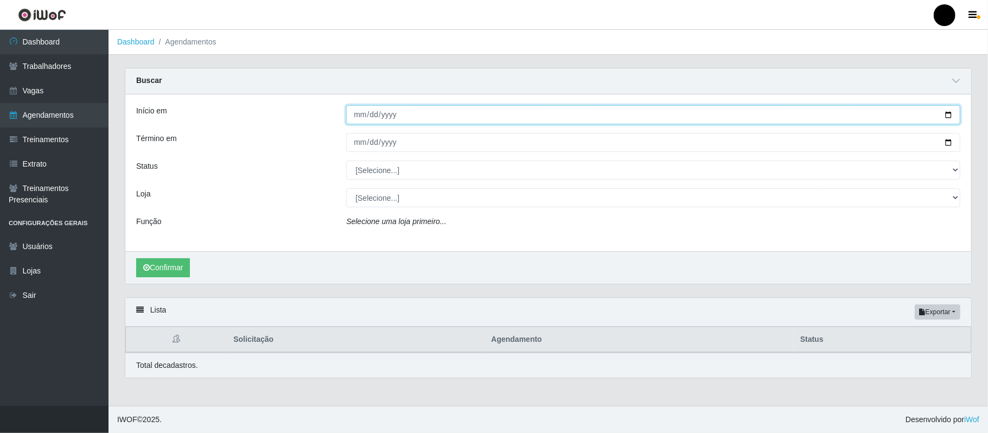
click at [361, 116] on input "Início em" at bounding box center [653, 114] width 614 height 19
type input "2025-10-04"
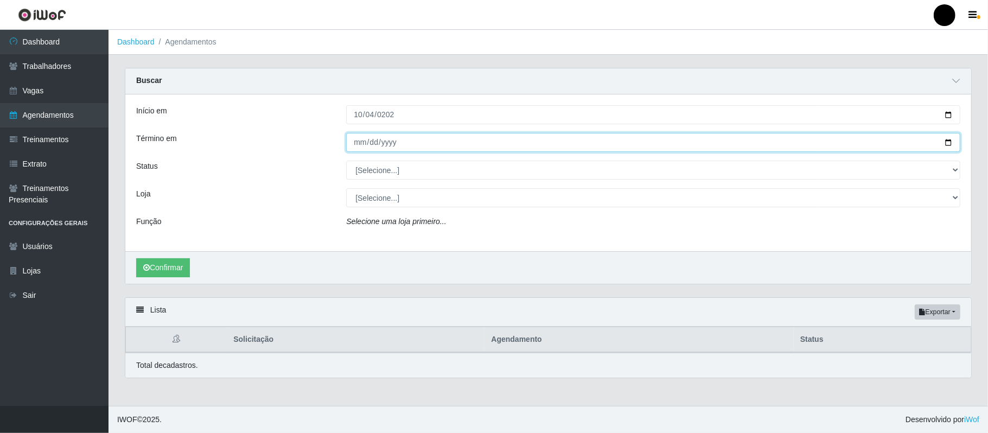
click at [356, 146] on input "Término em" at bounding box center [653, 142] width 614 height 19
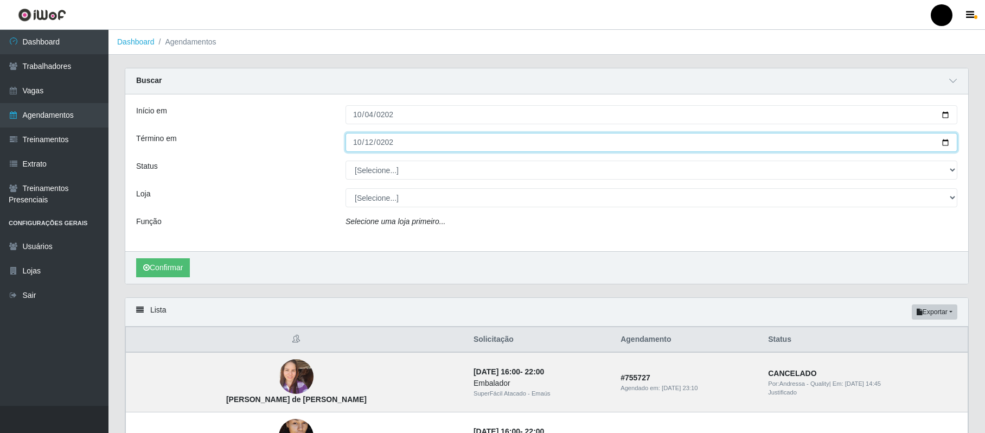
type input "2025-10-12"
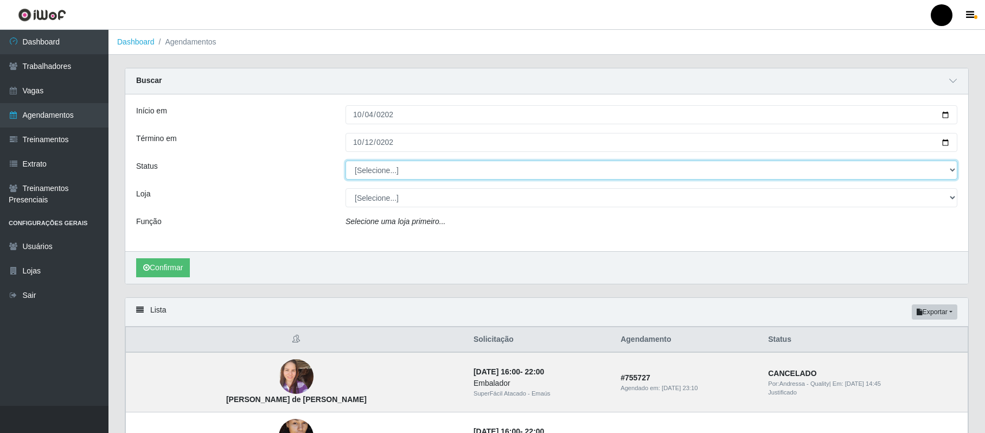
click at [395, 165] on select "[Selecione...] AGENDADO AGUARDANDO LIBERAR EM ANDAMENTO EM REVISÃO FINALIZADO C…" at bounding box center [652, 170] width 612 height 19
select select "AGENDADO"
click at [346, 161] on select "[Selecione...] AGENDADO AGUARDANDO LIBERAR EM ANDAMENTO EM REVISÃO FINALIZADO C…" at bounding box center [652, 170] width 612 height 19
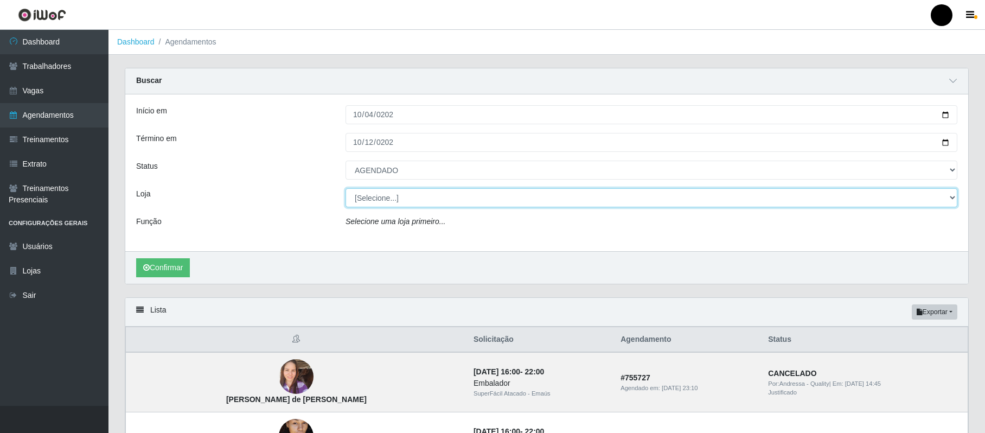
click at [393, 200] on select "[Selecione...] SuperFácil Atacado - Emaús" at bounding box center [652, 197] width 612 height 19
select select "407"
click at [346, 189] on select "[Selecione...] SuperFácil Atacado - Emaús" at bounding box center [652, 197] width 612 height 19
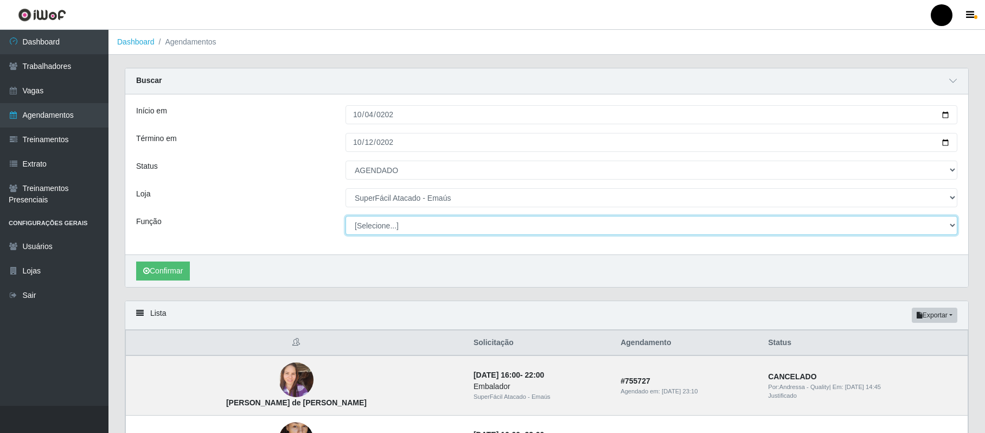
click at [417, 228] on select "[Selecione...] Auxiliar de Estacionamento Auxiliar de Estacionamento + Auxiliar…" at bounding box center [652, 225] width 612 height 19
select select "82"
click at [346, 216] on select "[Selecione...] Auxiliar de Estacionamento Auxiliar de Estacionamento + Auxiliar…" at bounding box center [652, 225] width 612 height 19
drag, startPoint x: 165, startPoint y: 259, endPoint x: 177, endPoint y: 260, distance: 11.5
click at [167, 259] on div "Confirmar" at bounding box center [546, 270] width 843 height 33
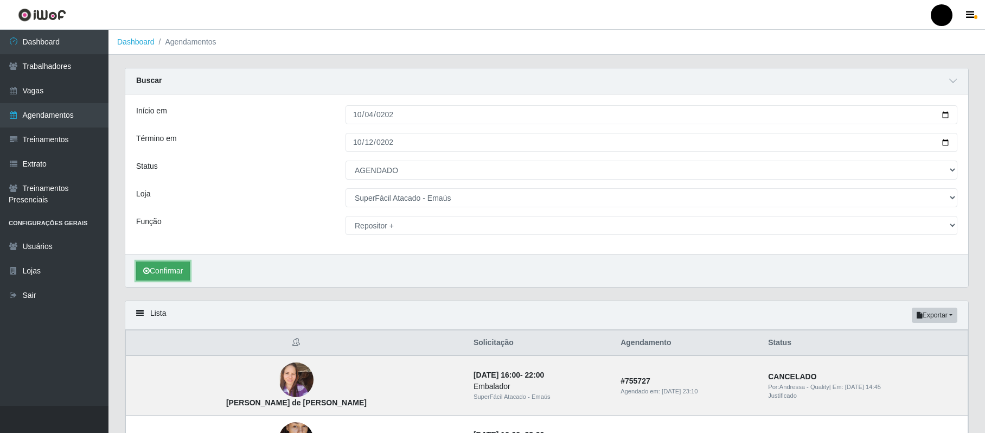
click at [178, 273] on button "Confirmar" at bounding box center [163, 271] width 54 height 19
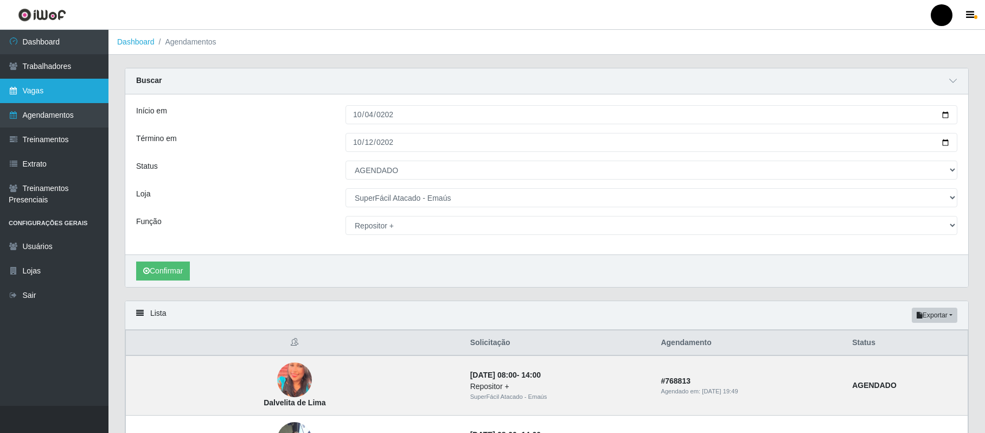
click at [35, 91] on link "Vagas" at bounding box center [54, 91] width 109 height 24
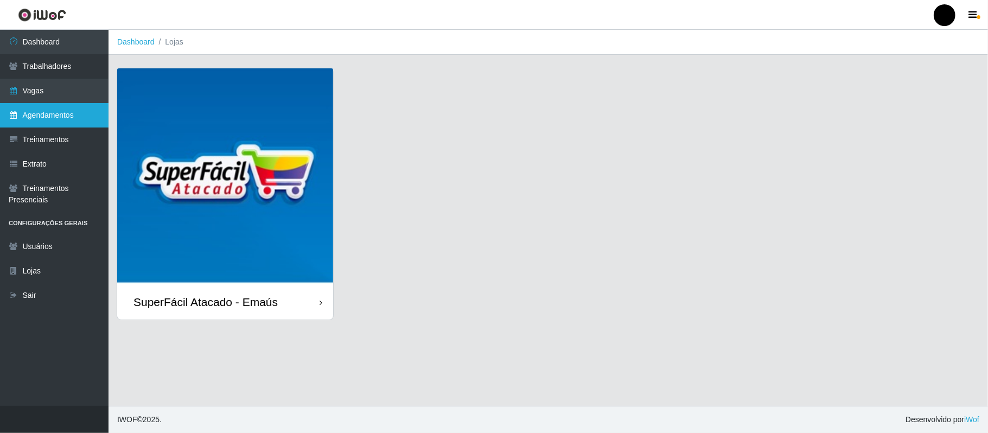
click at [50, 120] on link "Agendamentos" at bounding box center [54, 115] width 109 height 24
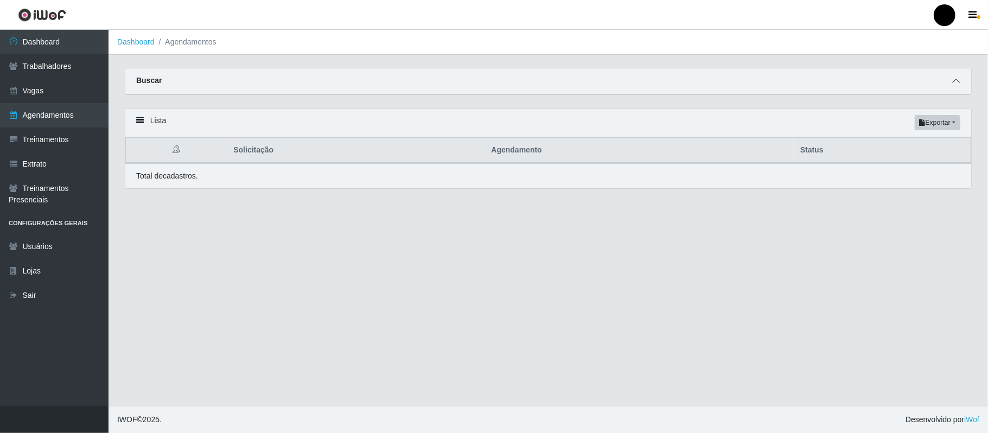
click at [951, 76] on span at bounding box center [955, 81] width 13 height 12
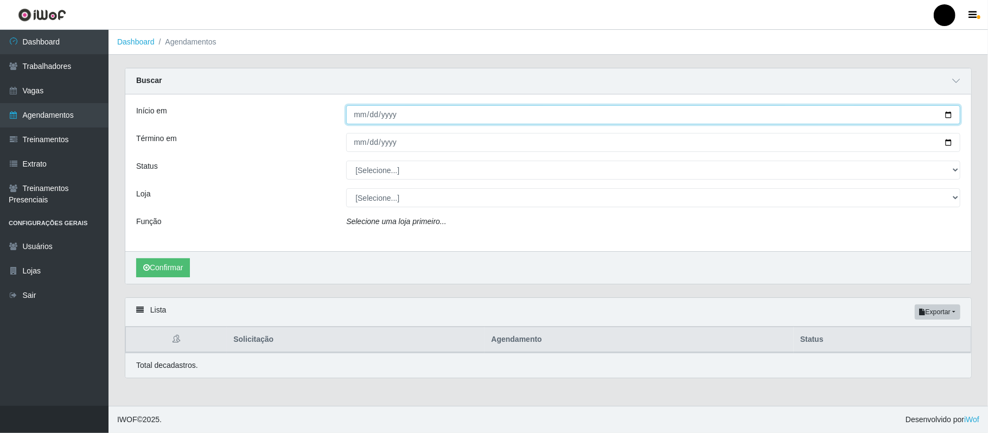
click at [359, 116] on input "Início em" at bounding box center [653, 114] width 614 height 19
type input "2025-10-04"
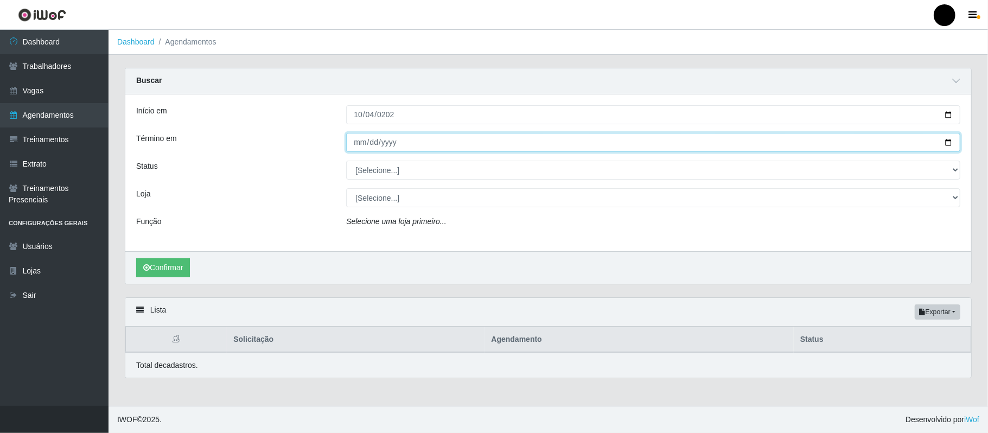
click at [361, 143] on input "Término em" at bounding box center [653, 142] width 614 height 19
type input "2025-10-12"
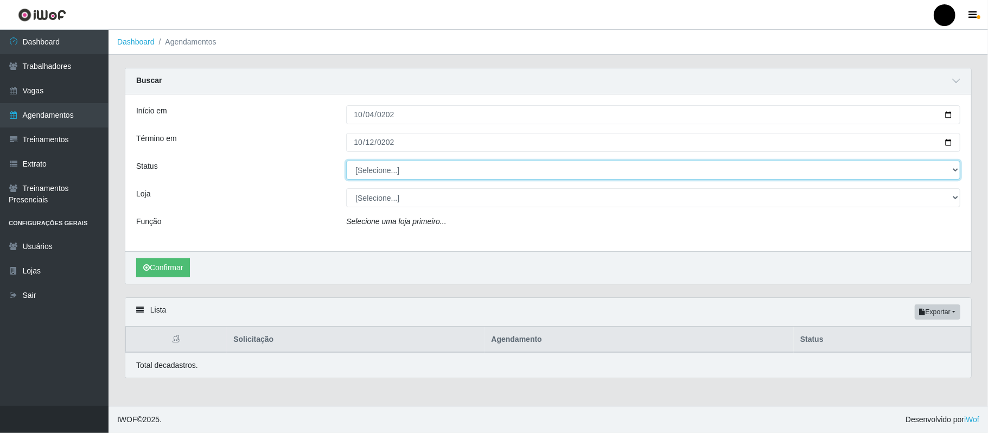
click at [378, 166] on select "[Selecione...] AGENDADO AGUARDANDO LIBERAR EM ANDAMENTO EM REVISÃO FINALIZADO C…" at bounding box center [653, 170] width 614 height 19
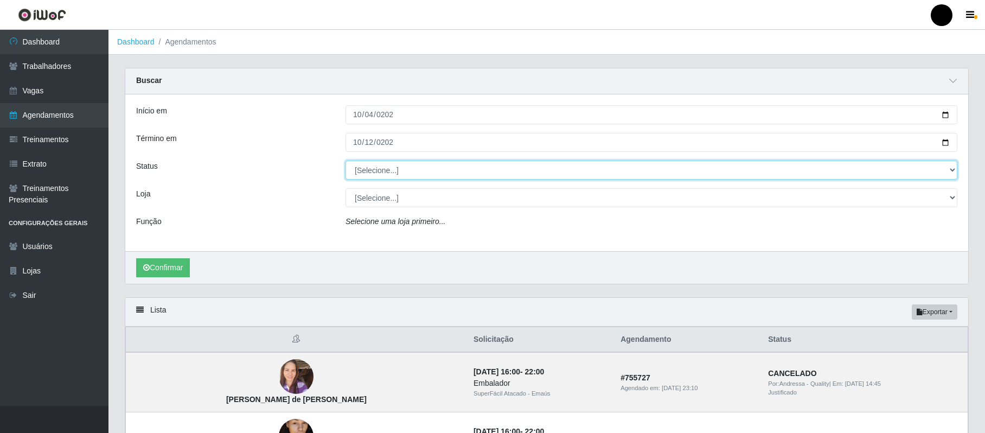
select select "EM ANDAMENTO"
click at [346, 161] on select "[Selecione...] AGENDADO AGUARDANDO LIBERAR EM ANDAMENTO EM REVISÃO FINALIZADO C…" at bounding box center [652, 170] width 612 height 19
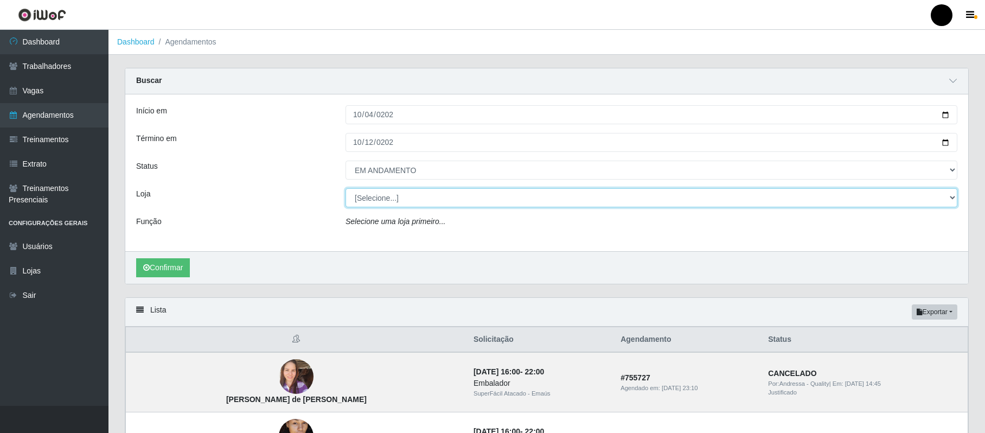
click at [378, 194] on select "[Selecione...] SuperFácil Atacado - Emaús" at bounding box center [652, 197] width 612 height 19
select select "407"
click at [346, 189] on select "[Selecione...] SuperFácil Atacado - Emaús" at bounding box center [652, 197] width 612 height 19
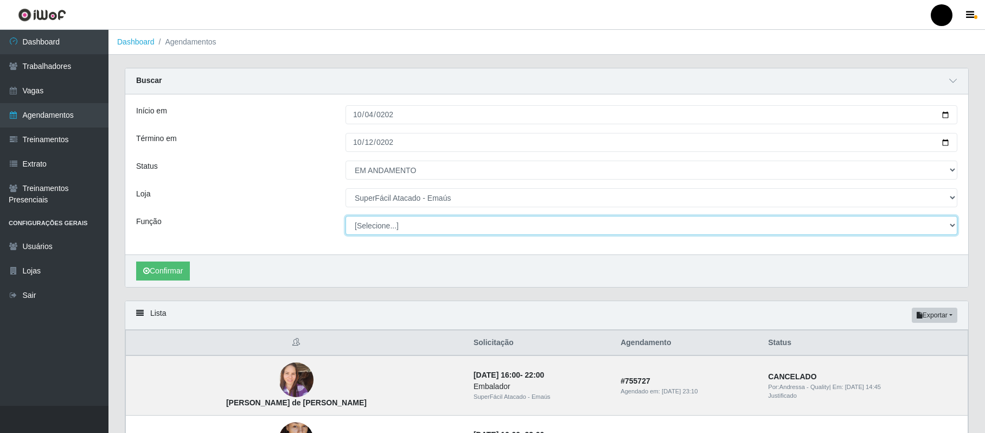
click at [381, 224] on select "[Selecione...] Auxiliar de Estacionamento Auxiliar de Estacionamento + Auxiliar…" at bounding box center [652, 225] width 612 height 19
select select "82"
click at [346, 216] on select "[Selecione...] Auxiliar de Estacionamento Auxiliar de Estacionamento + Auxiliar…" at bounding box center [652, 225] width 612 height 19
click at [161, 265] on button "Confirmar" at bounding box center [163, 271] width 54 height 19
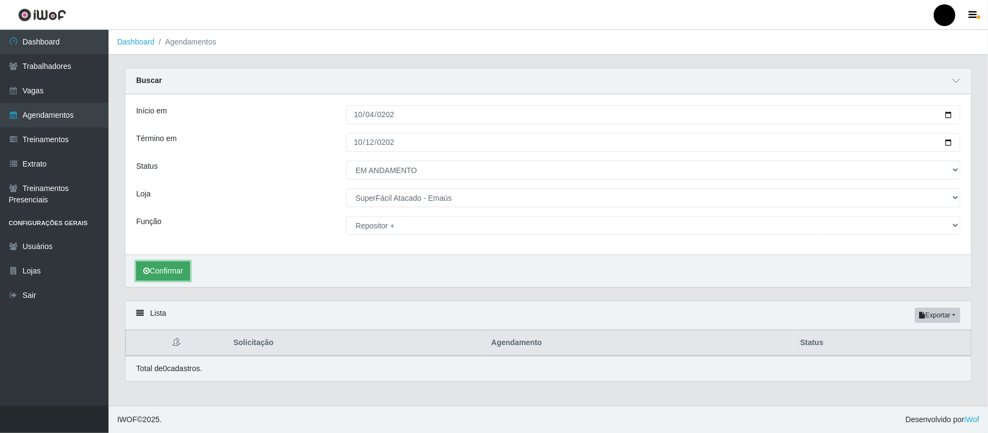
click at [163, 269] on button "Confirmar" at bounding box center [163, 271] width 54 height 19
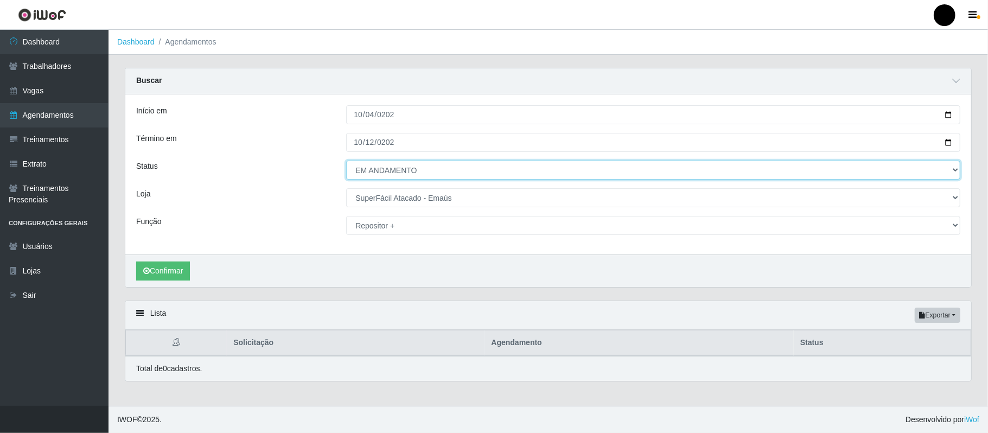
click at [425, 164] on select "[Selecione...] AGENDADO AGUARDANDO LIBERAR EM ANDAMENTO EM REVISÃO FINALIZADO C…" at bounding box center [653, 170] width 614 height 19
click at [346, 161] on select "[Selecione...] AGENDADO AGUARDANDO LIBERAR EM ANDAMENTO EM REVISÃO FINALIZADO C…" at bounding box center [653, 170] width 614 height 19
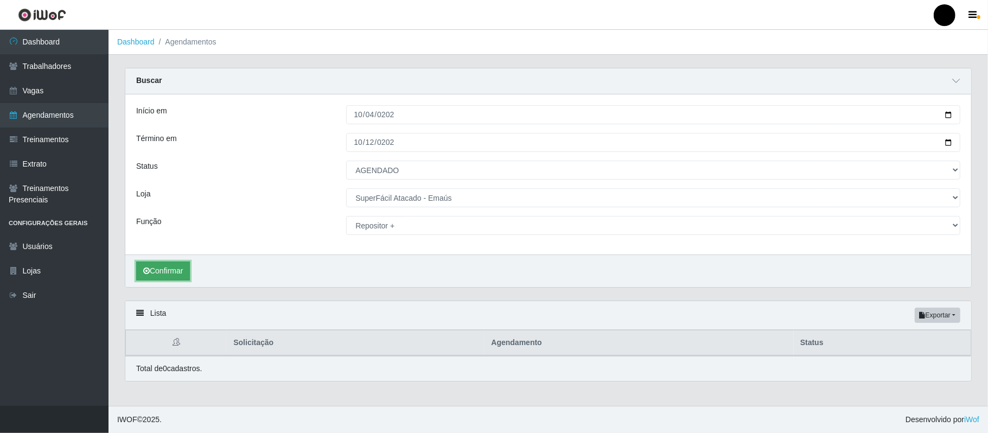
click at [161, 269] on button "Confirmar" at bounding box center [163, 271] width 54 height 19
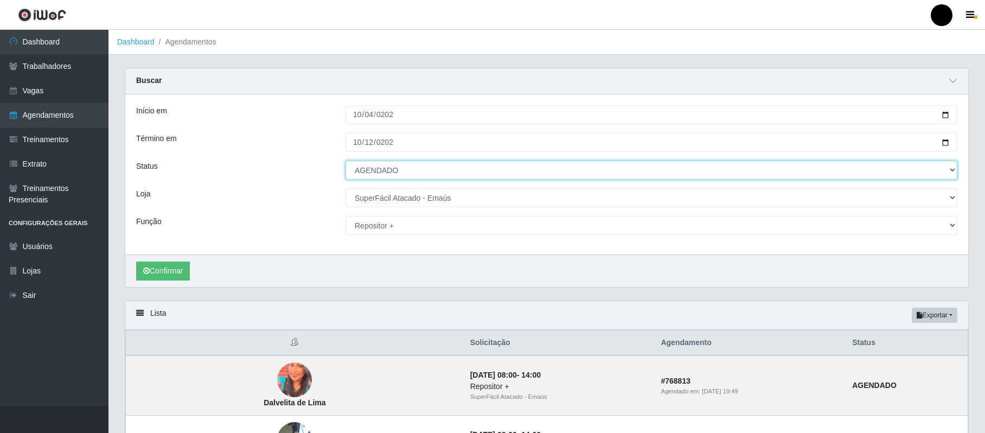
click at [428, 168] on select "[Selecione...] AGENDADO AGUARDANDO LIBERAR EM ANDAMENTO EM REVISÃO FINALIZADO C…" at bounding box center [652, 170] width 612 height 19
click at [346, 161] on select "[Selecione...] AGENDADO AGUARDANDO LIBERAR EM ANDAMENTO EM REVISÃO FINALIZADO C…" at bounding box center [652, 170] width 612 height 19
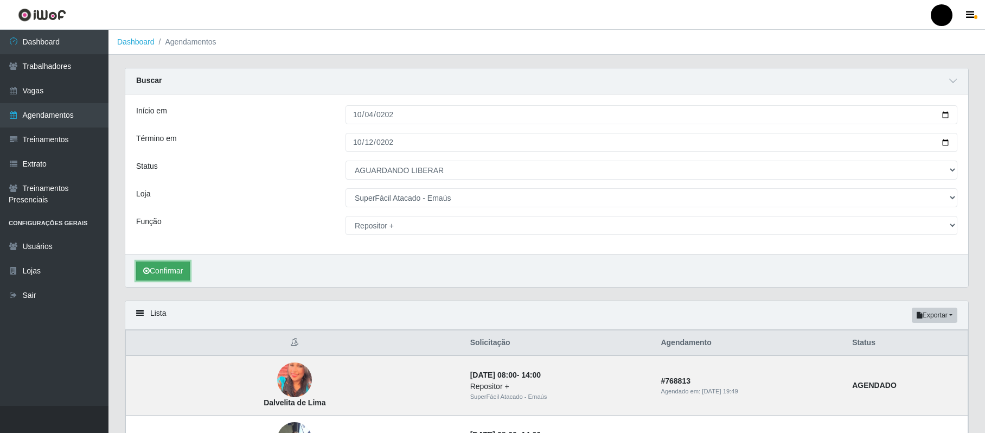
click at [187, 272] on button "Confirmar" at bounding box center [163, 271] width 54 height 19
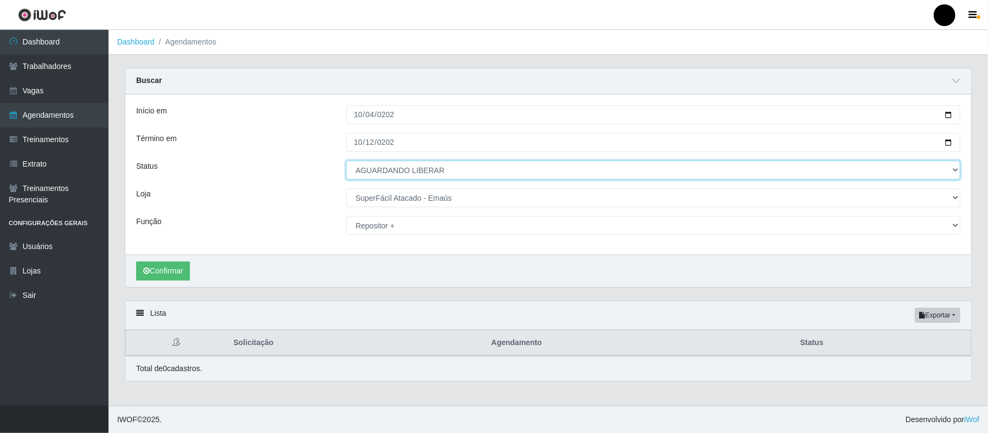
click at [422, 173] on select "[Selecione...] AGENDADO AGUARDANDO LIBERAR EM ANDAMENTO EM REVISÃO FINALIZADO C…" at bounding box center [653, 170] width 614 height 19
click at [346, 161] on select "[Selecione...] AGENDADO AGUARDANDO LIBERAR EM ANDAMENTO EM REVISÃO FINALIZADO C…" at bounding box center [653, 170] width 614 height 19
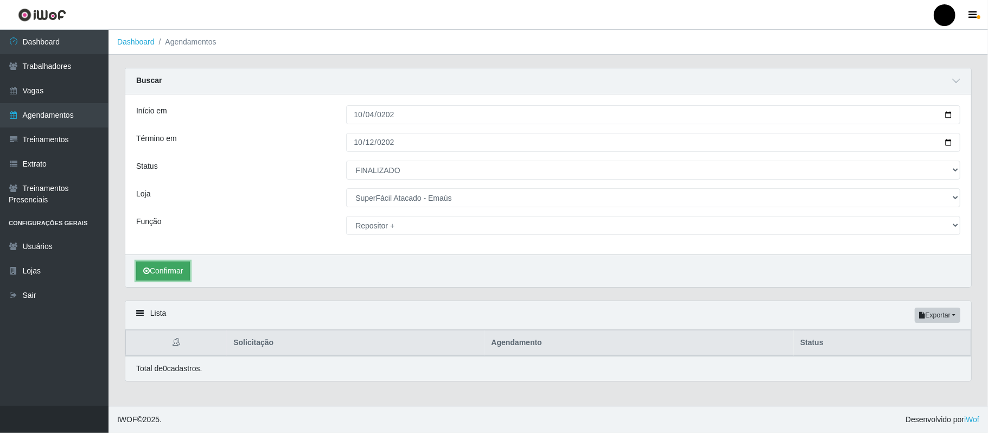
click at [182, 272] on button "Confirmar" at bounding box center [163, 271] width 54 height 19
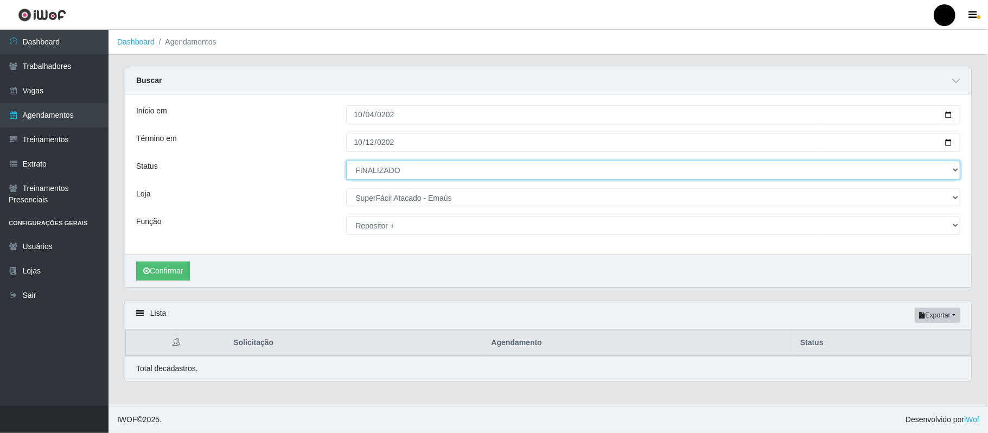
click at [426, 167] on select "[Selecione...] AGENDADO AGUARDANDO LIBERAR EM ANDAMENTO EM REVISÃO FINALIZADO C…" at bounding box center [653, 170] width 614 height 19
select select "AGENDADO"
click at [346, 161] on select "[Selecione...] AGENDADO AGUARDANDO LIBERAR EM ANDAMENTO EM REVISÃO FINALIZADO C…" at bounding box center [653, 170] width 614 height 19
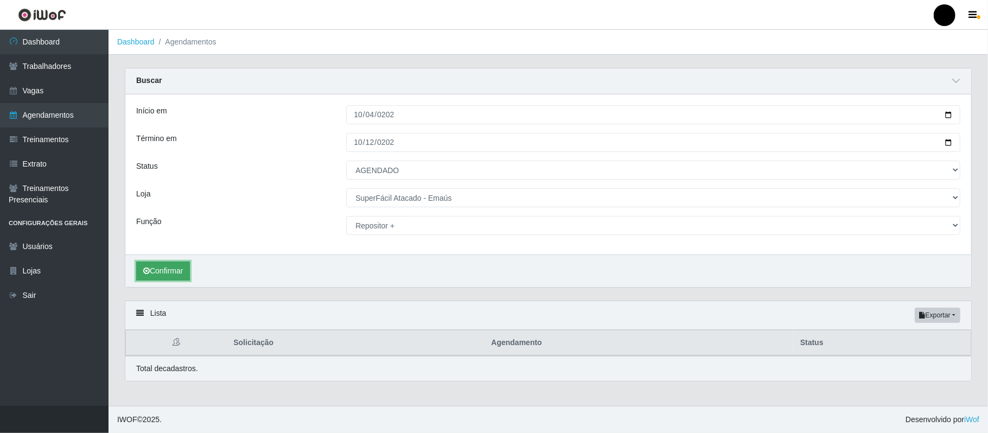
click at [168, 267] on button "Confirmar" at bounding box center [163, 271] width 54 height 19
click at [176, 271] on button "Confirmar" at bounding box center [163, 271] width 54 height 19
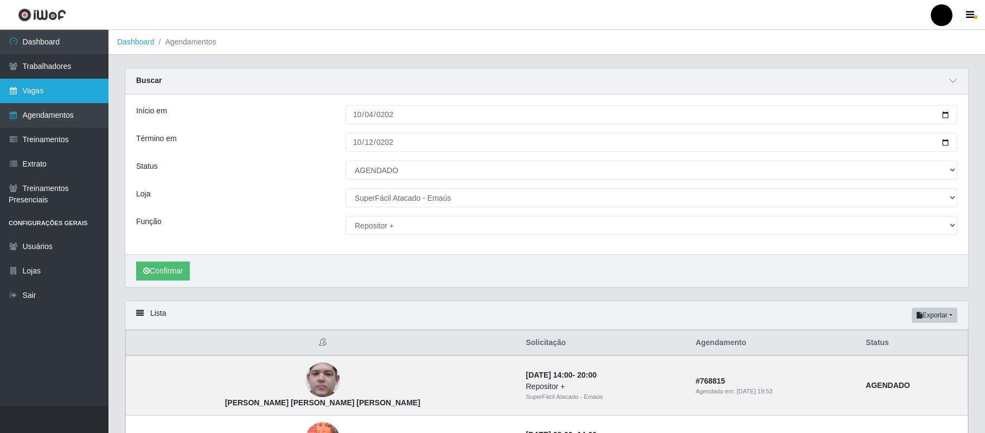
click at [48, 86] on link "Vagas" at bounding box center [54, 91] width 109 height 24
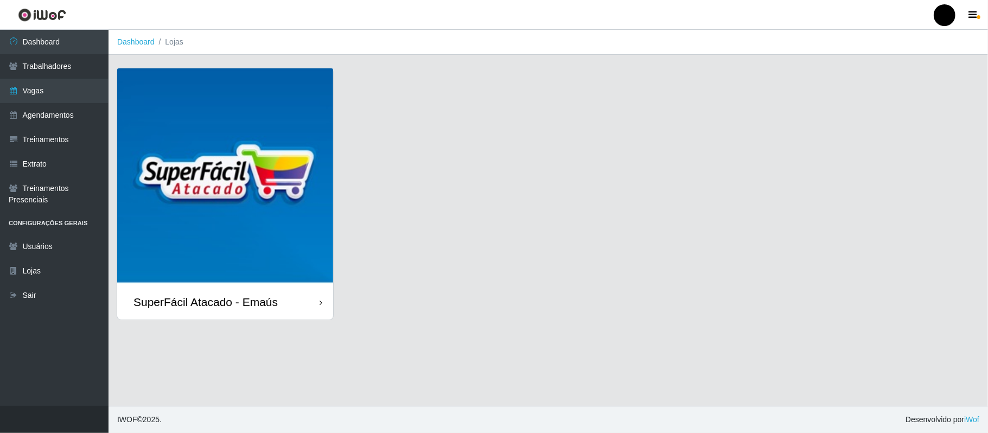
click at [247, 306] on div "SuperFácil Atacado - Emaús" at bounding box center [205, 302] width 144 height 14
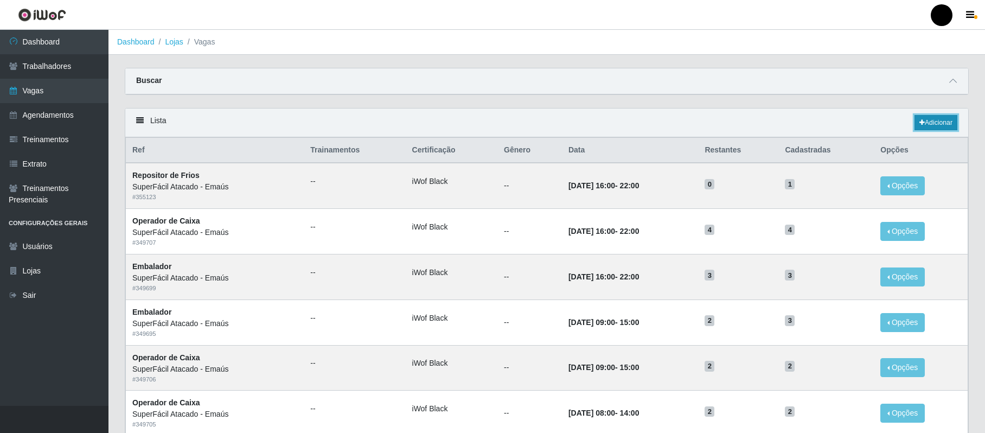
click at [923, 120] on link "Adicionar" at bounding box center [936, 122] width 43 height 15
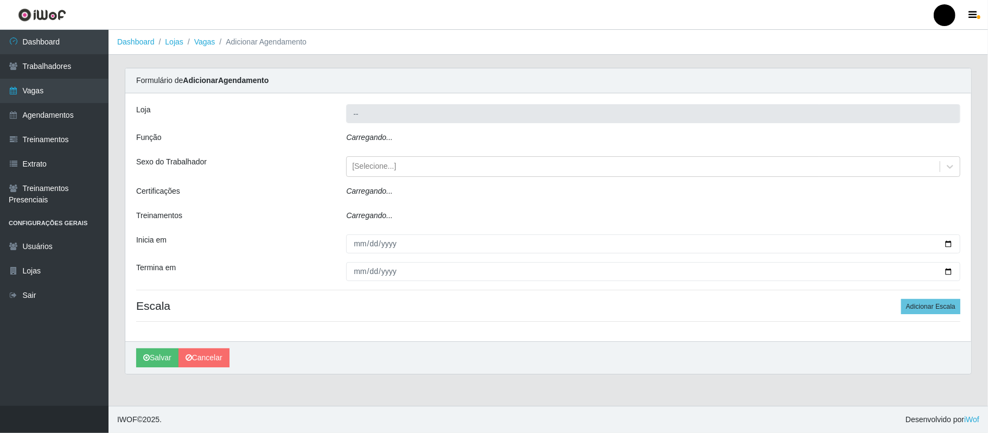
type input "SuperFácil Atacado - Emaús"
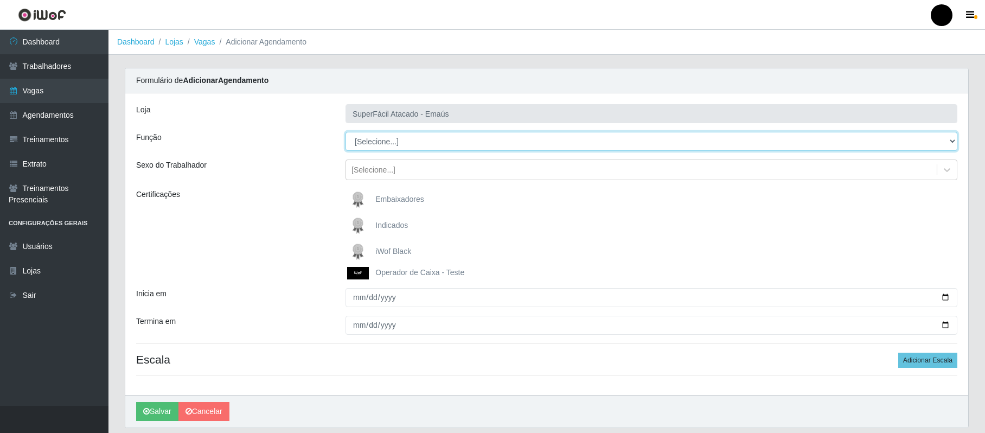
click at [387, 142] on select "[Selecione...] Auxiliar de Estacionamento Auxiliar de Estacionamento + Auxiliar…" at bounding box center [652, 141] width 612 height 19
select select "86"
click at [346, 132] on select "[Selecione...] Auxiliar de Estacionamento Auxiliar de Estacionamento + Auxiliar…" at bounding box center [652, 141] width 612 height 19
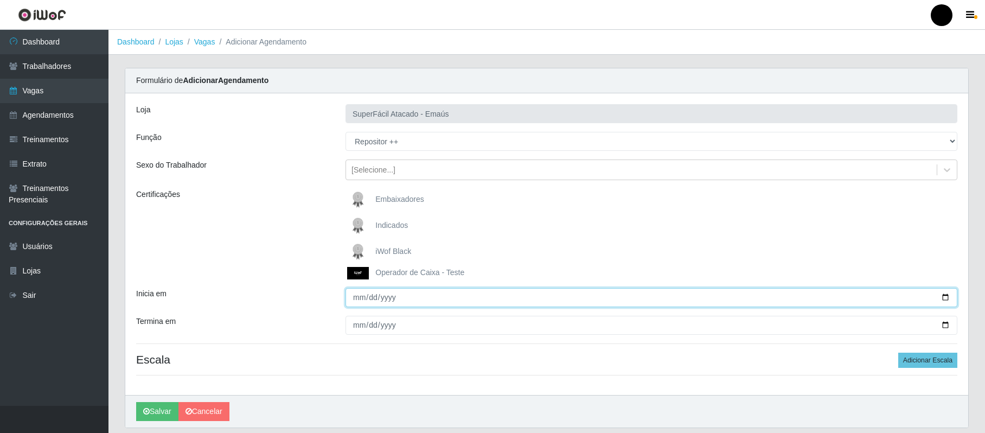
click at [354, 296] on input "Inicia em" at bounding box center [652, 297] width 612 height 19
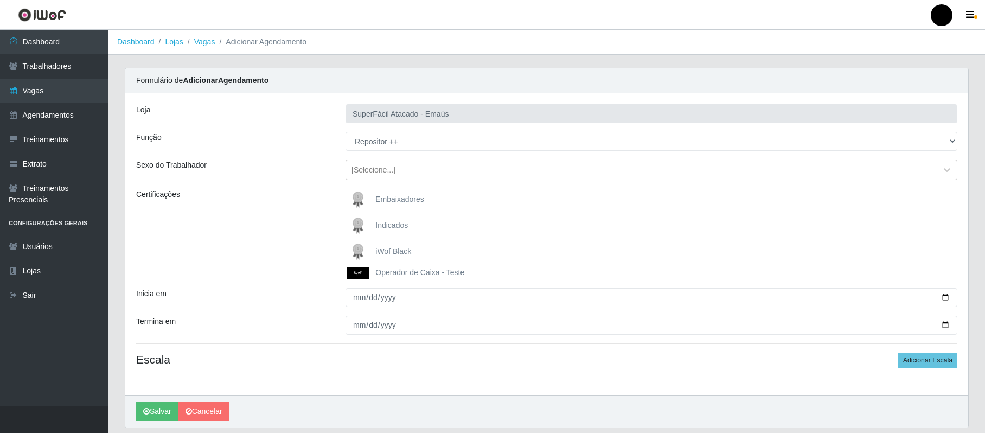
click at [382, 250] on span "iWof Black" at bounding box center [393, 251] width 36 height 9
click at [0, 0] on input "iWof Black" at bounding box center [0, 0] width 0 height 0
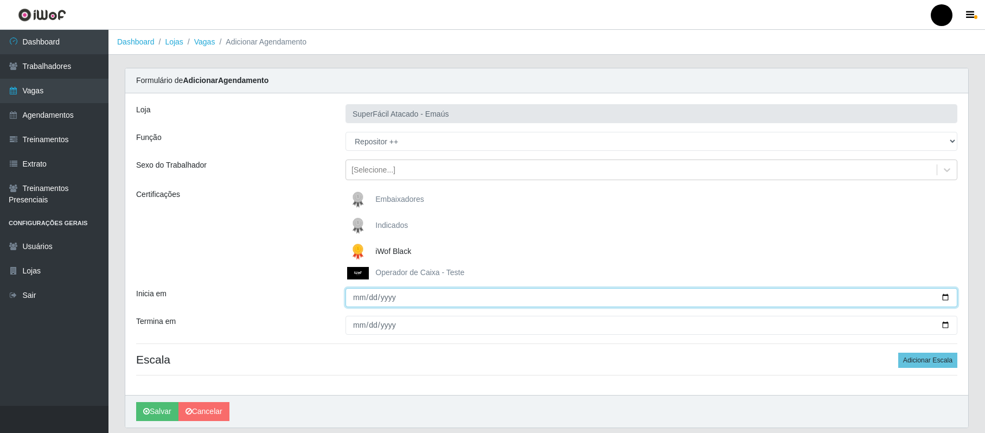
click at [357, 296] on input "Inicia em" at bounding box center [652, 297] width 612 height 19
type input "2025-10-12"
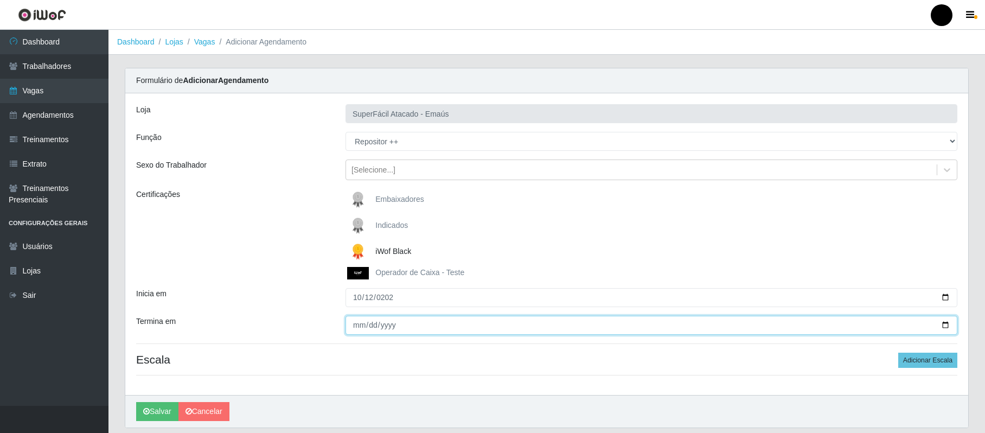
click at [355, 328] on input "Termina em" at bounding box center [652, 325] width 612 height 19
type input "2025-10-12"
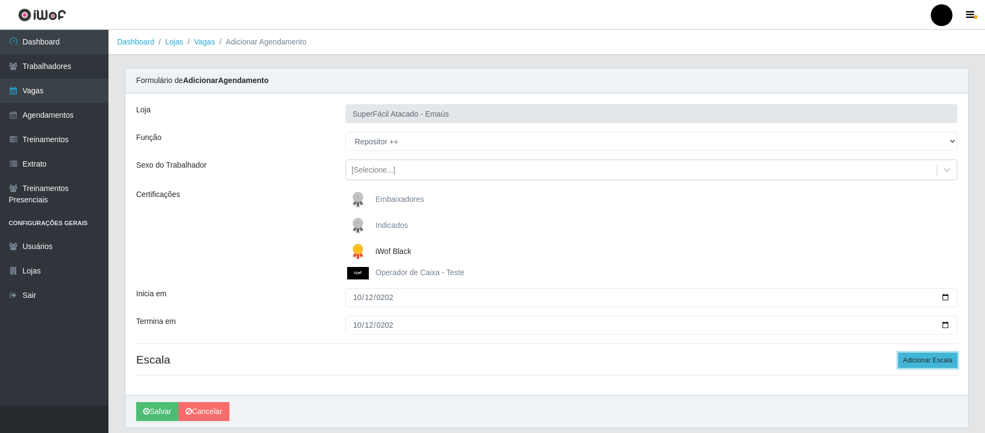
click at [928, 363] on button "Adicionar Escala" at bounding box center [927, 360] width 59 height 15
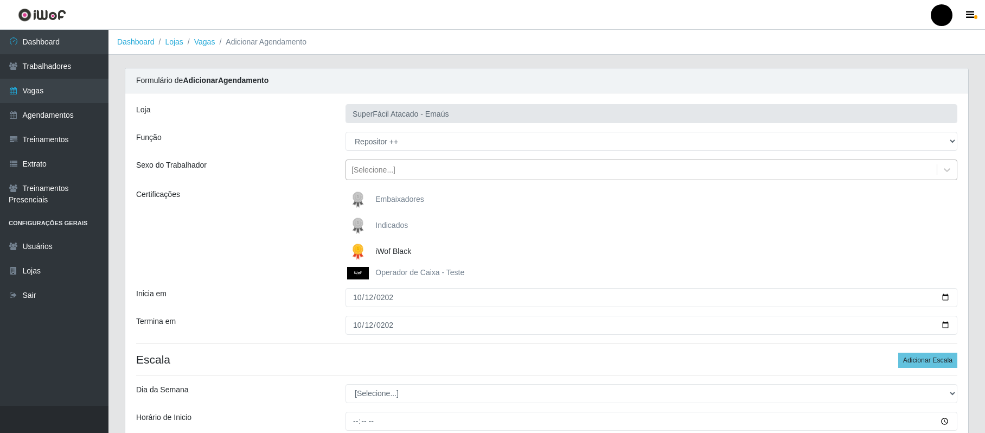
click at [396, 169] on div "[Selecione...]" at bounding box center [641, 170] width 591 height 18
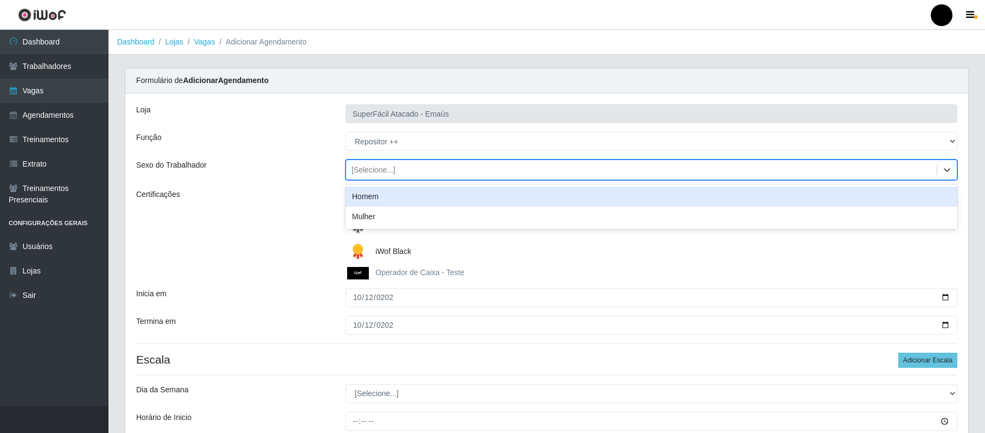
click at [380, 198] on div "Homem" at bounding box center [652, 197] width 612 height 20
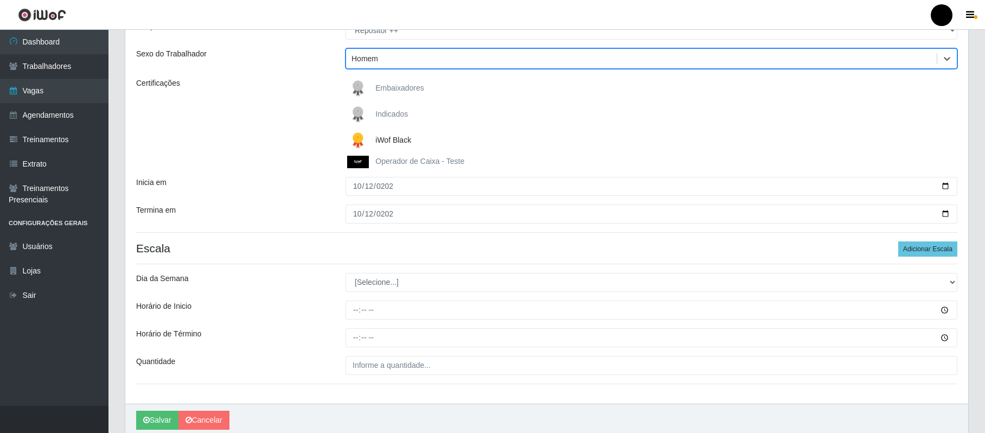
scroll to position [144, 0]
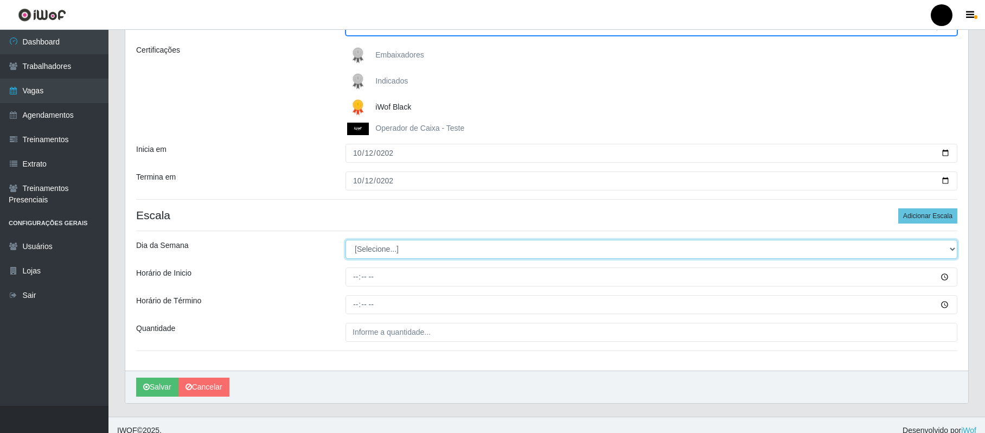
click at [362, 252] on select "[Selecione...] Segunda Terça Quarta Quinta Sexta Sábado Domingo" at bounding box center [652, 249] width 612 height 19
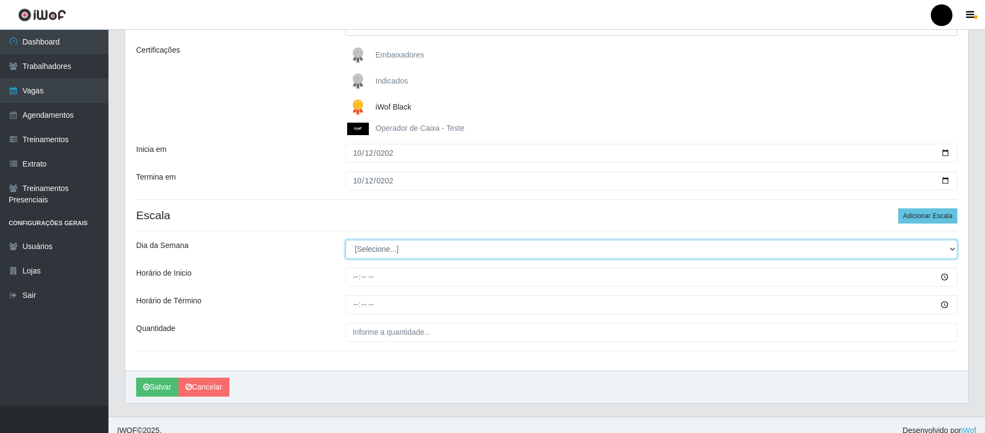
select select "0"
click at [346, 240] on select "[Selecione...] Segunda Terça Quarta Quinta Sexta Sábado Domingo" at bounding box center [652, 249] width 612 height 19
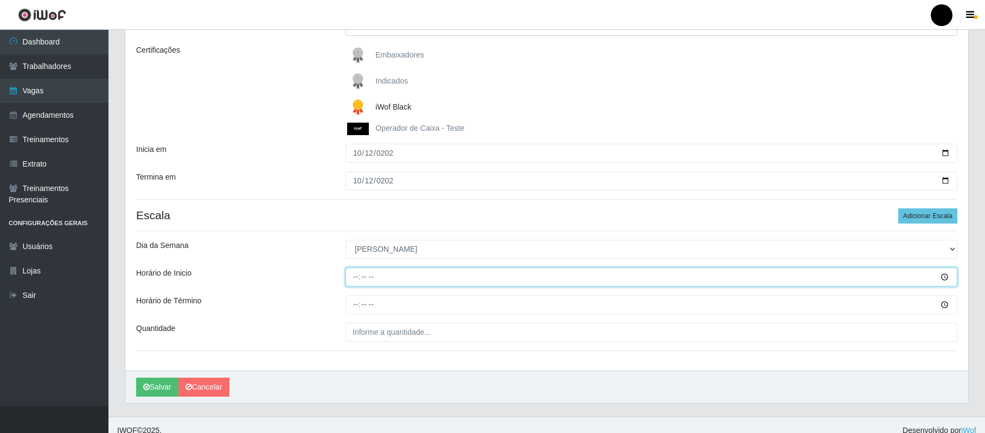
click at [356, 276] on input "Horário de Inicio" at bounding box center [652, 276] width 612 height 19
type input "08:00"
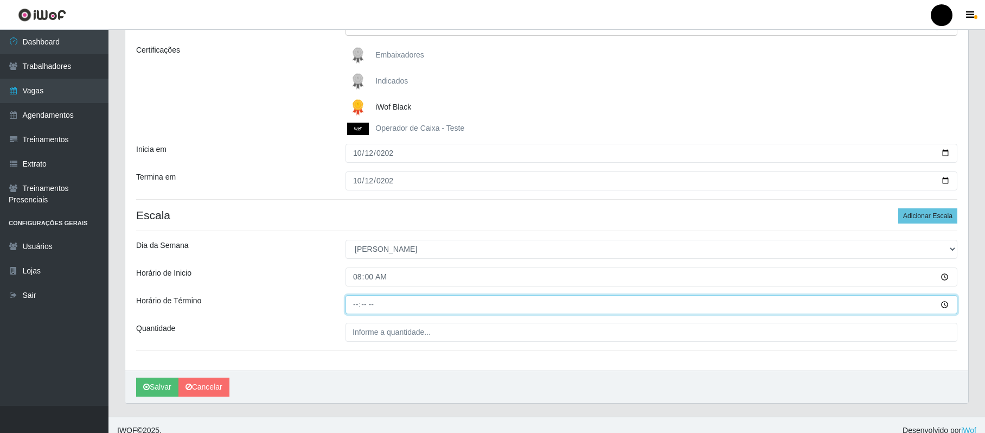
click at [360, 307] on input "Horário de Término" at bounding box center [652, 304] width 612 height 19
type input "14:00"
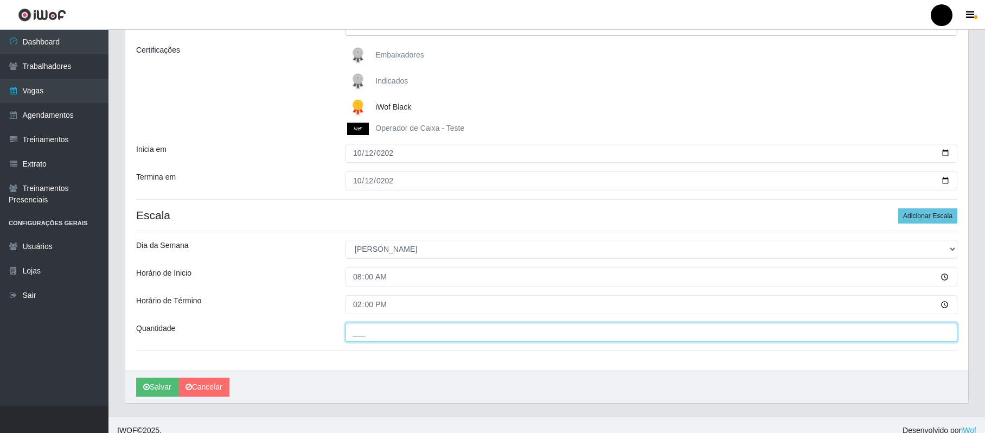
click at [361, 339] on input "___" at bounding box center [652, 332] width 612 height 19
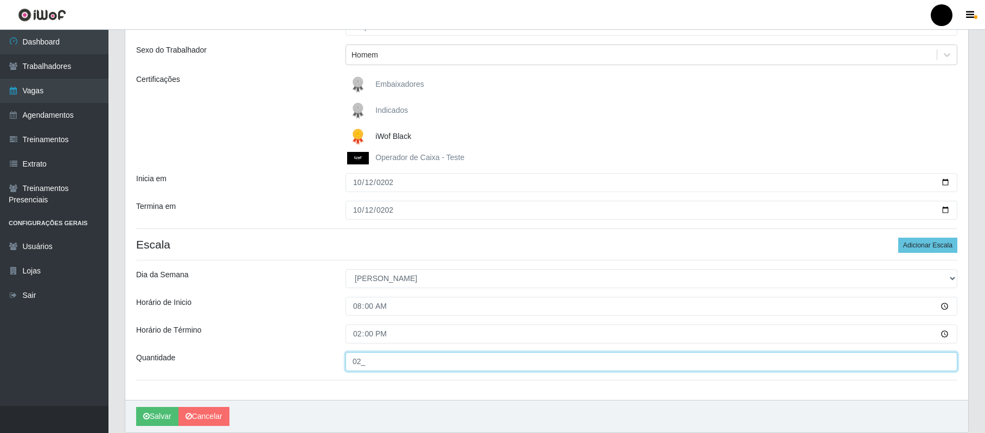
scroll to position [157, 0]
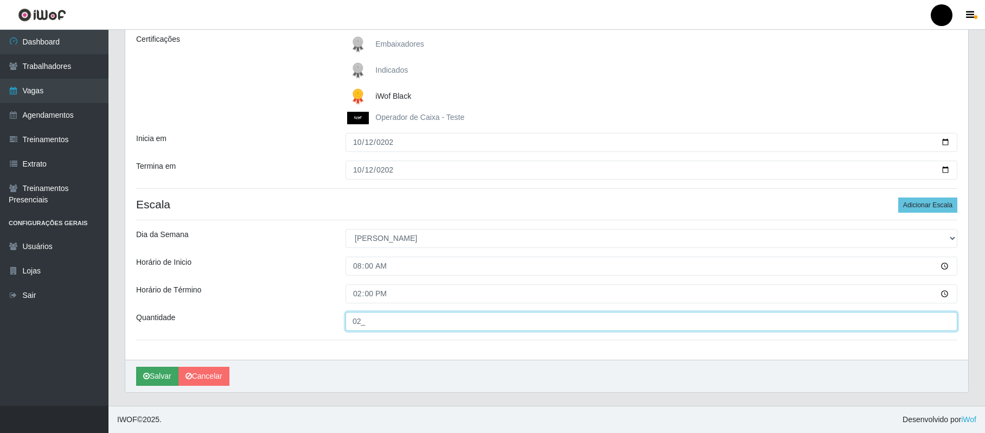
type input "02_"
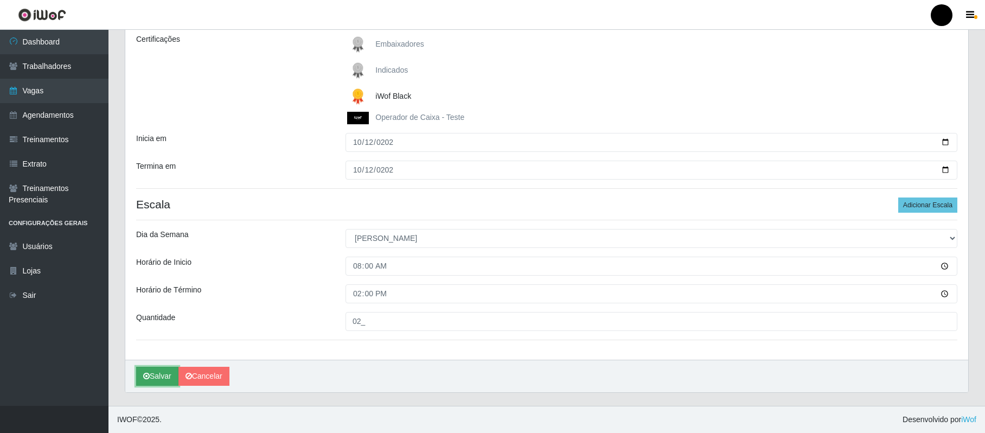
click at [162, 375] on button "Salvar" at bounding box center [157, 376] width 42 height 19
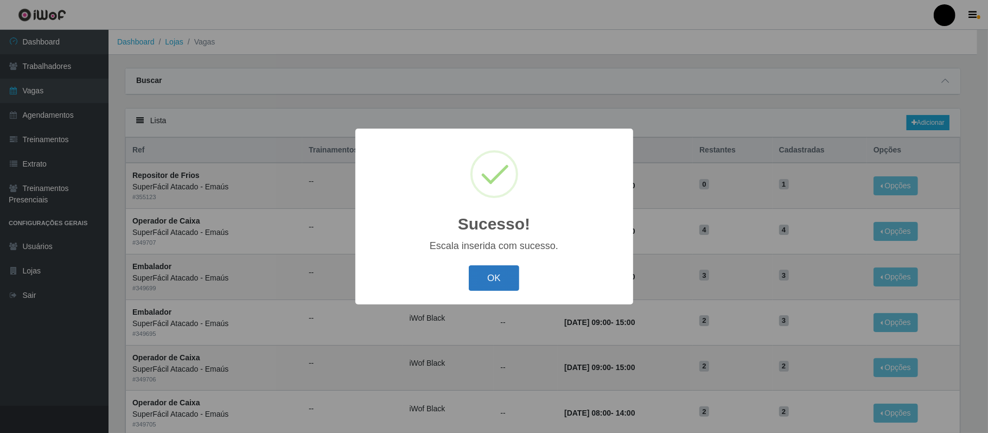
click at [497, 287] on button "OK" at bounding box center [494, 277] width 50 height 25
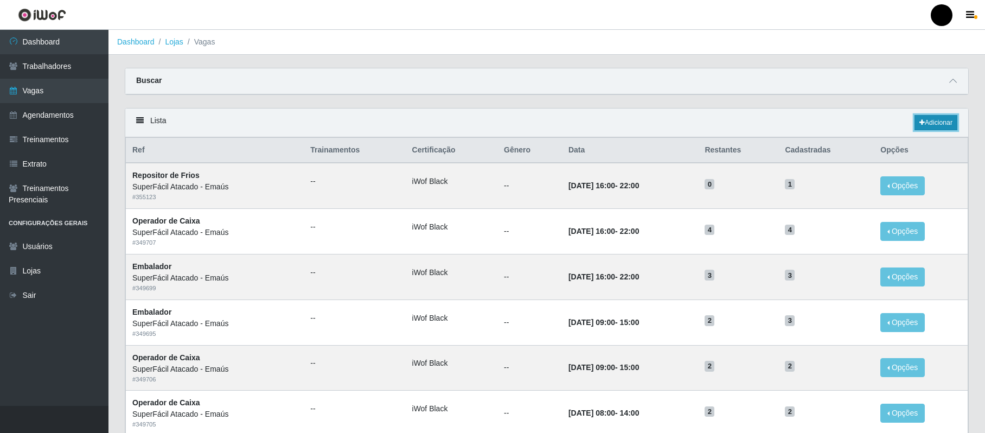
click at [936, 124] on link "Adicionar" at bounding box center [936, 122] width 43 height 15
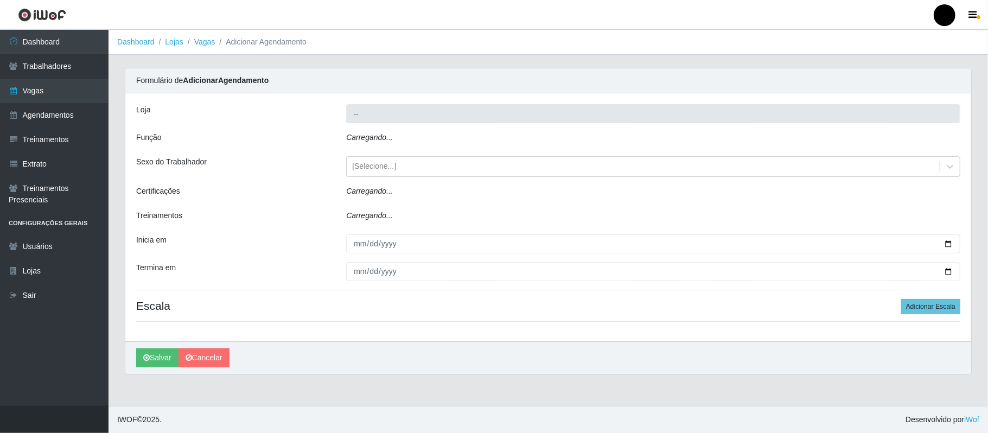
type input "SuperFácil Atacado - Emaús"
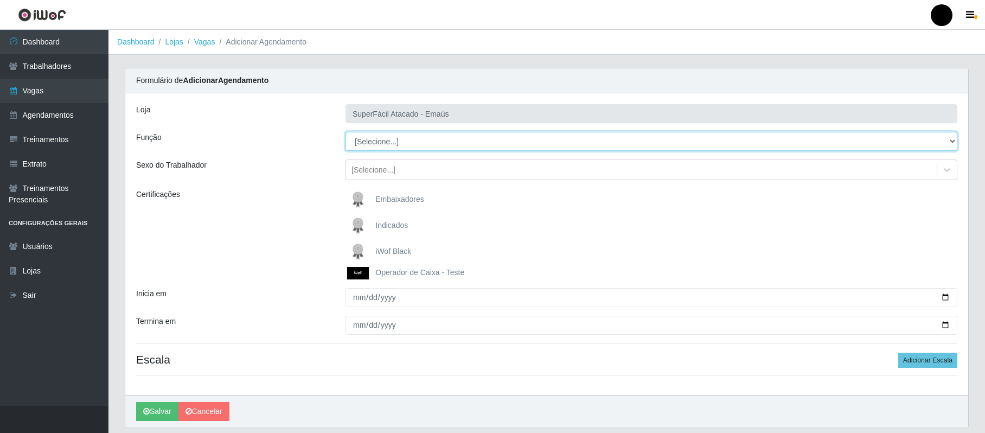
click at [422, 146] on select "[Selecione...] Auxiliar de Estacionamento Auxiliar de Estacionamento + Auxiliar…" at bounding box center [652, 141] width 612 height 19
select select "86"
click at [346, 132] on select "[Selecione...] Auxiliar de Estacionamento Auxiliar de Estacionamento + Auxiliar…" at bounding box center [652, 141] width 612 height 19
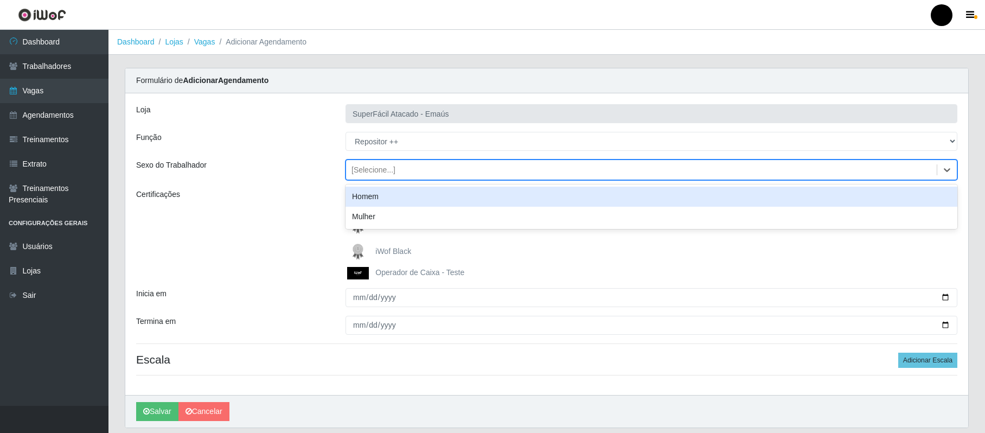
click at [386, 164] on div "[Selecione...]" at bounding box center [374, 169] width 44 height 11
click at [378, 201] on div "Homem" at bounding box center [652, 197] width 612 height 20
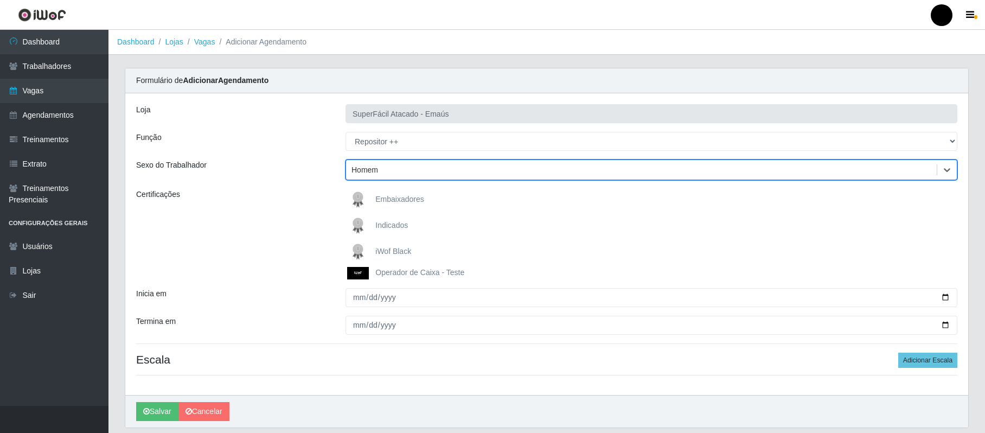
click at [375, 253] on span "iWof Black" at bounding box center [393, 251] width 36 height 9
click at [0, 0] on input "iWof Black" at bounding box center [0, 0] width 0 height 0
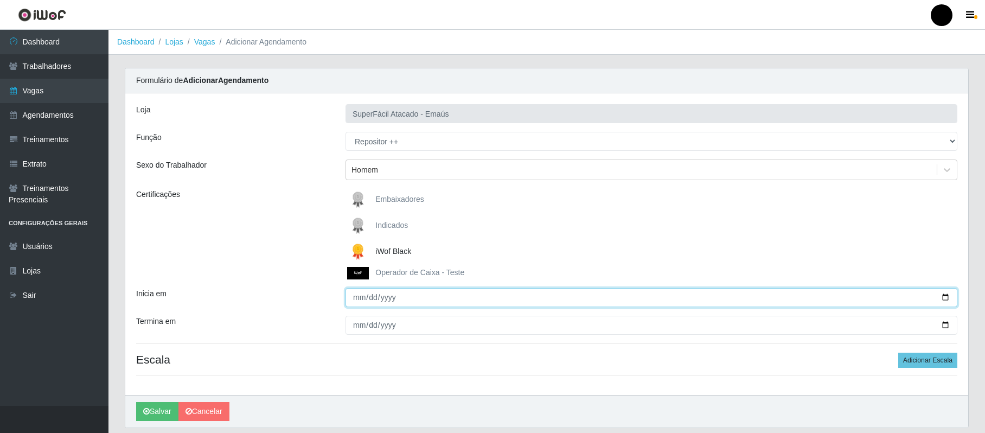
click at [352, 302] on input "Inicia em" at bounding box center [652, 297] width 612 height 19
type input "2025-10-12"
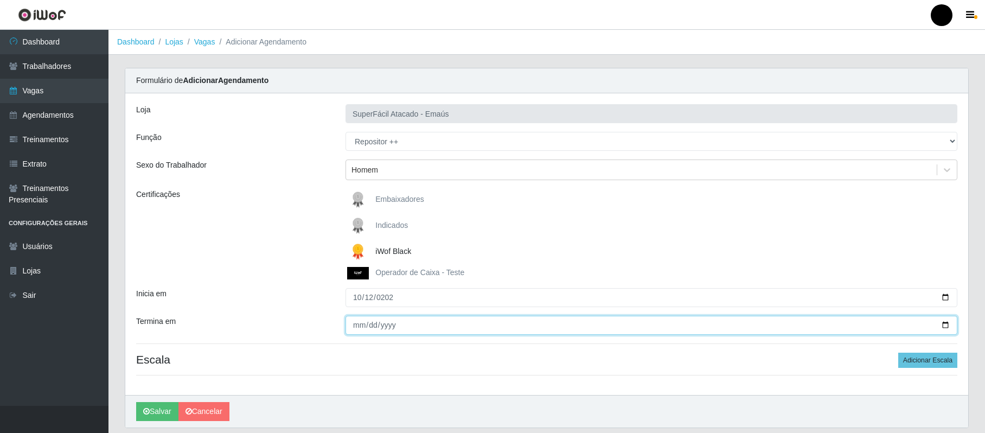
click at [354, 330] on input "Termina em" at bounding box center [652, 325] width 612 height 19
click at [356, 324] on input "Termina em" at bounding box center [652, 325] width 612 height 19
type input "2025-10-12"
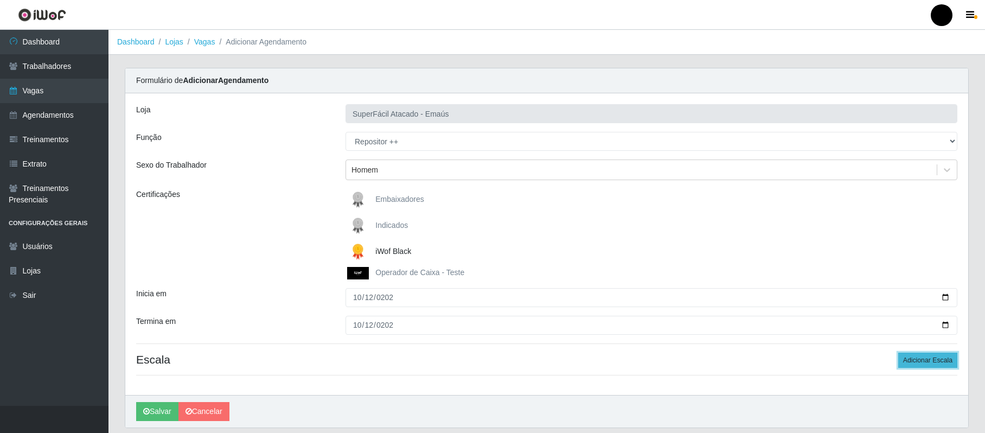
click at [945, 359] on button "Adicionar Escala" at bounding box center [927, 360] width 59 height 15
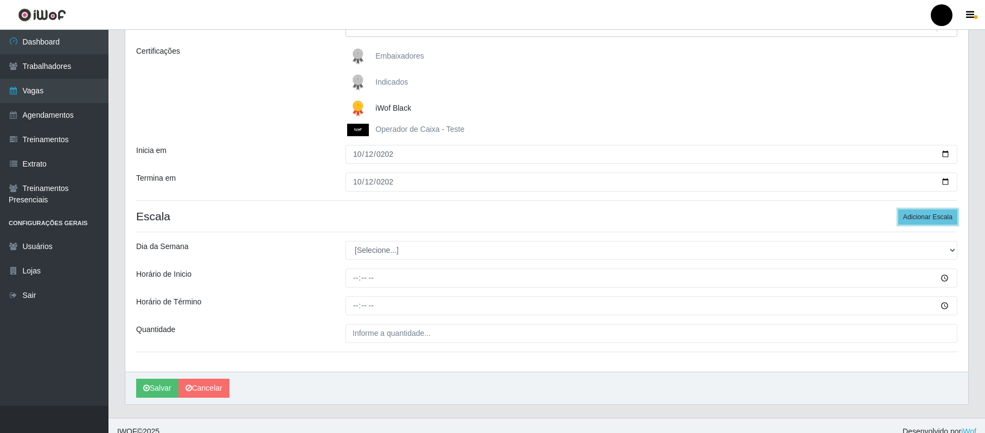
scroll to position [144, 0]
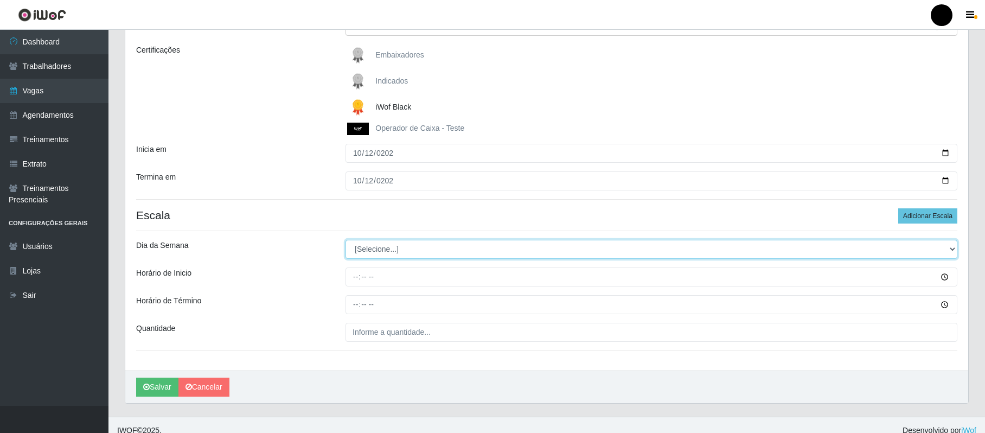
click at [392, 246] on select "[Selecione...] Segunda Terça Quarta Quinta Sexta Sábado Domingo" at bounding box center [652, 249] width 612 height 19
click at [346, 240] on select "[Selecione...] Segunda Terça Quarta Quinta Sexta Sábado Domingo" at bounding box center [652, 249] width 612 height 19
click at [375, 246] on select "[Selecione...] Segunda Terça Quarta Quinta Sexta Sábado Domingo" at bounding box center [652, 249] width 612 height 19
select select "0"
click at [346, 240] on select "[Selecione...] Segunda Terça Quarta Quinta Sexta Sábado Domingo" at bounding box center [652, 249] width 612 height 19
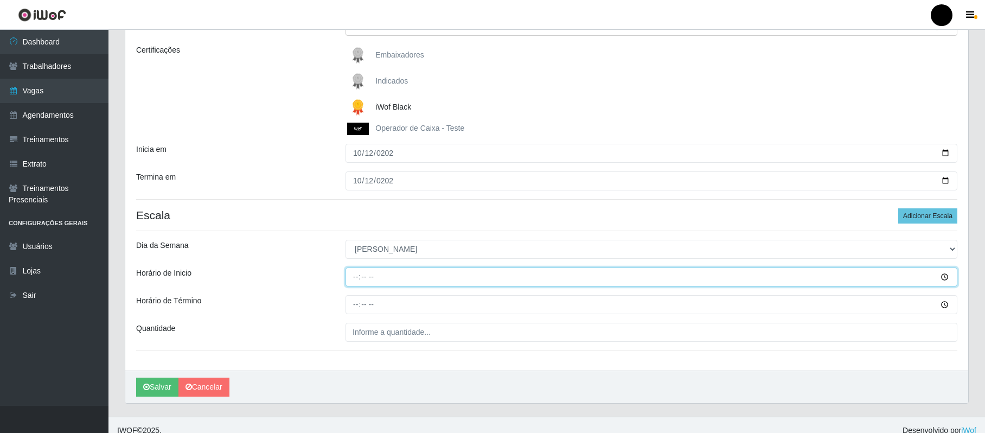
click at [354, 280] on input "Horário de Inicio" at bounding box center [652, 276] width 612 height 19
type input "15:00"
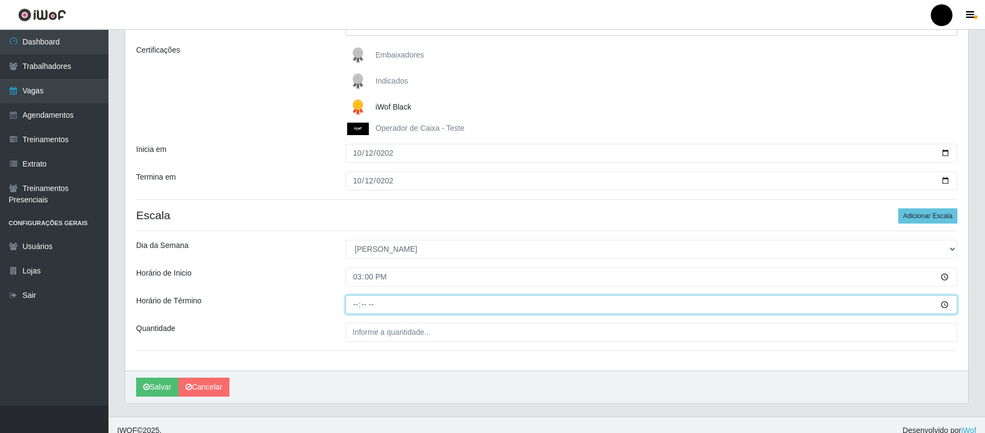
click at [359, 307] on input "Horário de Término" at bounding box center [652, 304] width 612 height 19
type input "21:00"
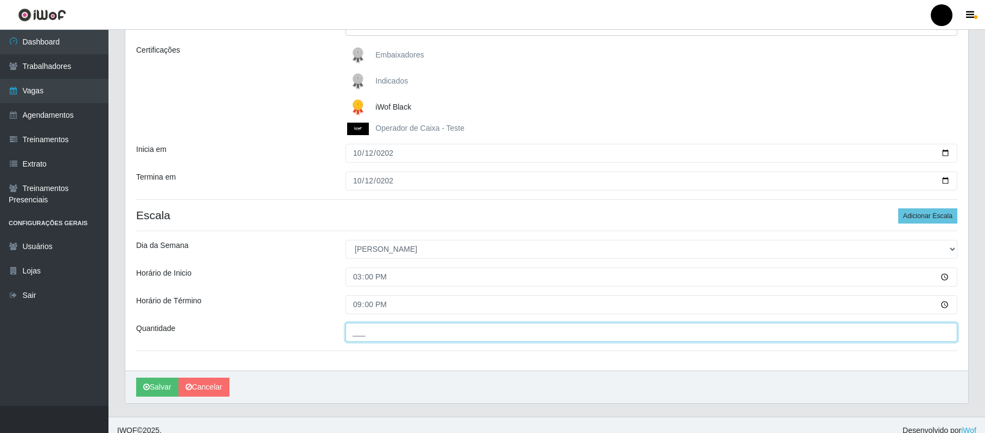
click at [359, 335] on input "___" at bounding box center [652, 332] width 612 height 19
type input "01_"
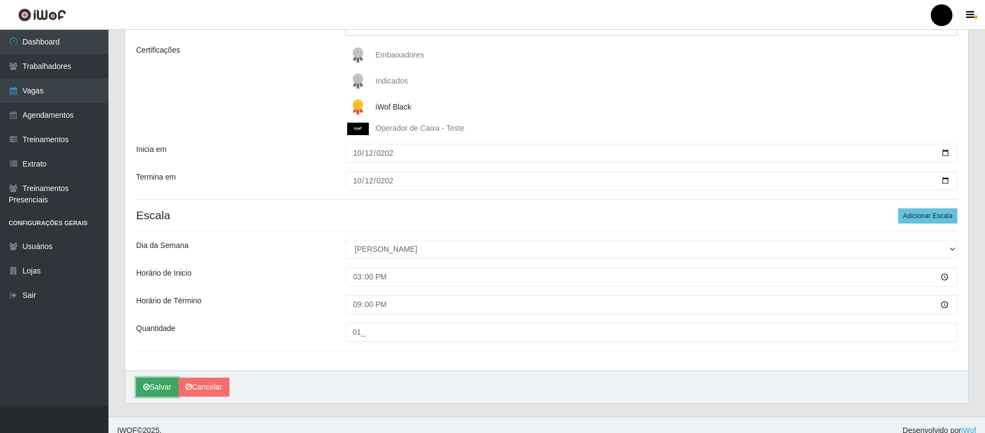
click at [150, 387] on icon "submit" at bounding box center [146, 387] width 7 height 8
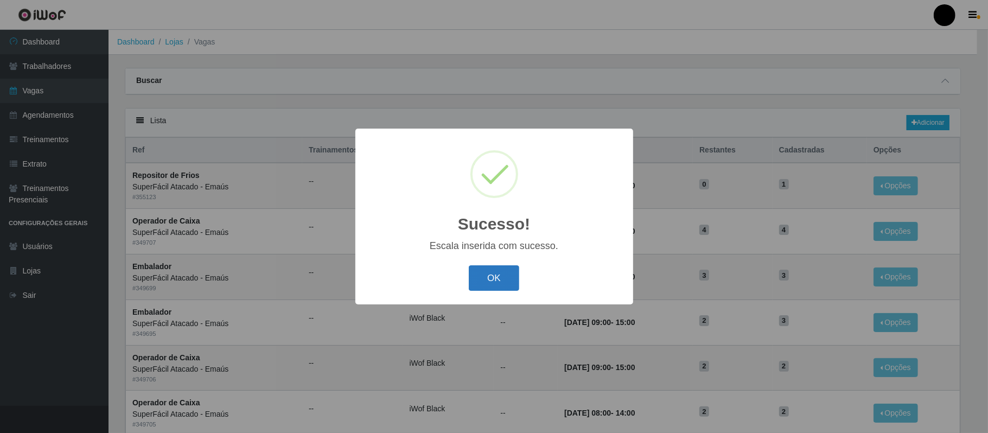
click at [479, 291] on button "OK" at bounding box center [494, 277] width 50 height 25
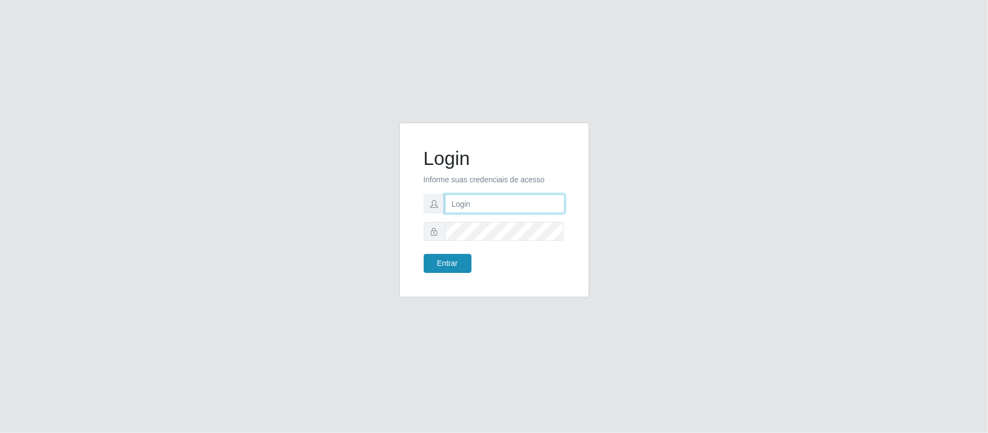
type input "[EMAIL_ADDRESS][DOMAIN_NAME]"
click at [439, 267] on button "Entrar" at bounding box center [448, 263] width 48 height 19
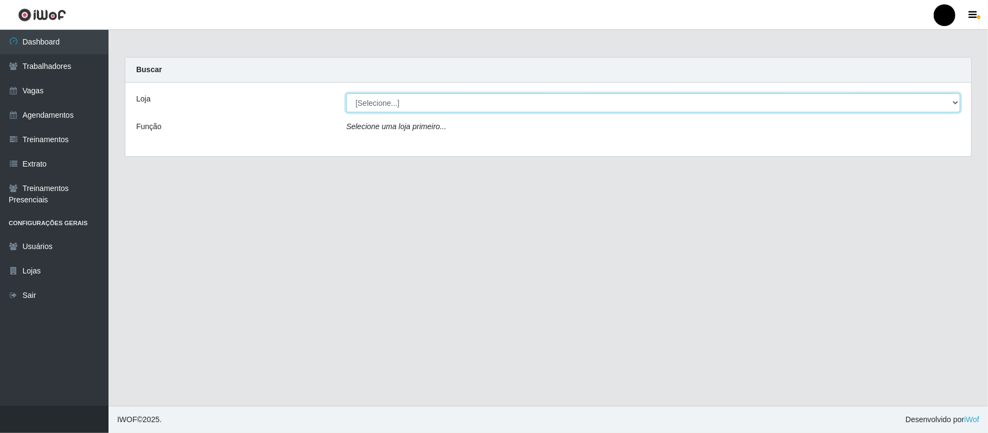
click at [958, 104] on select "[Selecione...] SuperFácil Atacado - Emaús" at bounding box center [653, 102] width 614 height 19
select select "407"
click at [346, 93] on select "[Selecione...] SuperFácil Atacado - Emaús" at bounding box center [653, 102] width 614 height 19
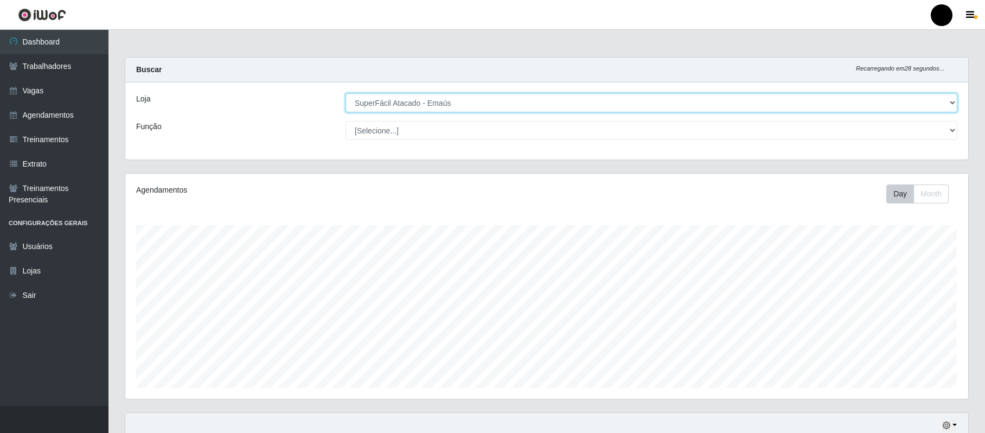
scroll to position [226, 843]
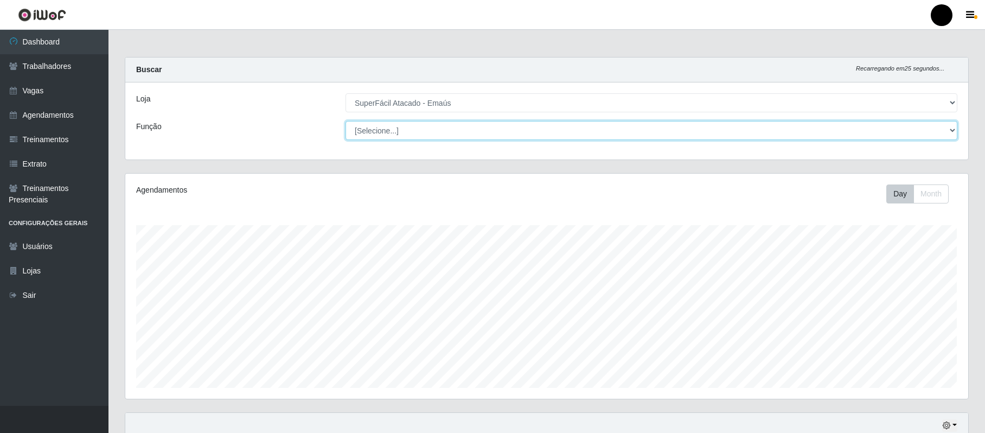
click at [951, 129] on select "[Selecione...] Auxiliar de Estacionamento Auxiliar de Estacionamento + Auxiliar…" at bounding box center [652, 130] width 612 height 19
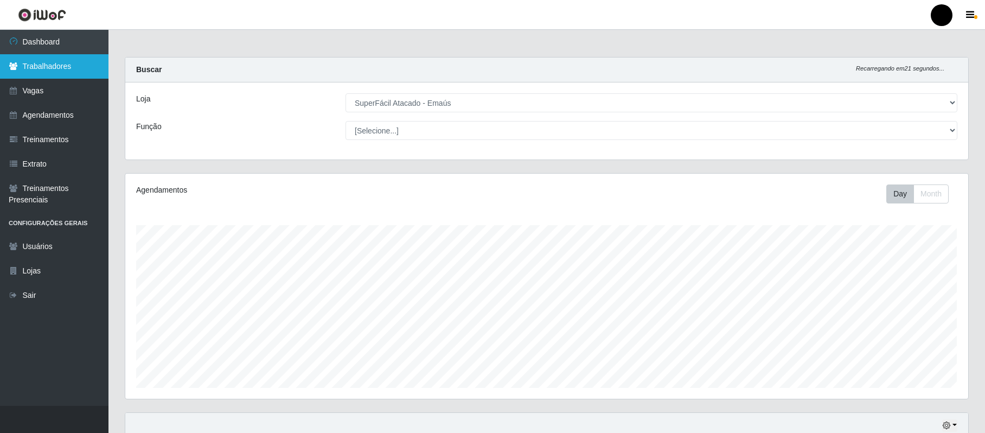
click at [68, 66] on link "Trabalhadores" at bounding box center [54, 66] width 109 height 24
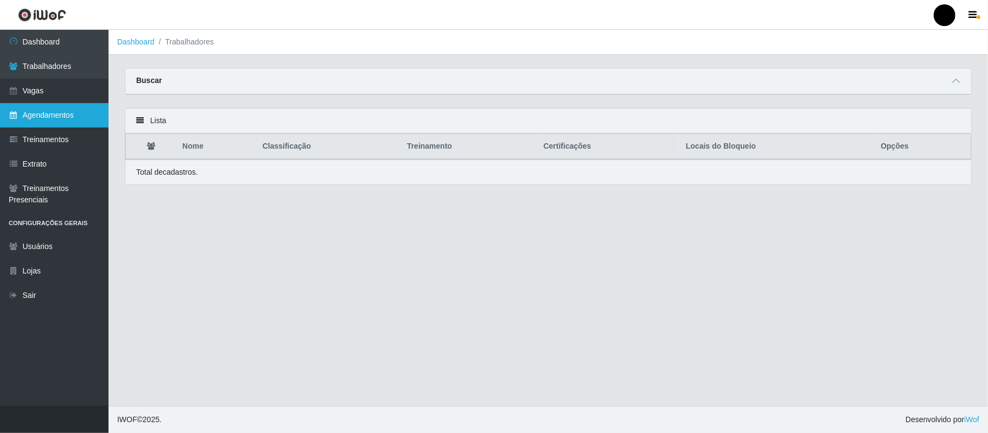
click at [53, 116] on link "Agendamentos" at bounding box center [54, 115] width 109 height 24
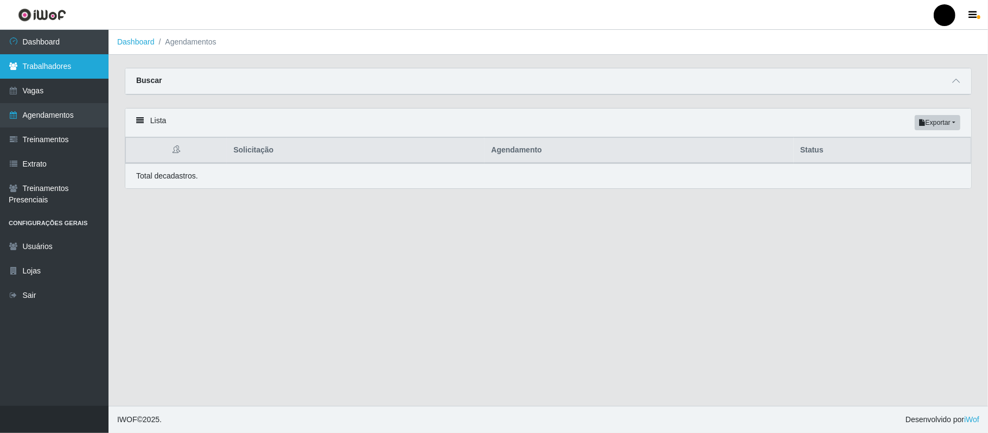
click at [62, 66] on link "Trabalhadores" at bounding box center [54, 66] width 109 height 24
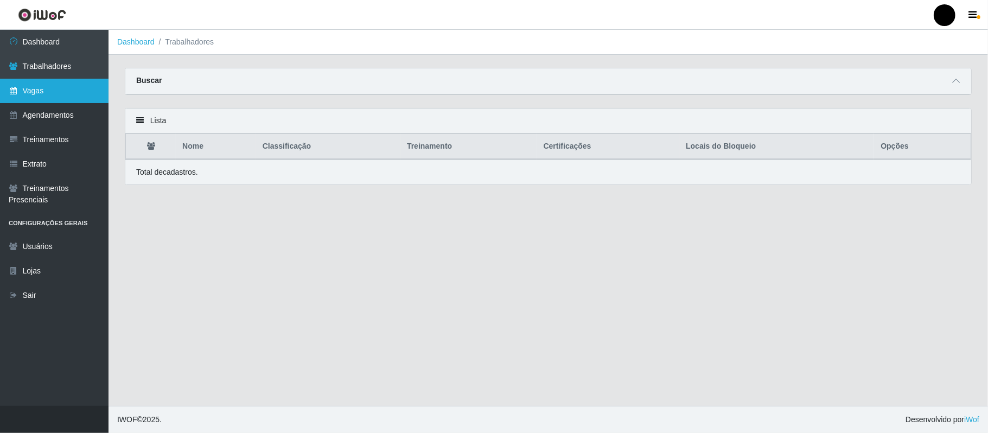
click at [49, 85] on link "Vagas" at bounding box center [54, 91] width 109 height 24
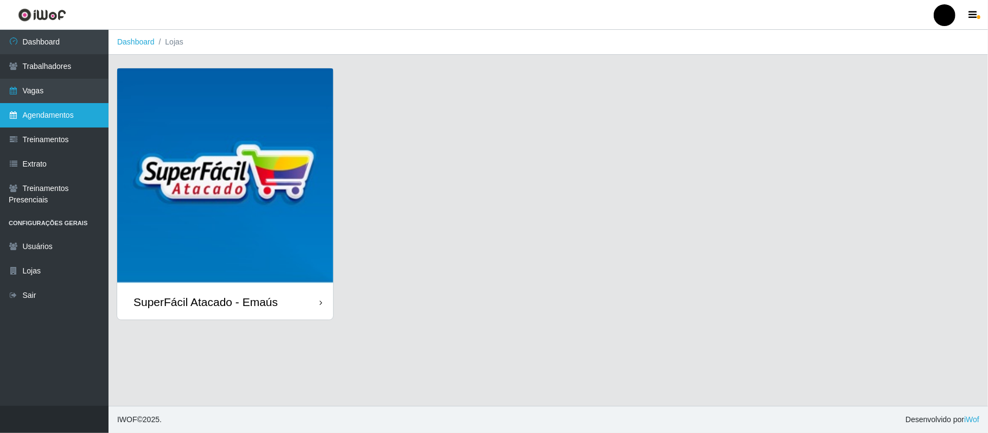
click at [64, 105] on link "Agendamentos" at bounding box center [54, 115] width 109 height 24
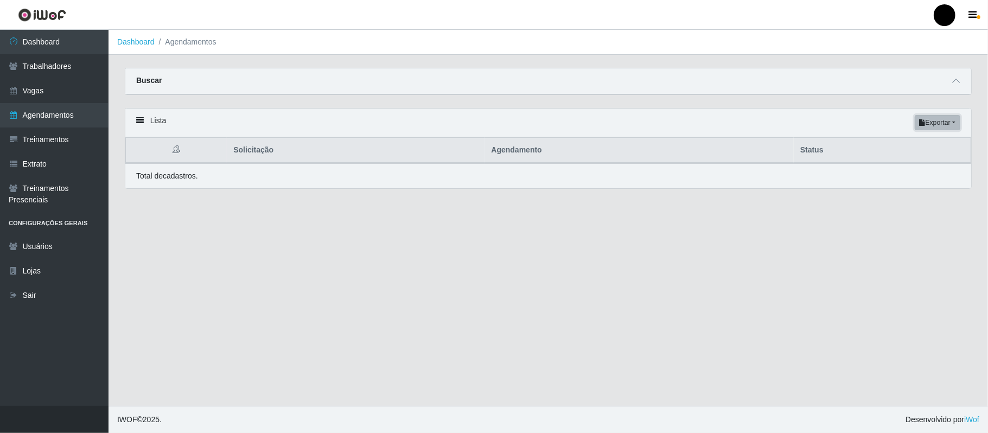
click at [935, 126] on button "Exportar" at bounding box center [938, 122] width 46 height 15
drag, startPoint x: 250, startPoint y: 197, endPoint x: 255, endPoint y: 194, distance: 6.2
click at [252, 196] on div "Lista Exportar PDF Excel Solicitação Agendamento Status Total de cadastros." at bounding box center [548, 155] width 863 height 94
click at [953, 81] on icon at bounding box center [956, 81] width 8 height 8
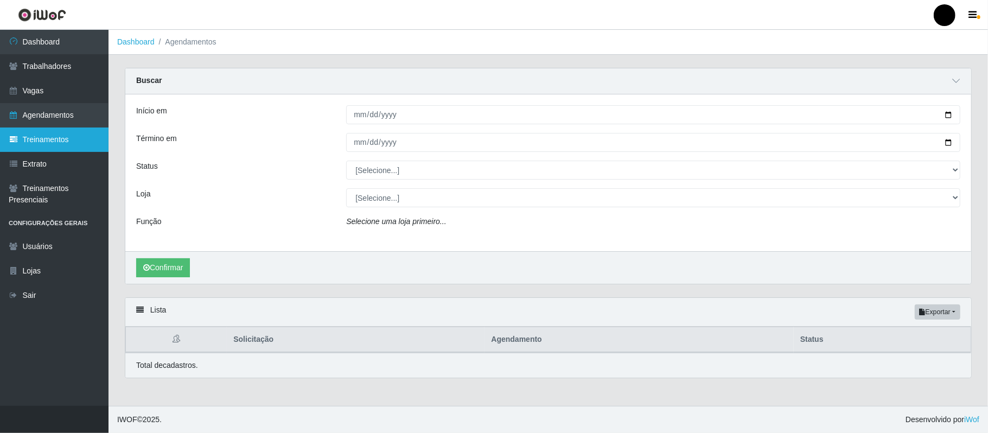
click at [50, 137] on link "Treinamentos" at bounding box center [54, 139] width 109 height 24
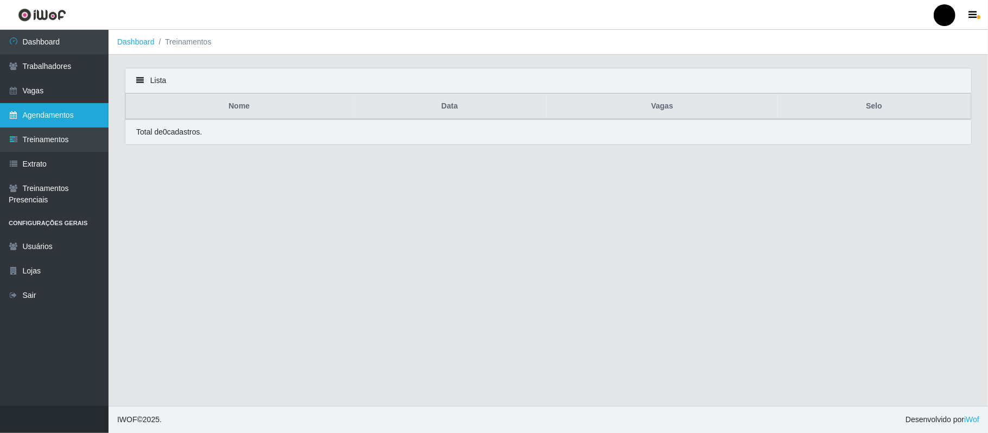
click at [61, 122] on link "Agendamentos" at bounding box center [54, 115] width 109 height 24
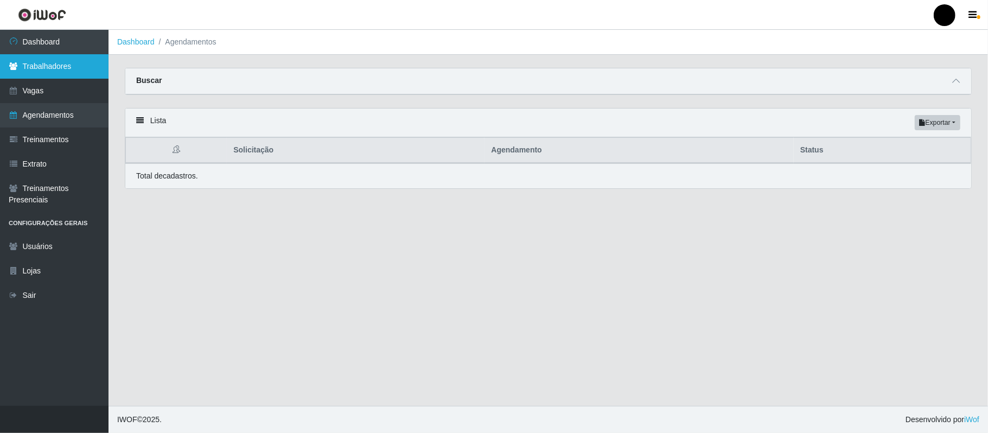
click at [63, 64] on link "Trabalhadores" at bounding box center [54, 66] width 109 height 24
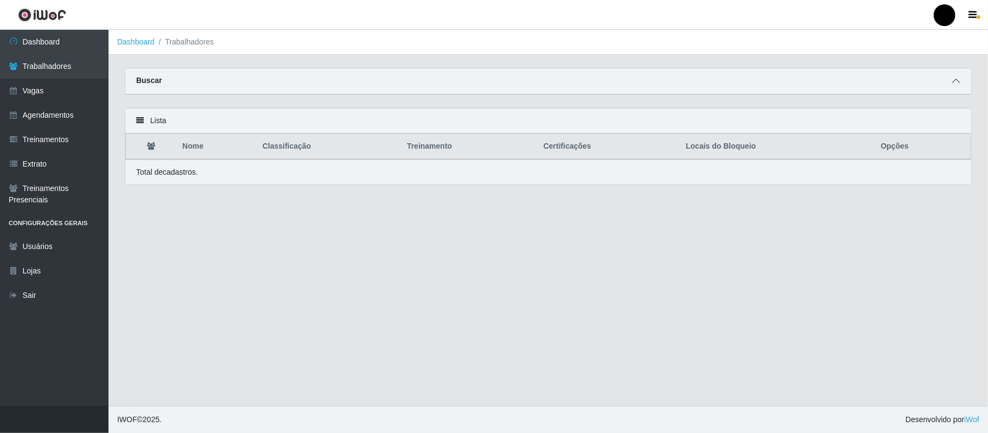
click at [954, 76] on span at bounding box center [955, 81] width 13 height 12
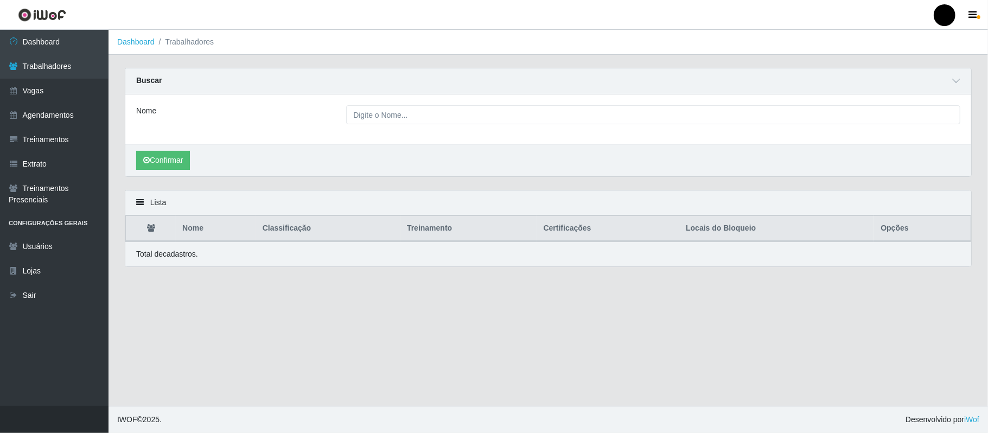
drag, startPoint x: 333, startPoint y: 418, endPoint x: 362, endPoint y: 387, distance: 42.6
click at [339, 414] on footer "IWOF © 2025 . Desenvolvido por iWof" at bounding box center [548, 419] width 879 height 27
click at [363, 357] on main "Dashboard Trabalhadores Carregando... Buscar Nome Confirmar Lista Nome Classifi…" at bounding box center [548, 218] width 879 height 376
click at [75, 65] on link "Trabalhadores" at bounding box center [54, 66] width 109 height 24
click at [44, 37] on link "Dashboard" at bounding box center [54, 42] width 109 height 24
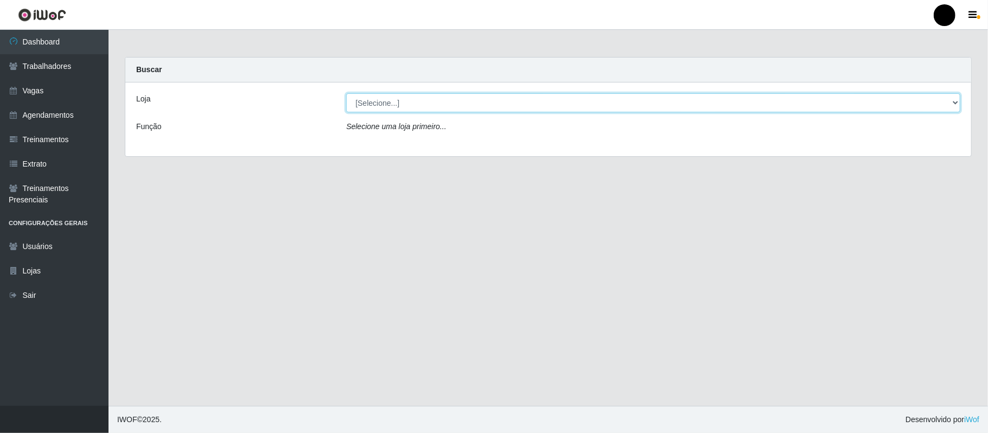
click at [946, 101] on select "[Selecione...] SuperFácil Atacado - Emaús" at bounding box center [653, 102] width 614 height 19
select select "407"
click at [346, 93] on select "[Selecione...] SuperFácil Atacado - Emaús" at bounding box center [653, 102] width 614 height 19
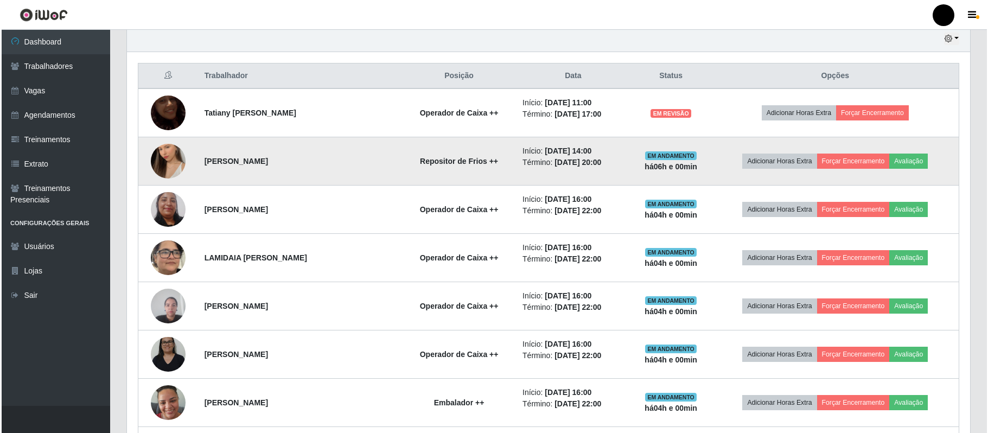
scroll to position [361, 0]
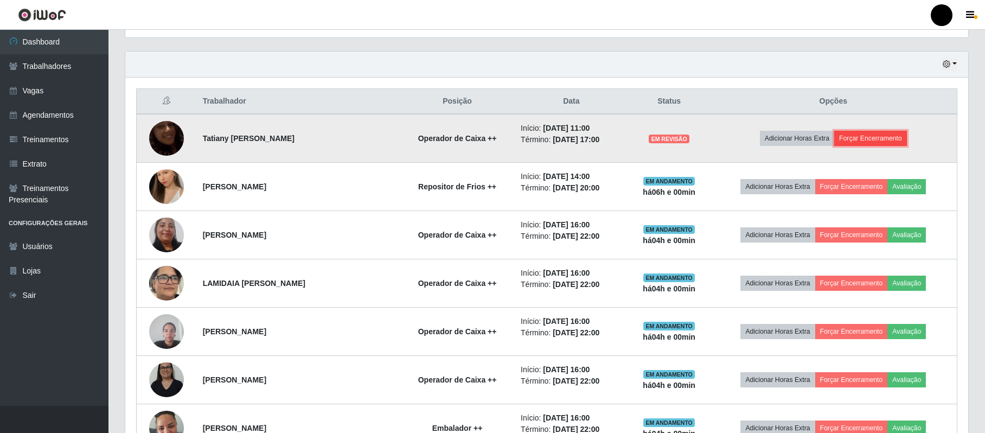
click at [862, 135] on button "Forçar Encerramento" at bounding box center [870, 138] width 73 height 15
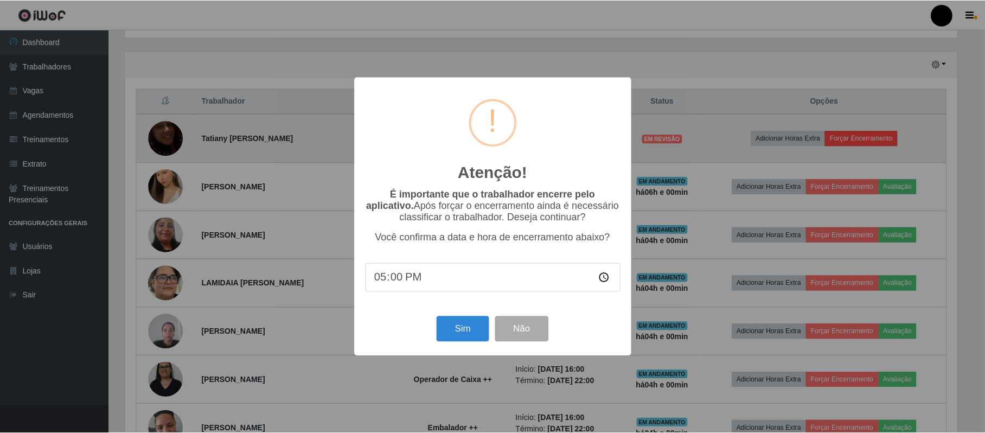
scroll to position [226, 834]
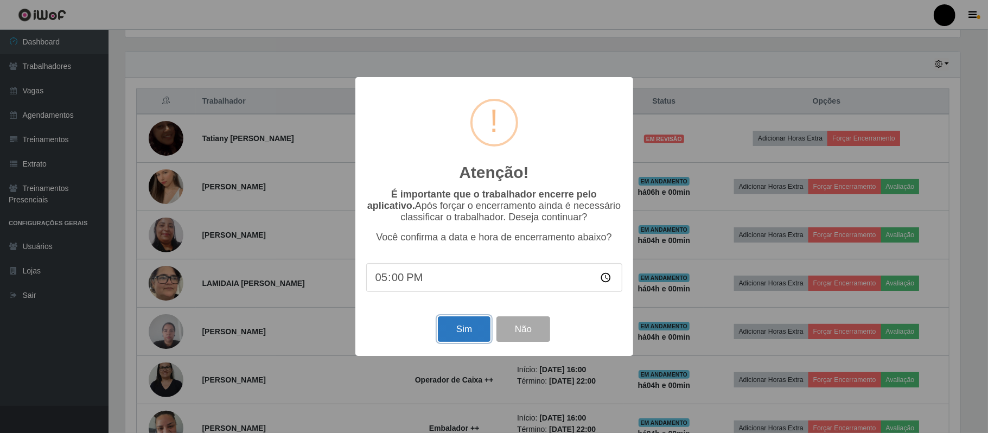
click at [482, 334] on button "Sim" at bounding box center [464, 328] width 53 height 25
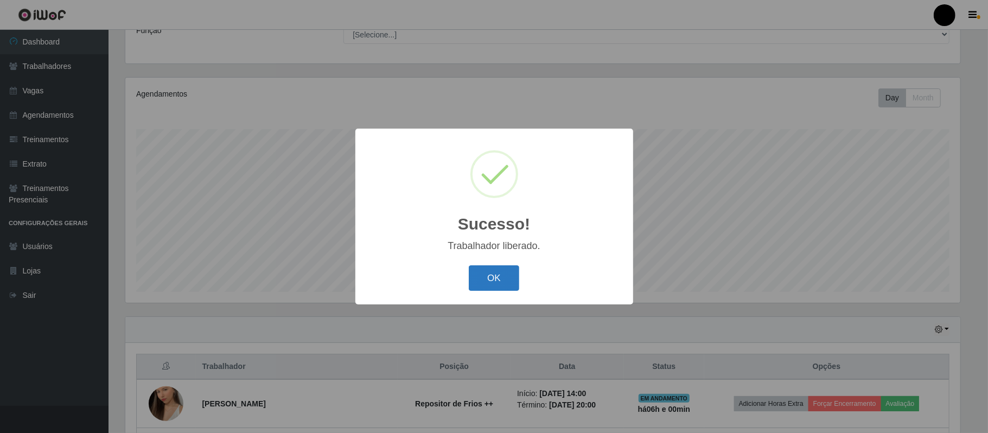
click at [512, 279] on button "OK" at bounding box center [494, 277] width 50 height 25
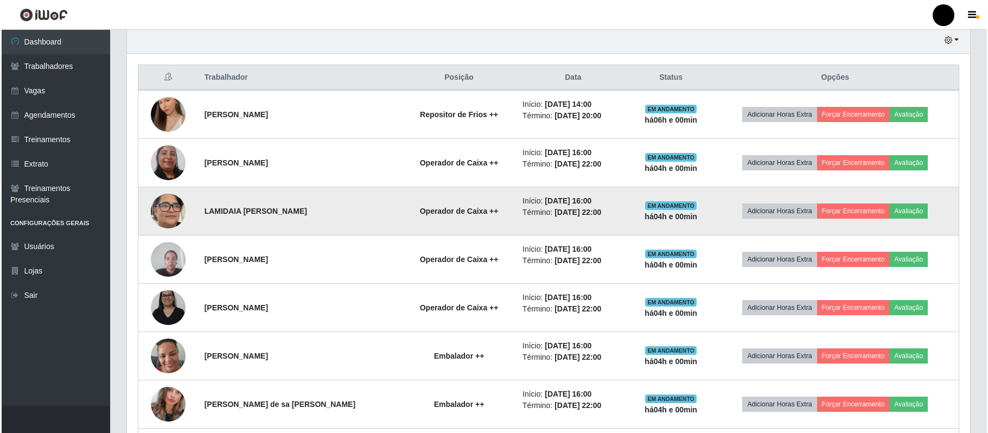
scroll to position [313, 0]
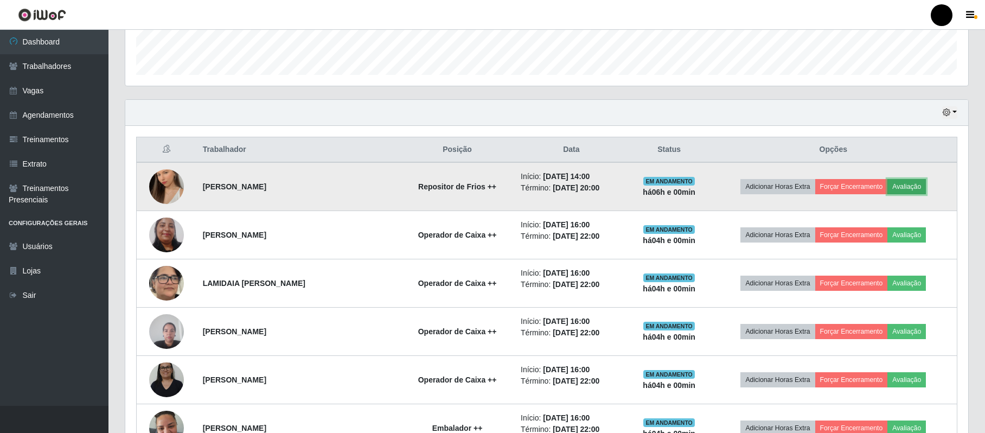
click at [910, 182] on button "Avaliação" at bounding box center [907, 186] width 39 height 15
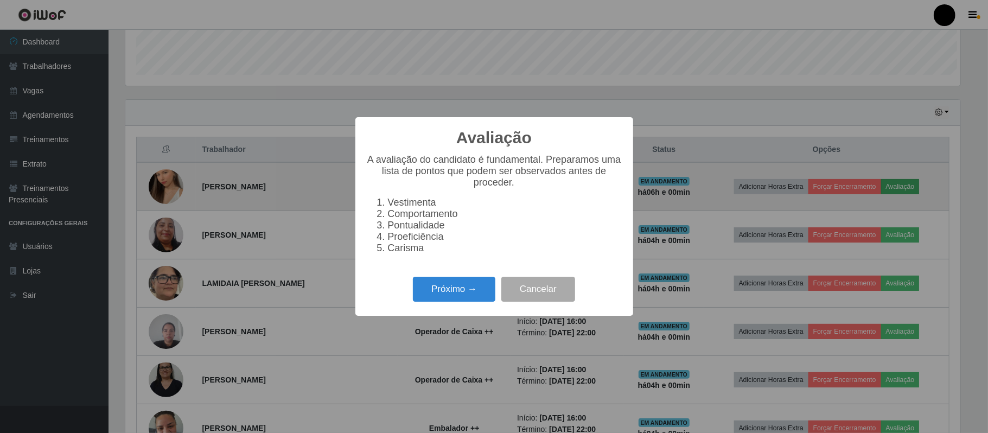
scroll to position [226, 834]
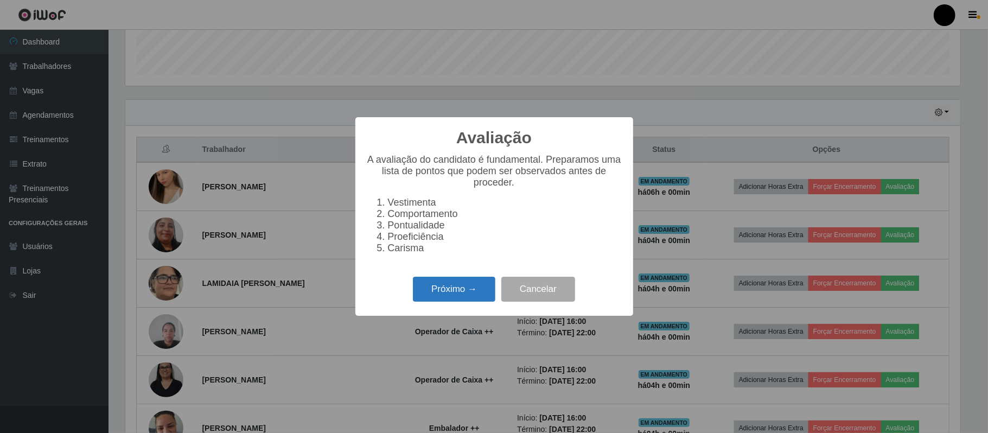
click at [452, 287] on button "Próximo →" at bounding box center [454, 289] width 82 height 25
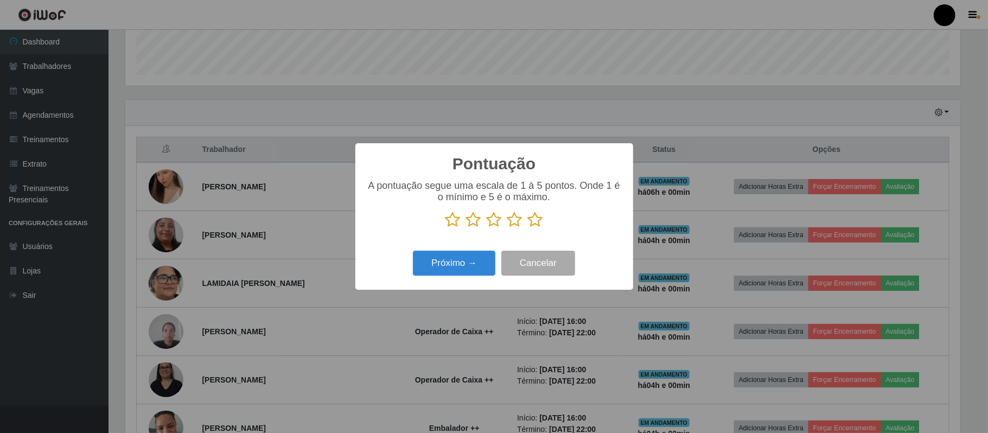
click at [534, 224] on icon at bounding box center [535, 220] width 15 height 16
click at [528, 228] on input "radio" at bounding box center [528, 228] width 0 height 0
click at [445, 268] on button "Próximo →" at bounding box center [454, 263] width 82 height 25
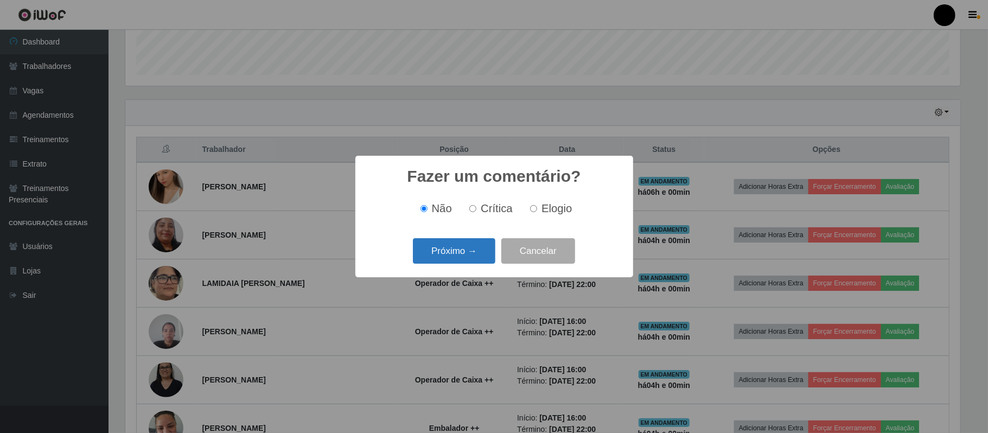
click at [448, 263] on button "Próximo →" at bounding box center [454, 250] width 82 height 25
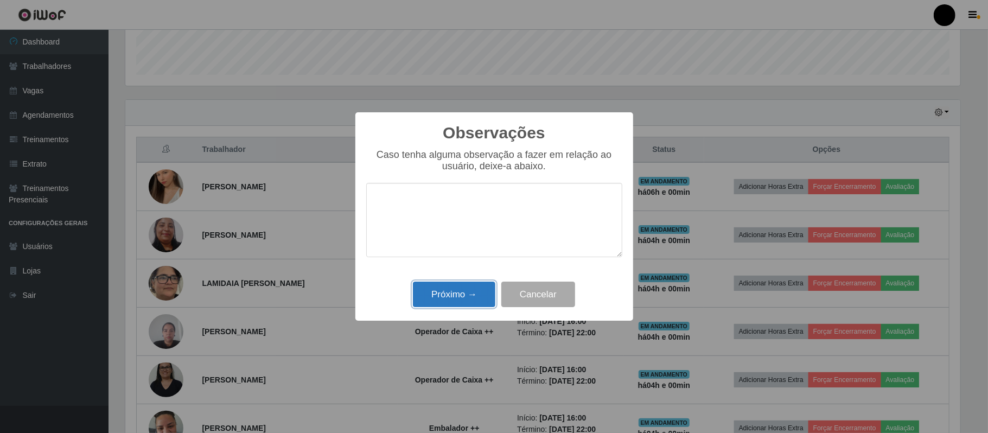
click at [452, 289] on button "Próximo →" at bounding box center [454, 294] width 82 height 25
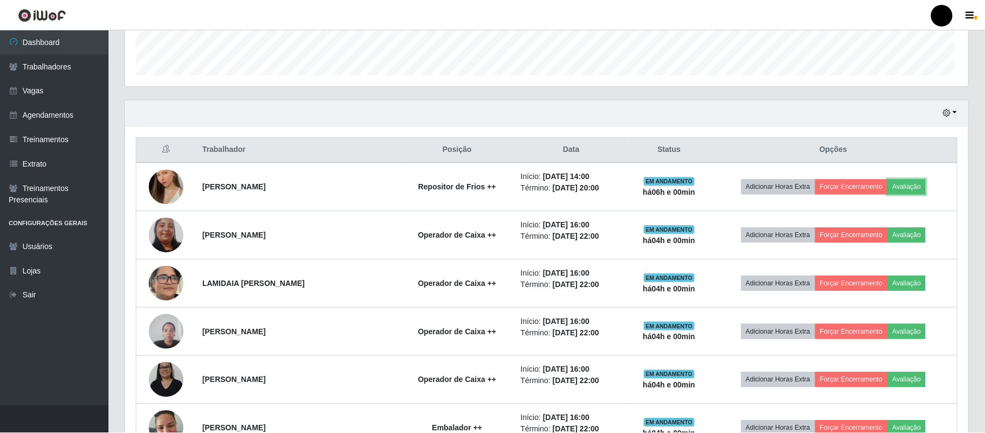
scroll to position [226, 843]
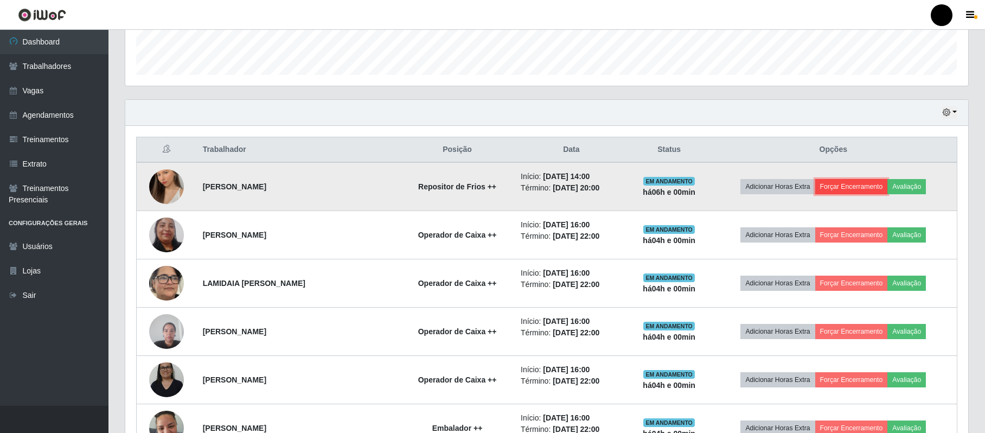
click at [844, 187] on button "Forçar Encerramento" at bounding box center [851, 186] width 73 height 15
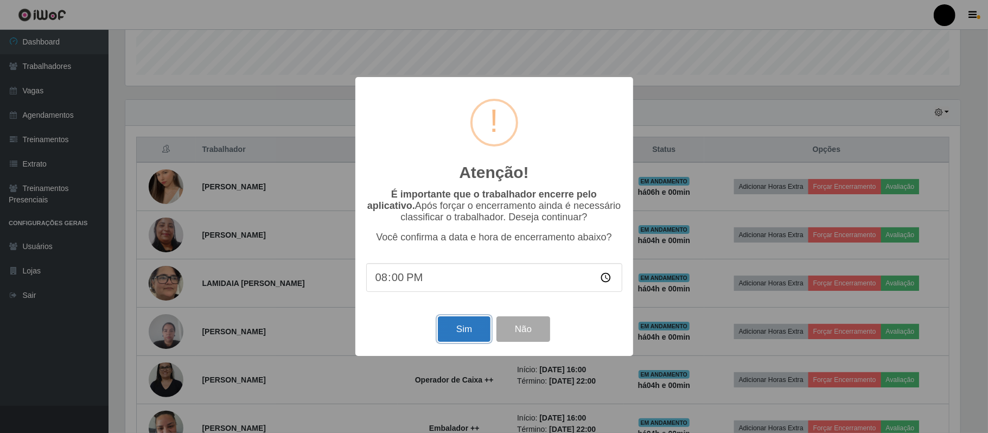
click at [471, 334] on button "Sim" at bounding box center [464, 328] width 53 height 25
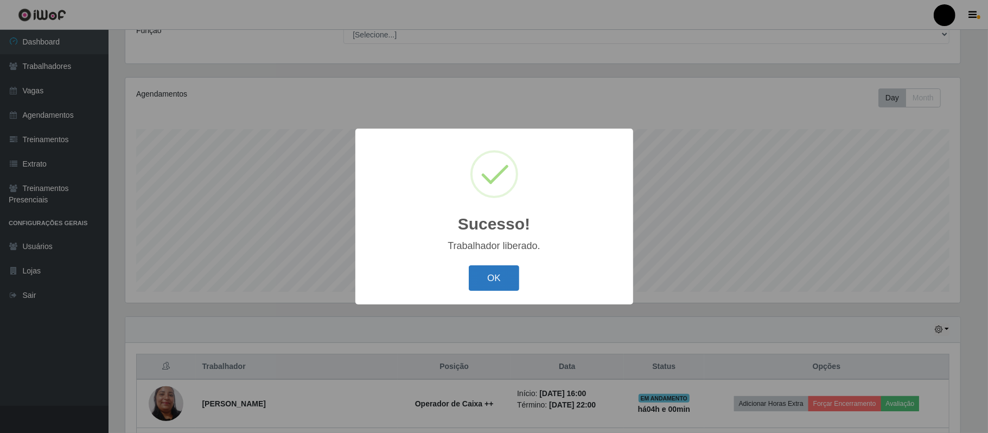
click at [504, 276] on button "OK" at bounding box center [494, 277] width 50 height 25
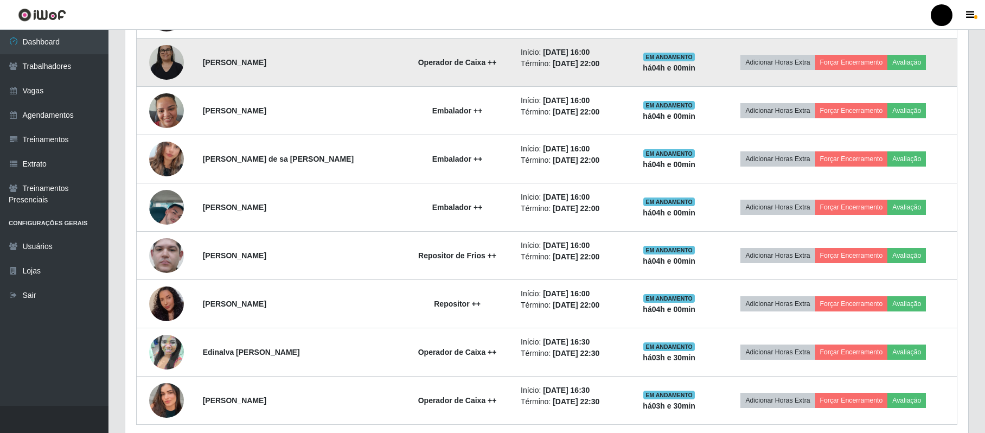
scroll to position [0, 0]
